Goal: Task Accomplishment & Management: Manage account settings

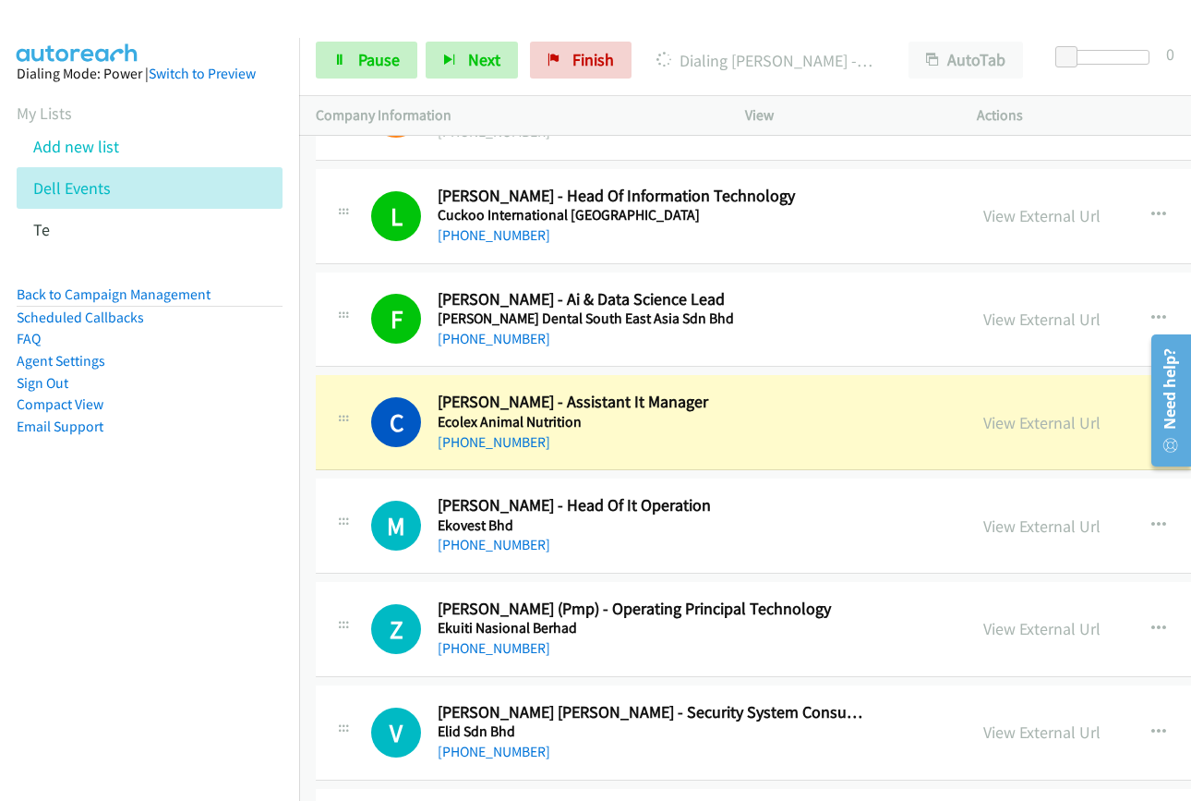
scroll to position [10896, 0]
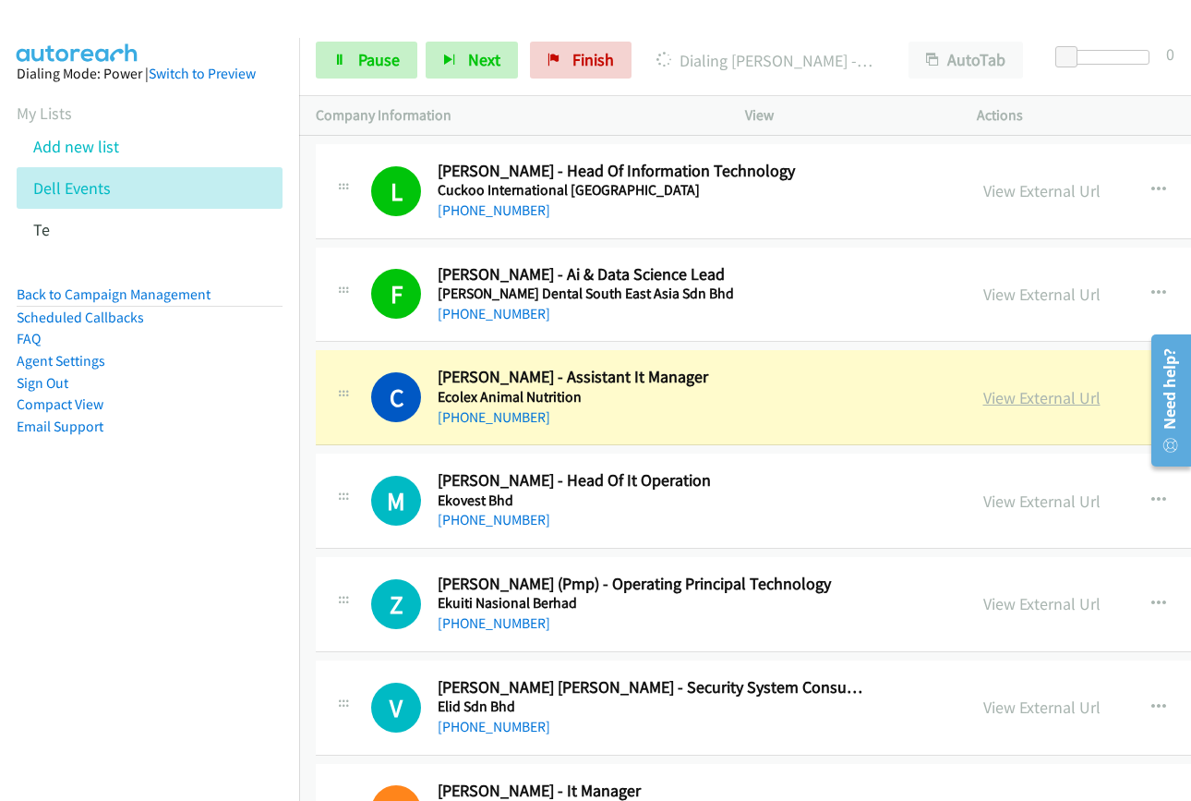
click at [1000, 394] on link "View External Url" at bounding box center [1041, 397] width 117 height 21
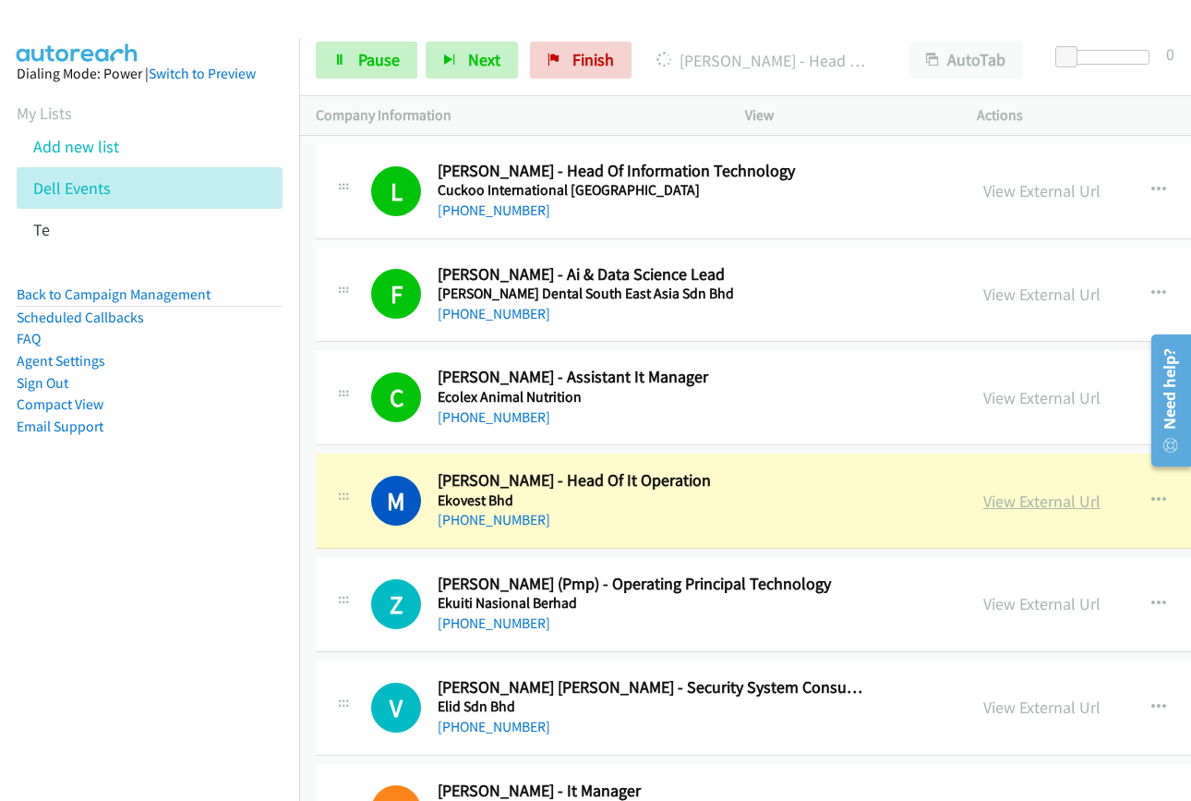
click at [983, 500] on link "View External Url" at bounding box center [1041, 500] width 117 height 21
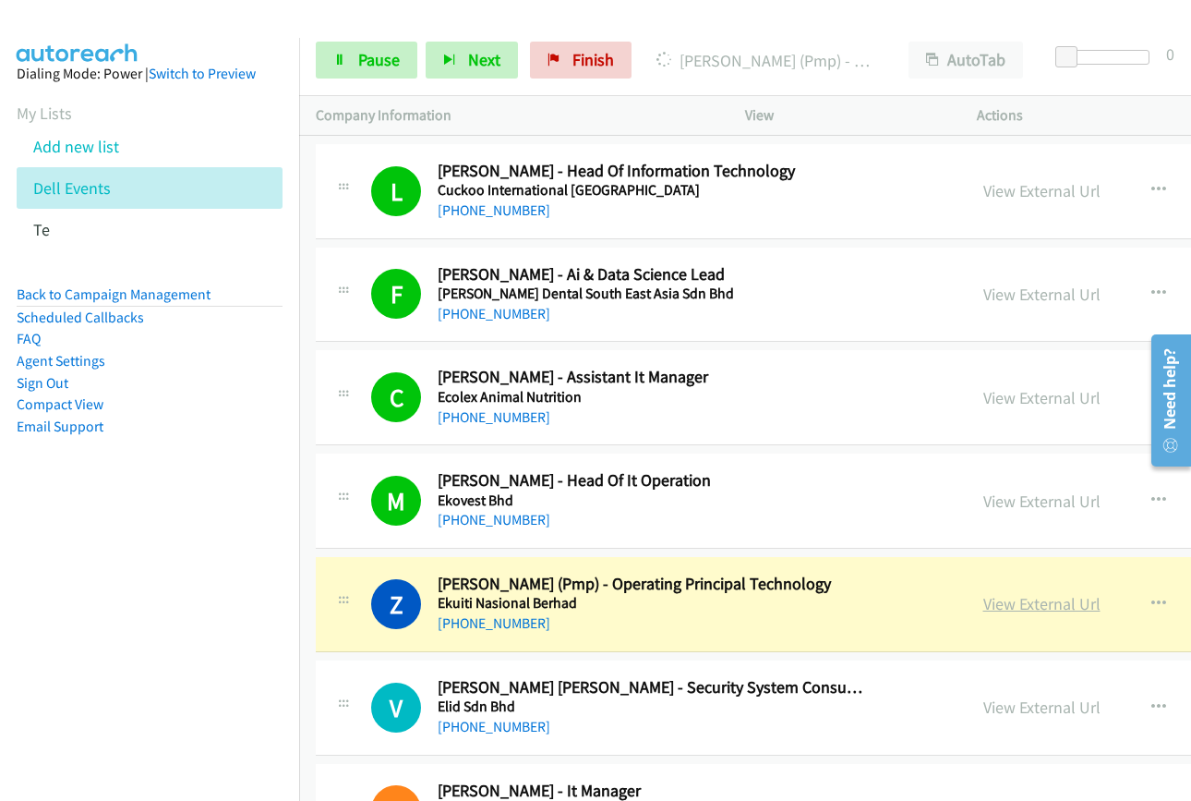
click at [983, 607] on link "View External Url" at bounding box center [1041, 603] width 117 height 21
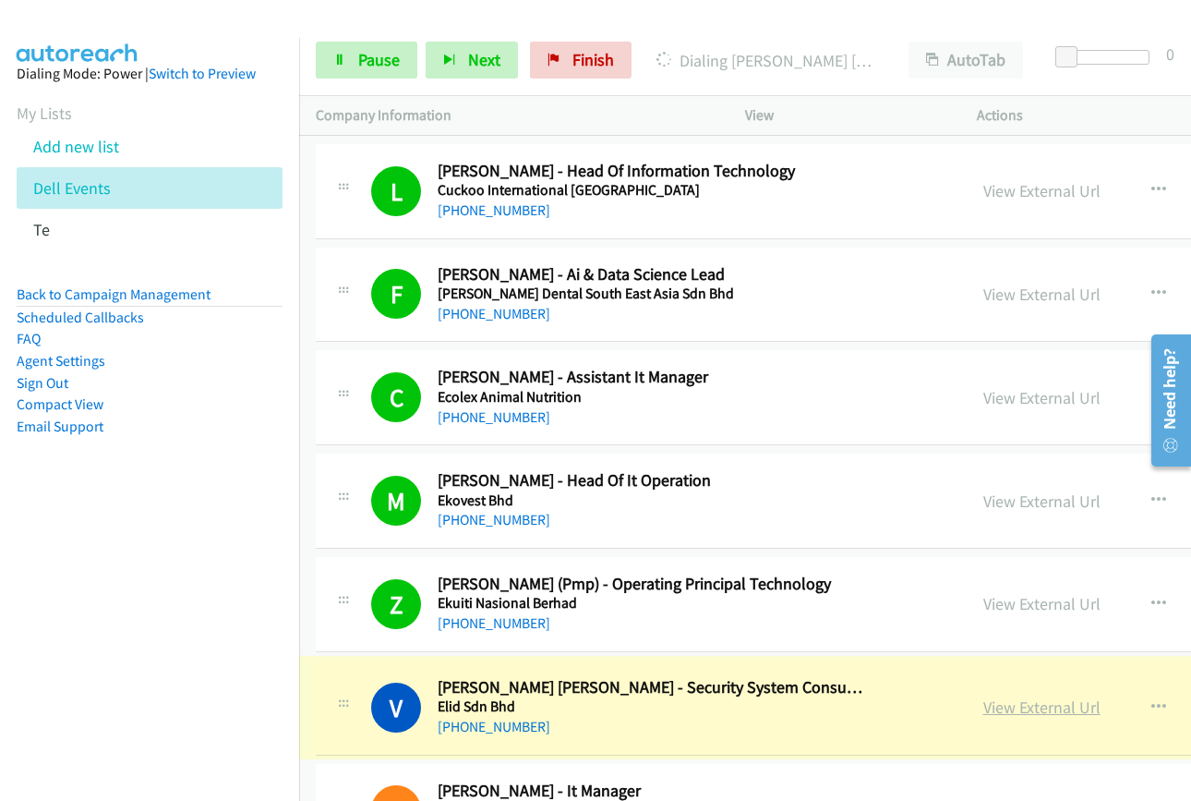
click at [1007, 702] on link "View External Url" at bounding box center [1041, 706] width 117 height 21
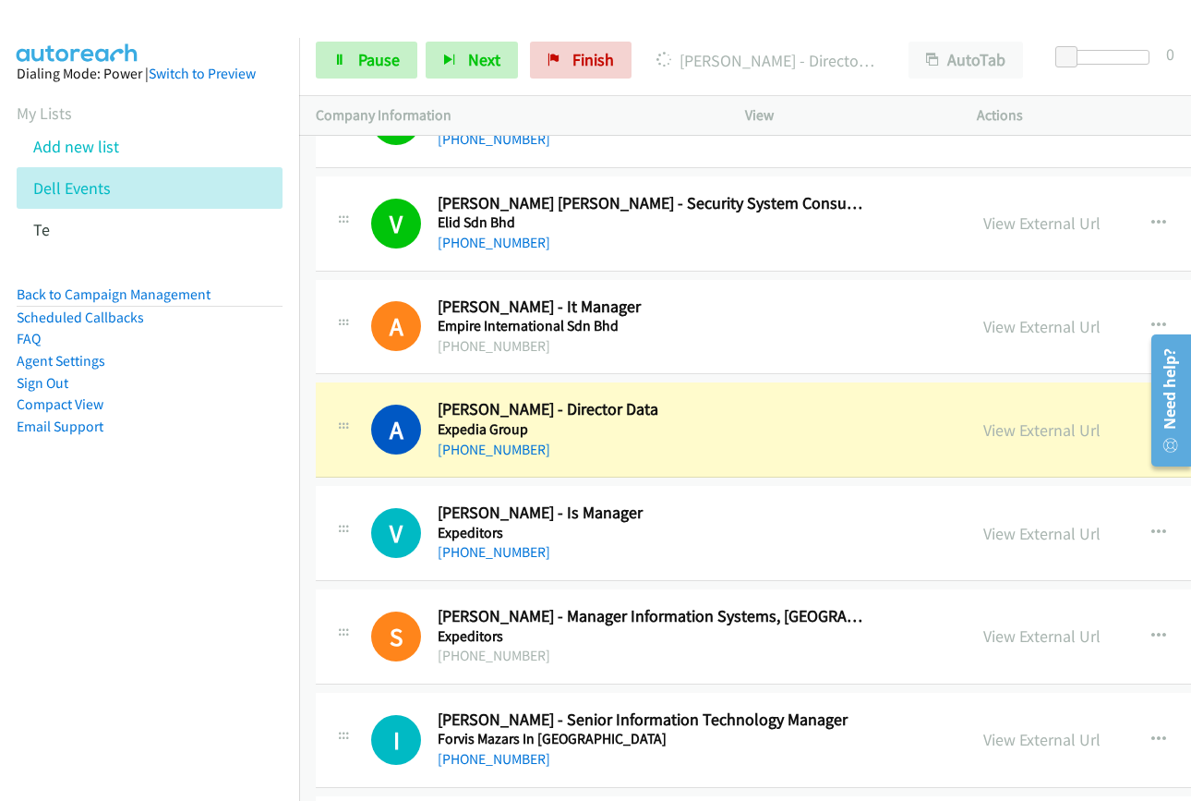
scroll to position [11450, 0]
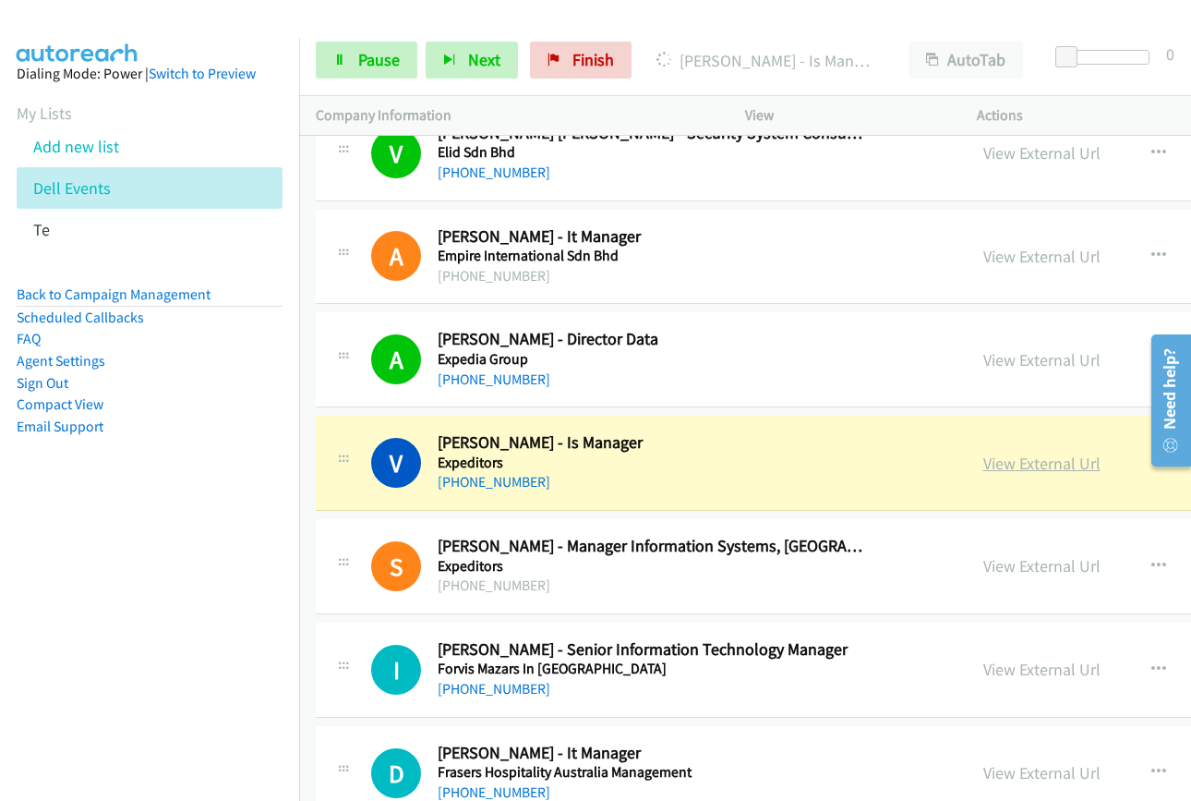
click at [1006, 471] on link "View External Url" at bounding box center [1041, 462] width 117 height 21
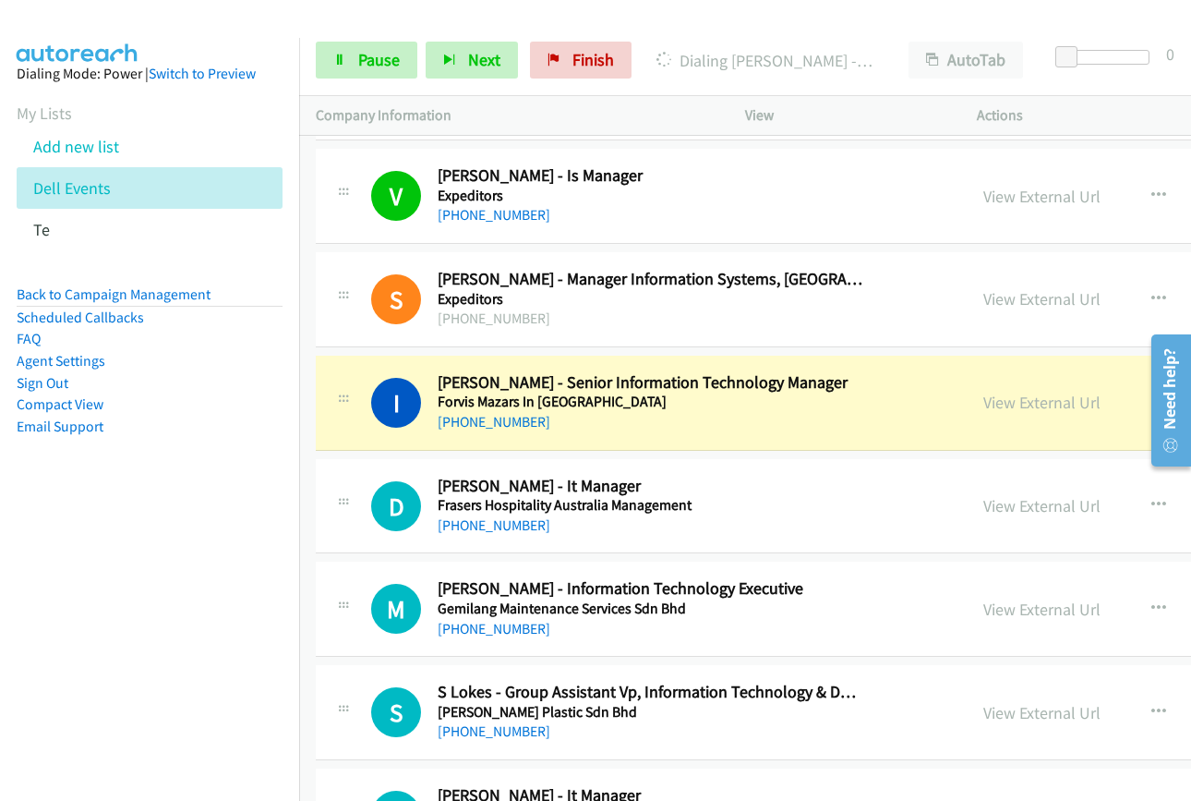
scroll to position [11727, 0]
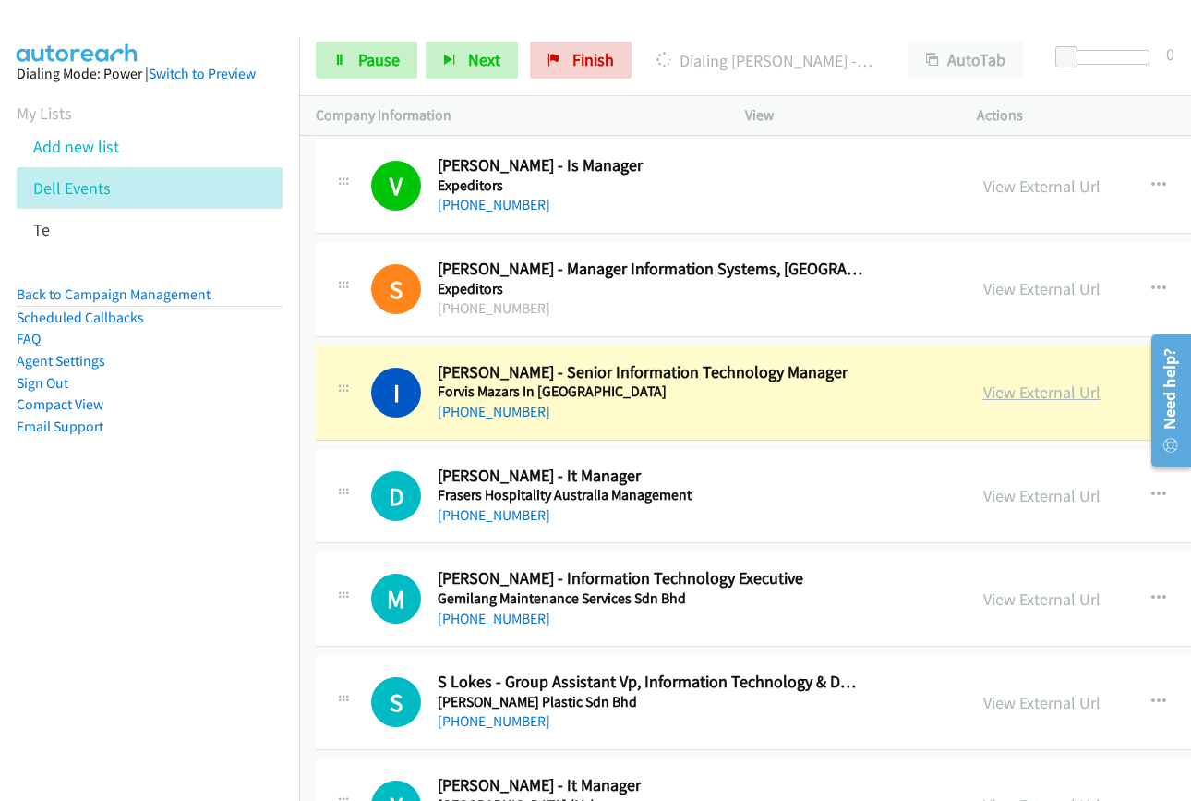
click at [987, 392] on link "View External Url" at bounding box center [1041, 391] width 117 height 21
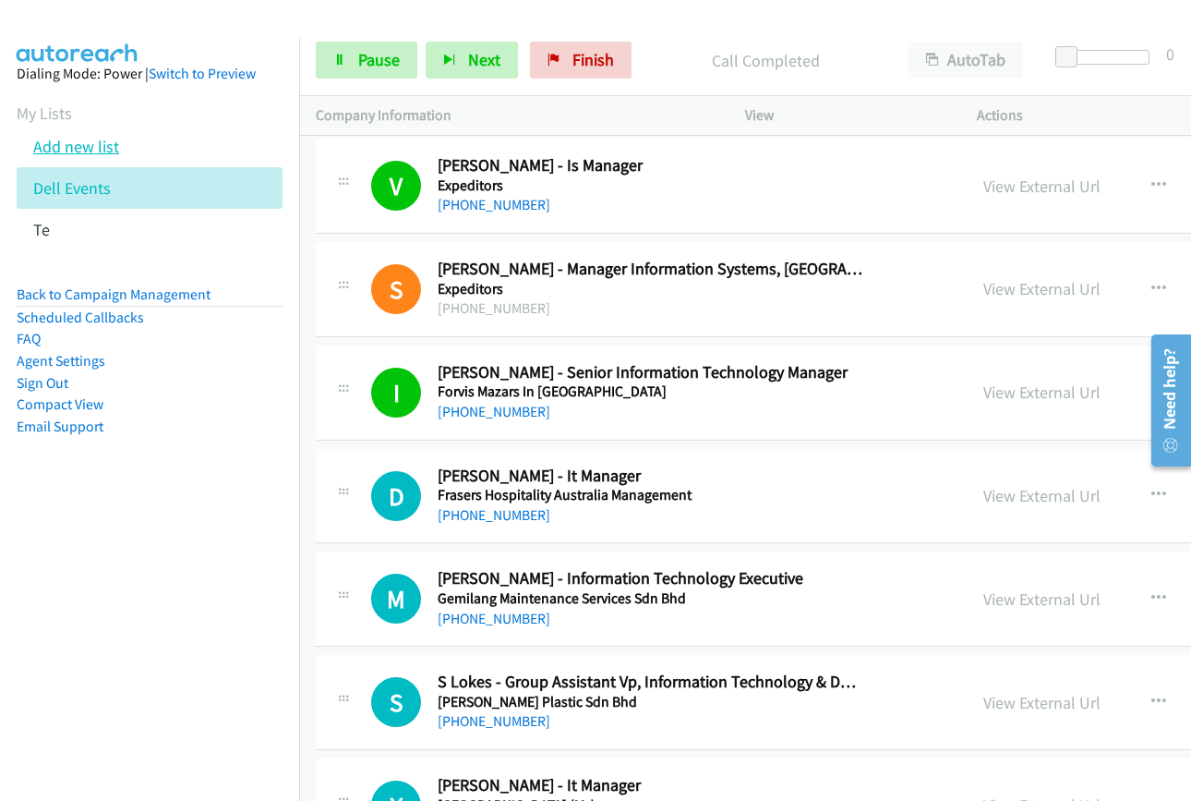
click at [109, 142] on link "Add new list" at bounding box center [76, 146] width 86 height 21
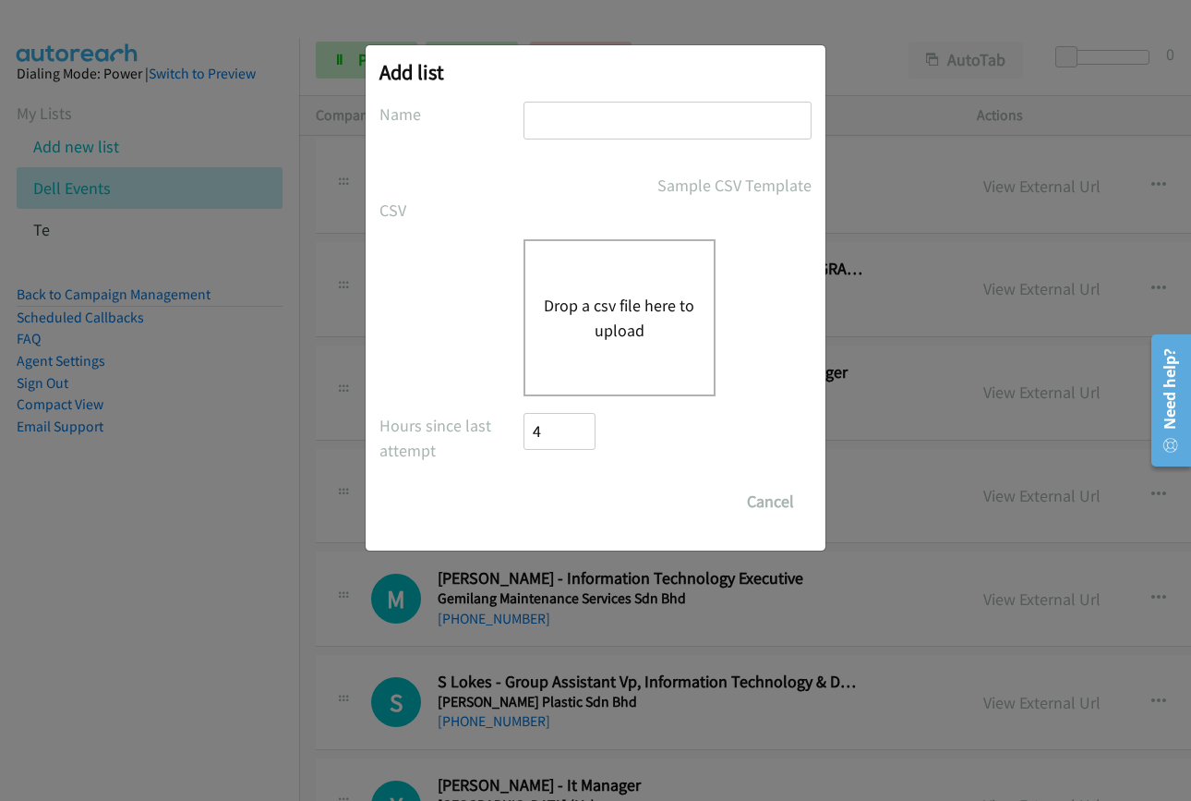
click at [611, 122] on input "text" at bounding box center [668, 121] width 288 height 38
type input "dell"
click at [609, 312] on button "Drop a csv file here to upload" at bounding box center [619, 318] width 151 height 50
click at [609, 332] on button "Drop a csv file here to upload" at bounding box center [619, 318] width 151 height 50
click at [616, 320] on button "Drop a csv file here to upload" at bounding box center [619, 318] width 151 height 50
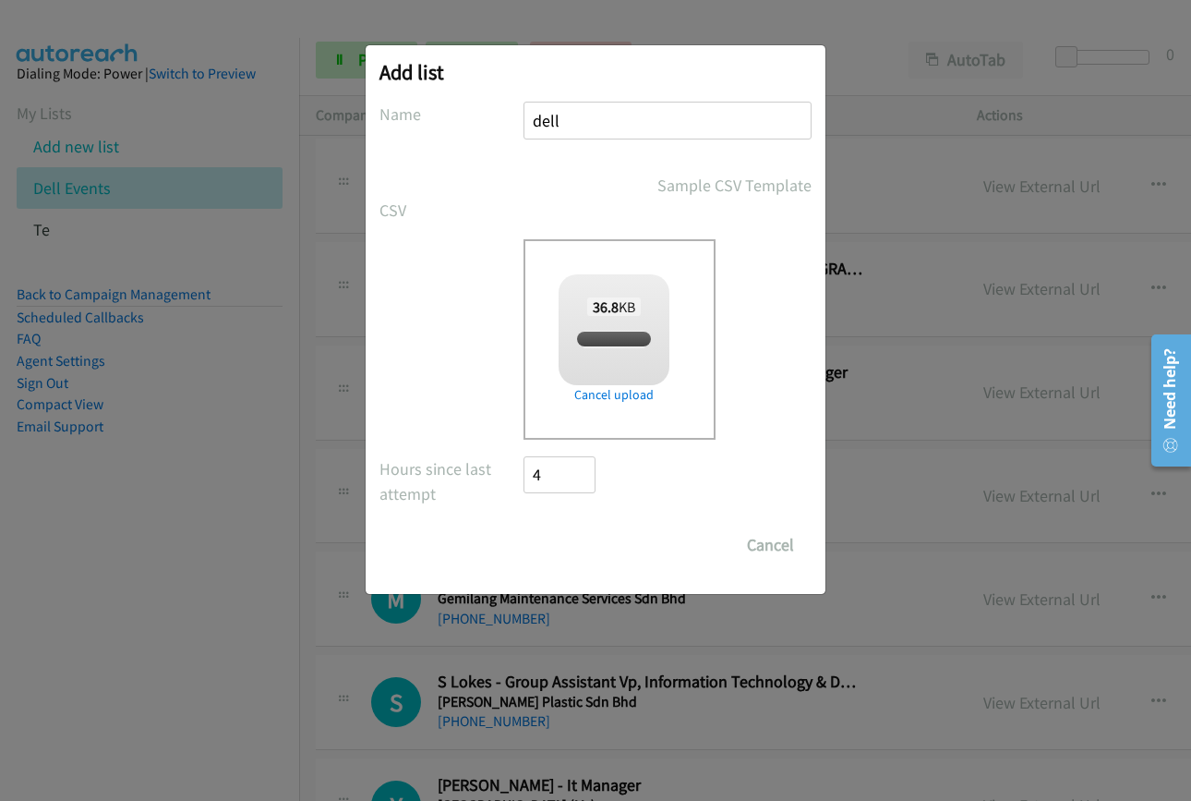
checkbox input "true"
click at [577, 542] on input "Save List" at bounding box center [572, 544] width 97 height 37
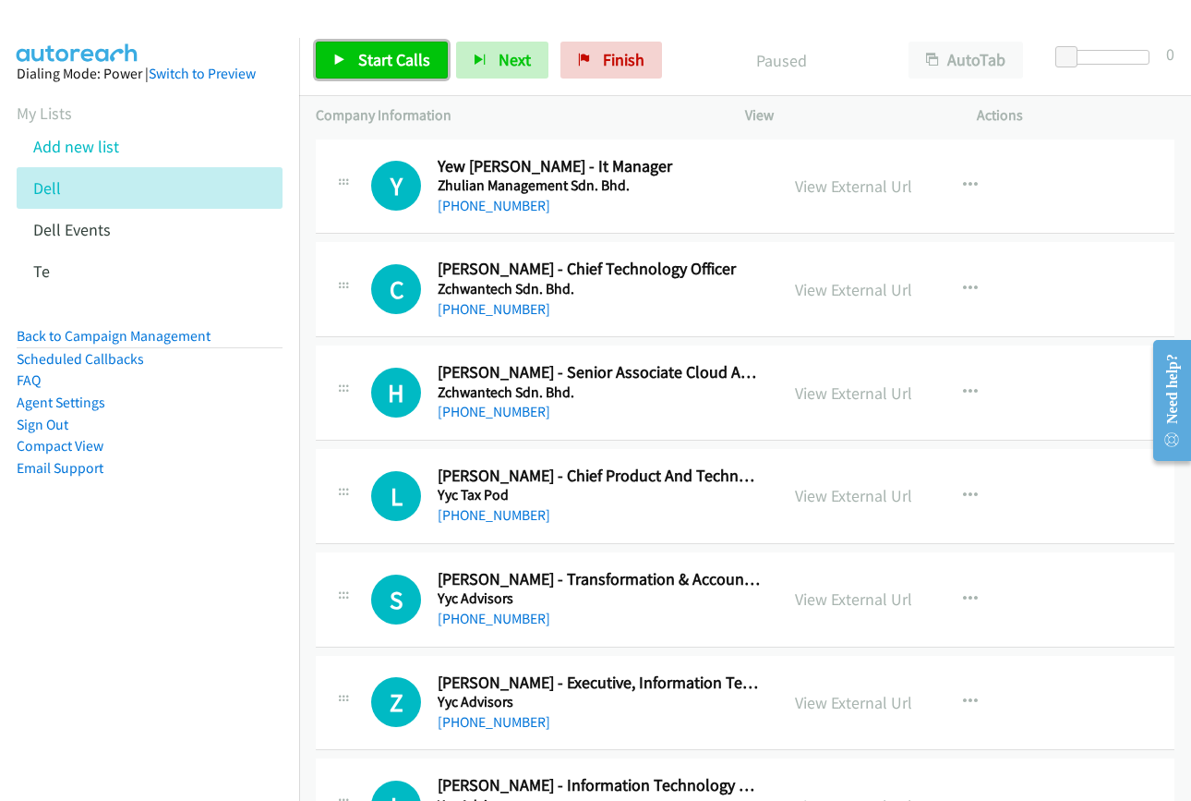
click at [344, 59] on icon at bounding box center [339, 60] width 13 height 13
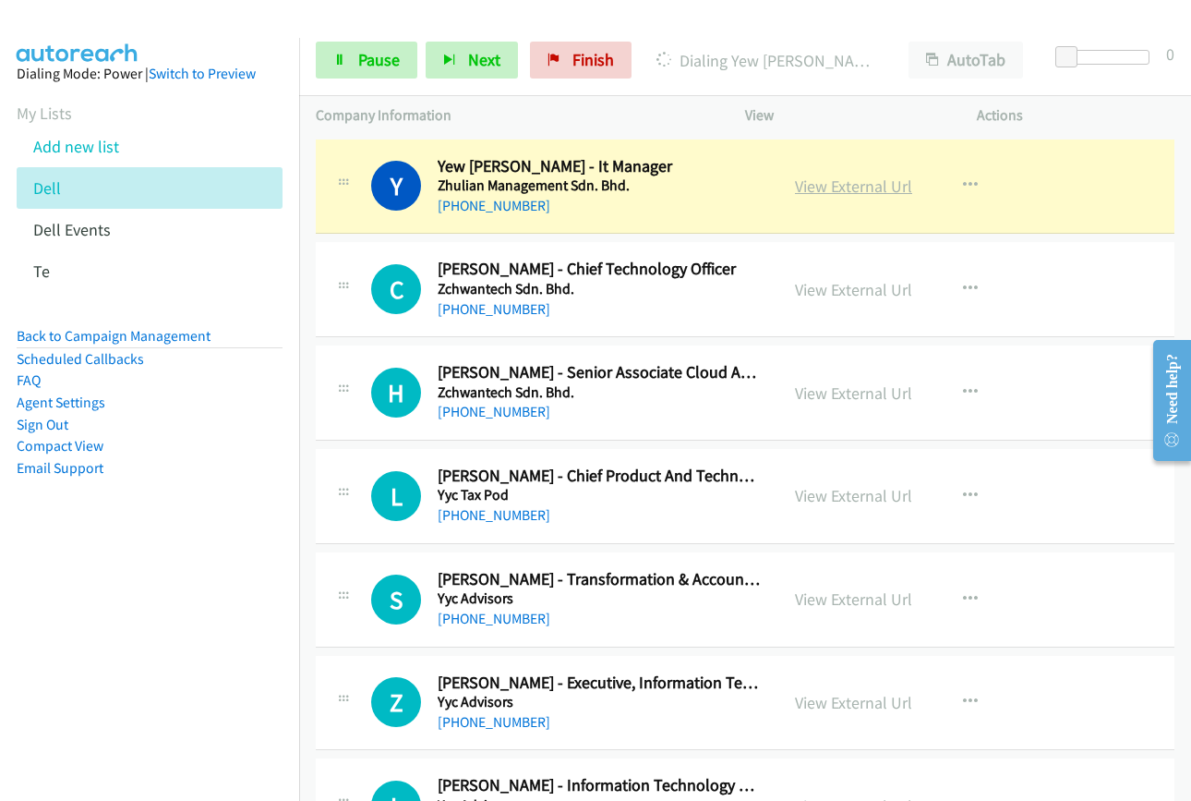
click at [846, 190] on link "View External Url" at bounding box center [853, 185] width 117 height 21
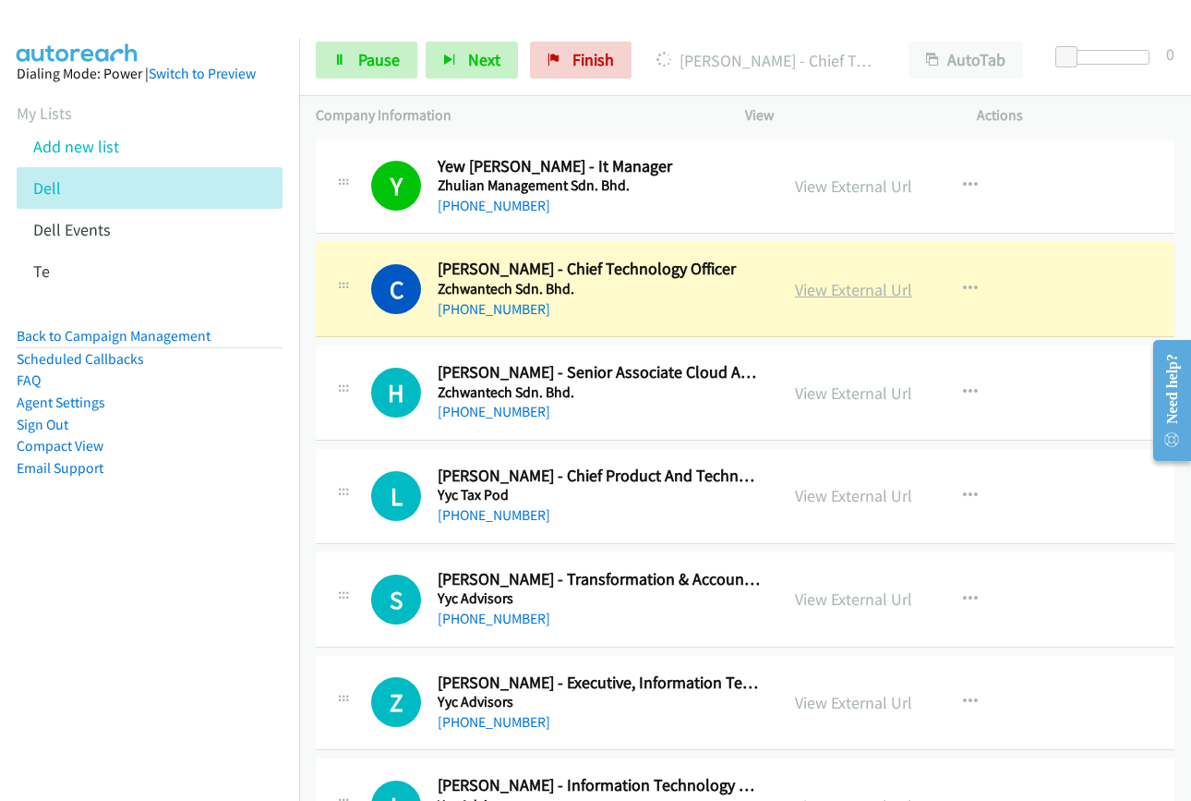
click at [828, 286] on link "View External Url" at bounding box center [853, 289] width 117 height 21
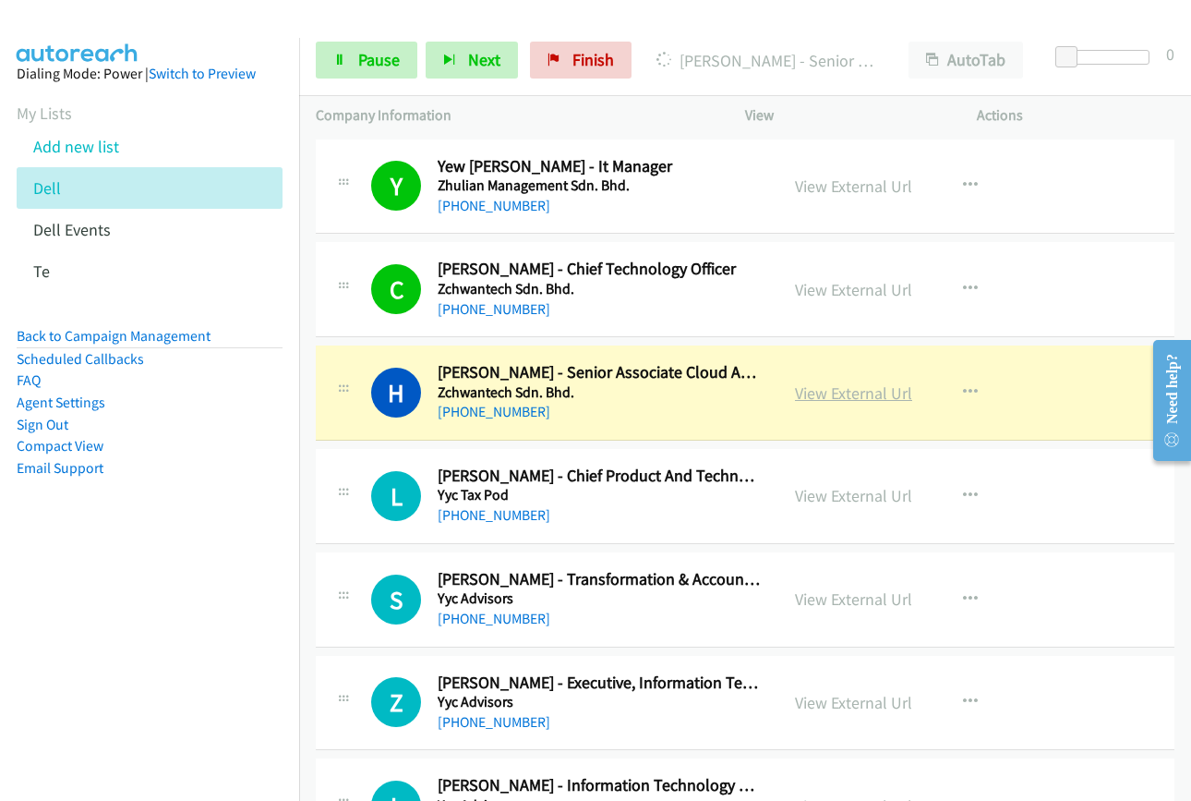
click at [826, 394] on link "View External Url" at bounding box center [853, 392] width 117 height 21
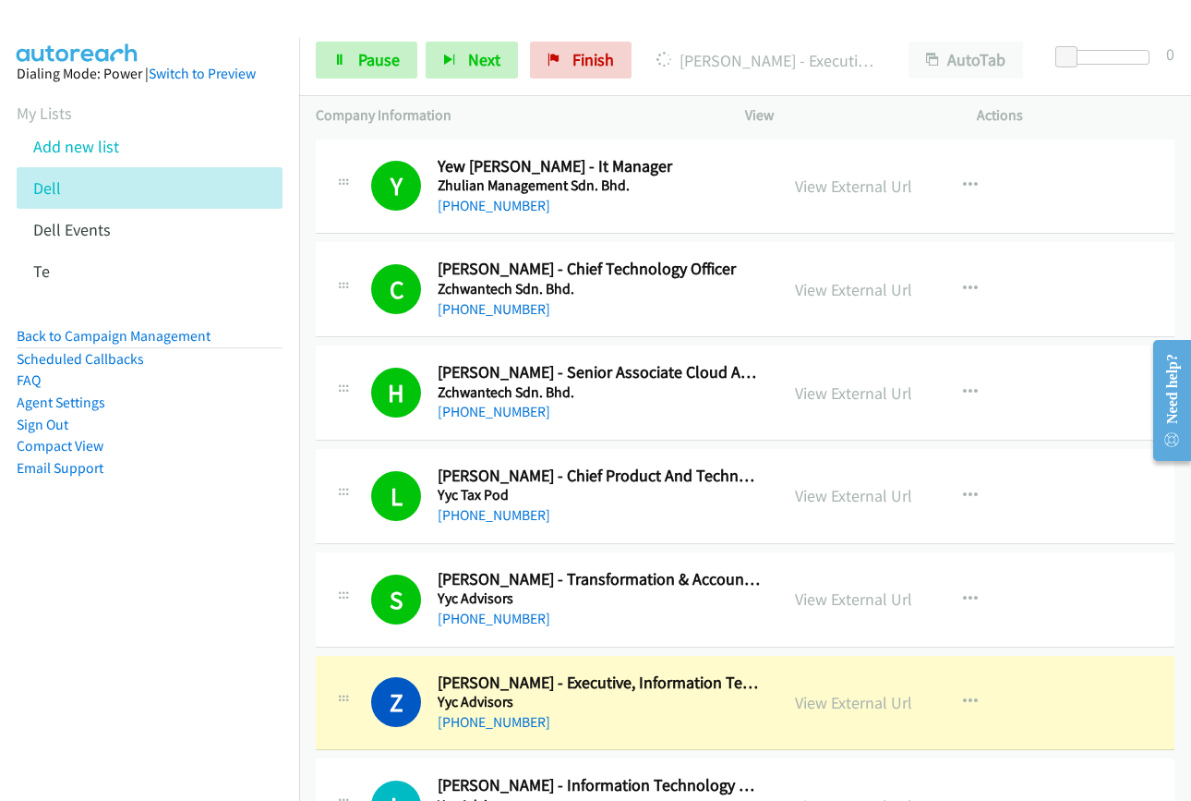
scroll to position [369, 0]
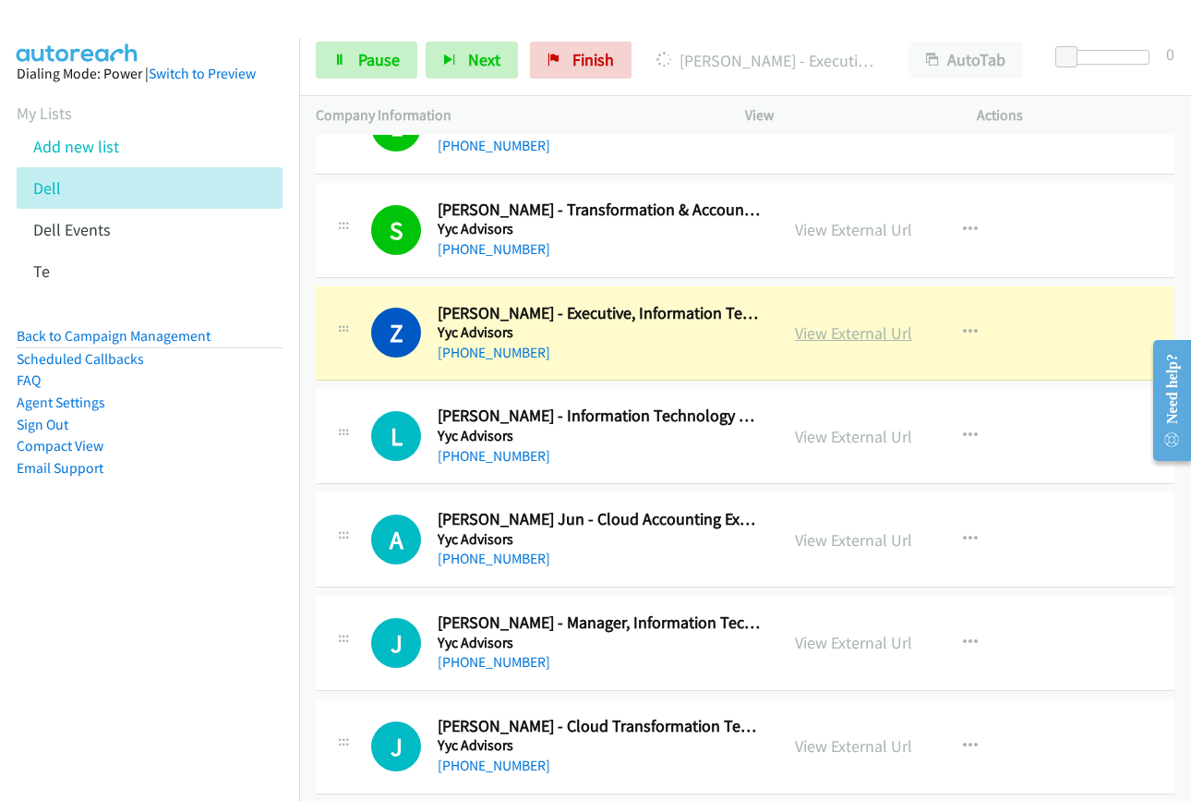
click at [838, 338] on link "View External Url" at bounding box center [853, 332] width 117 height 21
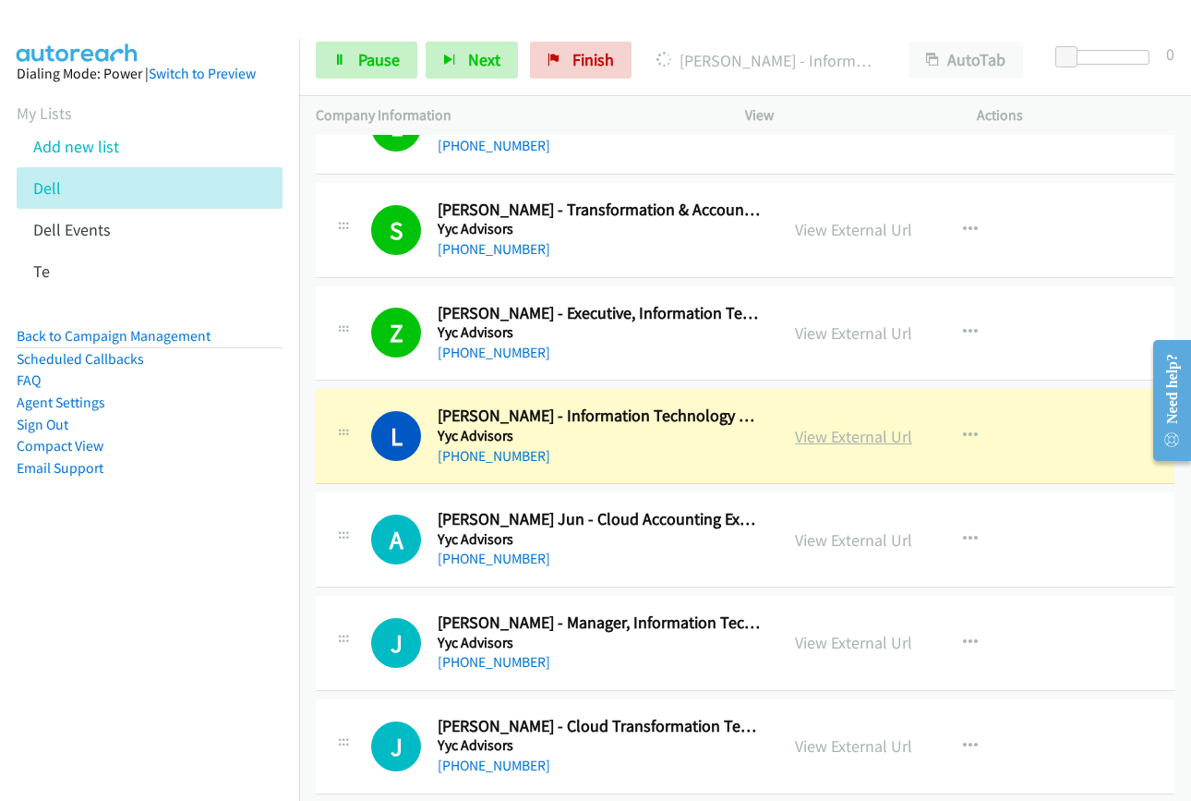
click at [856, 438] on link "View External Url" at bounding box center [853, 436] width 117 height 21
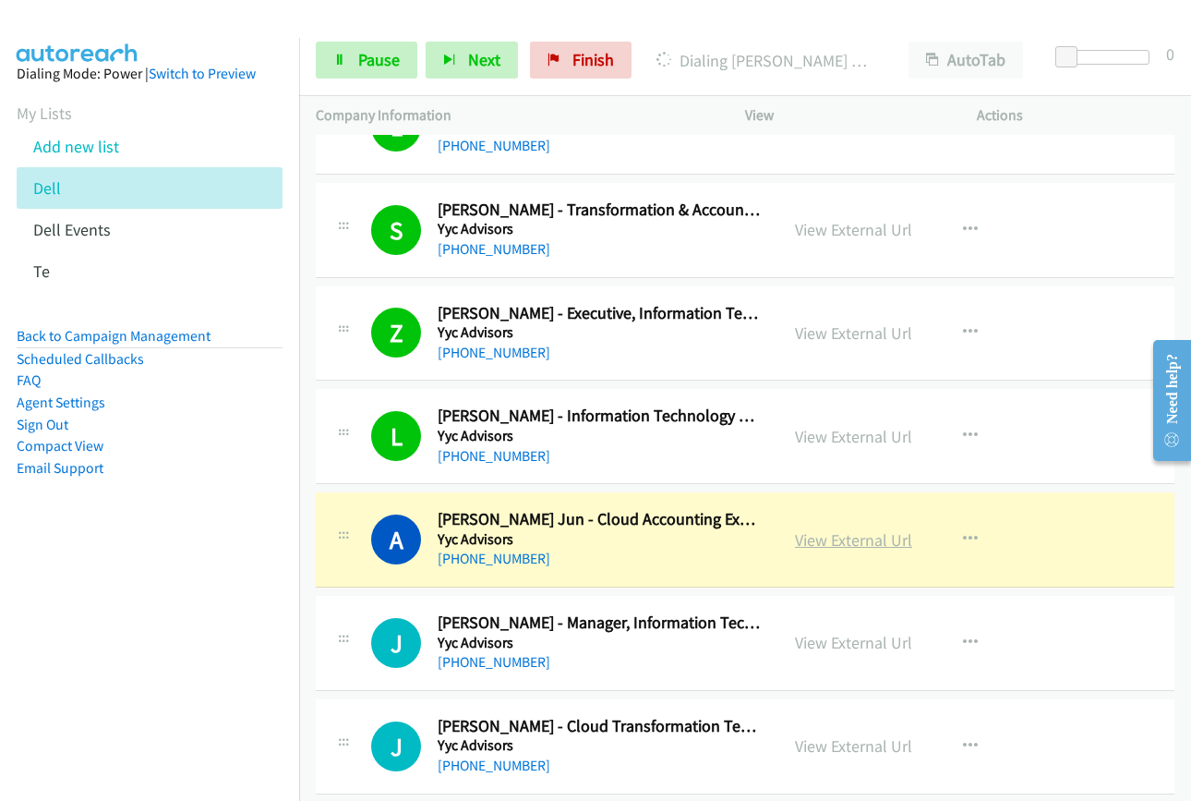
click at [817, 544] on link "View External Url" at bounding box center [853, 539] width 117 height 21
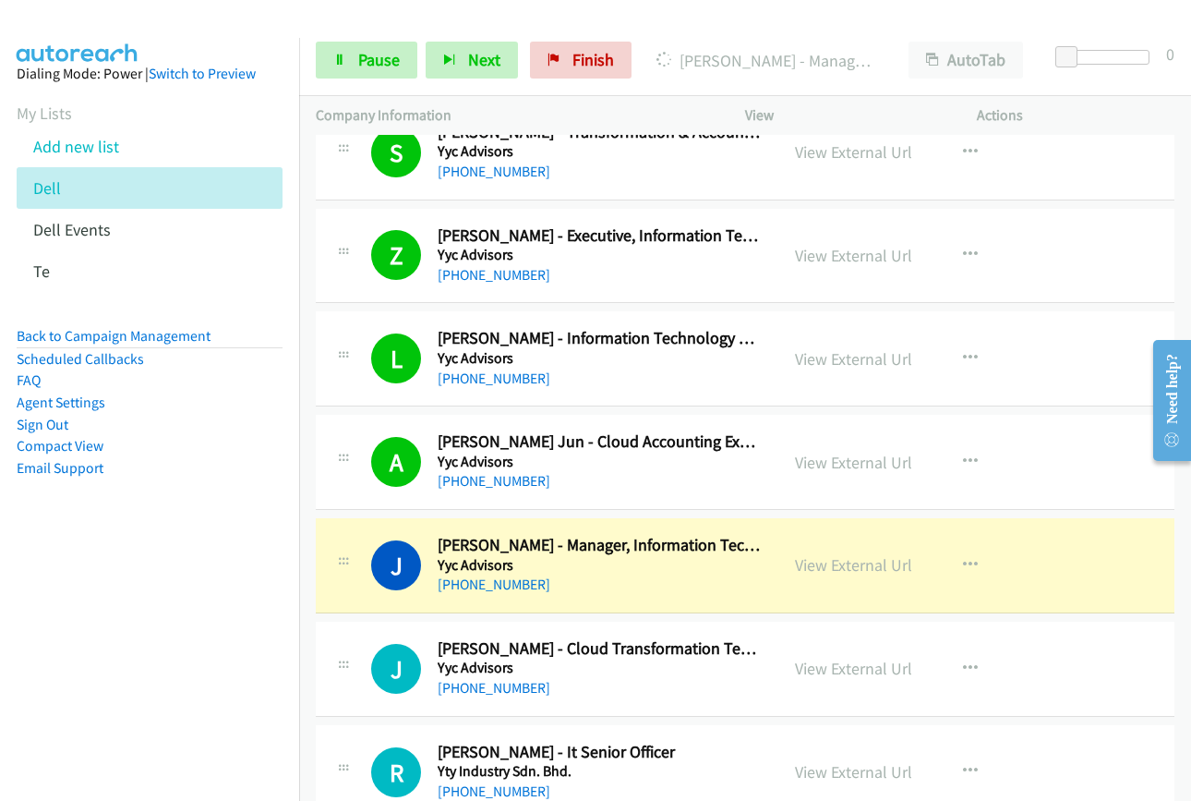
scroll to position [554, 0]
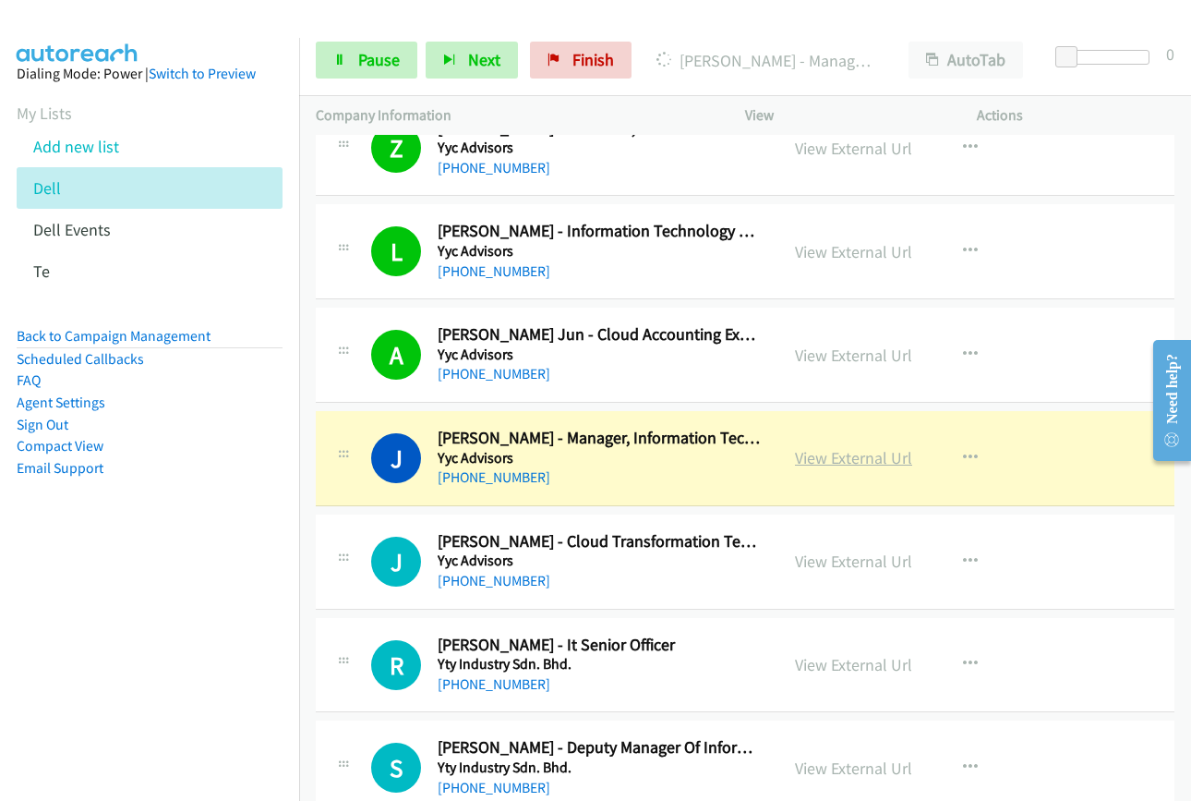
click at [818, 455] on link "View External Url" at bounding box center [853, 457] width 117 height 21
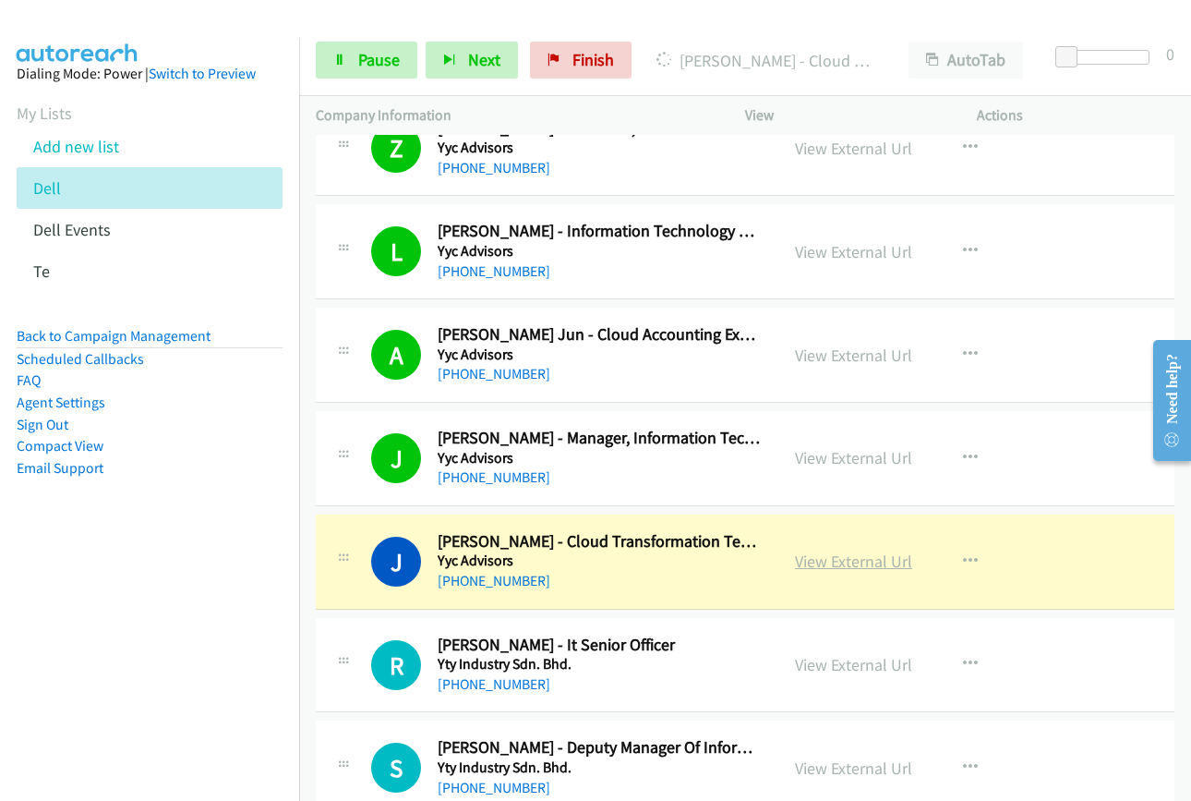
click at [830, 567] on link "View External Url" at bounding box center [853, 560] width 117 height 21
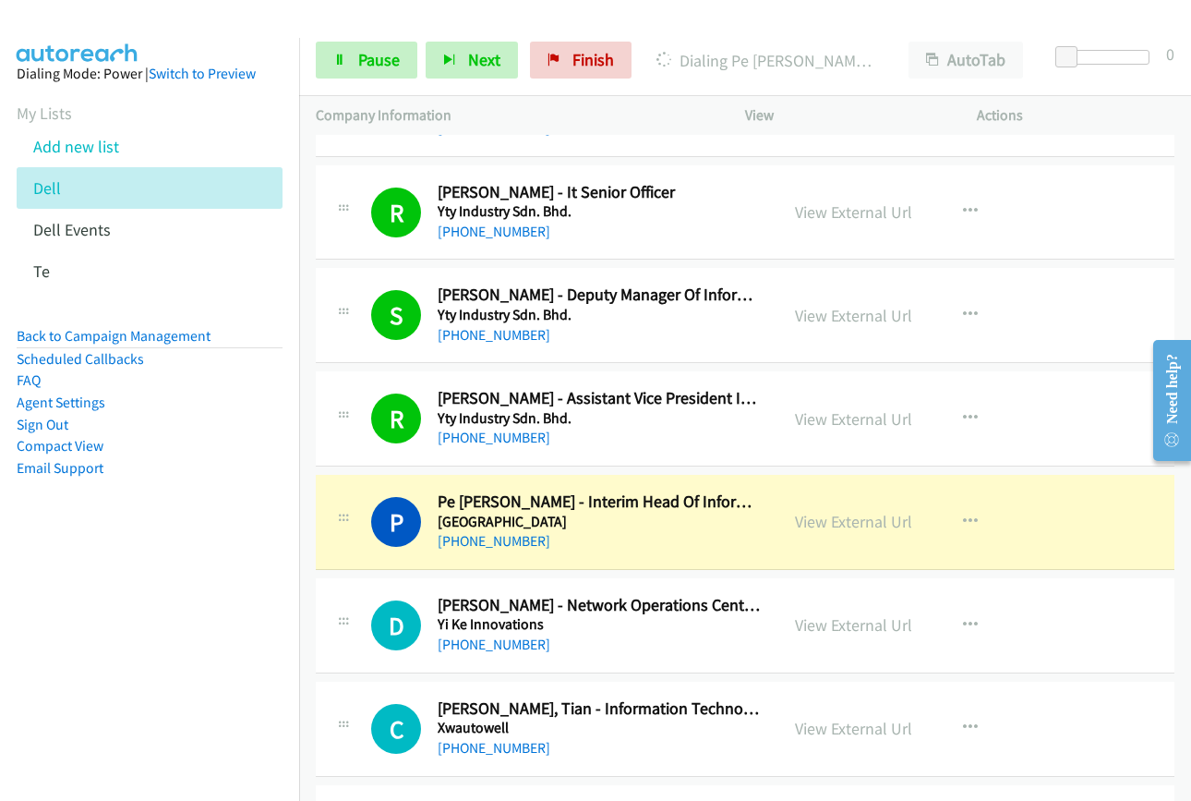
scroll to position [1108, 0]
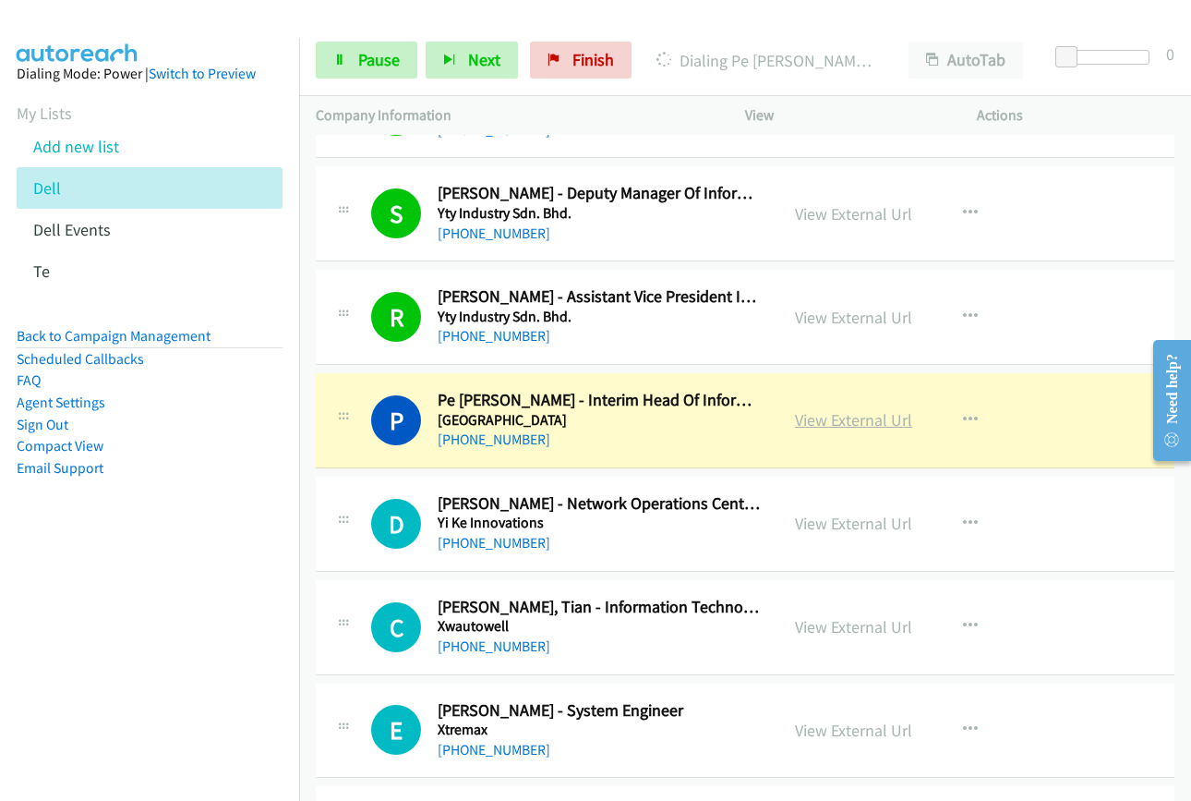
click at [836, 421] on link "View External Url" at bounding box center [853, 419] width 117 height 21
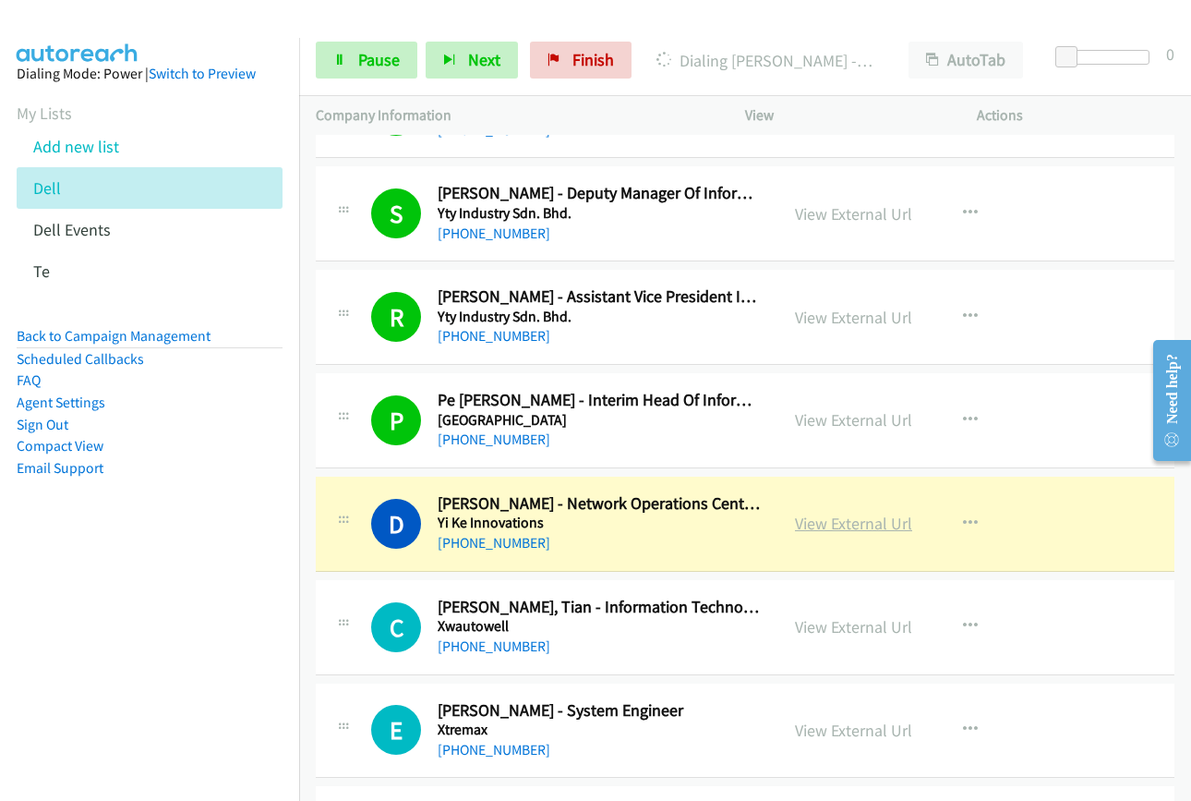
click at [817, 524] on link "View External Url" at bounding box center [853, 522] width 117 height 21
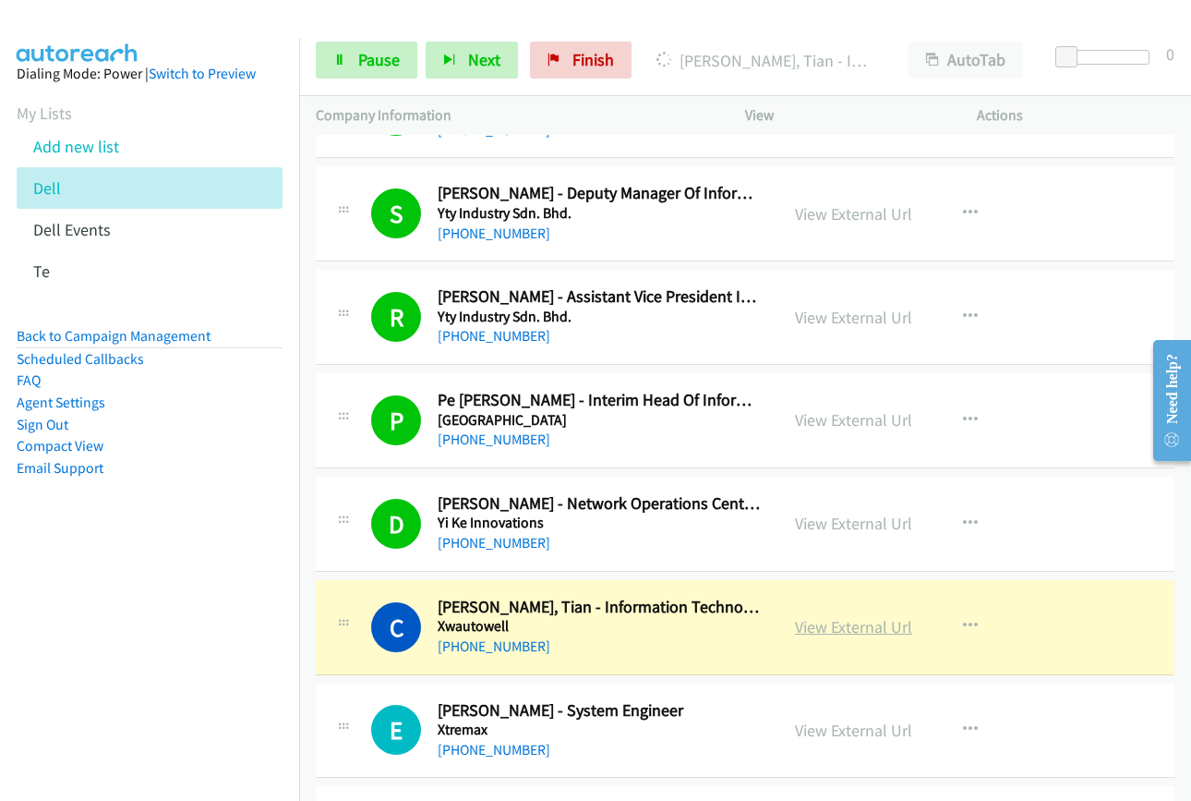
click at [848, 628] on link "View External Url" at bounding box center [853, 626] width 117 height 21
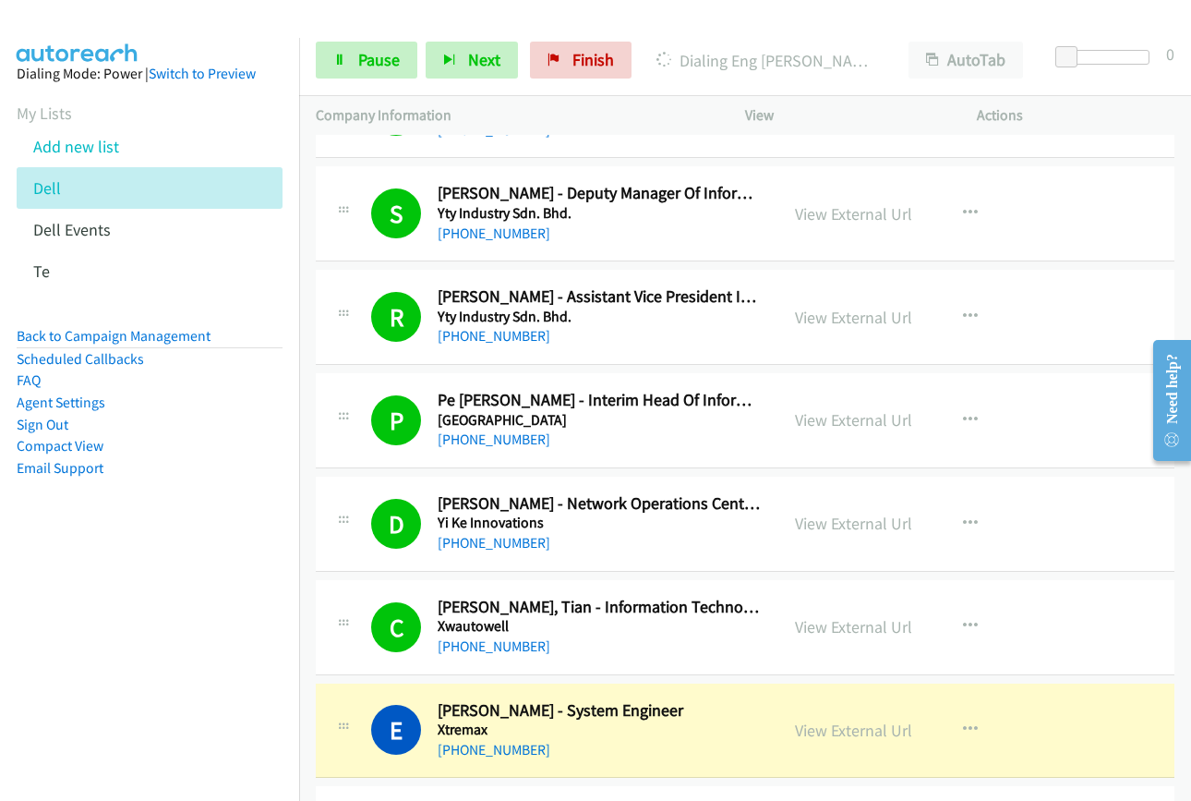
scroll to position [1477, 0]
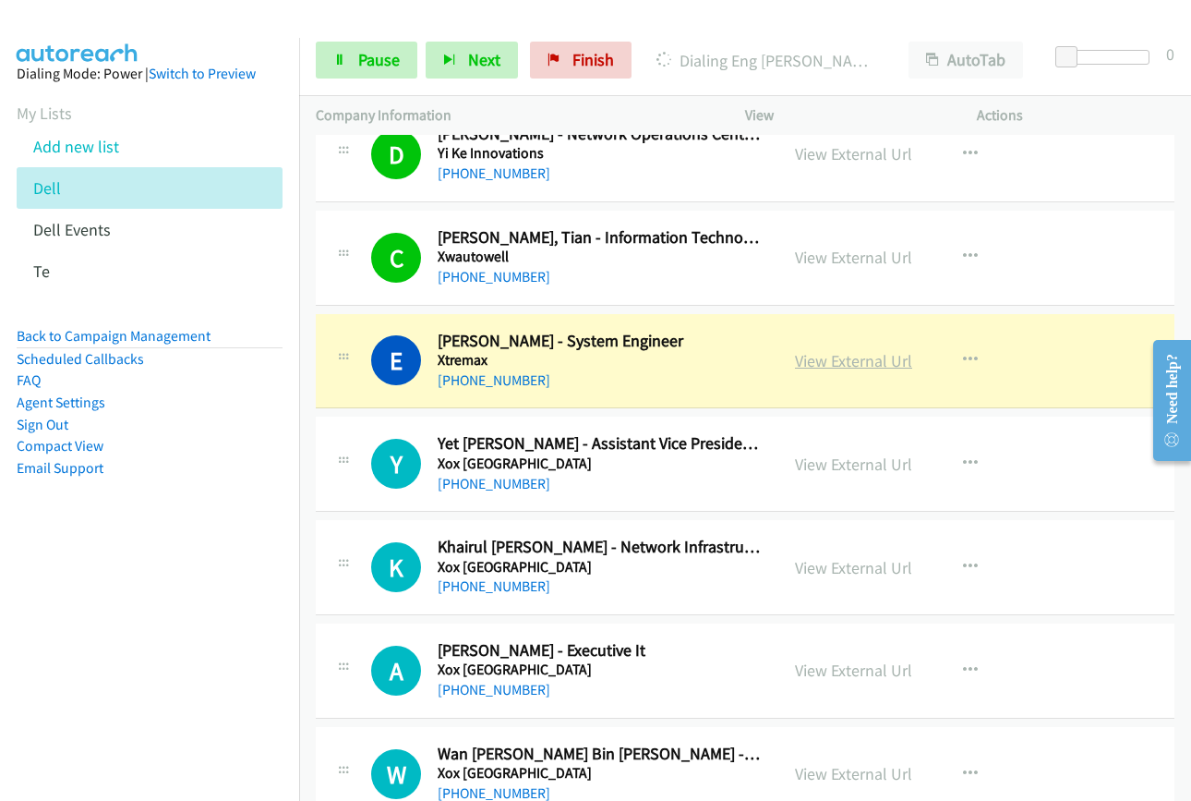
click at [829, 361] on link "View External Url" at bounding box center [853, 360] width 117 height 21
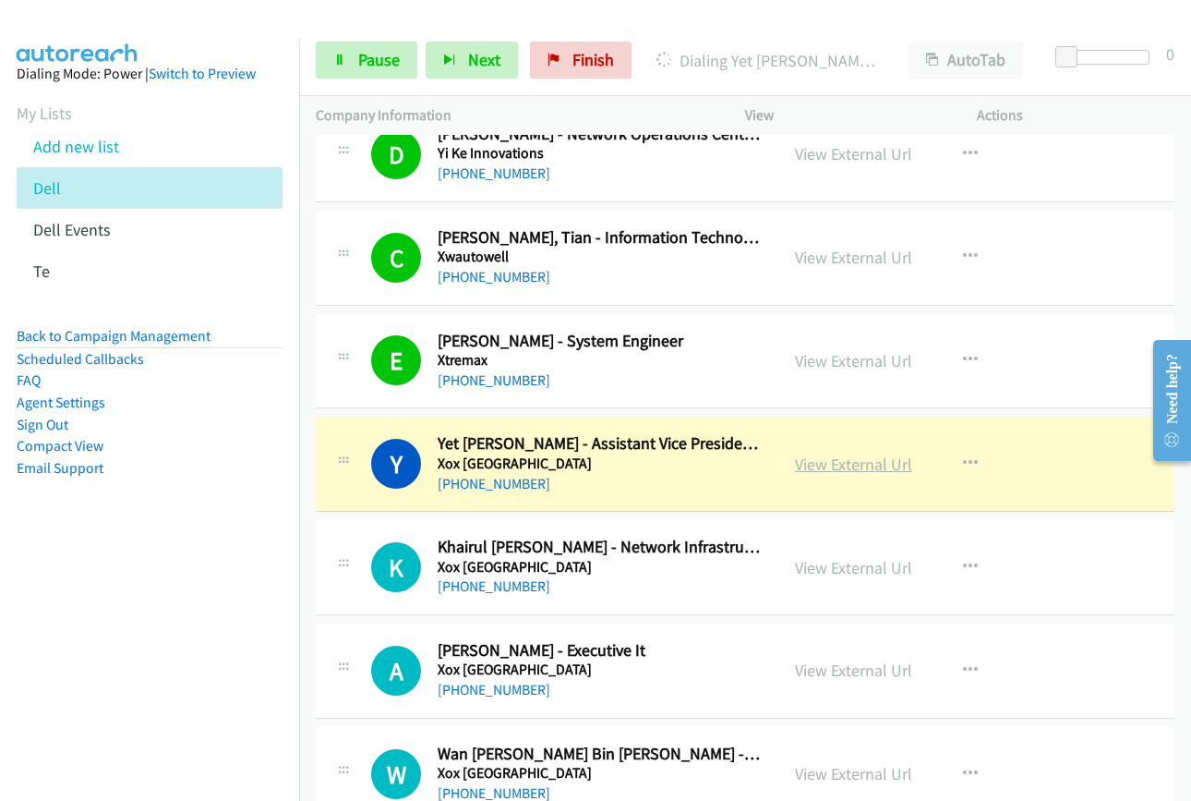
click at [858, 469] on link "View External Url" at bounding box center [853, 463] width 117 height 21
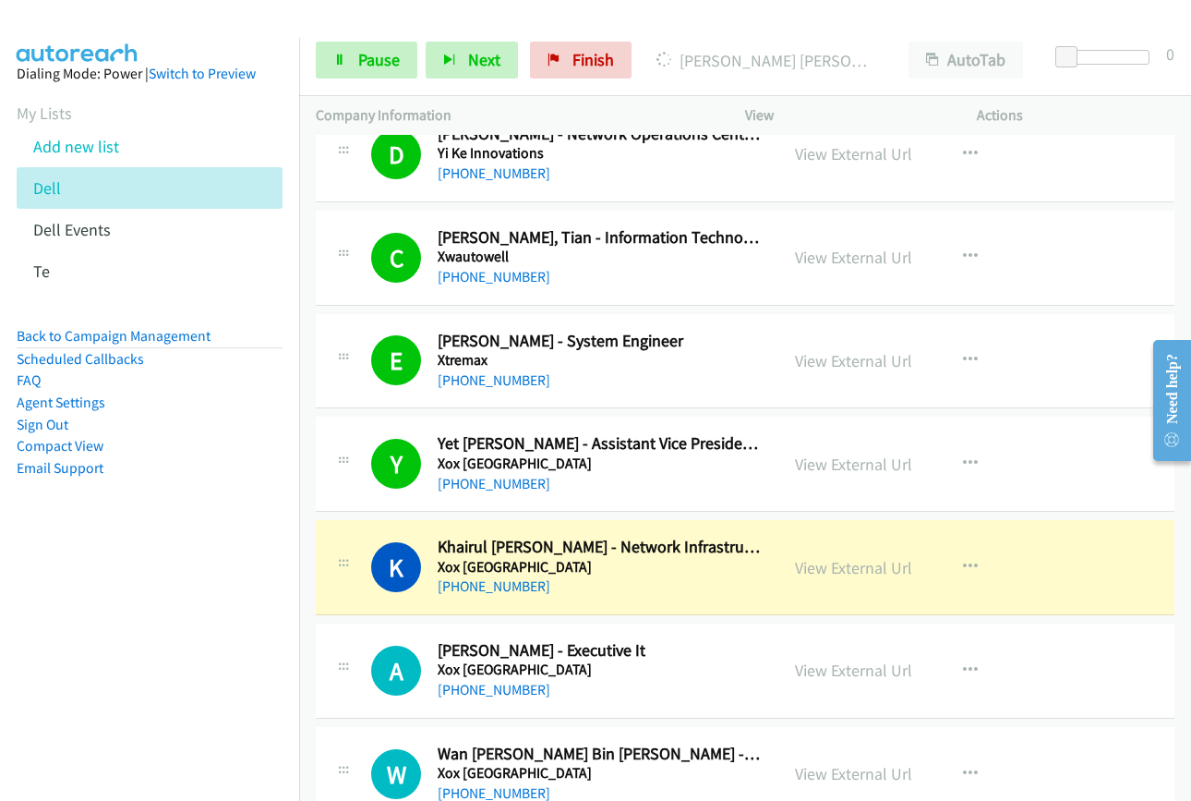
scroll to position [1754, 0]
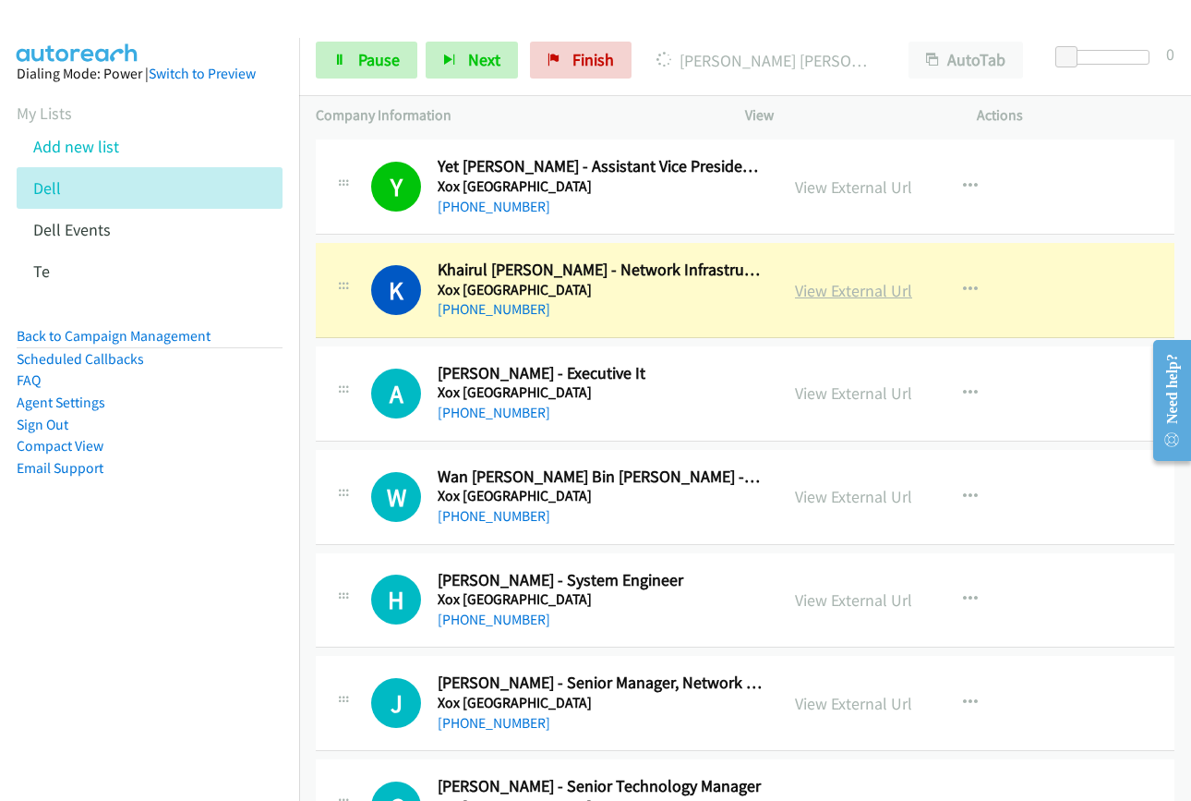
click at [817, 291] on link "View External Url" at bounding box center [853, 290] width 117 height 21
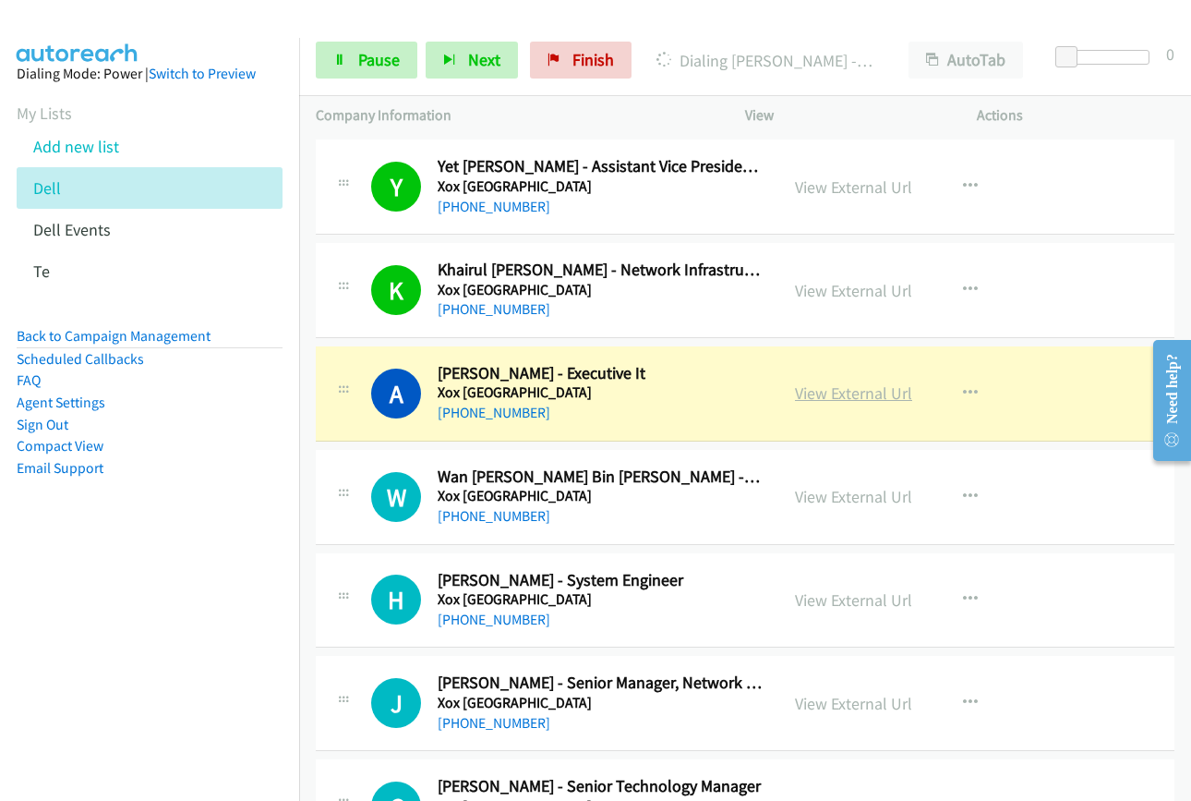
click at [861, 392] on link "View External Url" at bounding box center [853, 392] width 117 height 21
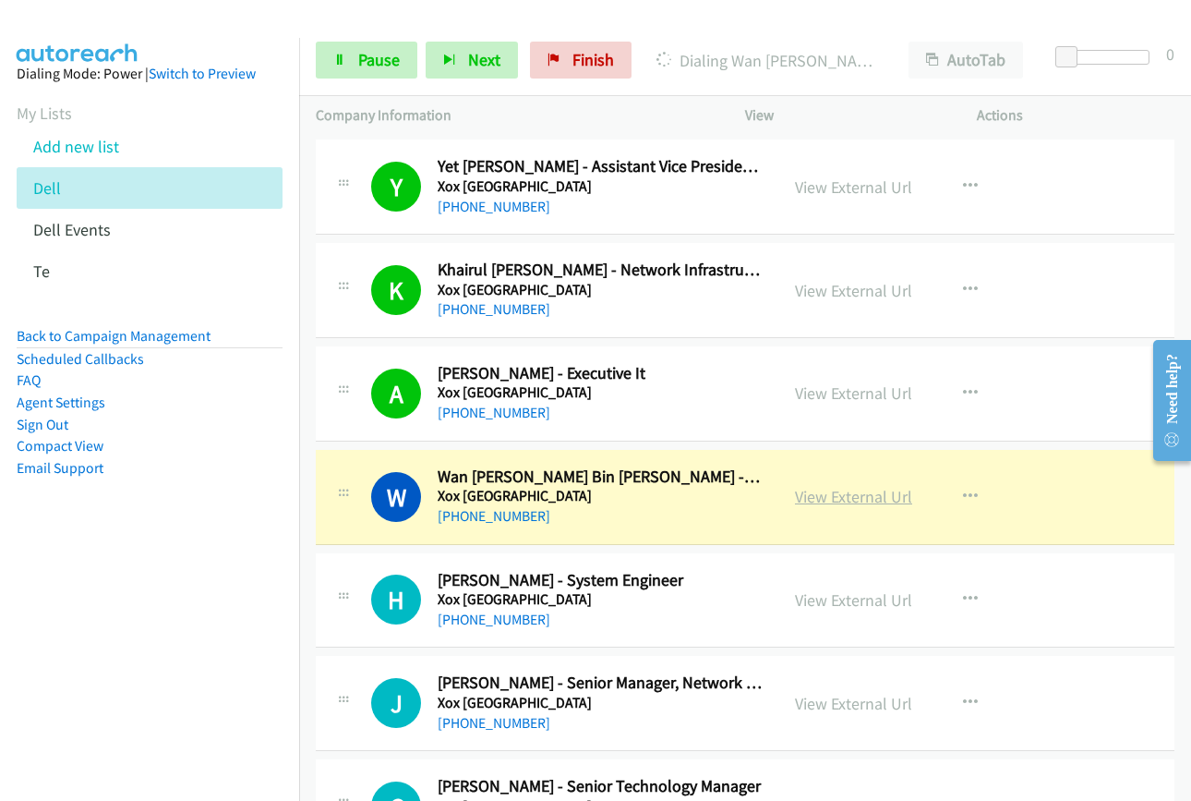
click at [827, 498] on link "View External Url" at bounding box center [853, 496] width 117 height 21
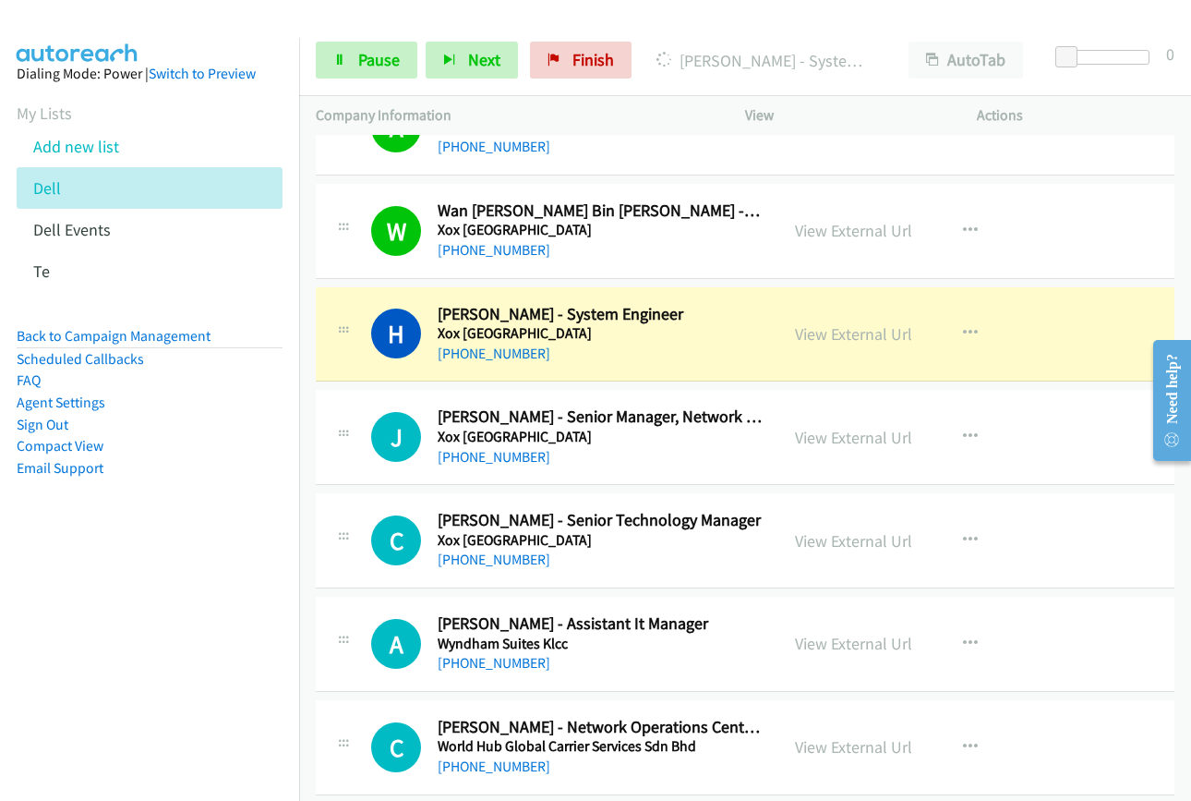
scroll to position [2031, 0]
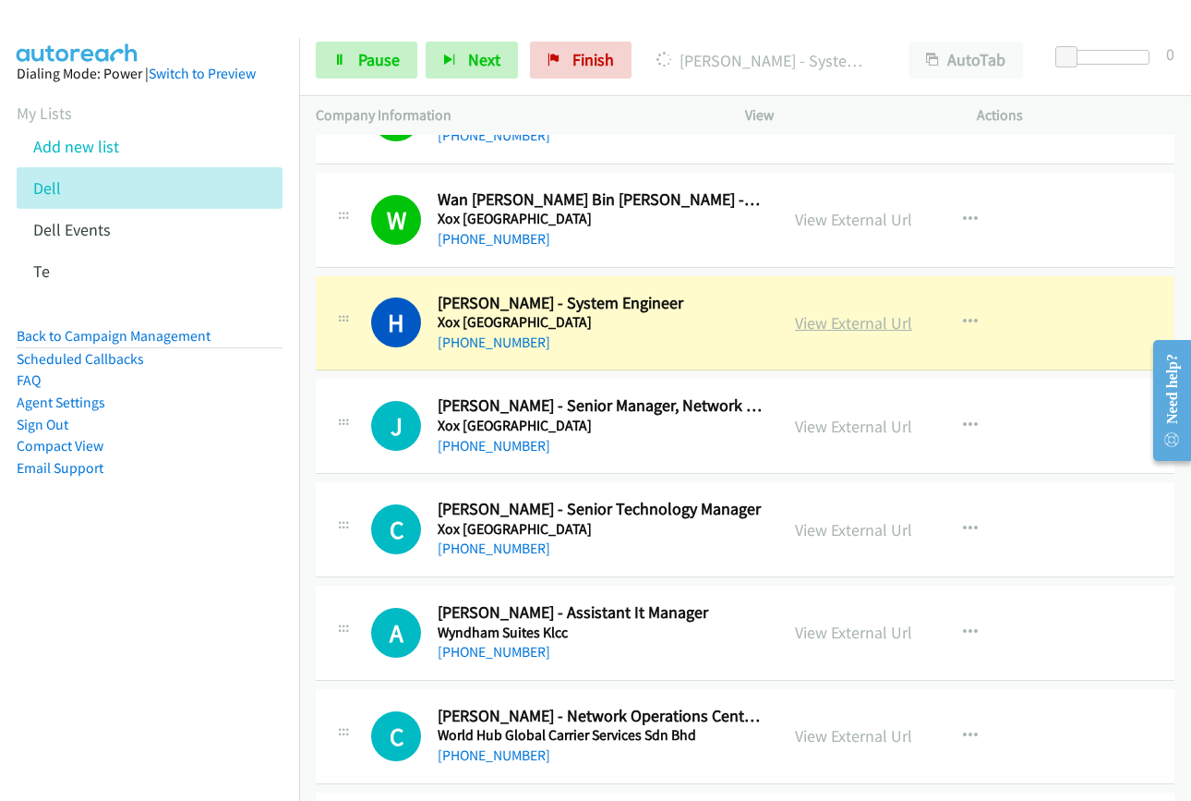
click at [844, 319] on link "View External Url" at bounding box center [853, 322] width 117 height 21
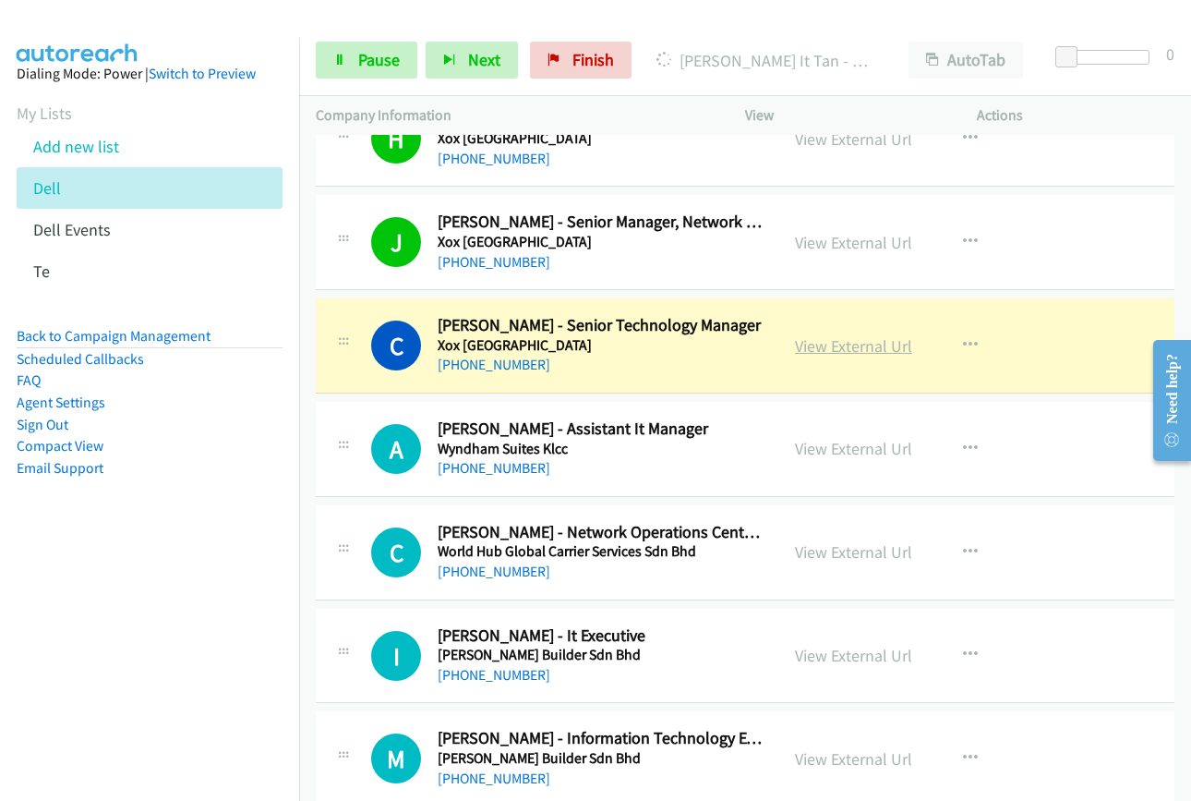
scroll to position [2216, 0]
click at [851, 349] on link "View External Url" at bounding box center [853, 344] width 117 height 21
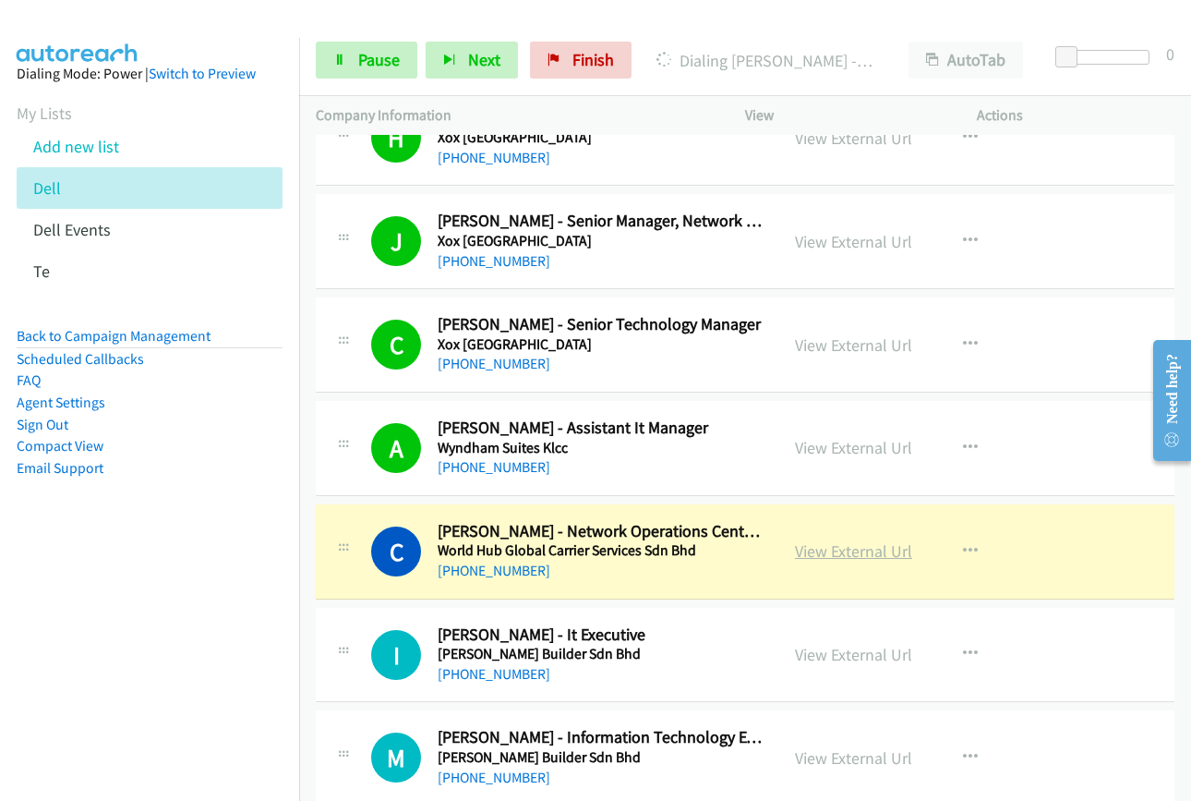
click at [860, 553] on link "View External Url" at bounding box center [853, 550] width 117 height 21
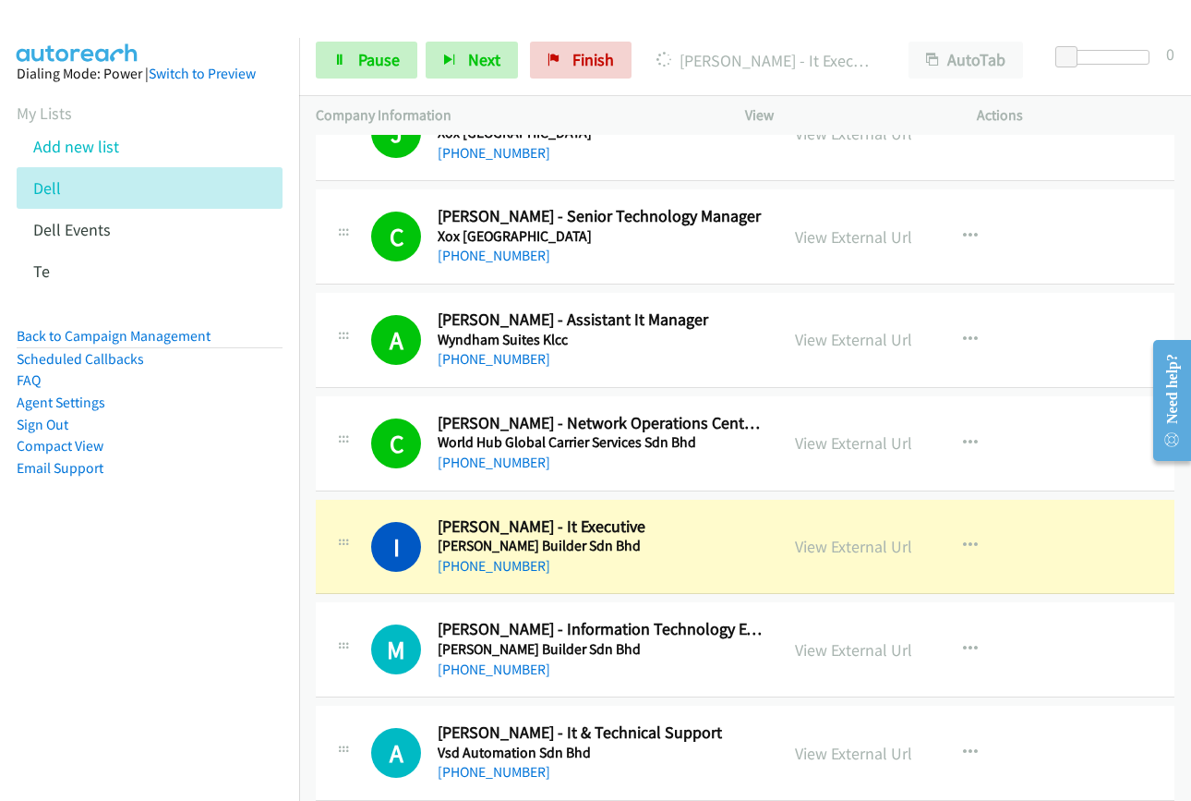
scroll to position [2586, 0]
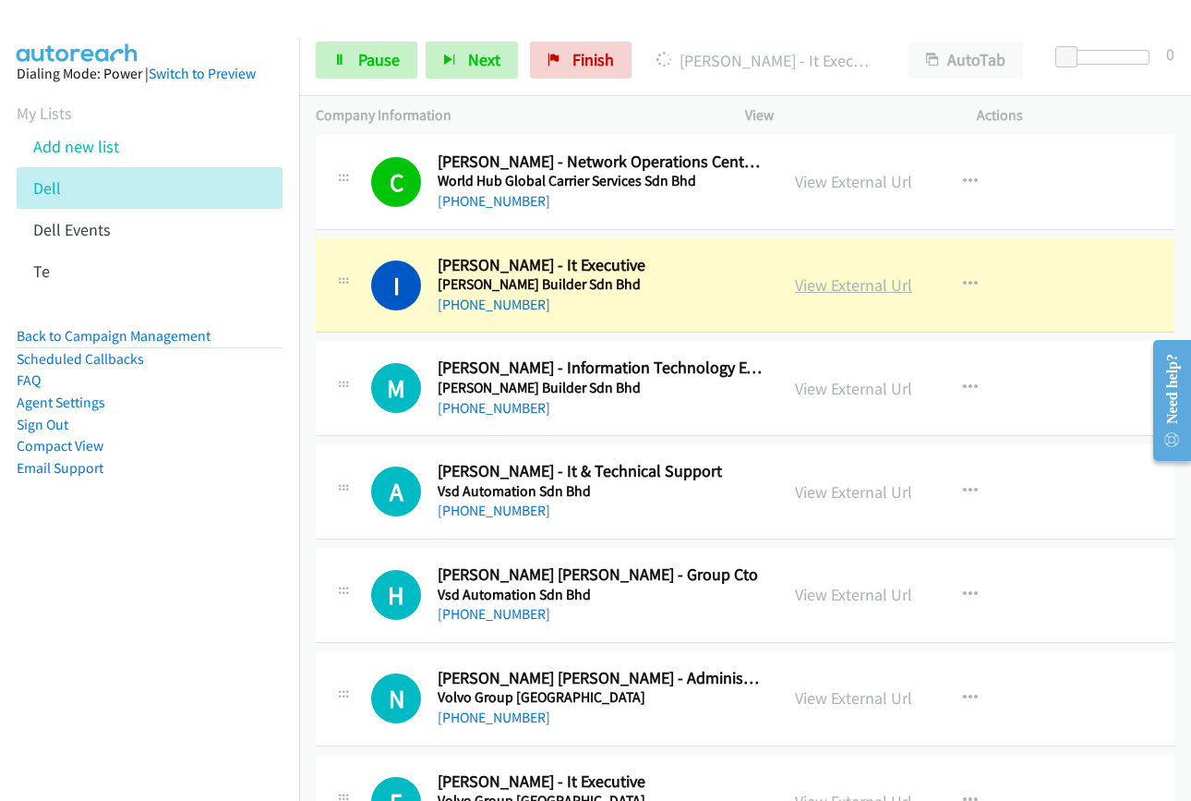
click at [817, 285] on link "View External Url" at bounding box center [853, 284] width 117 height 21
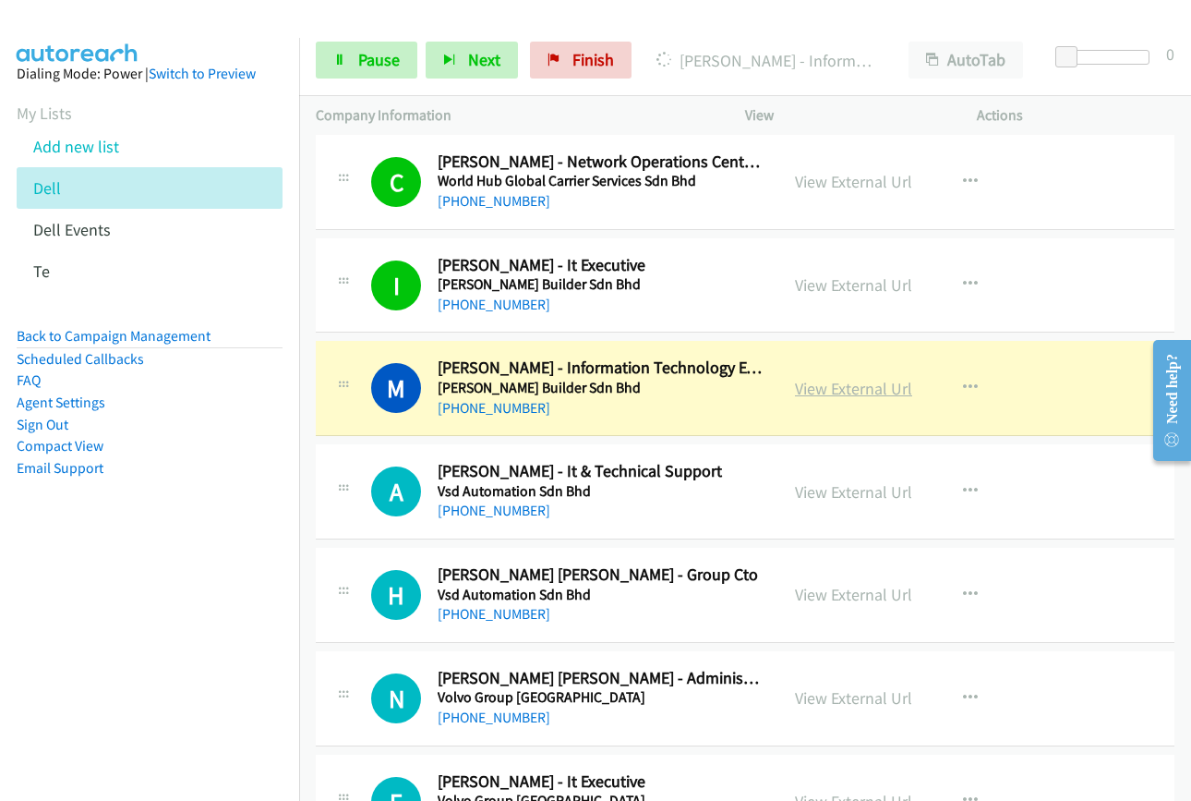
click at [832, 388] on link "View External Url" at bounding box center [853, 388] width 117 height 21
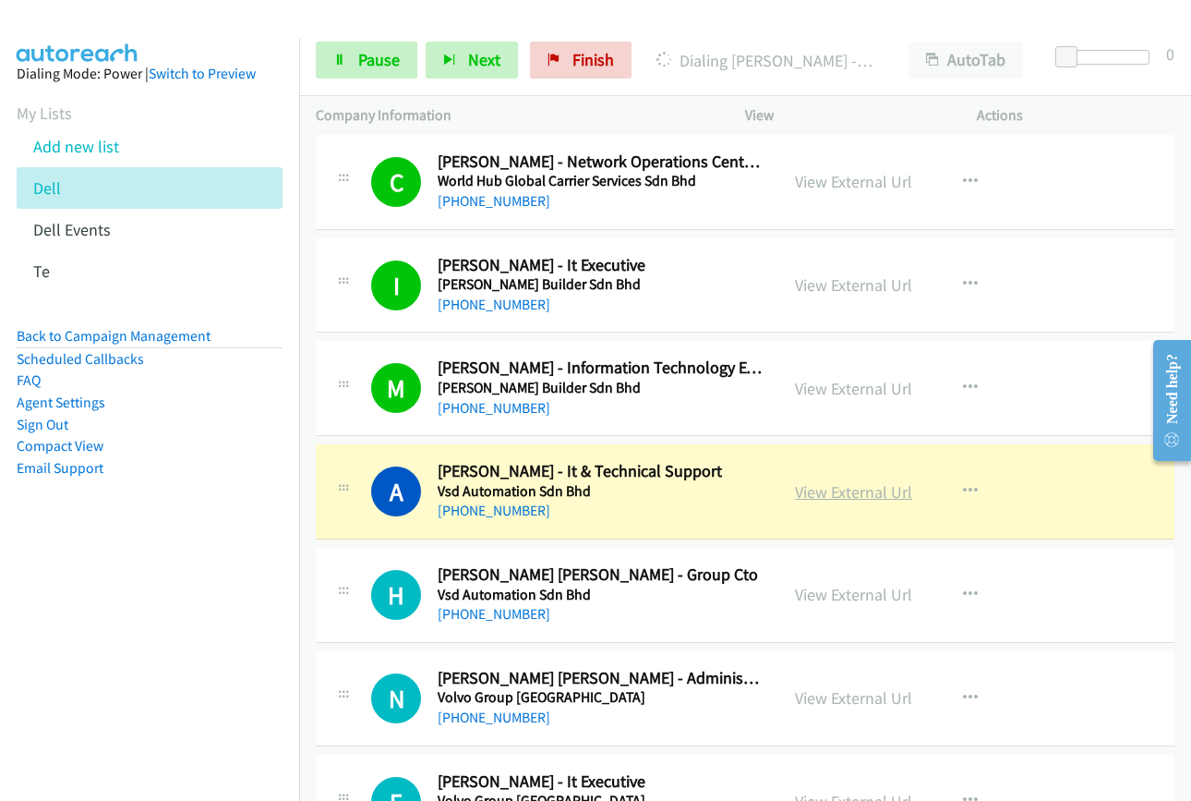
click at [819, 487] on link "View External Url" at bounding box center [853, 491] width 117 height 21
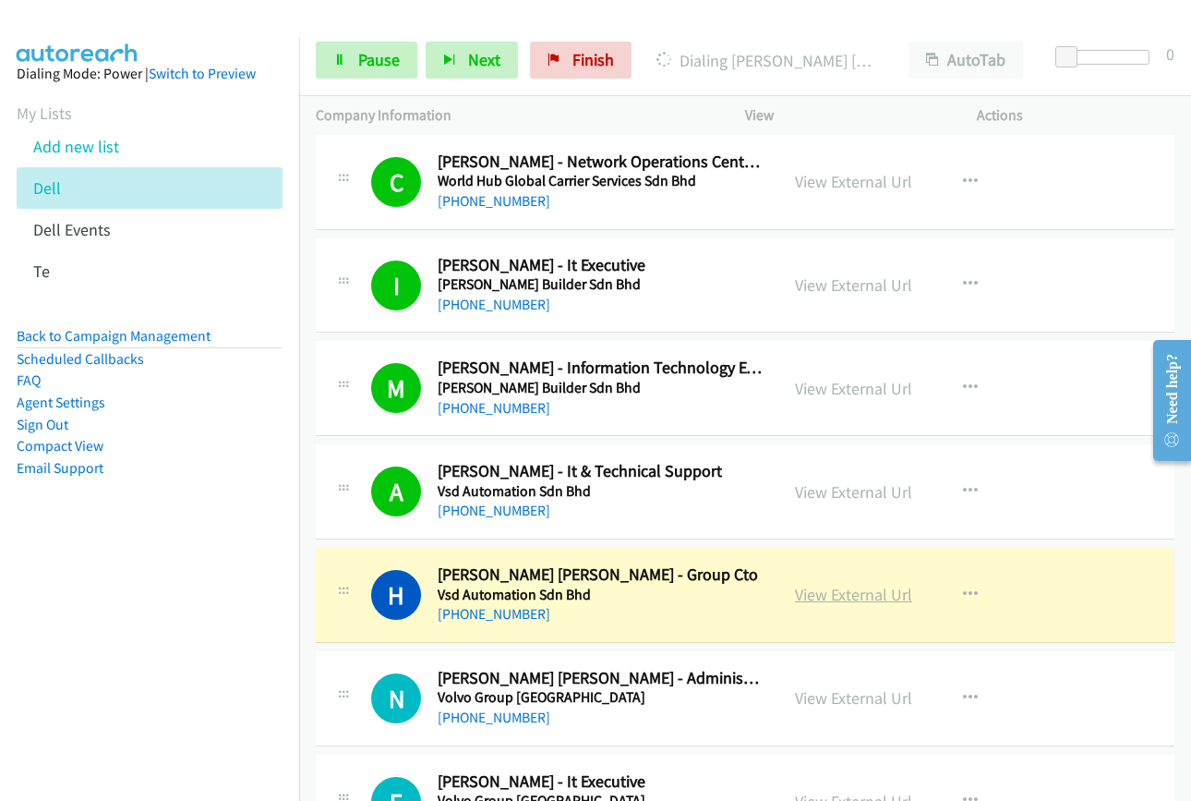
click at [886, 598] on link "View External Url" at bounding box center [853, 594] width 117 height 21
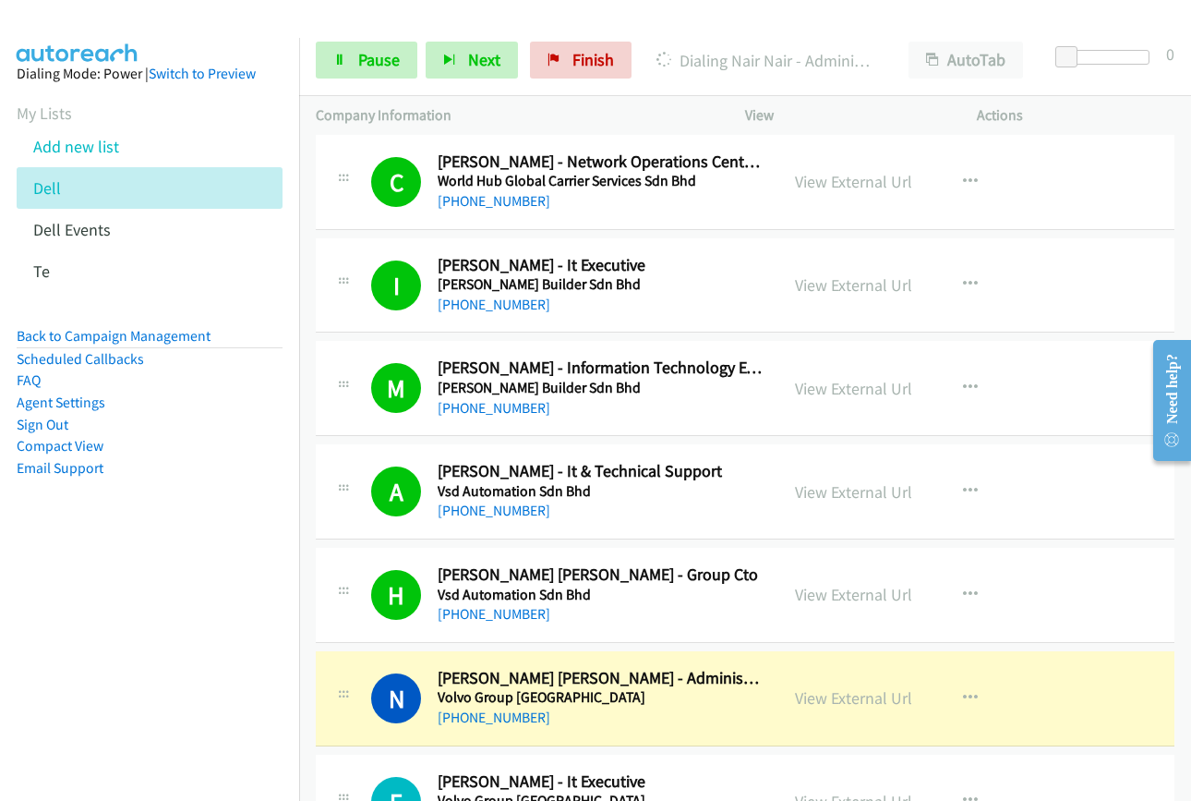
scroll to position [2863, 0]
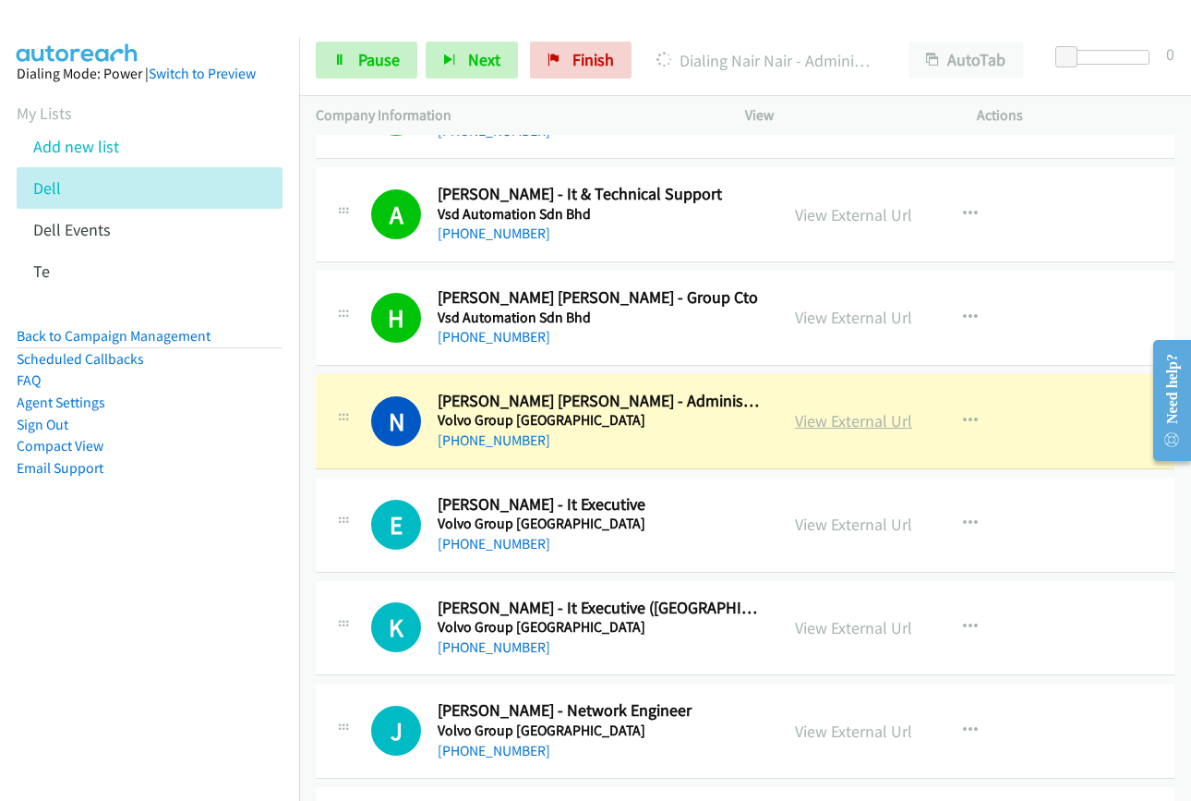
click at [834, 429] on link "View External Url" at bounding box center [853, 420] width 117 height 21
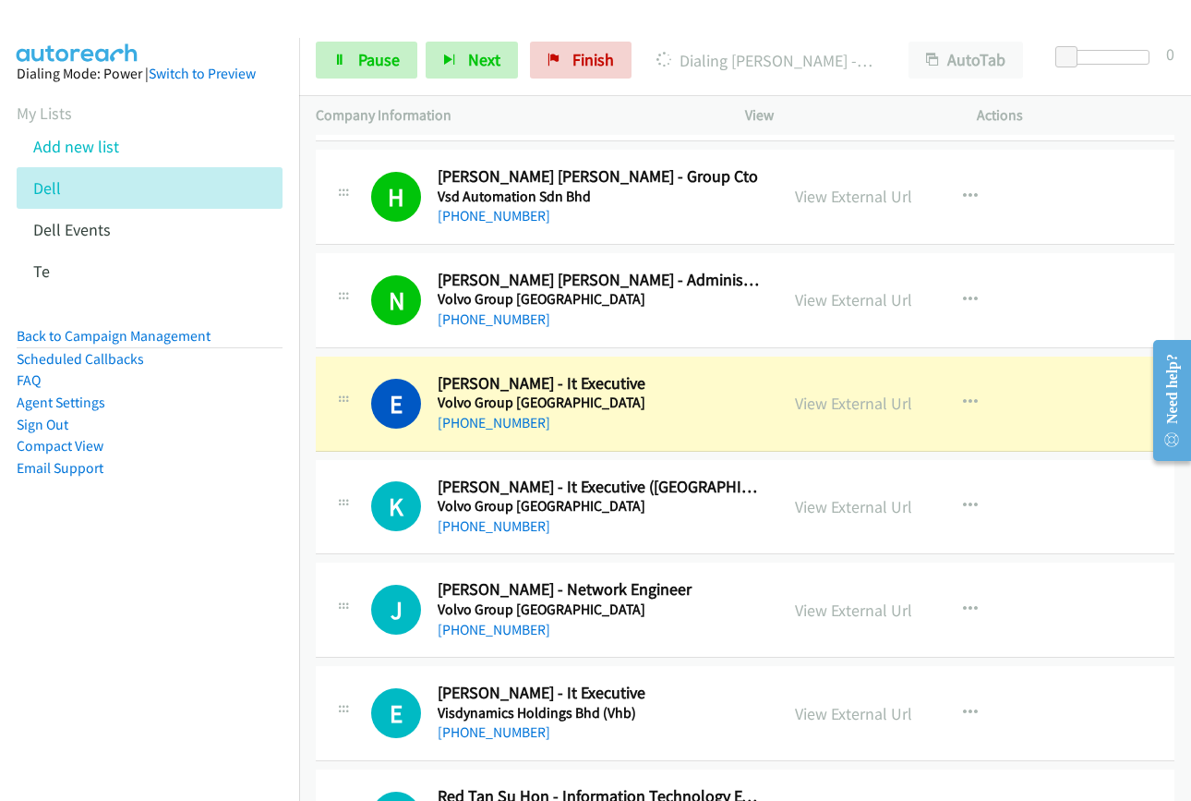
scroll to position [3047, 0]
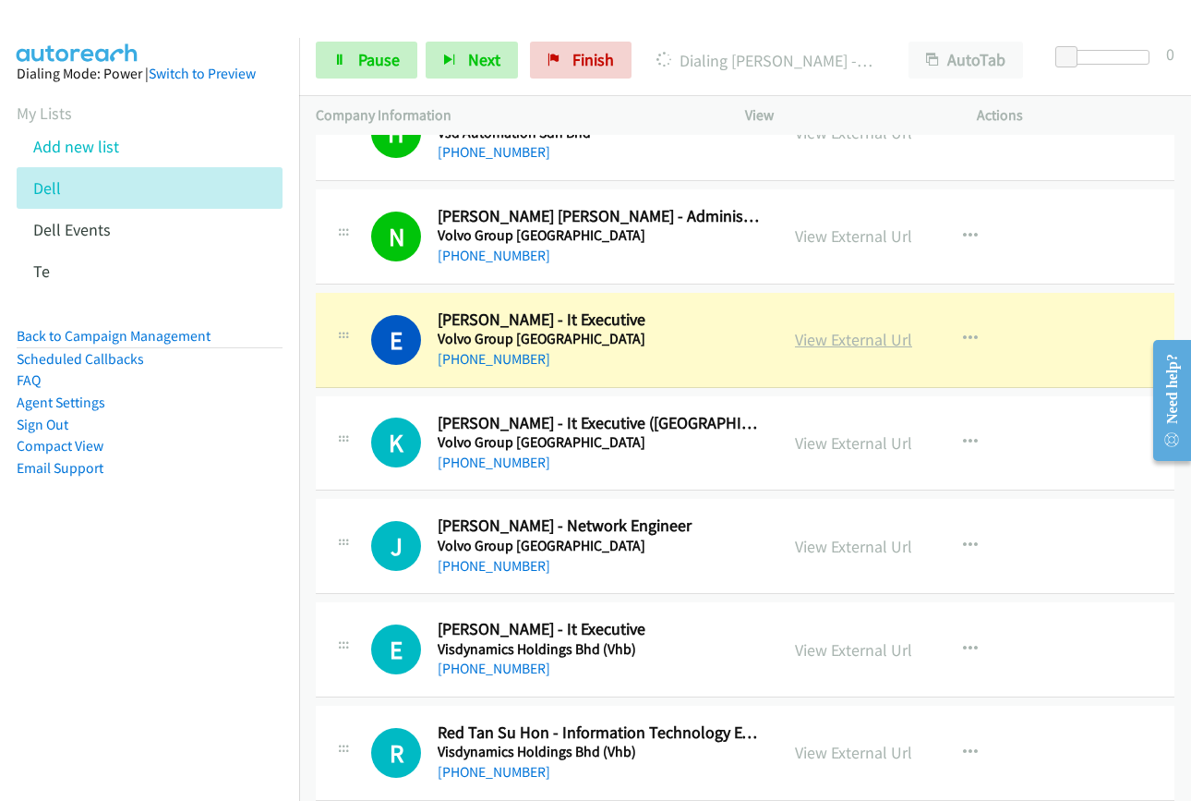
click at [844, 340] on link "View External Url" at bounding box center [853, 339] width 117 height 21
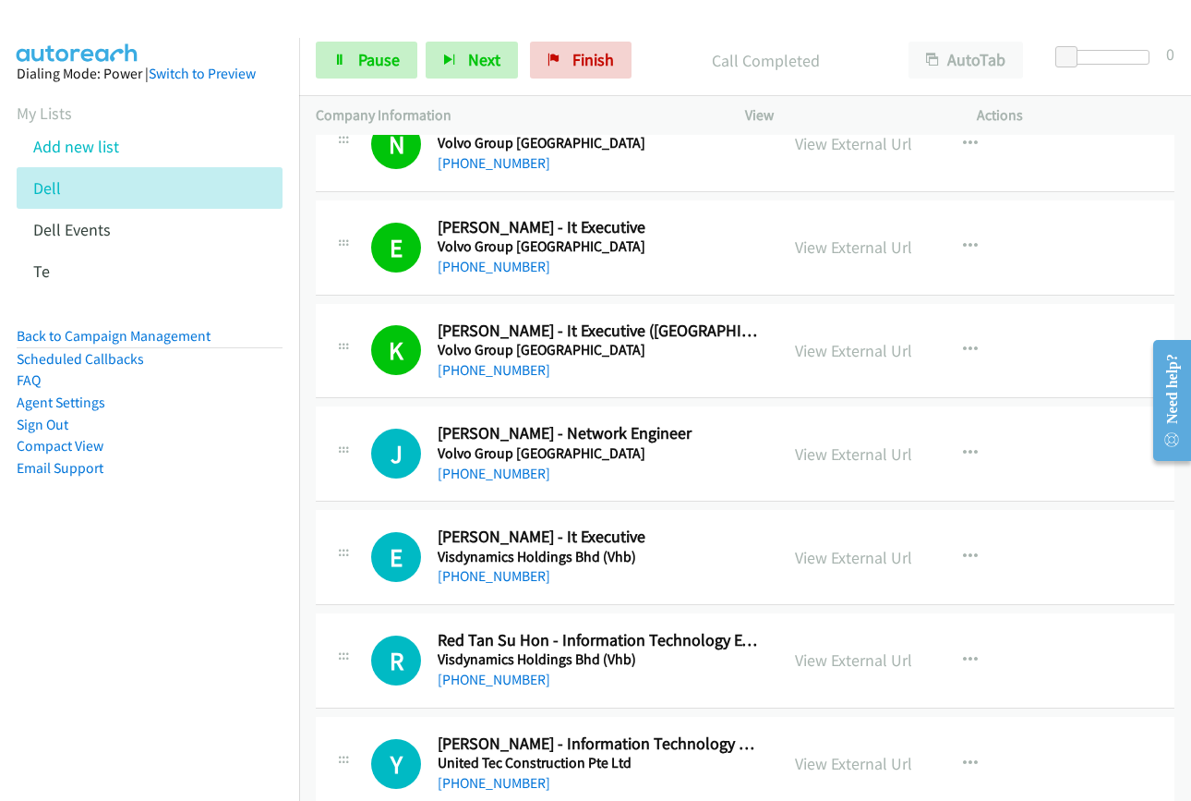
scroll to position [3417, 0]
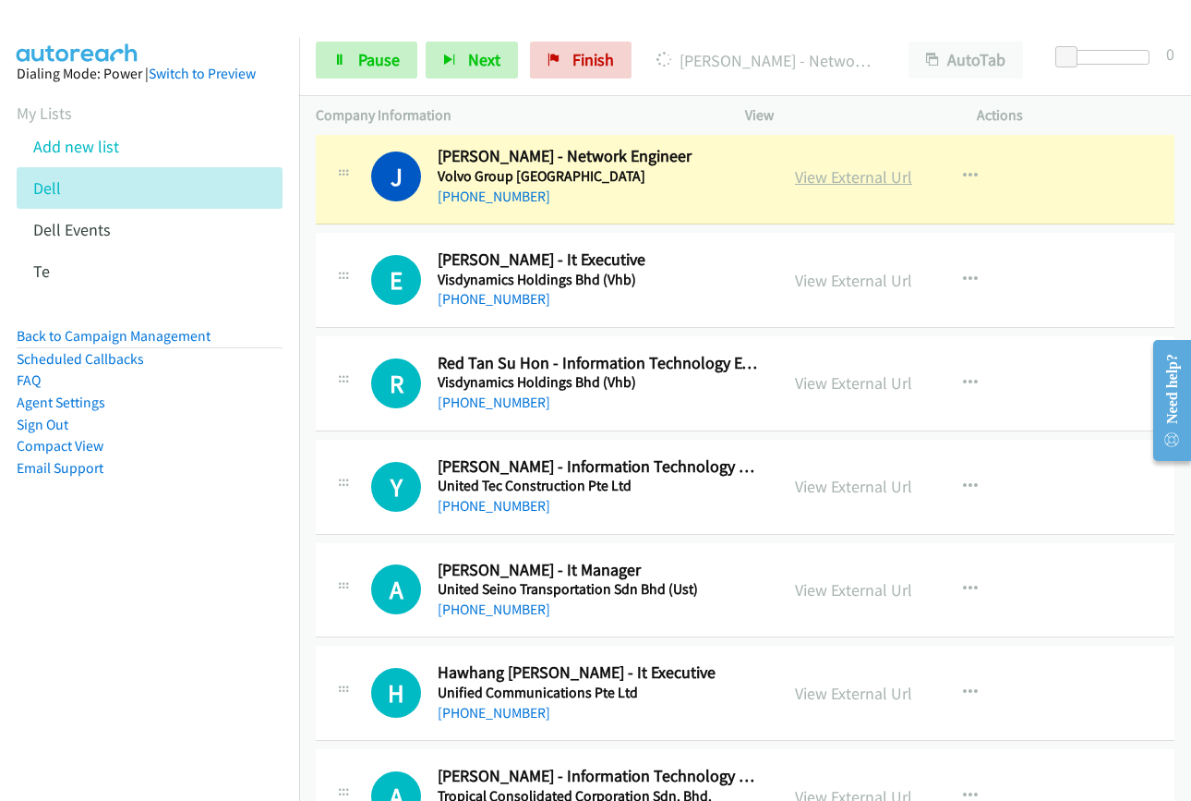
click at [844, 179] on link "View External Url" at bounding box center [853, 176] width 117 height 21
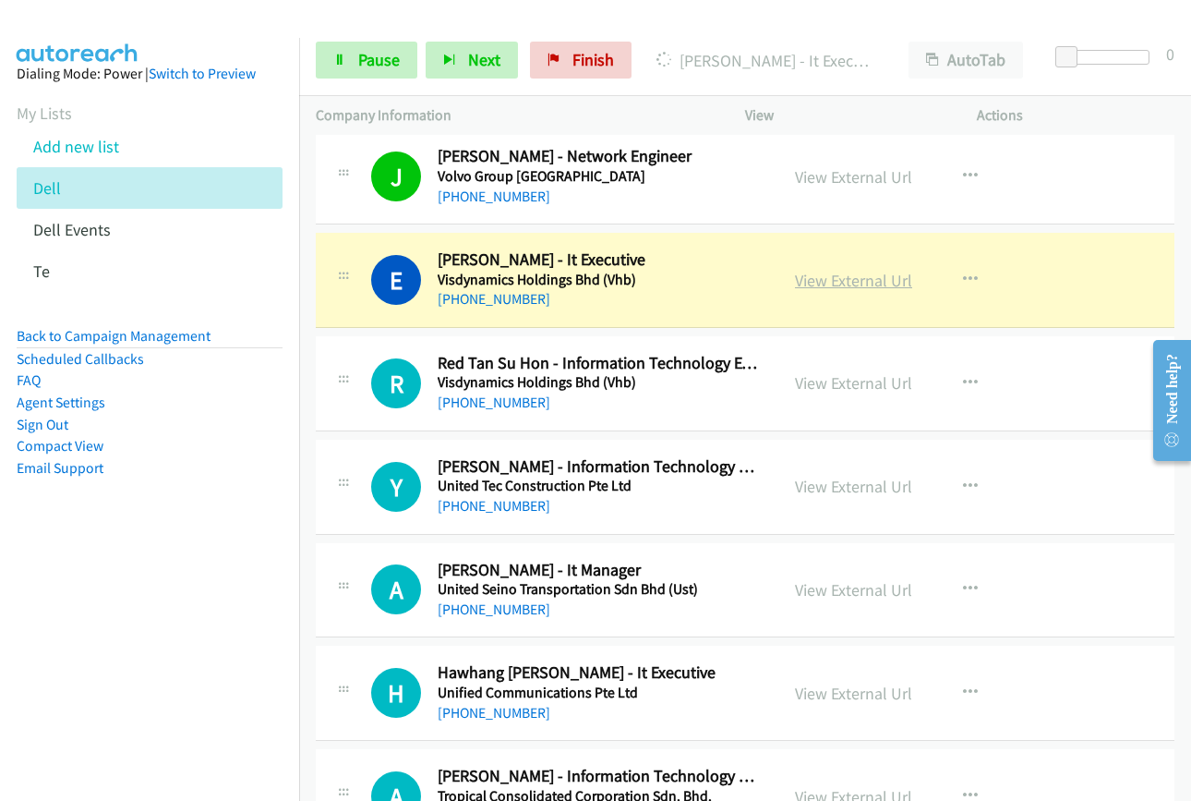
click at [825, 277] on link "View External Url" at bounding box center [853, 280] width 117 height 21
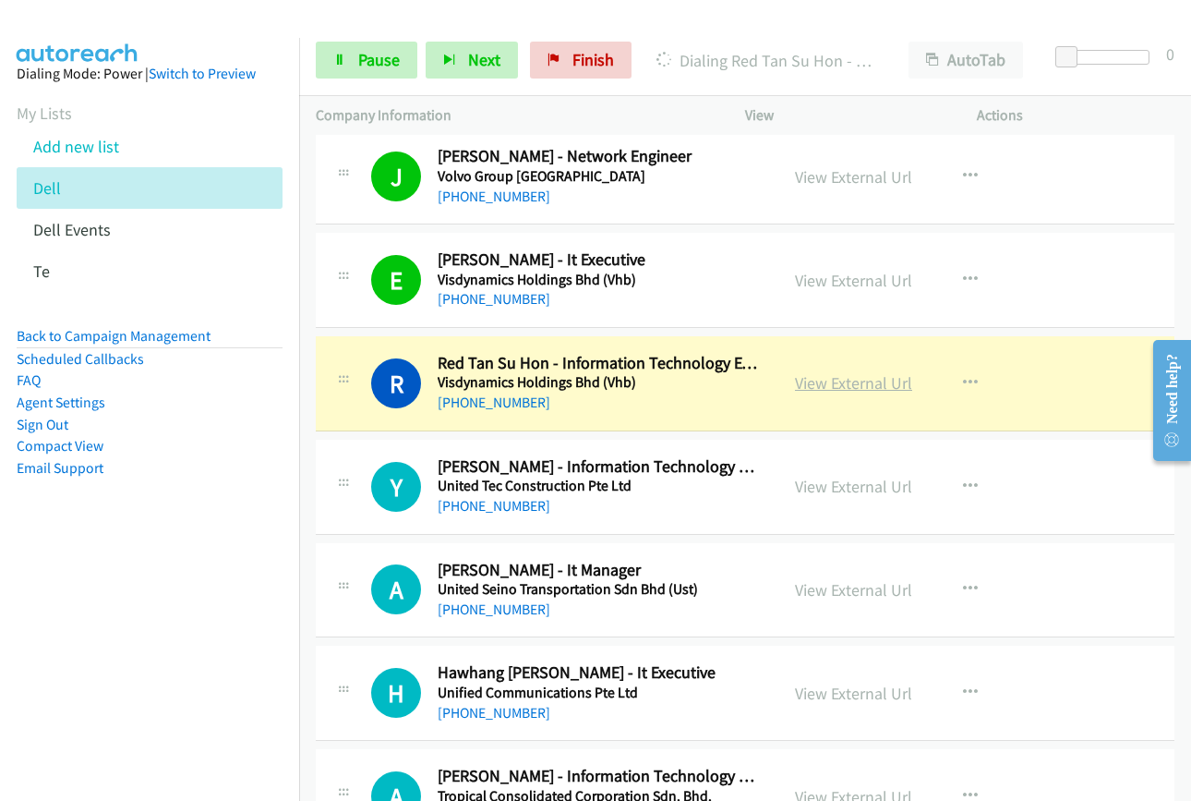
click at [838, 382] on link "View External Url" at bounding box center [853, 382] width 117 height 21
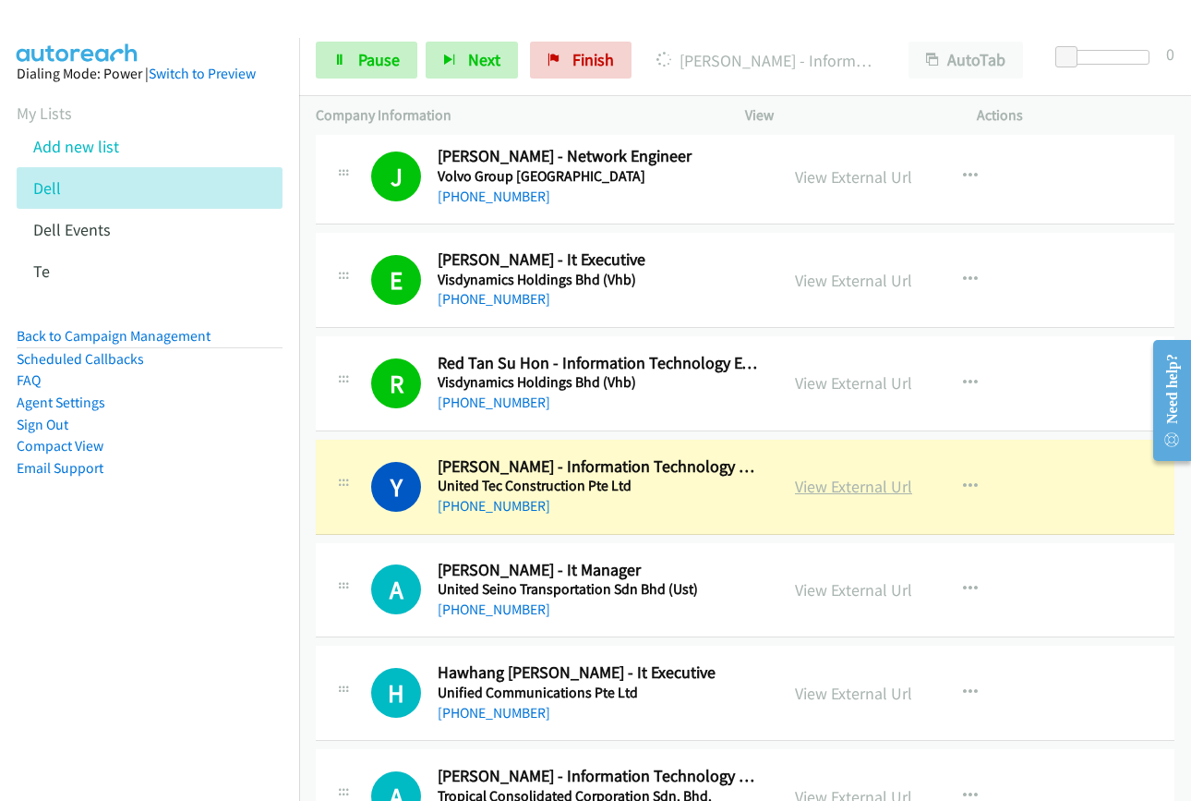
click at [838, 492] on link "View External Url" at bounding box center [853, 486] width 117 height 21
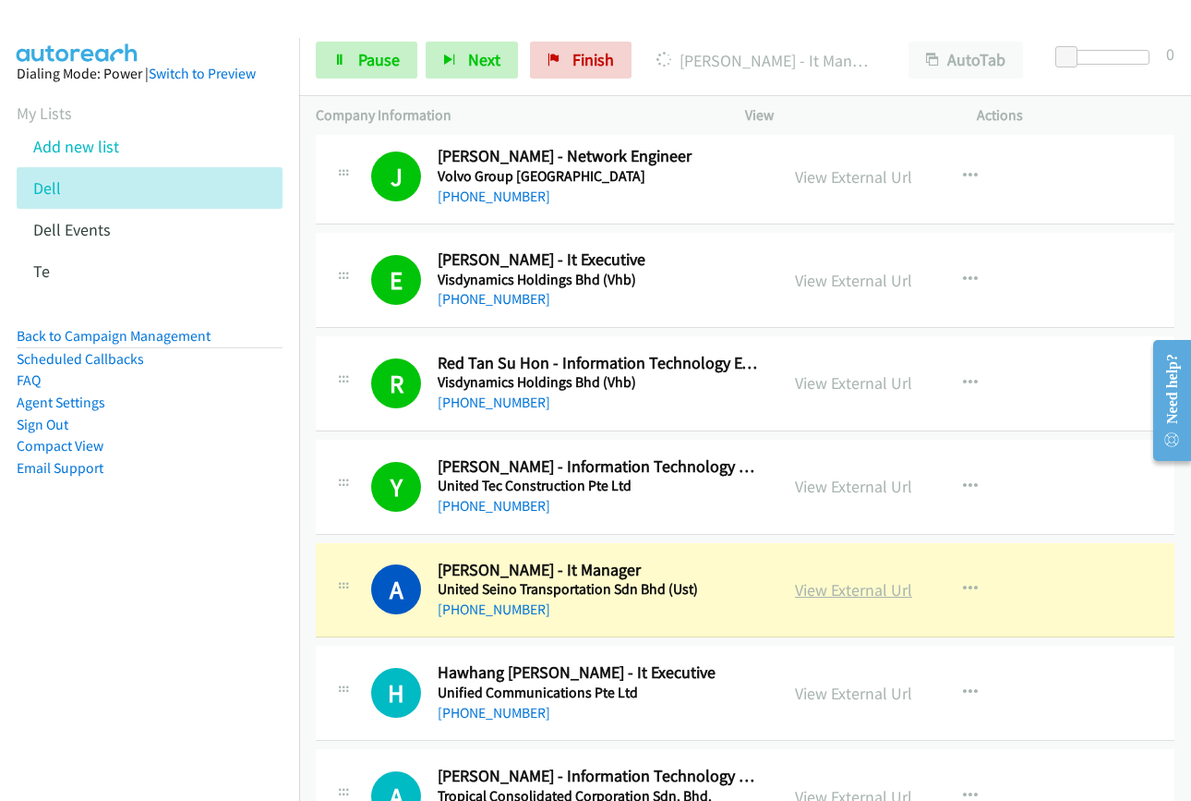
click at [814, 587] on link "View External Url" at bounding box center [853, 589] width 117 height 21
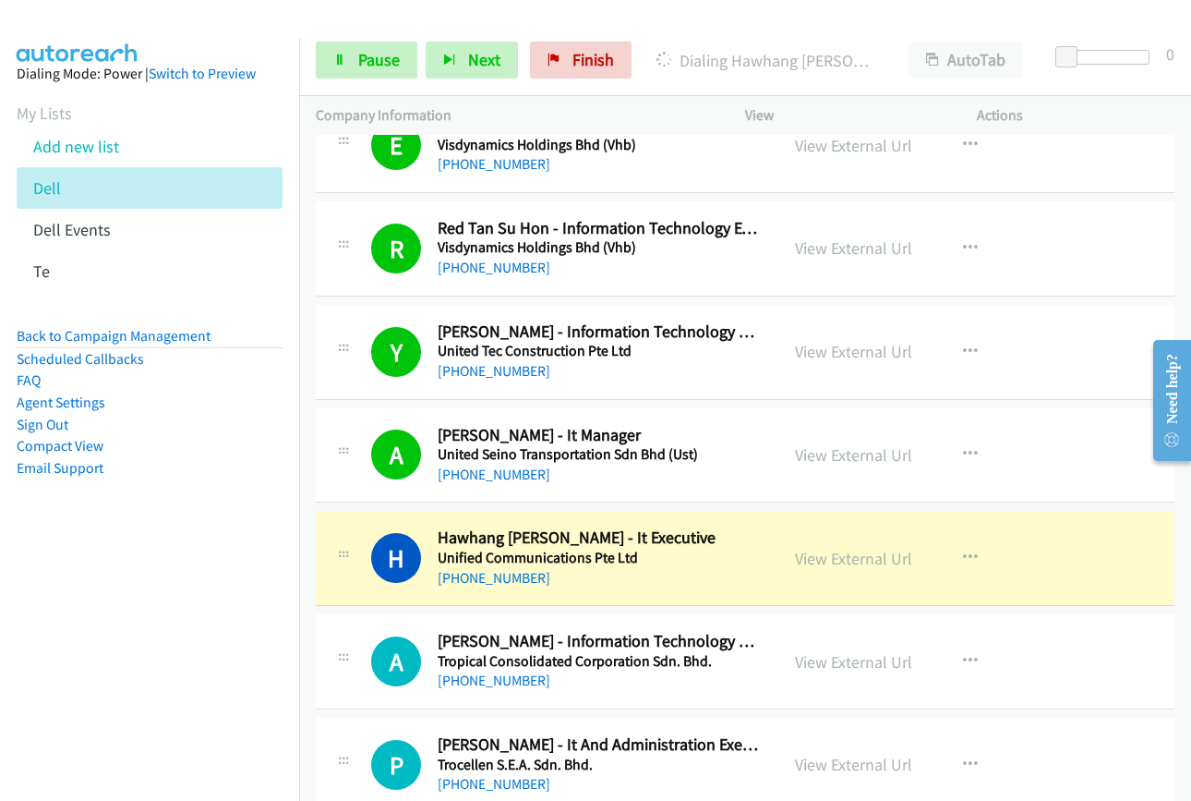
scroll to position [3786, 0]
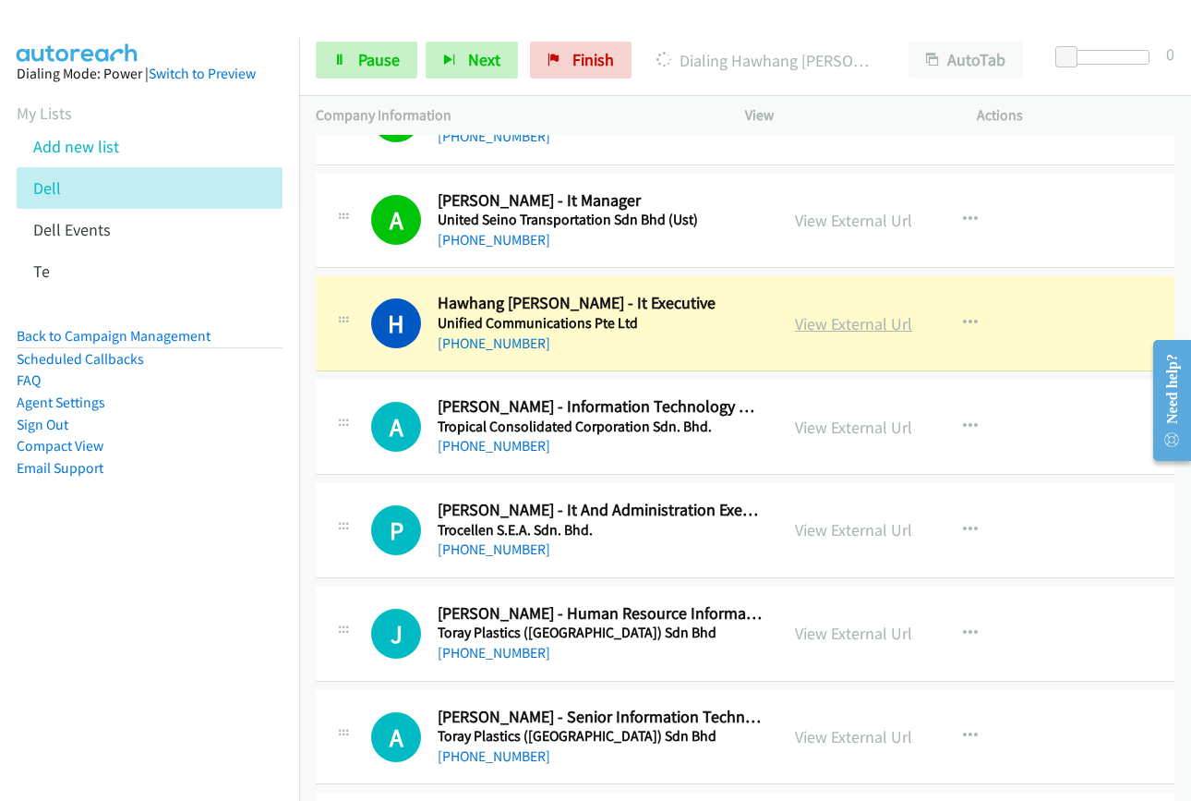
click at [800, 326] on link "View External Url" at bounding box center [853, 323] width 117 height 21
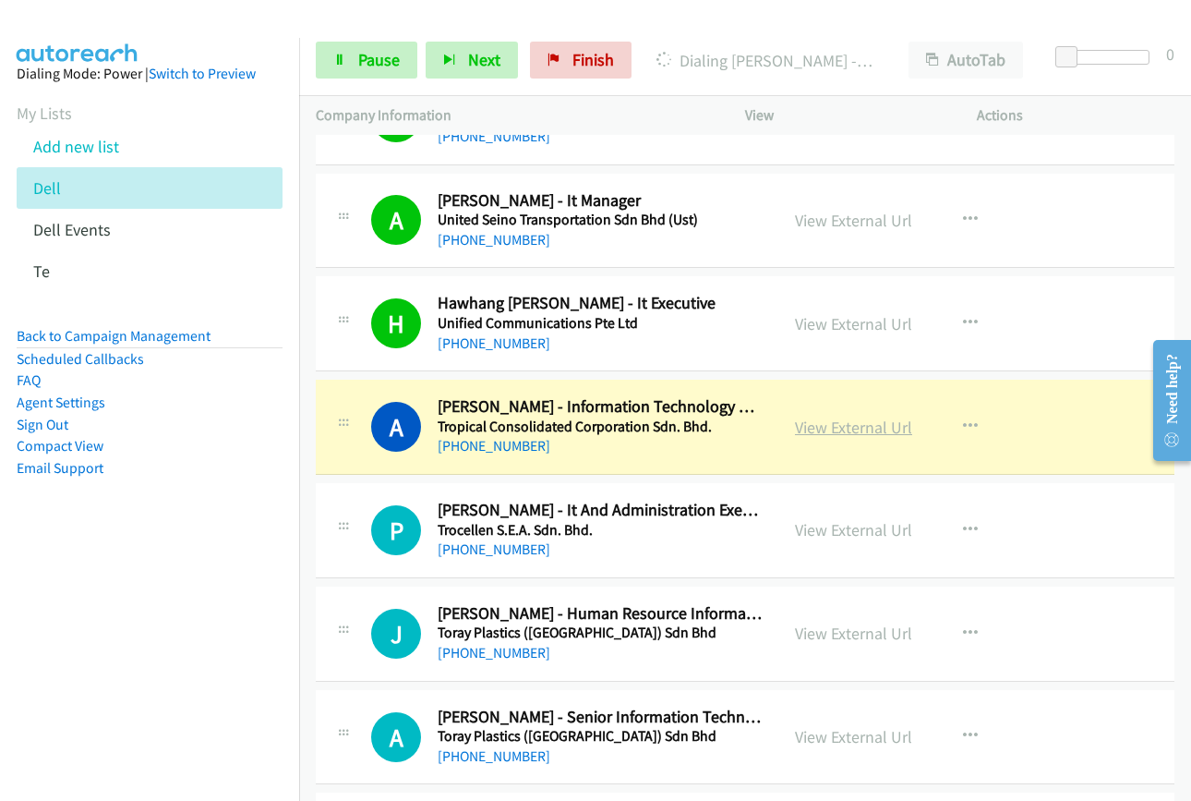
click at [832, 432] on link "View External Url" at bounding box center [853, 426] width 117 height 21
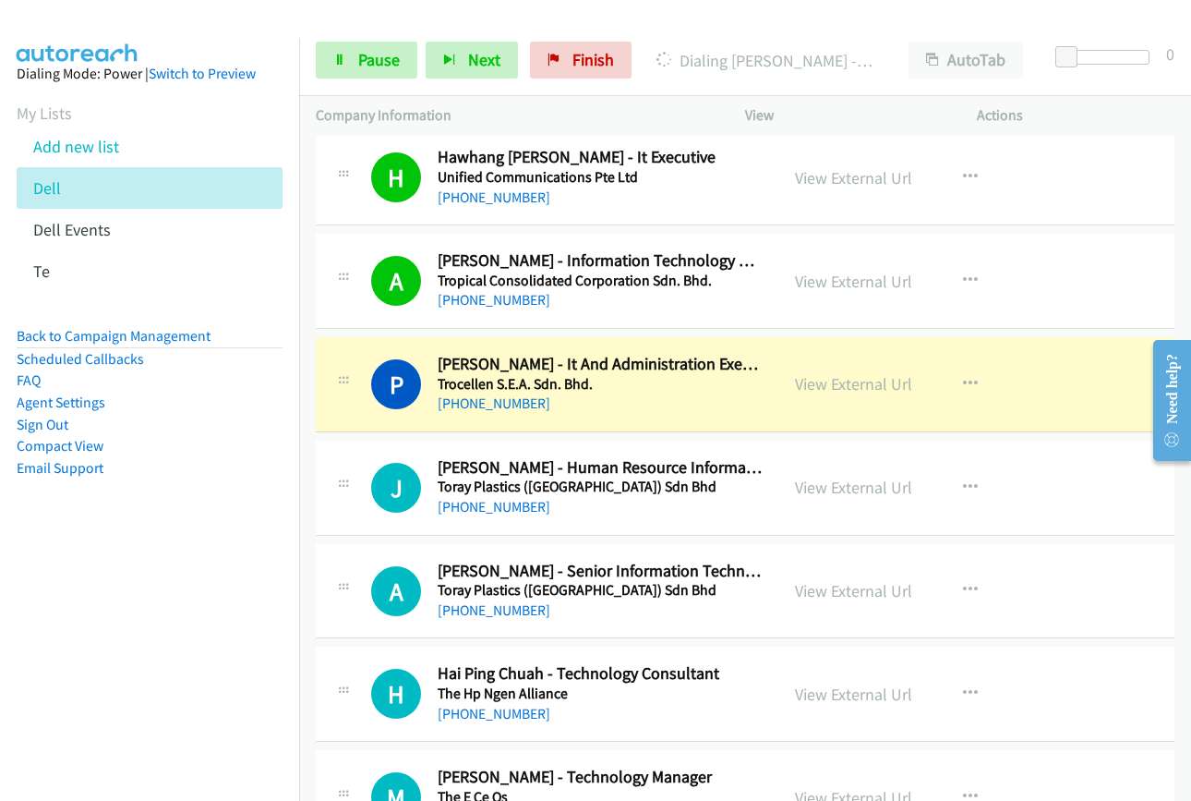
scroll to position [3971, 0]
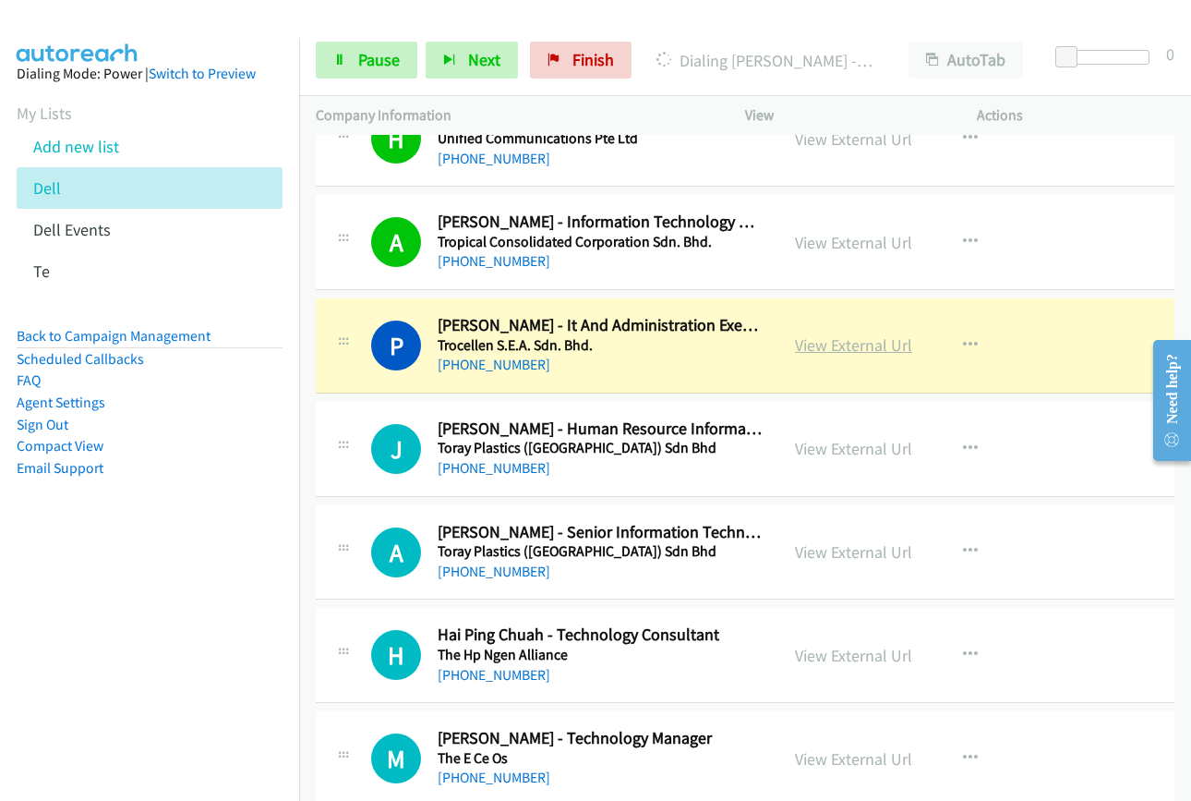
click at [839, 346] on link "View External Url" at bounding box center [853, 344] width 117 height 21
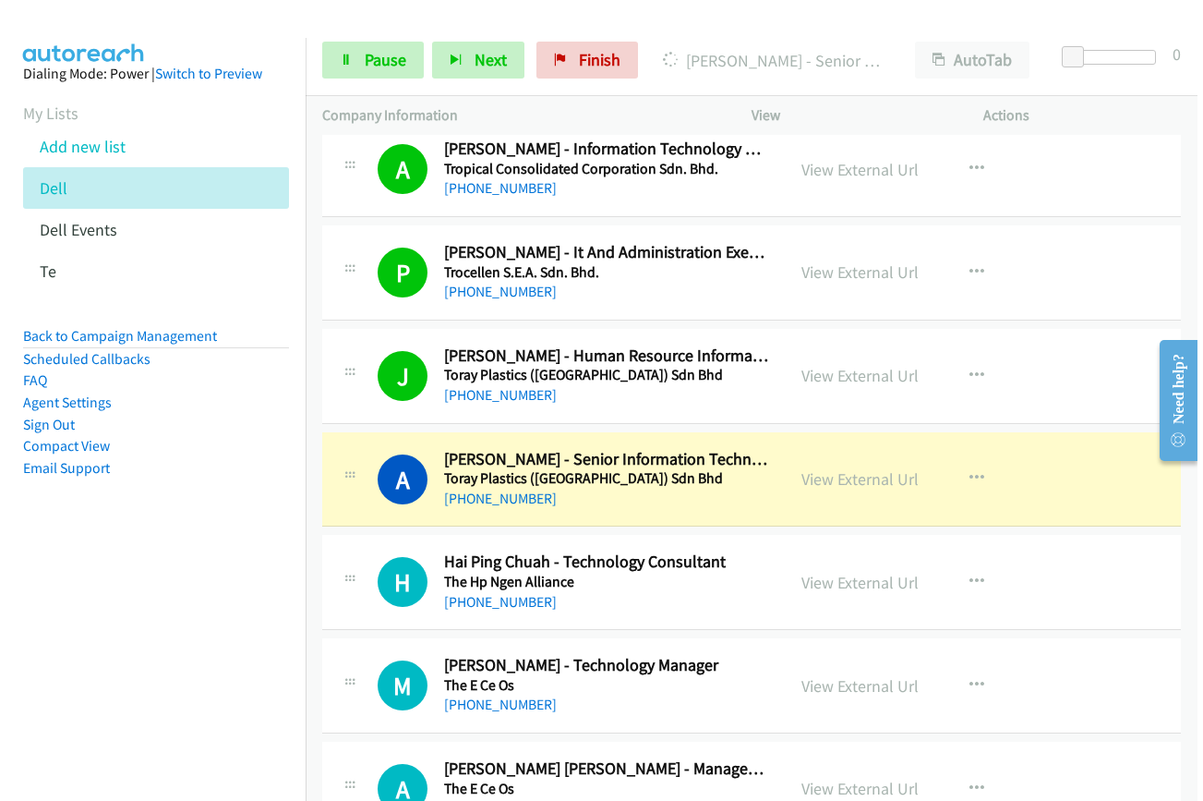
scroll to position [4155, 0]
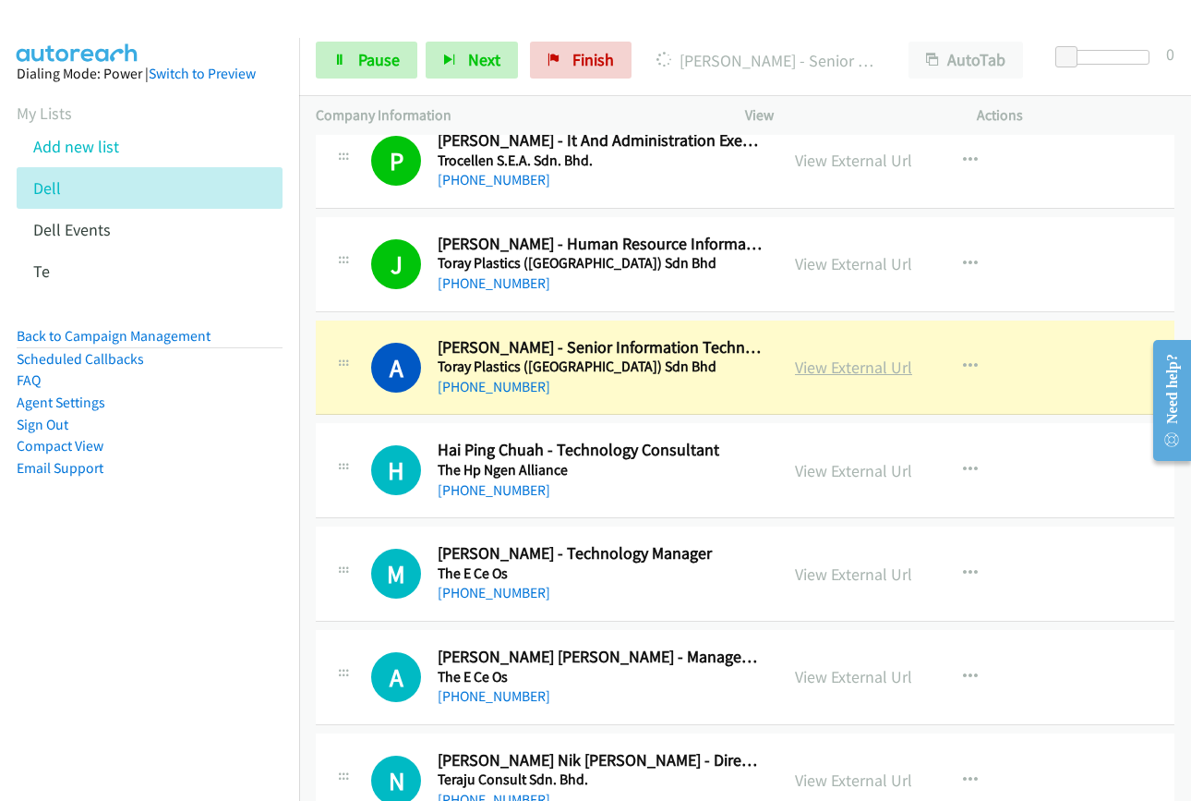
click at [803, 372] on link "View External Url" at bounding box center [853, 366] width 117 height 21
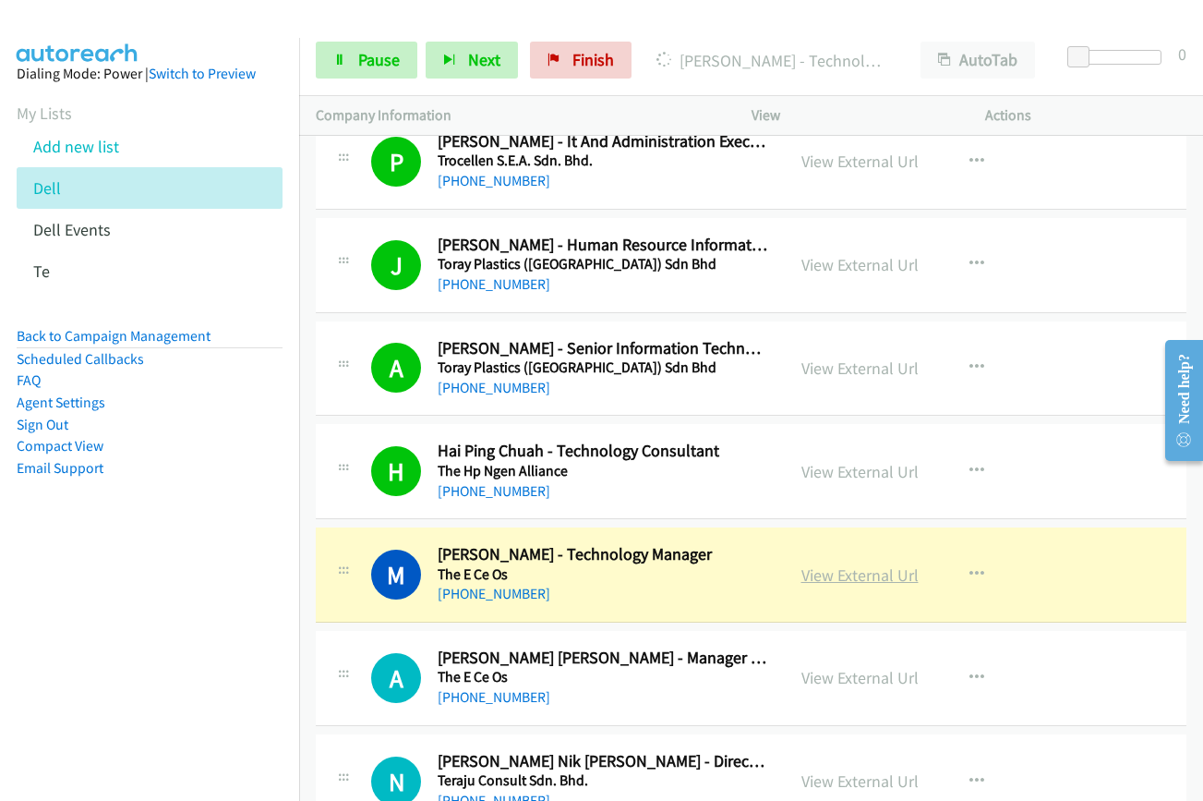
click at [818, 573] on link "View External Url" at bounding box center [860, 574] width 117 height 21
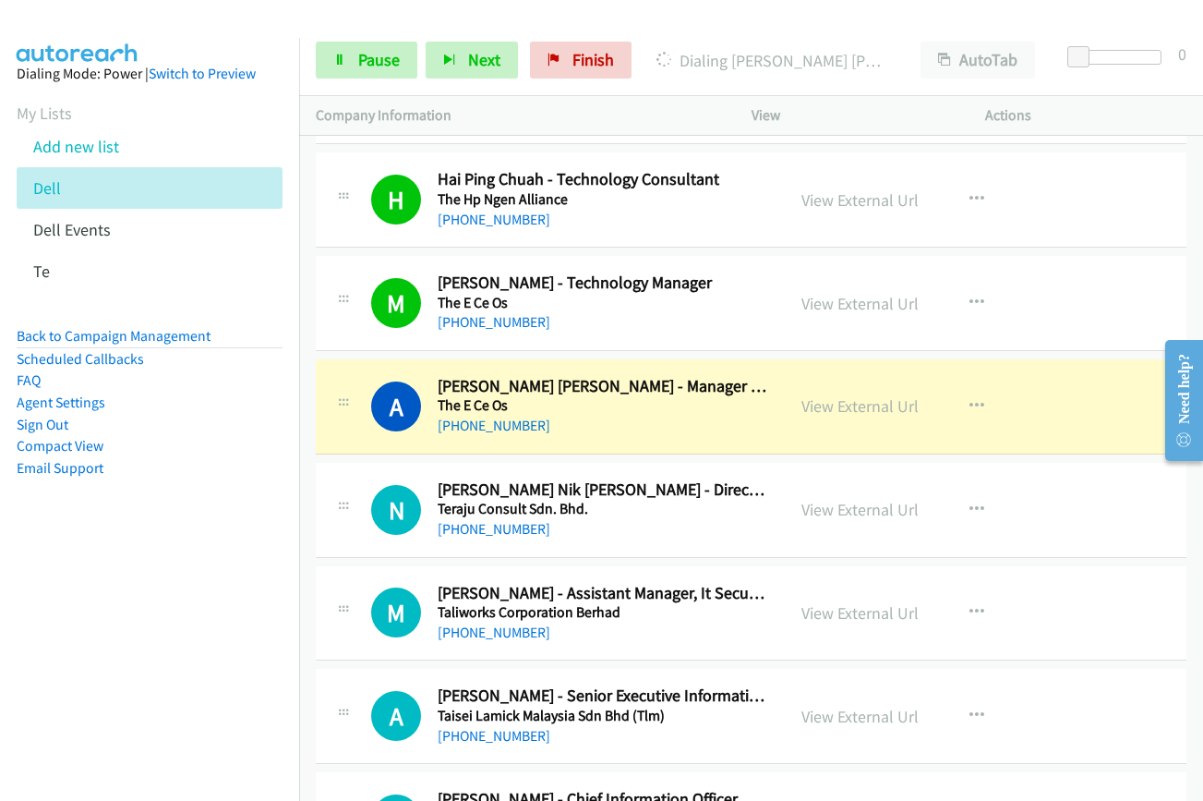
scroll to position [4432, 0]
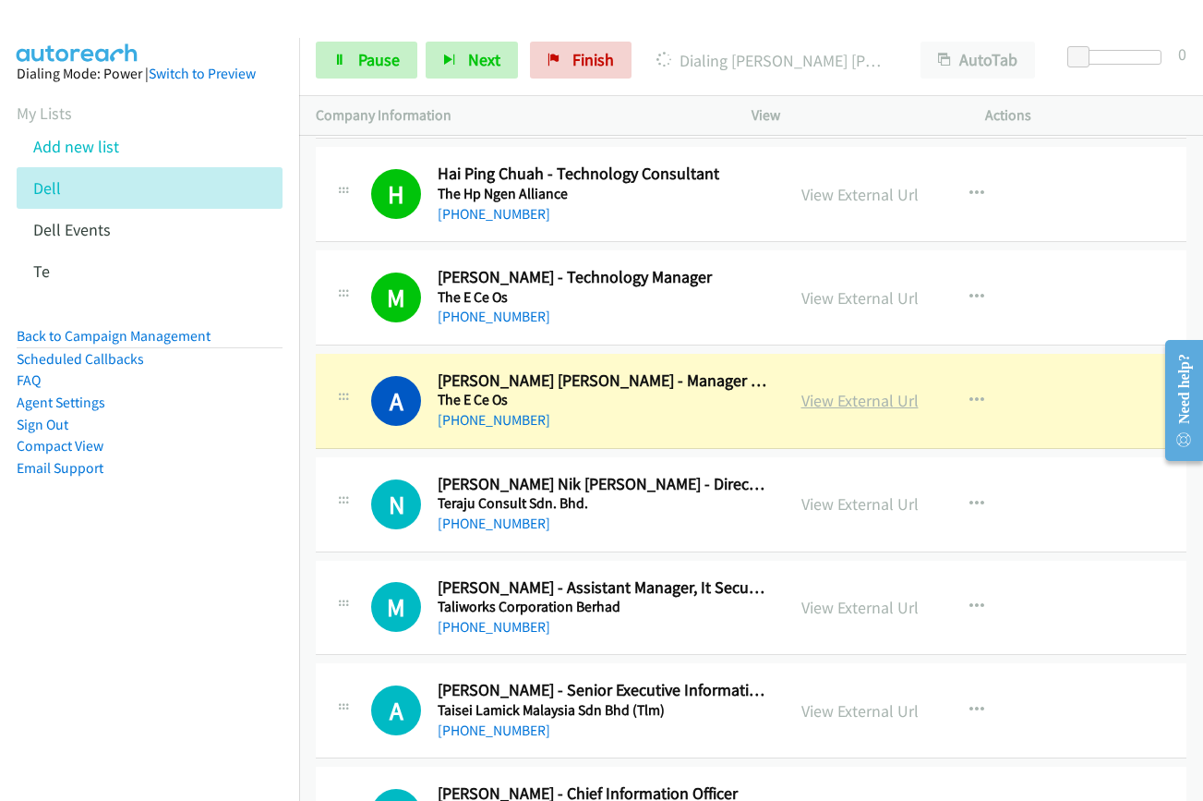
click at [802, 408] on link "View External Url" at bounding box center [860, 400] width 117 height 21
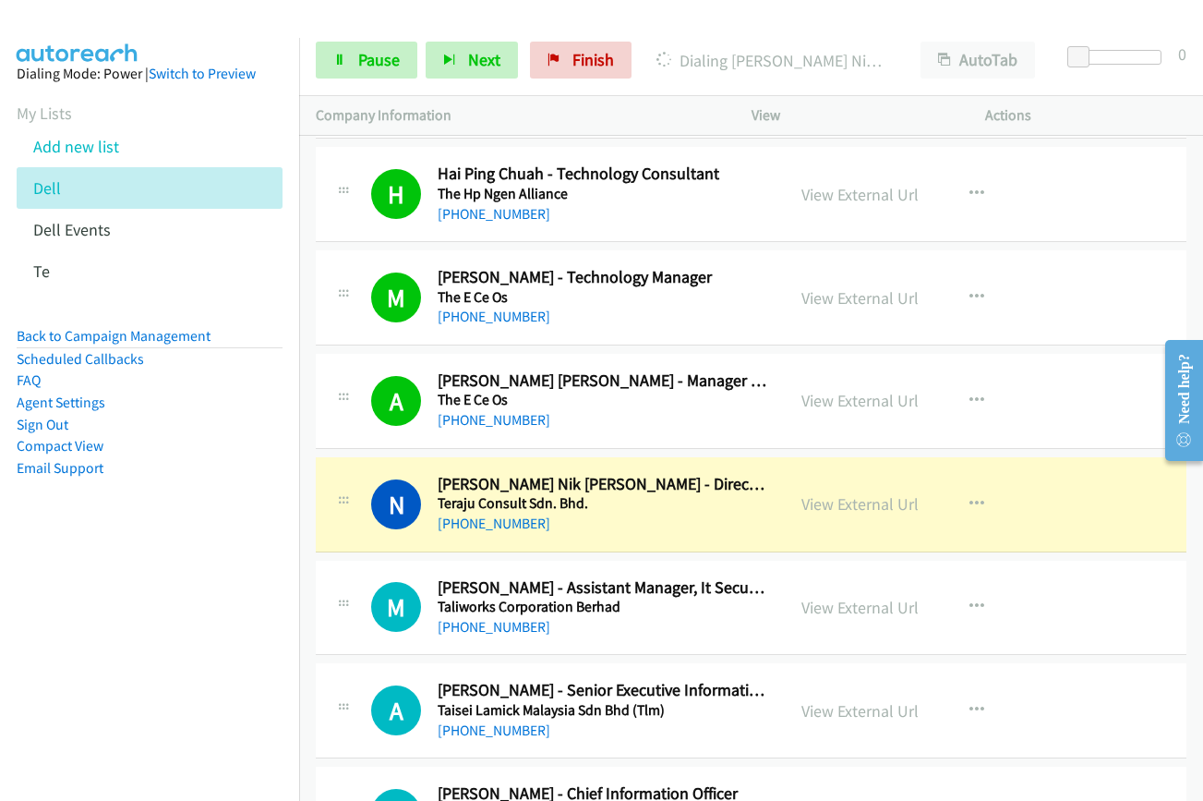
scroll to position [4709, 0]
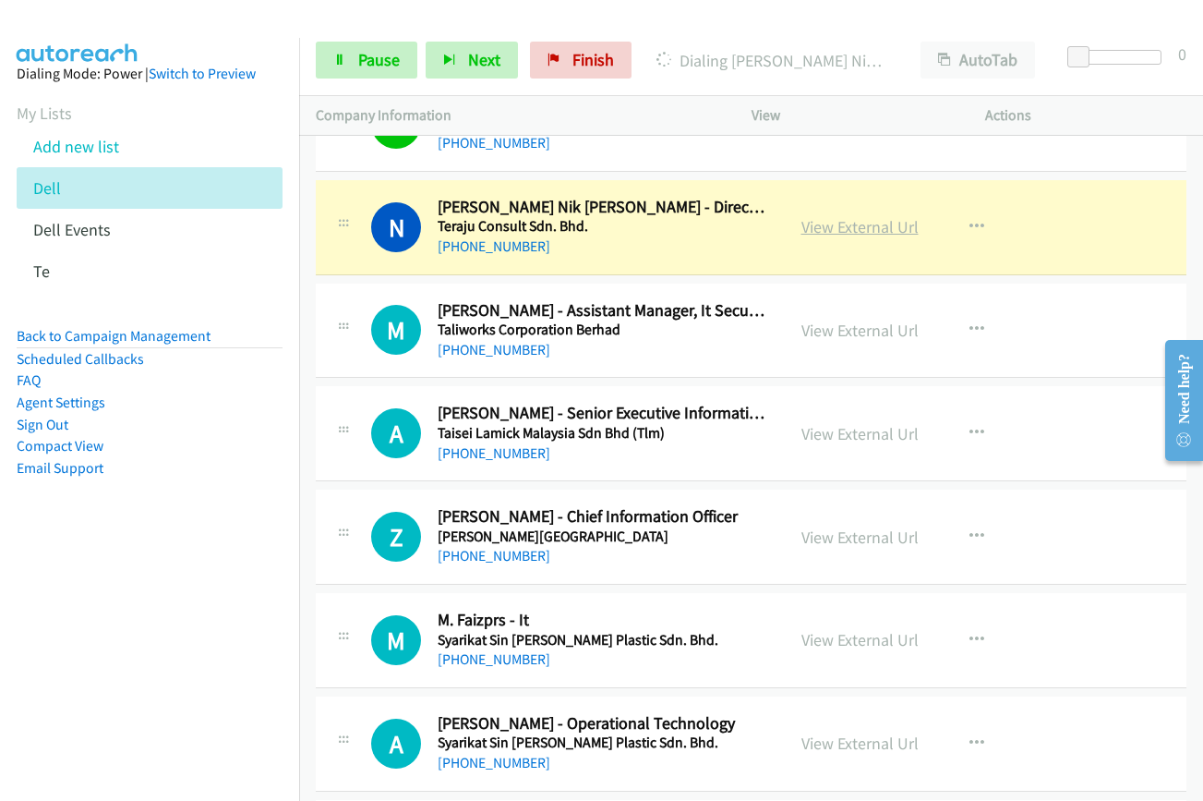
click at [808, 228] on link "View External Url" at bounding box center [860, 226] width 117 height 21
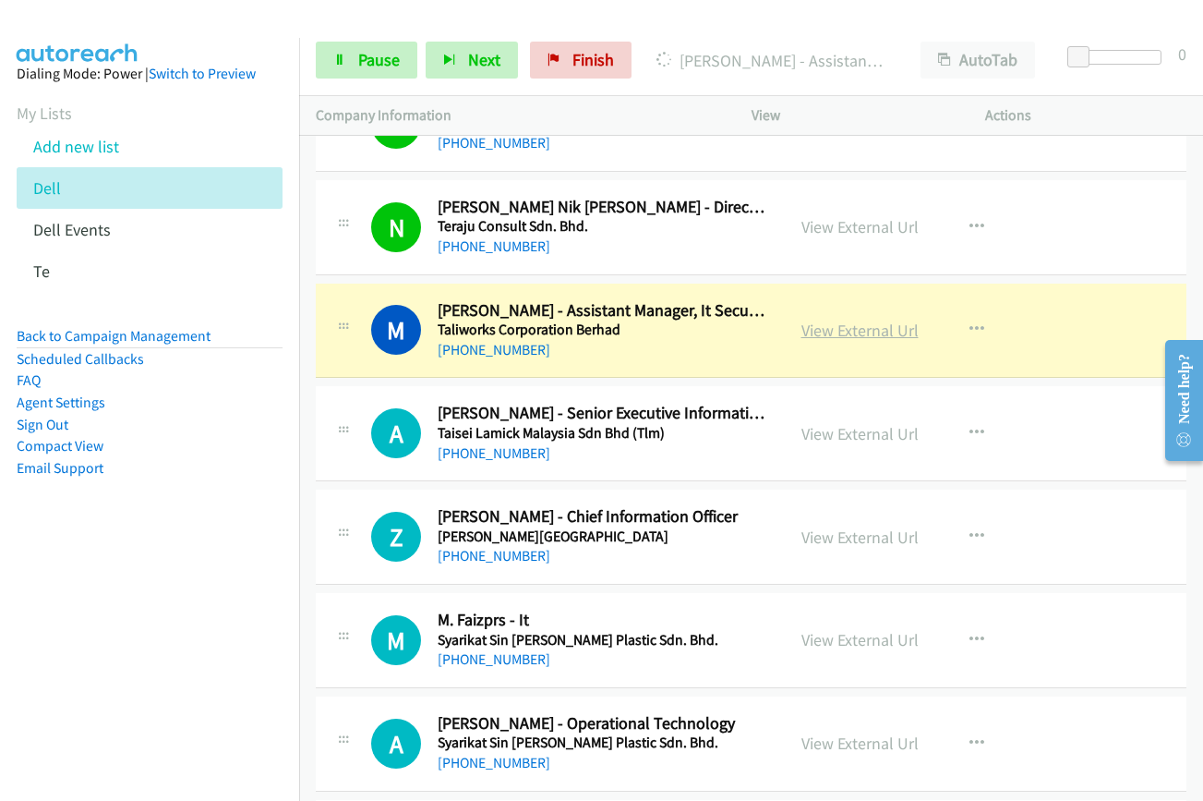
click at [827, 338] on link "View External Url" at bounding box center [860, 329] width 117 height 21
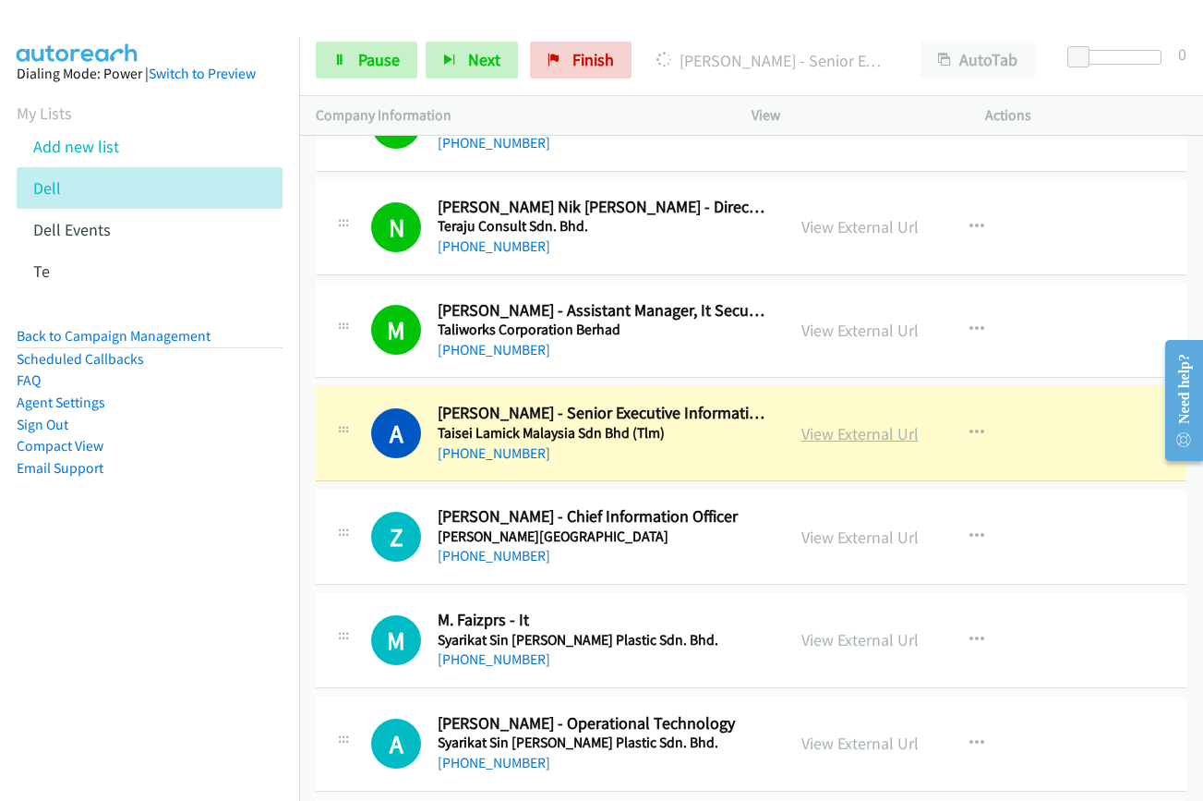
click at [824, 434] on link "View External Url" at bounding box center [860, 433] width 117 height 21
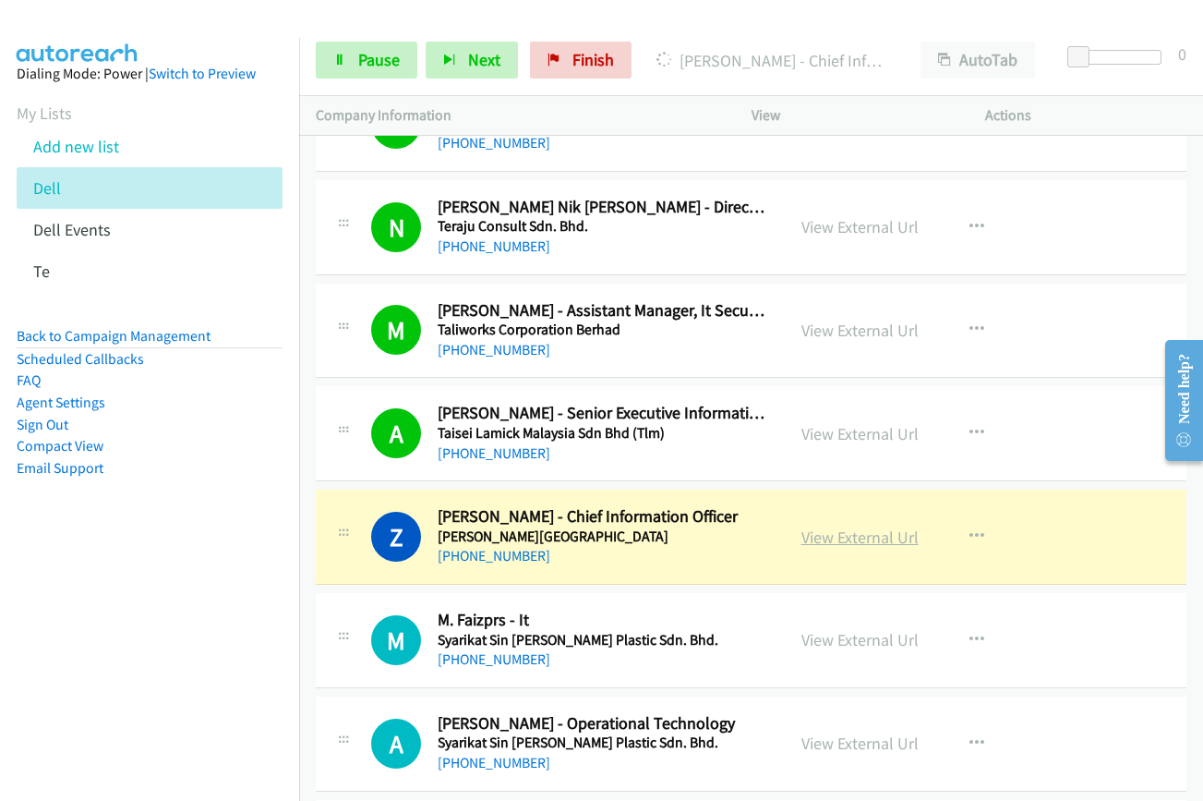
click at [826, 539] on link "View External Url" at bounding box center [860, 536] width 117 height 21
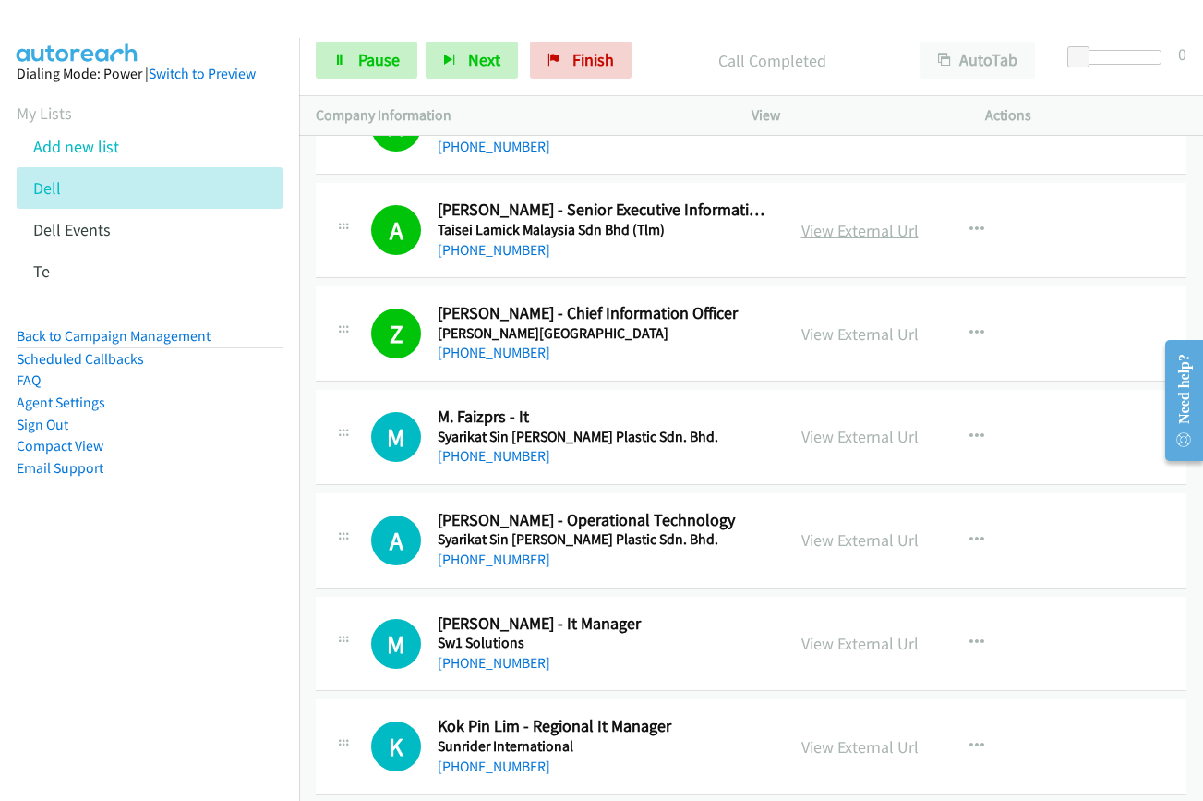
scroll to position [4986, 0]
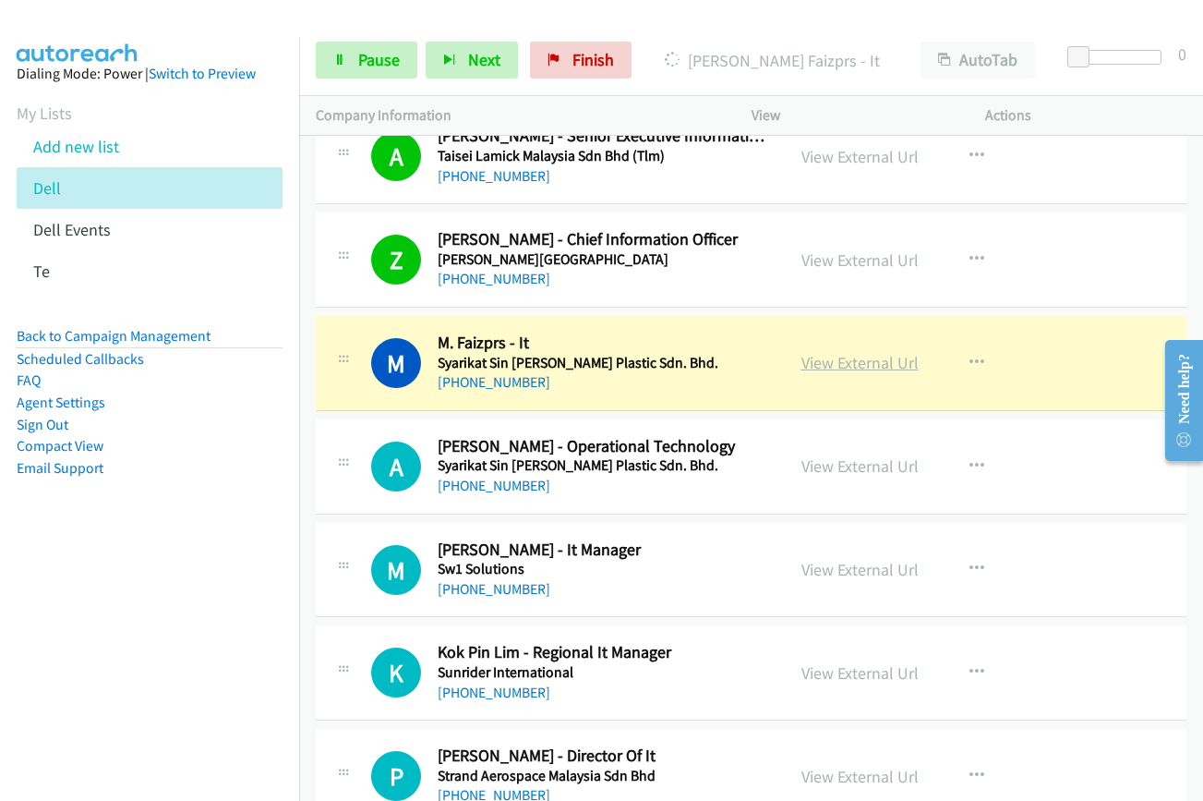
click at [826, 354] on link "View External Url" at bounding box center [860, 362] width 117 height 21
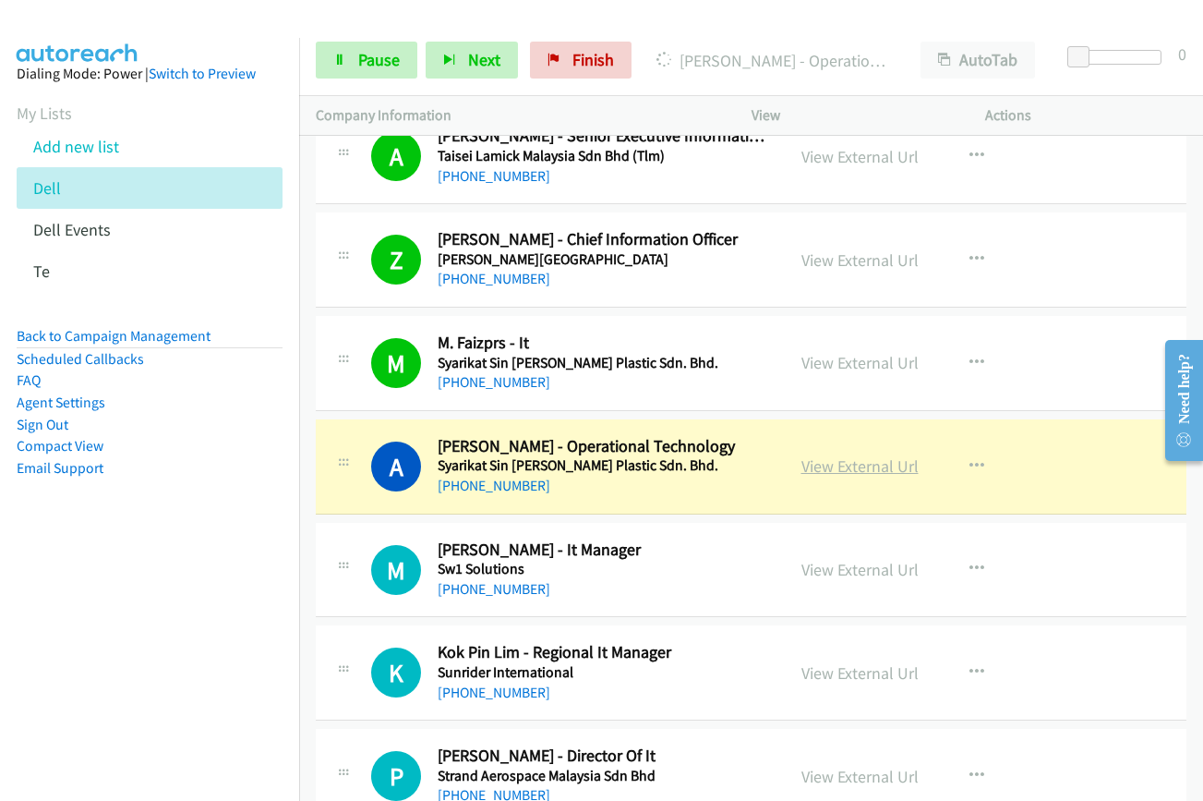
click at [855, 465] on link "View External Url" at bounding box center [860, 465] width 117 height 21
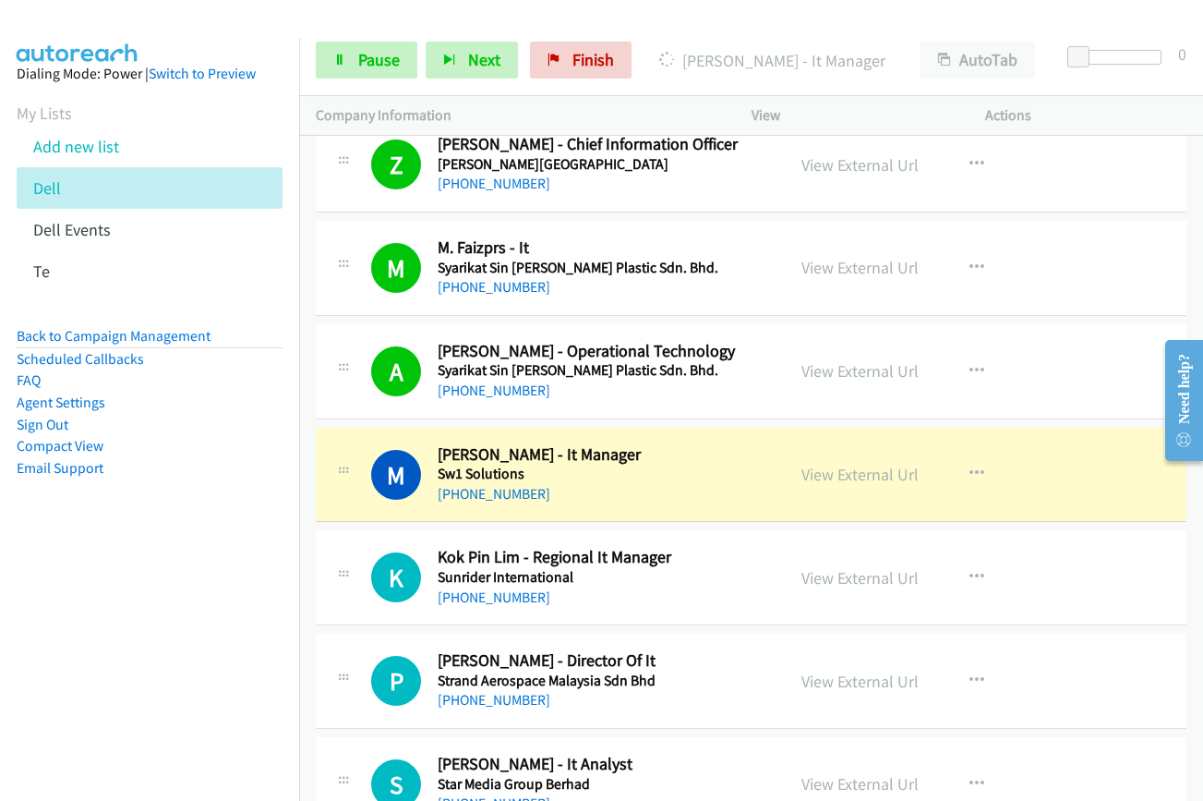
scroll to position [5171, 0]
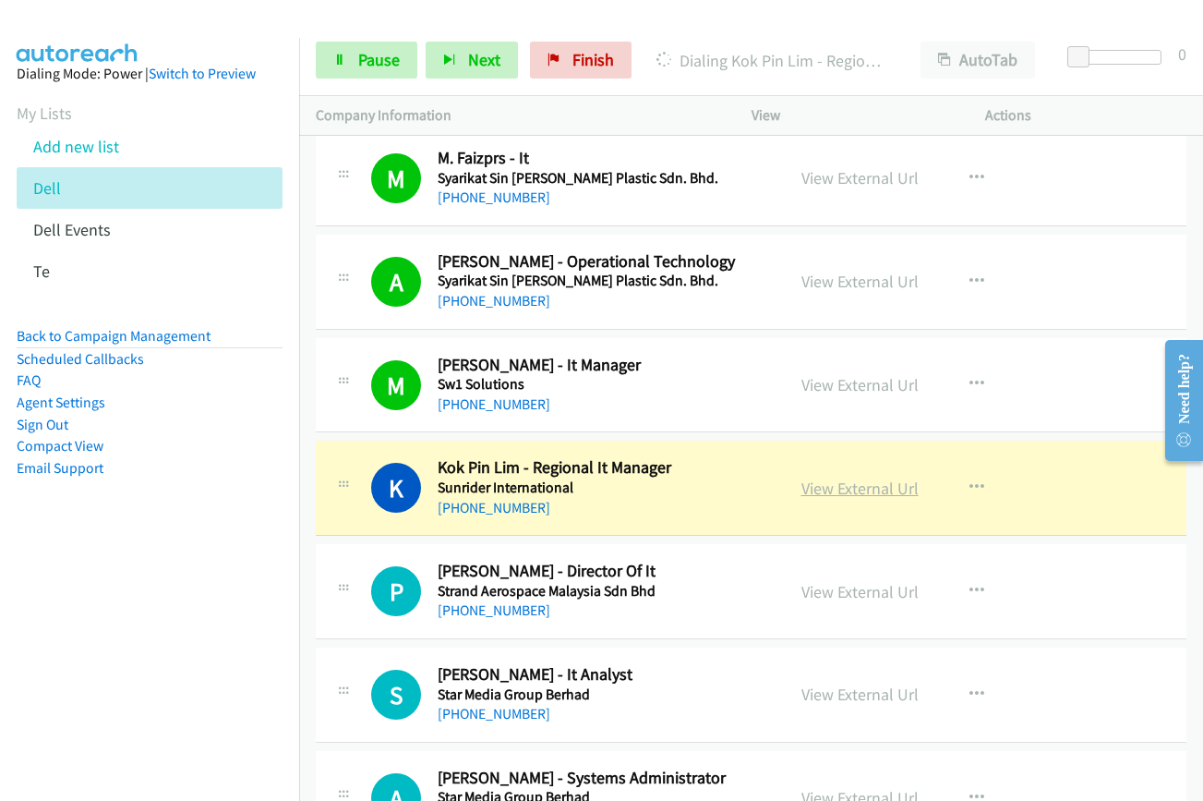
click at [841, 494] on link "View External Url" at bounding box center [860, 487] width 117 height 21
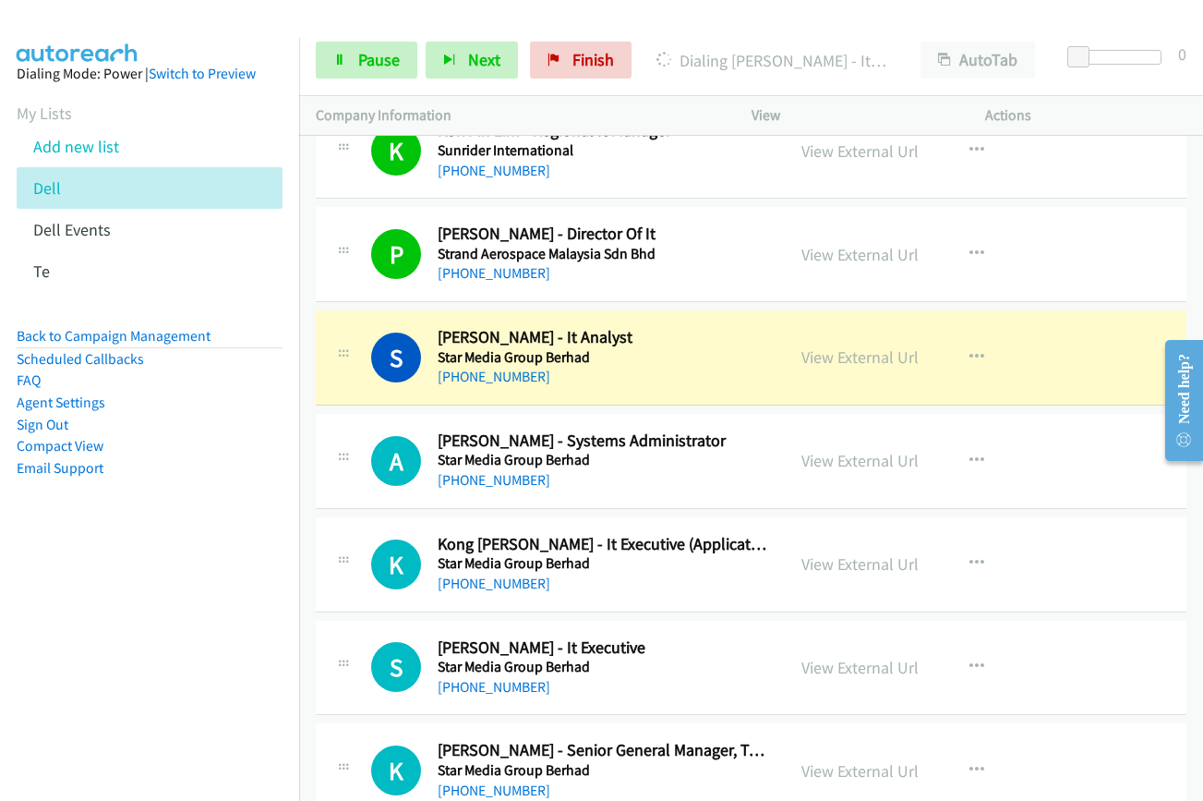
scroll to position [5540, 0]
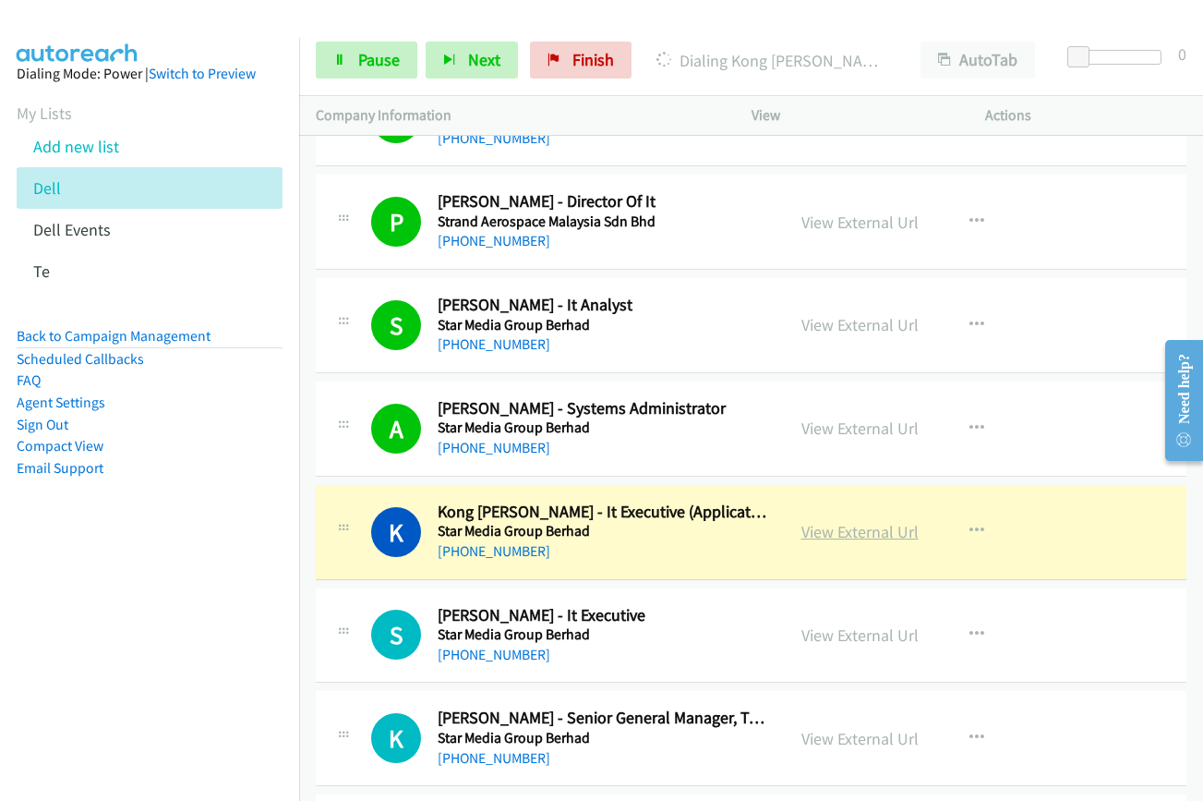
click at [848, 535] on link "View External Url" at bounding box center [860, 531] width 117 height 21
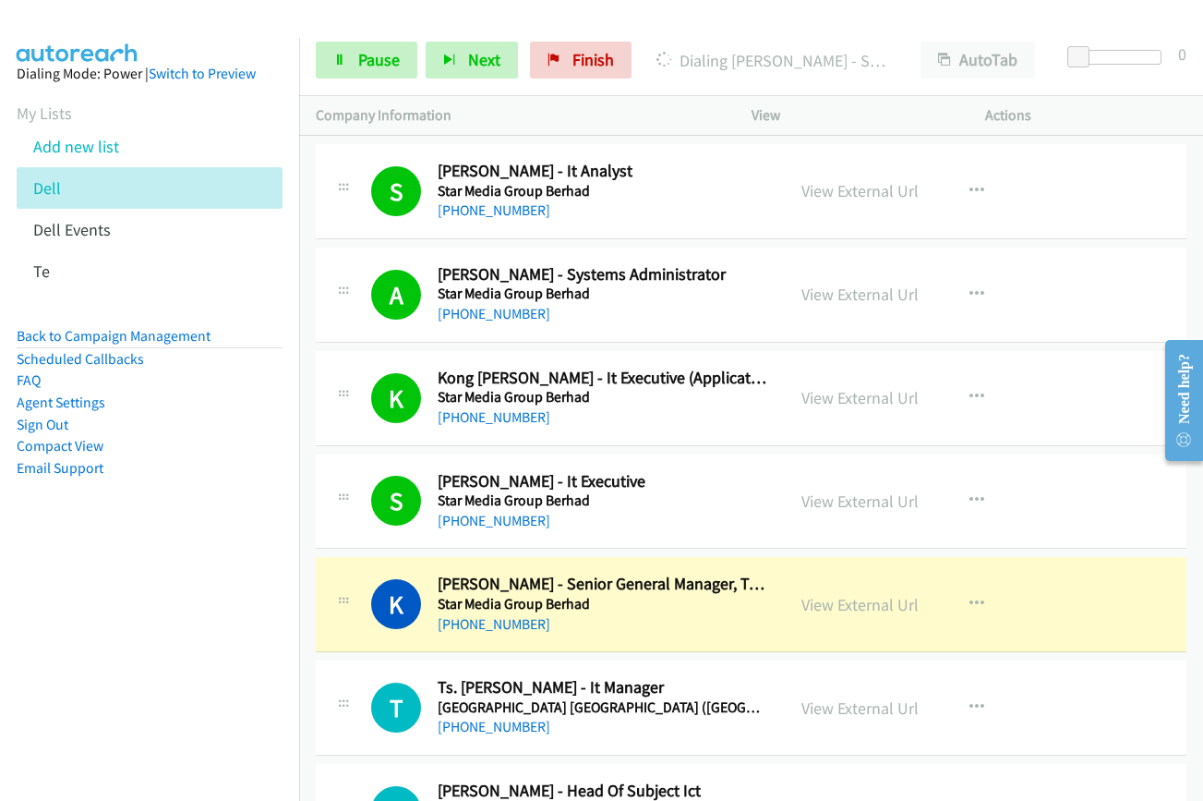
scroll to position [5817, 0]
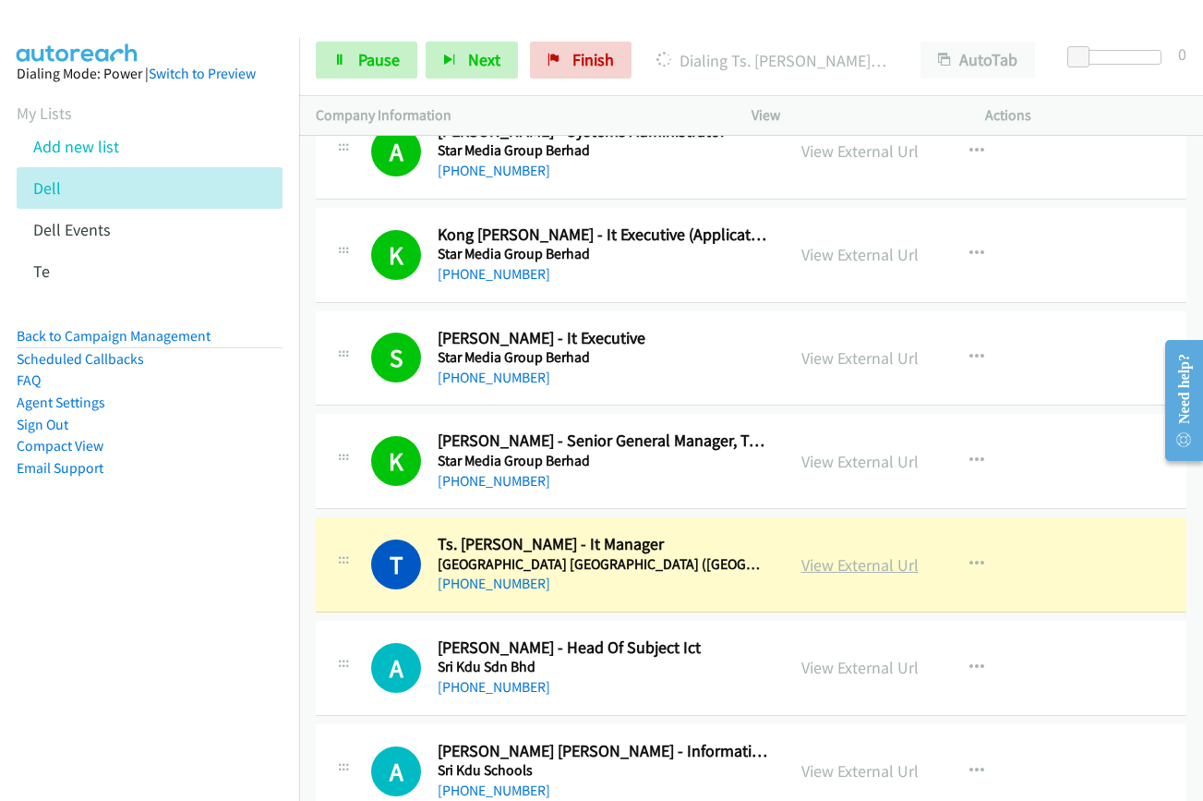
drag, startPoint x: 844, startPoint y: 568, endPoint x: 851, endPoint y: 554, distance: 15.7
click at [841, 579] on div "View External Url View External Url Schedule/Manage Callback Start Calls Here R…" at bounding box center [910, 564] width 251 height 61
click at [841, 568] on link "View External Url" at bounding box center [860, 564] width 117 height 21
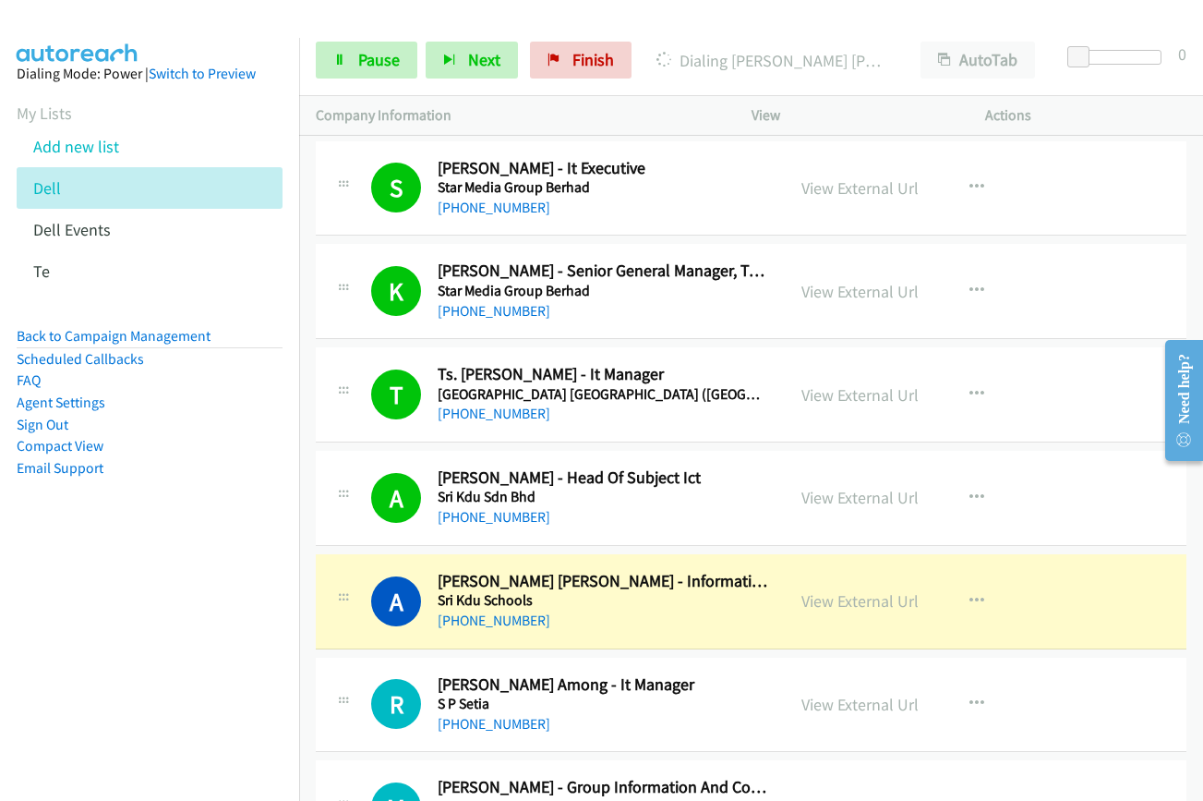
scroll to position [6187, 0]
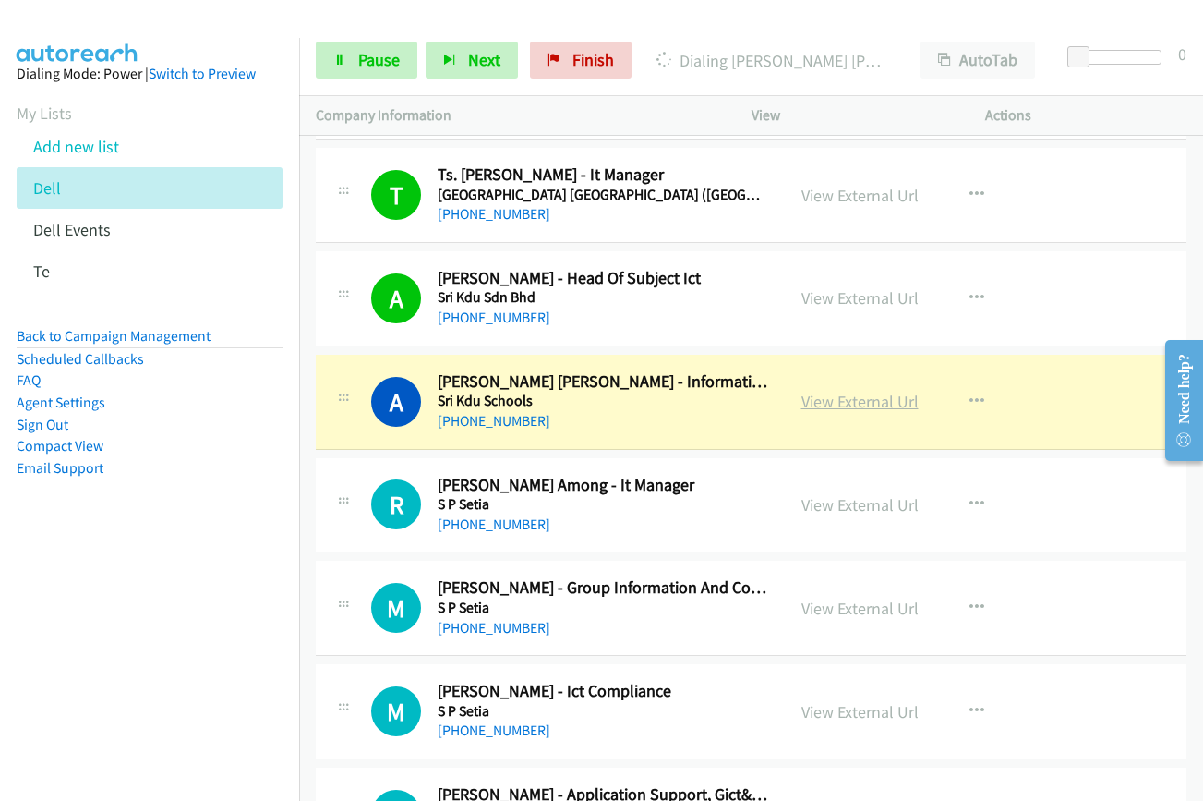
click at [869, 398] on link "View External Url" at bounding box center [860, 401] width 117 height 21
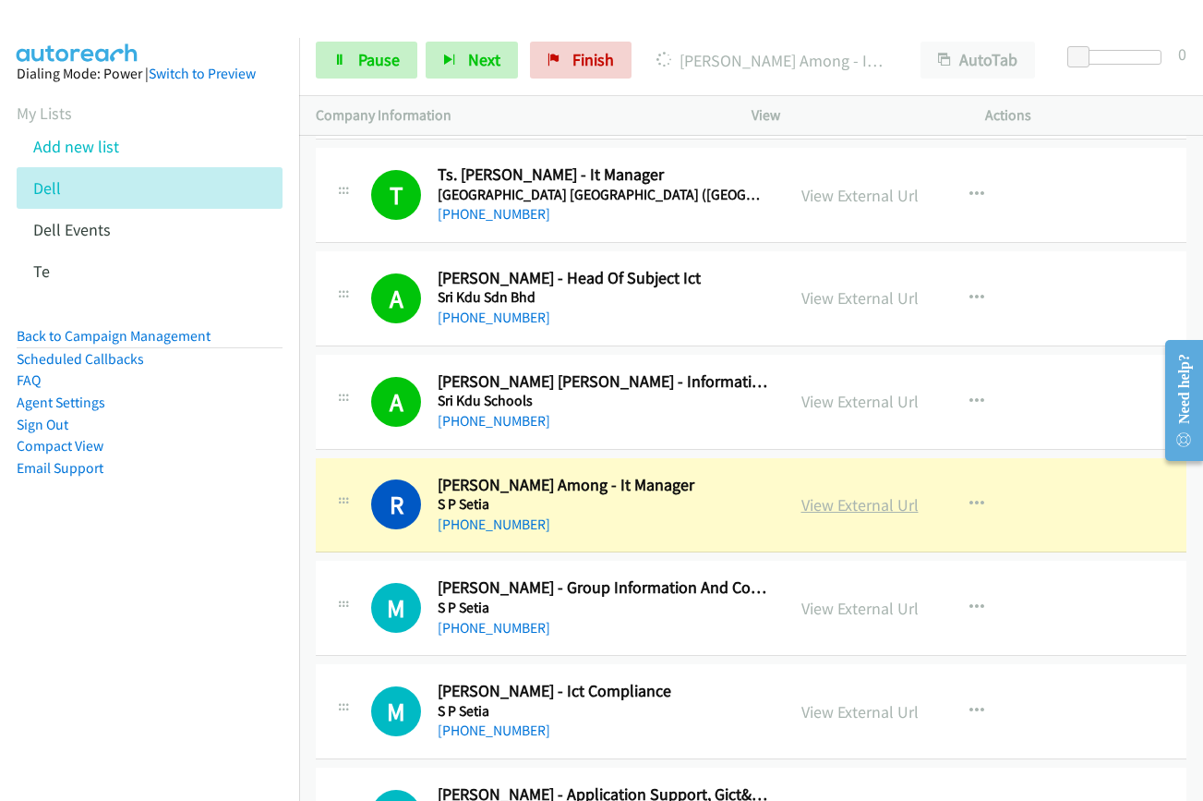
click at [889, 505] on link "View External Url" at bounding box center [860, 504] width 117 height 21
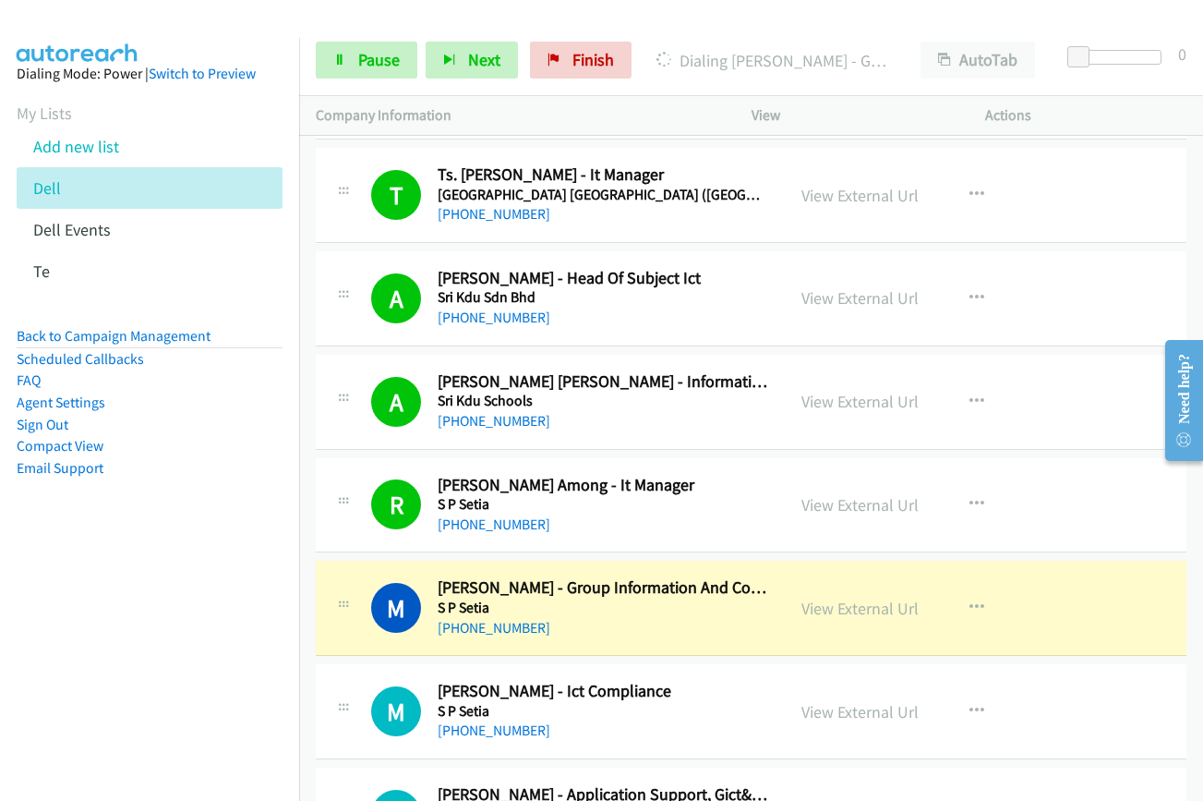
scroll to position [6556, 0]
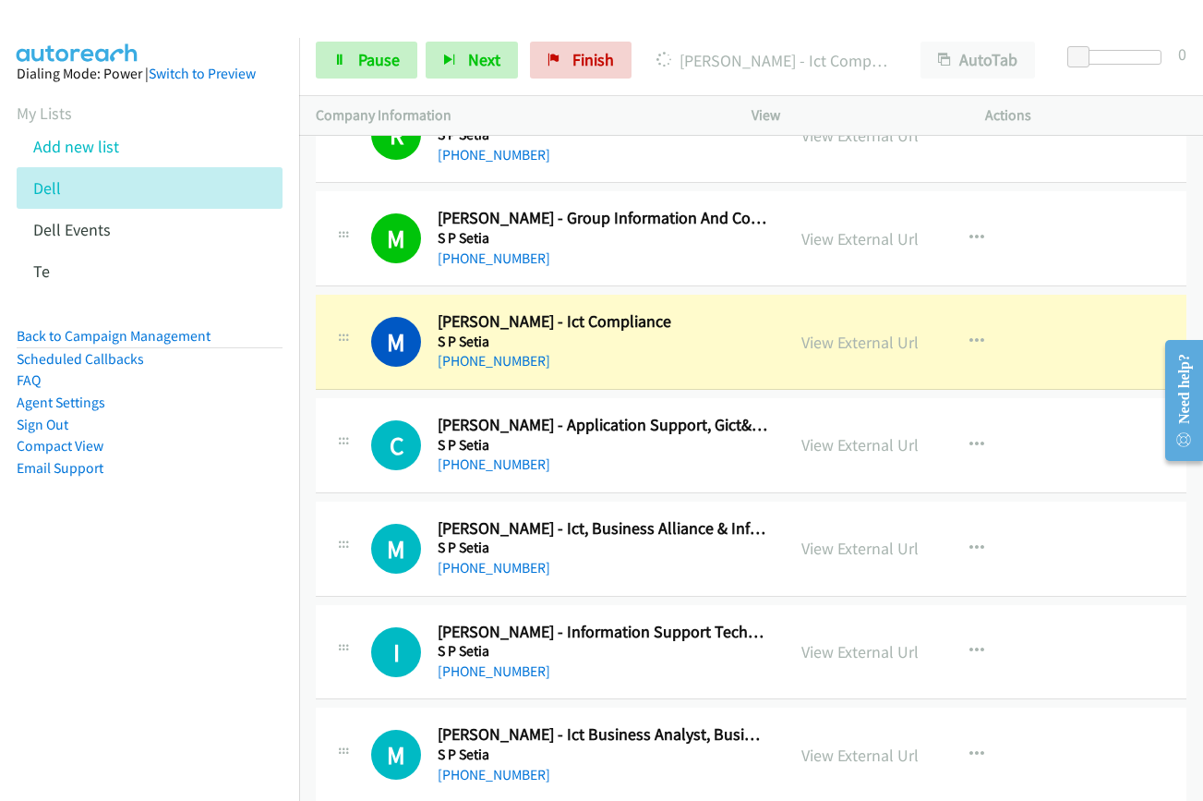
click at [785, 333] on div "View External Url View External Url Schedule/Manage Callback Start Calls Here R…" at bounding box center [910, 341] width 251 height 61
click at [808, 339] on link "View External Url" at bounding box center [860, 342] width 117 height 21
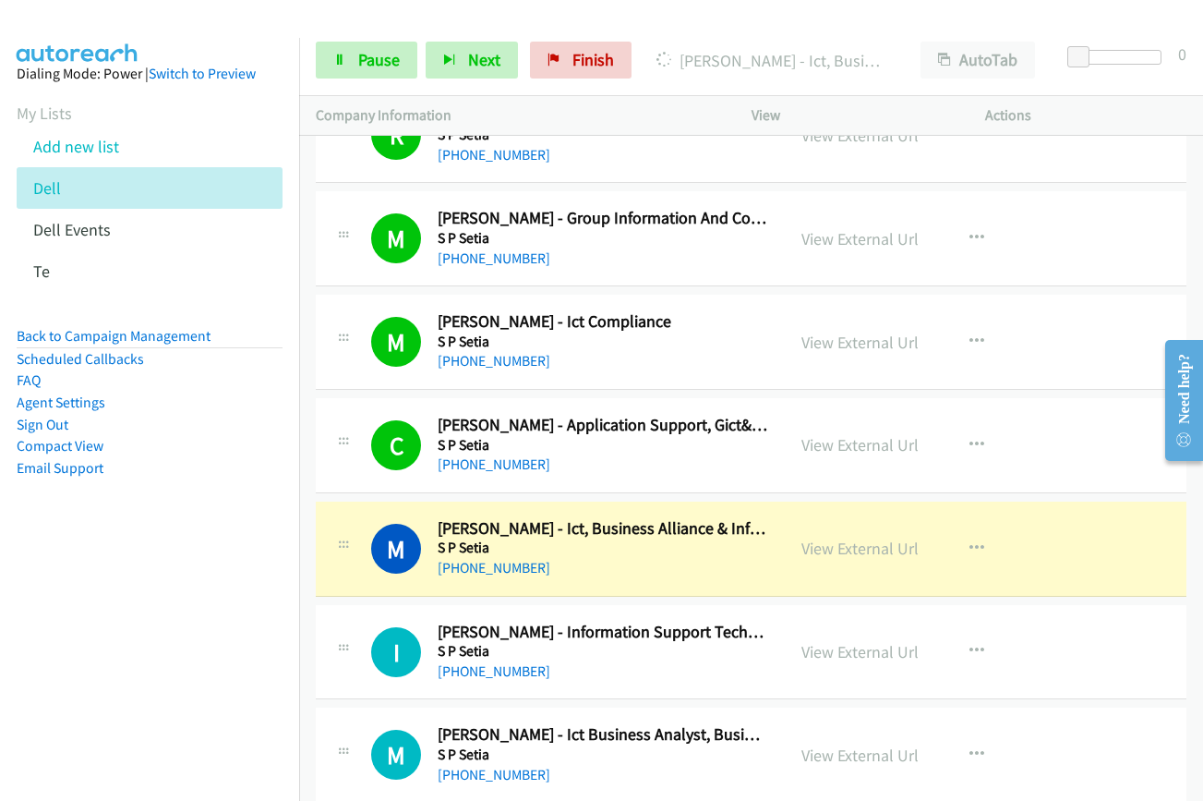
scroll to position [6741, 0]
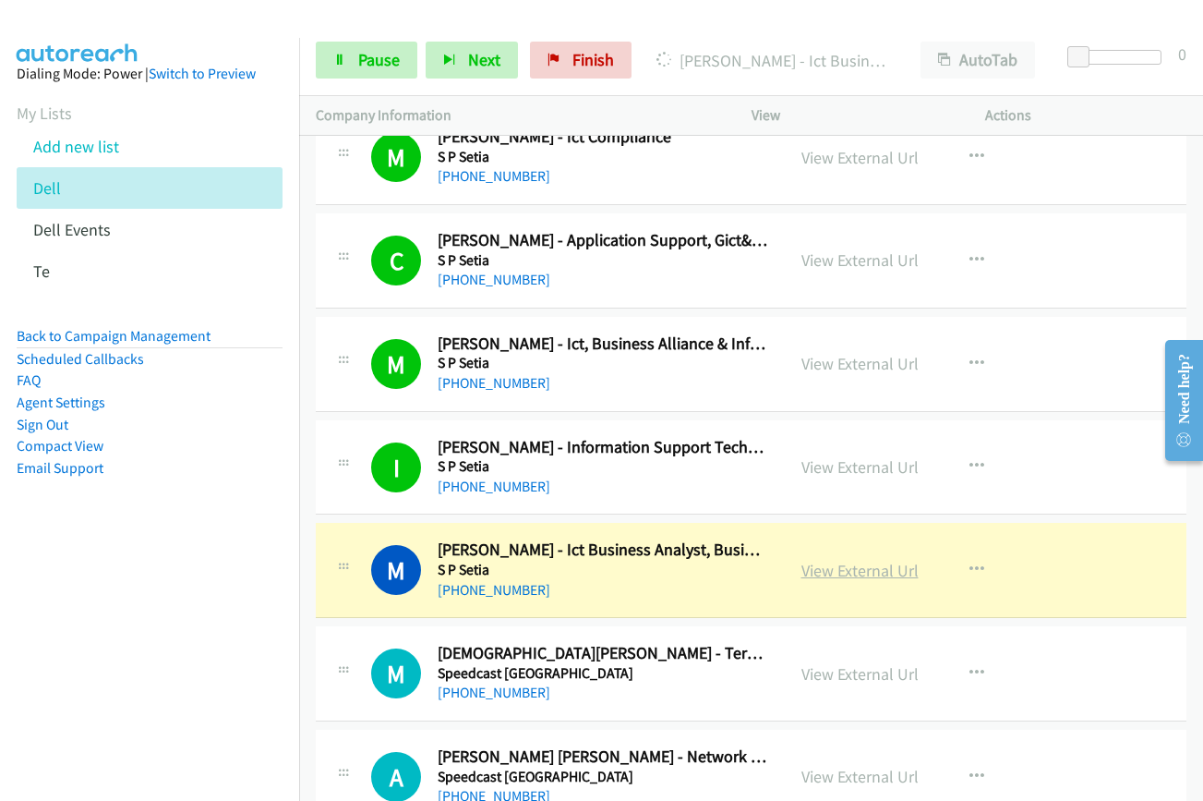
click at [858, 567] on link "View External Url" at bounding box center [860, 570] width 117 height 21
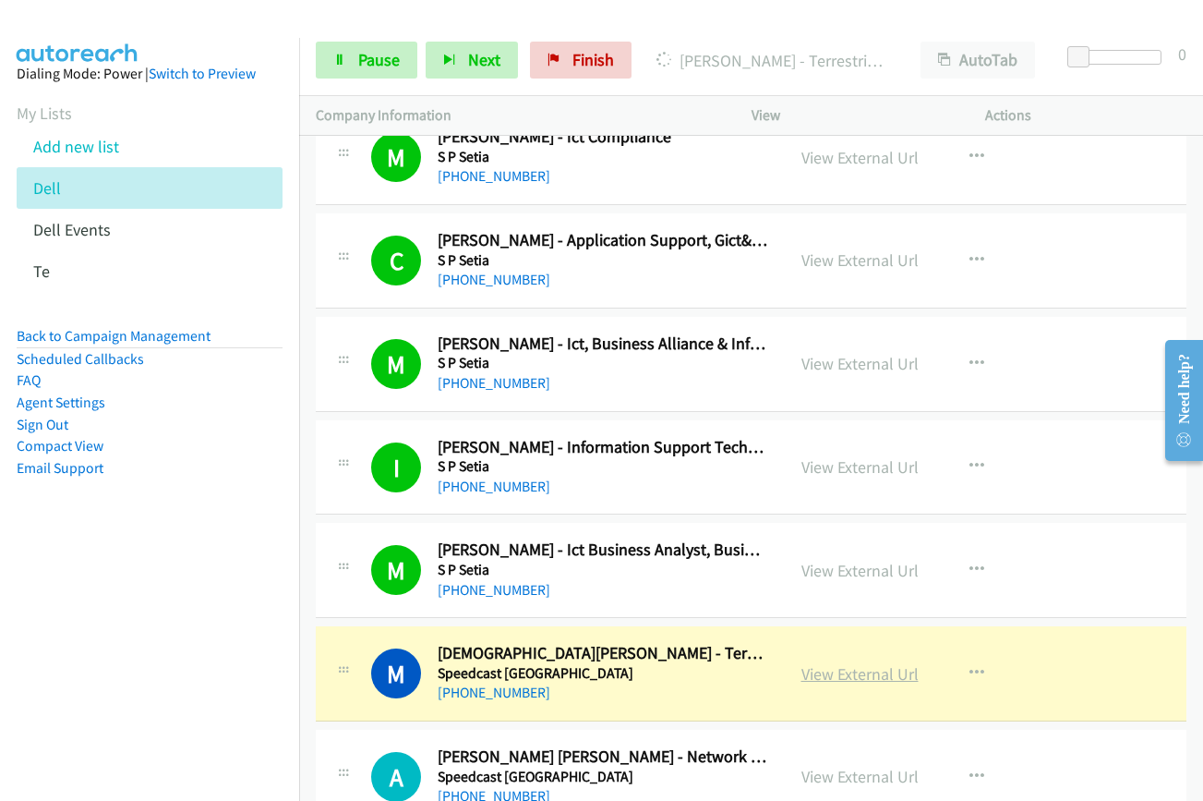
click at [867, 677] on link "View External Url" at bounding box center [860, 673] width 117 height 21
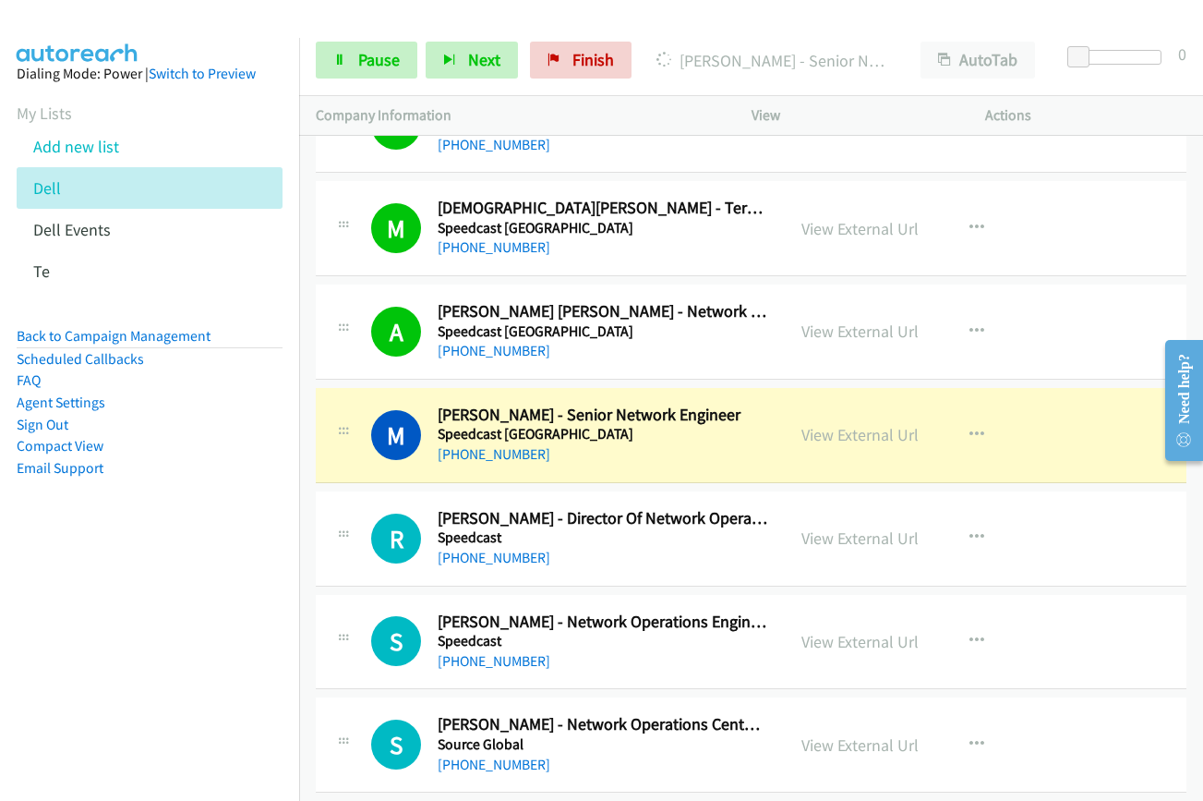
scroll to position [7203, 0]
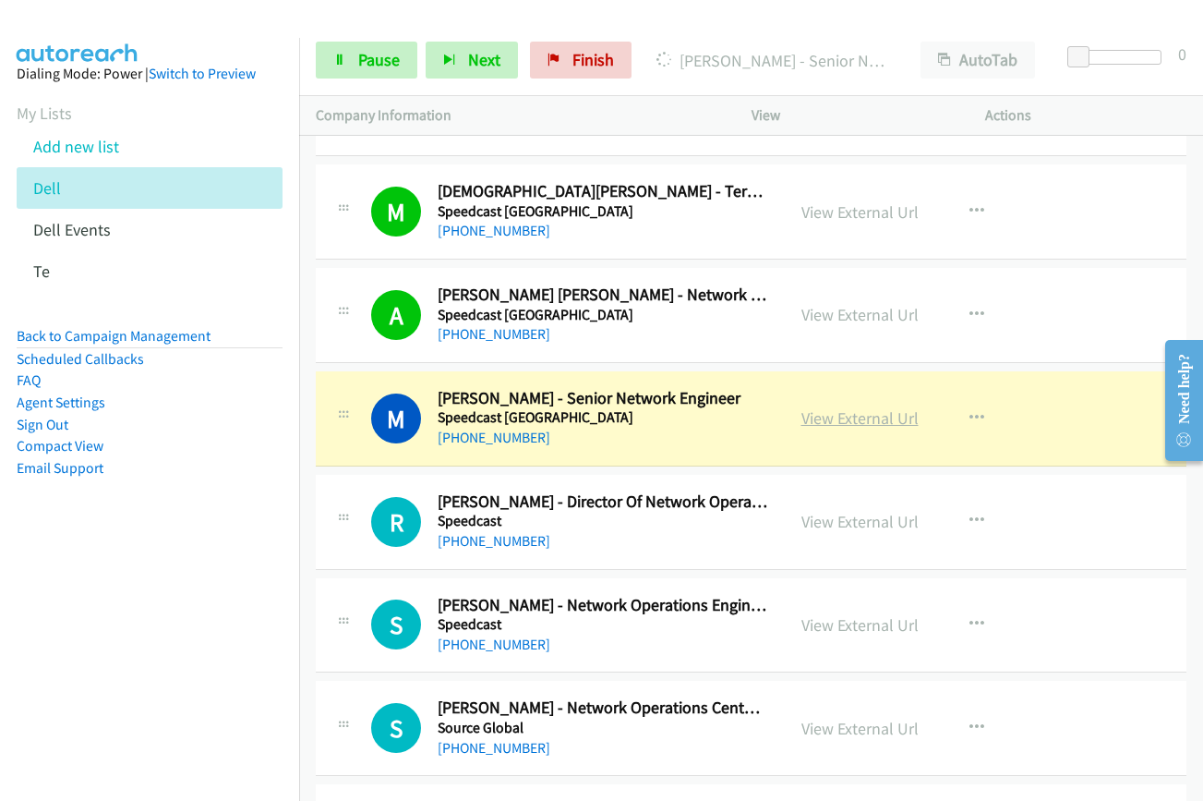
click at [873, 418] on link "View External Url" at bounding box center [860, 417] width 117 height 21
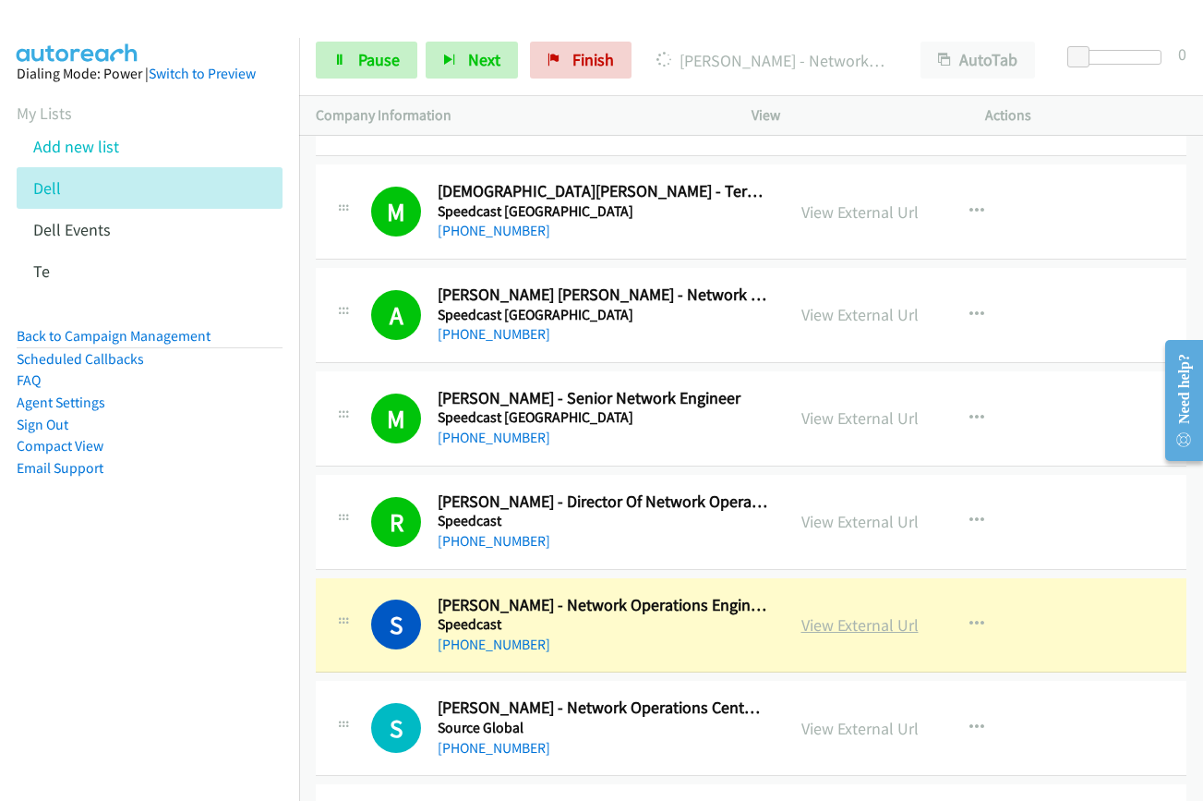
click at [817, 631] on link "View External Url" at bounding box center [860, 624] width 117 height 21
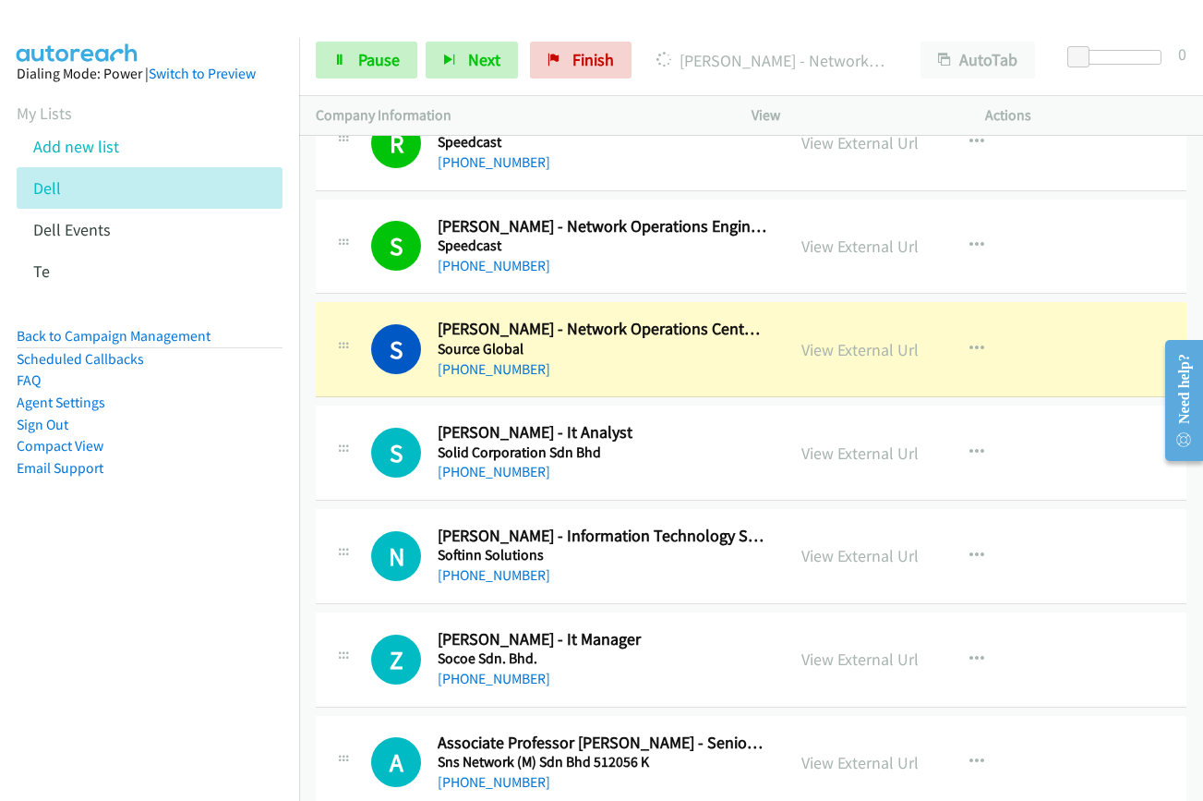
scroll to position [7664, 0]
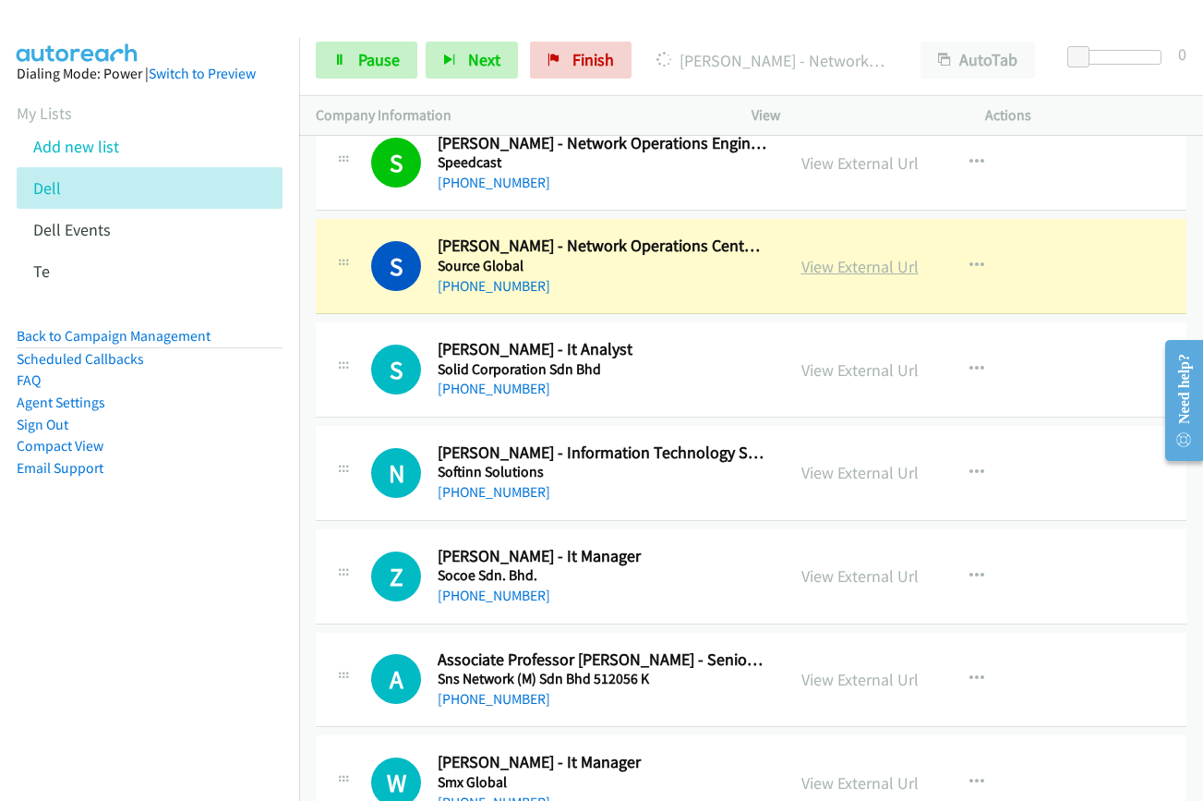
click at [873, 266] on link "View External Url" at bounding box center [860, 266] width 117 height 21
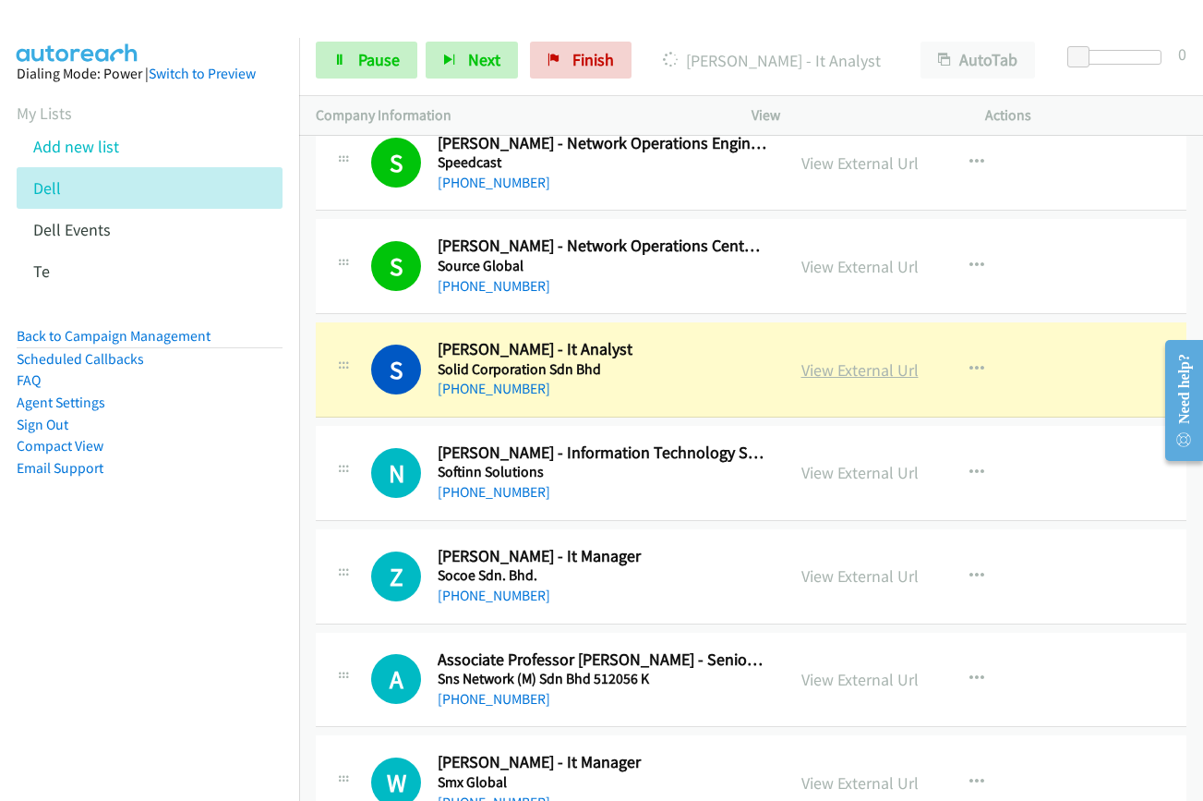
click at [852, 372] on link "View External Url" at bounding box center [860, 369] width 117 height 21
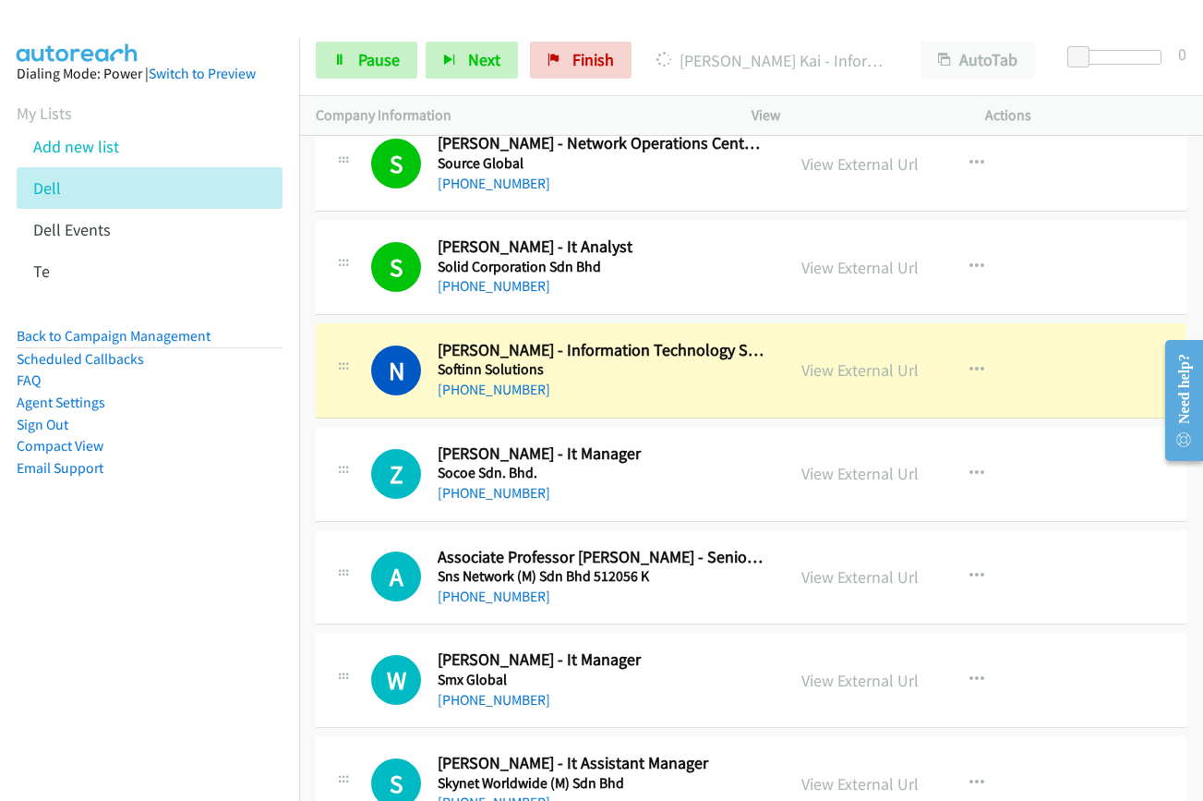
scroll to position [7849, 0]
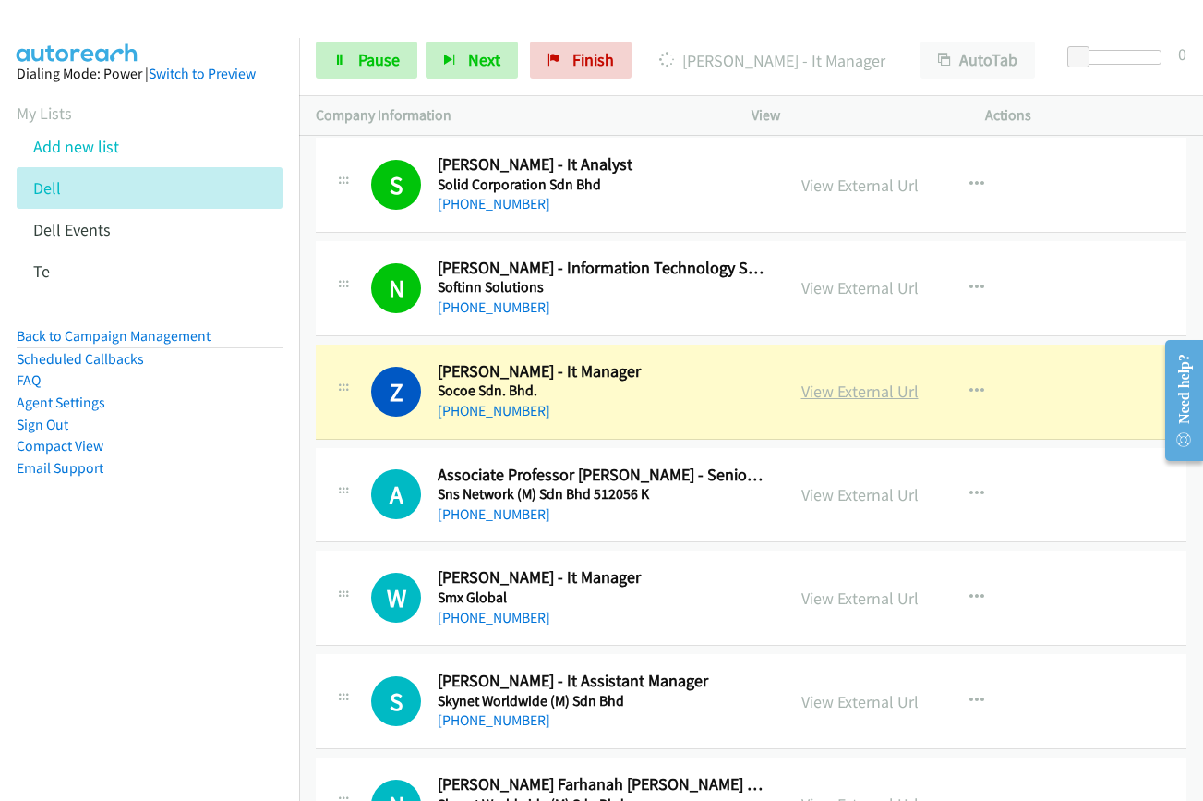
click at [827, 394] on link "View External Url" at bounding box center [860, 390] width 117 height 21
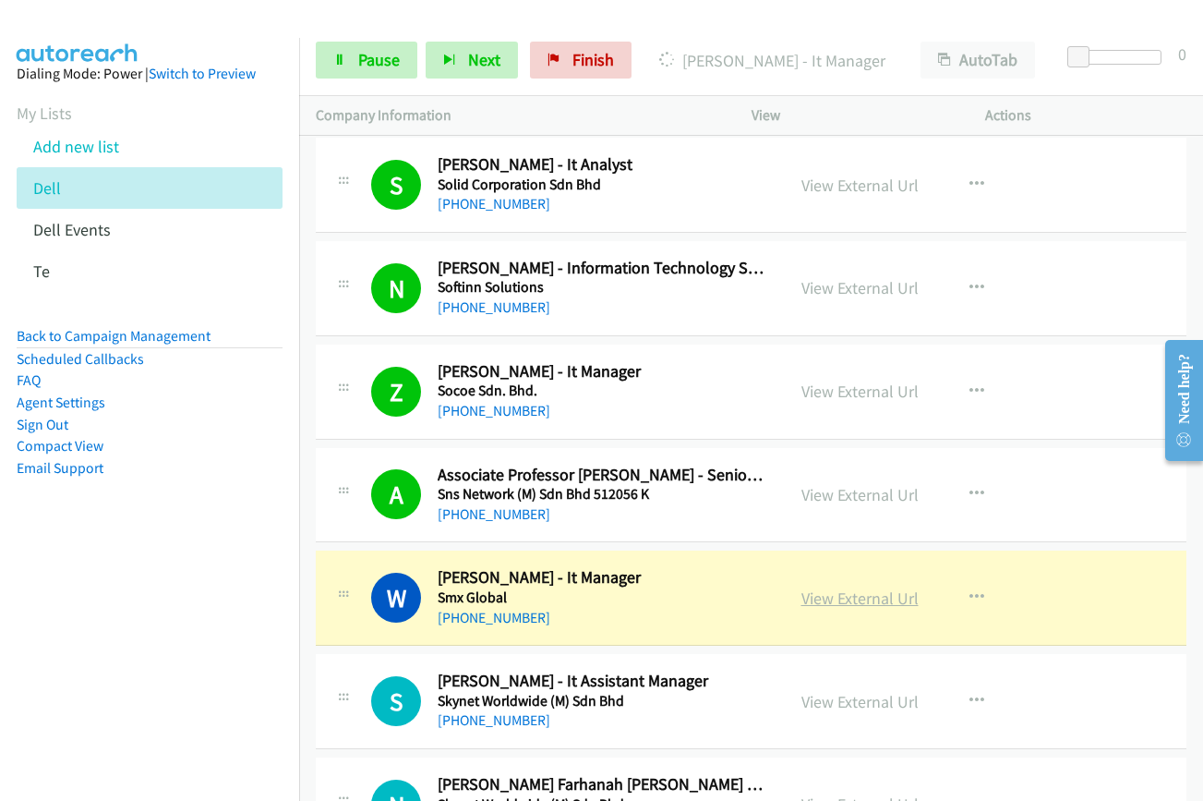
click at [856, 600] on link "View External Url" at bounding box center [860, 597] width 117 height 21
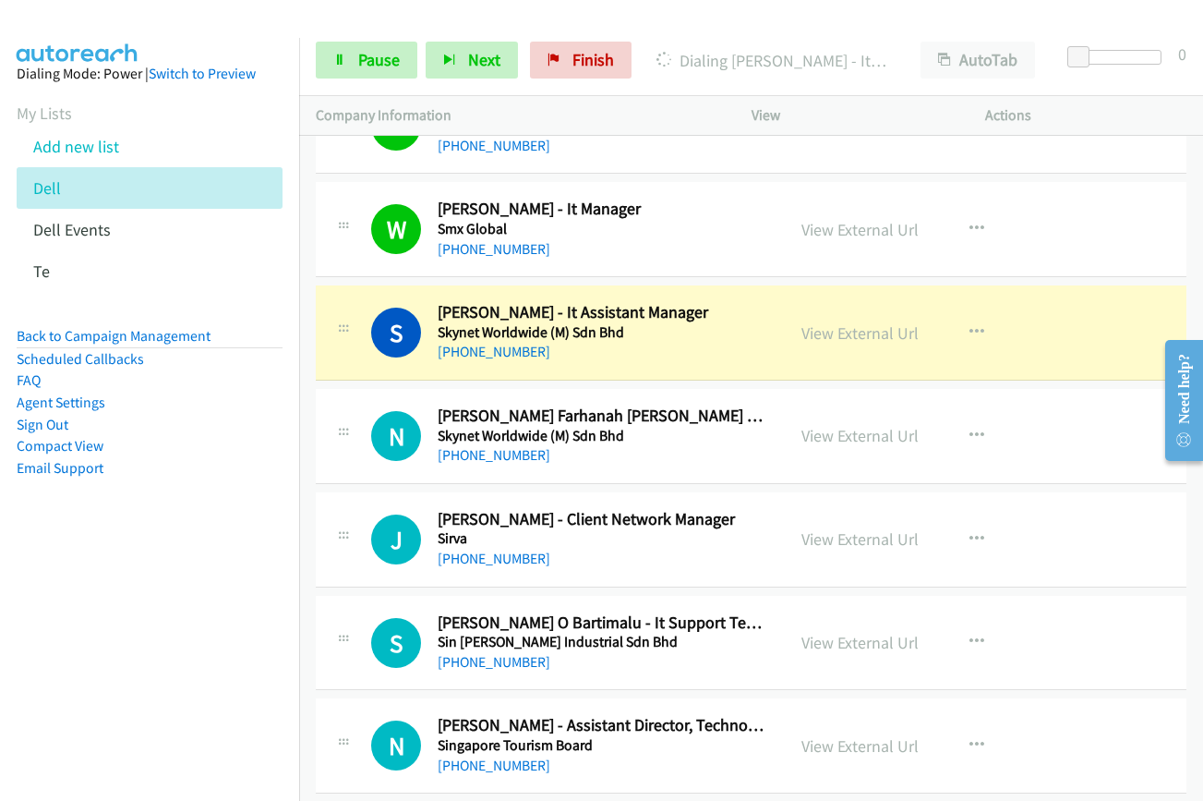
scroll to position [8218, 0]
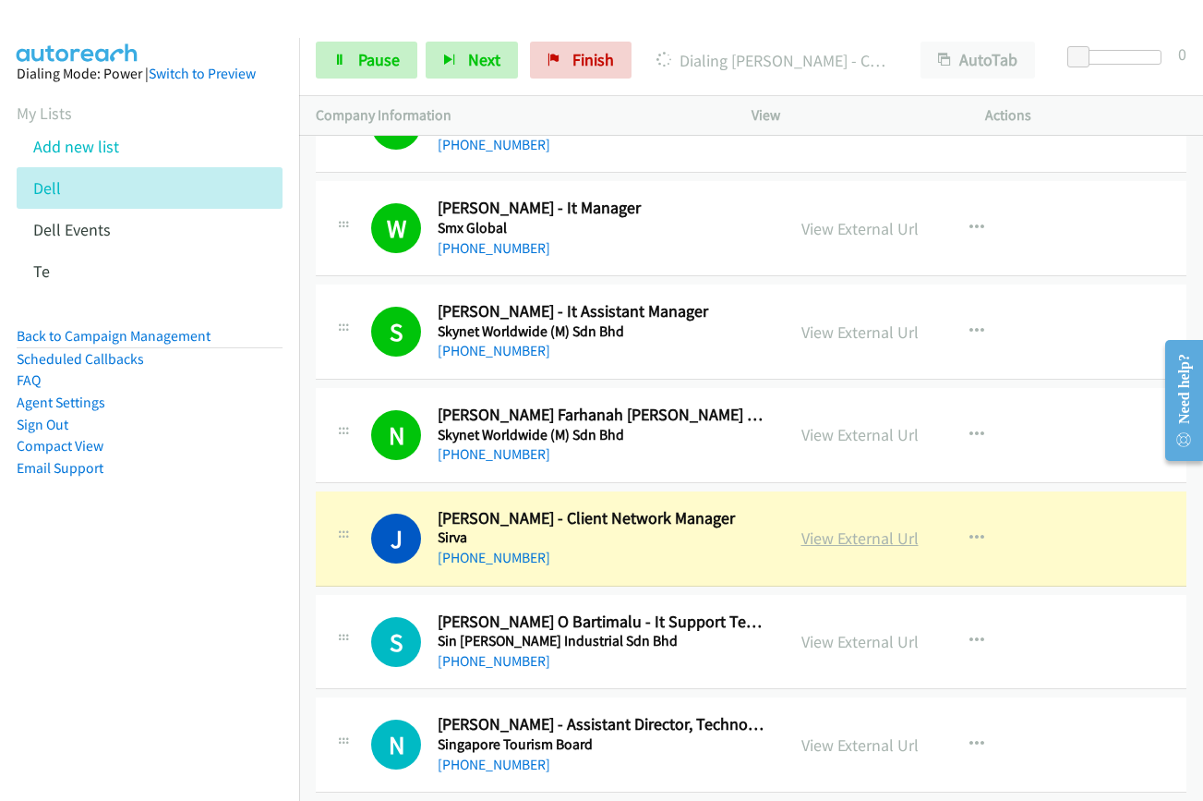
click at [874, 536] on link "View External Url" at bounding box center [860, 537] width 117 height 21
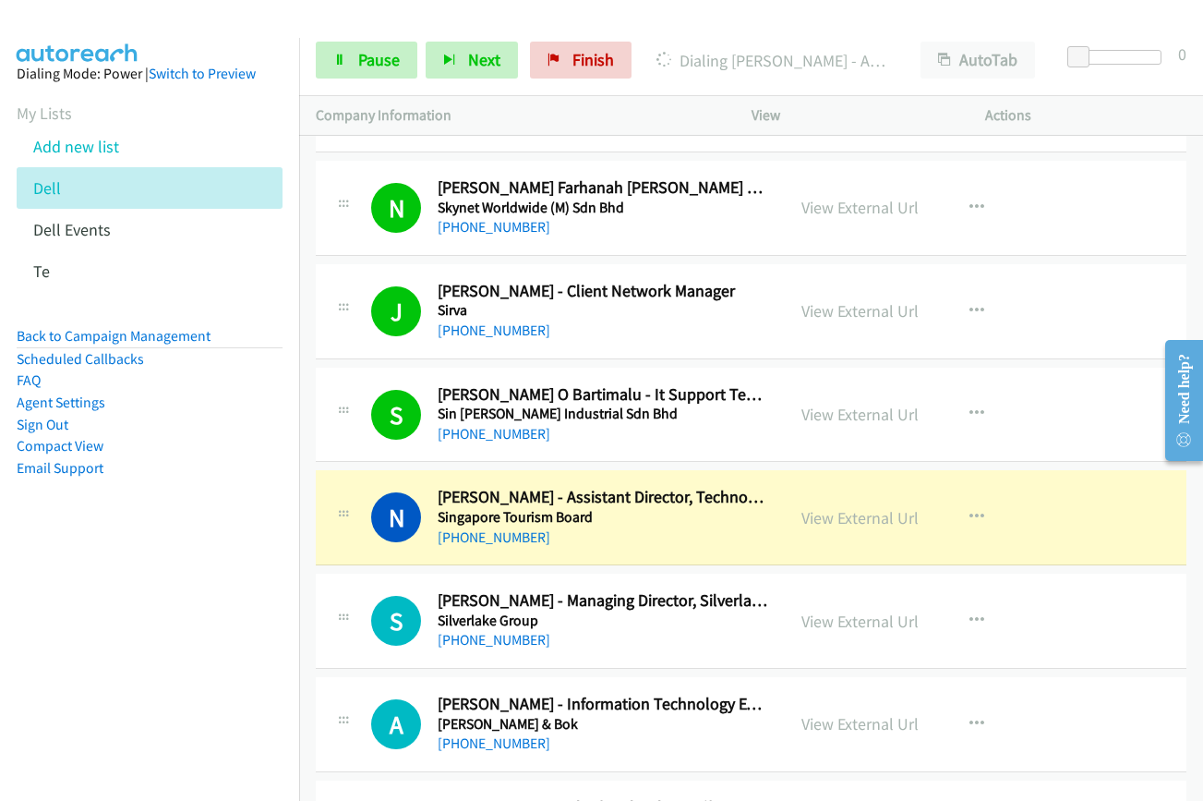
scroll to position [8495, 0]
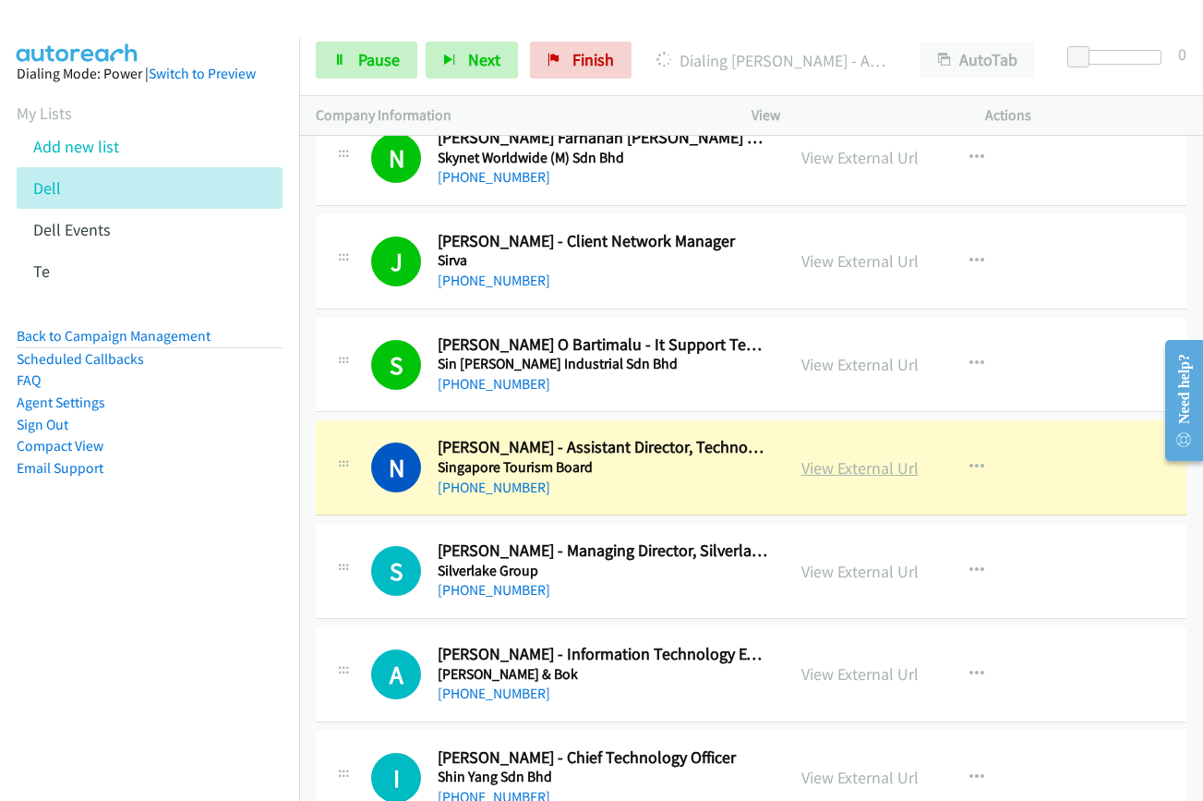
click at [842, 473] on link "View External Url" at bounding box center [860, 467] width 117 height 21
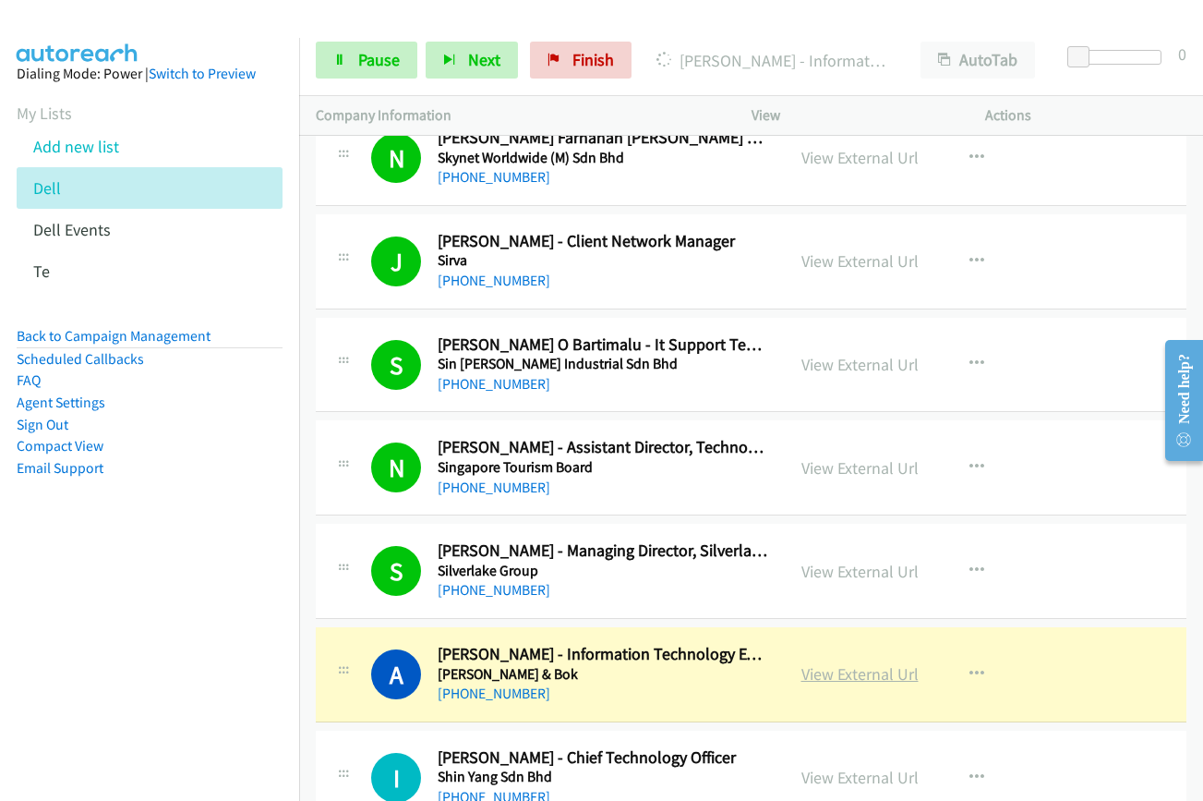
click at [840, 675] on link "View External Url" at bounding box center [860, 673] width 117 height 21
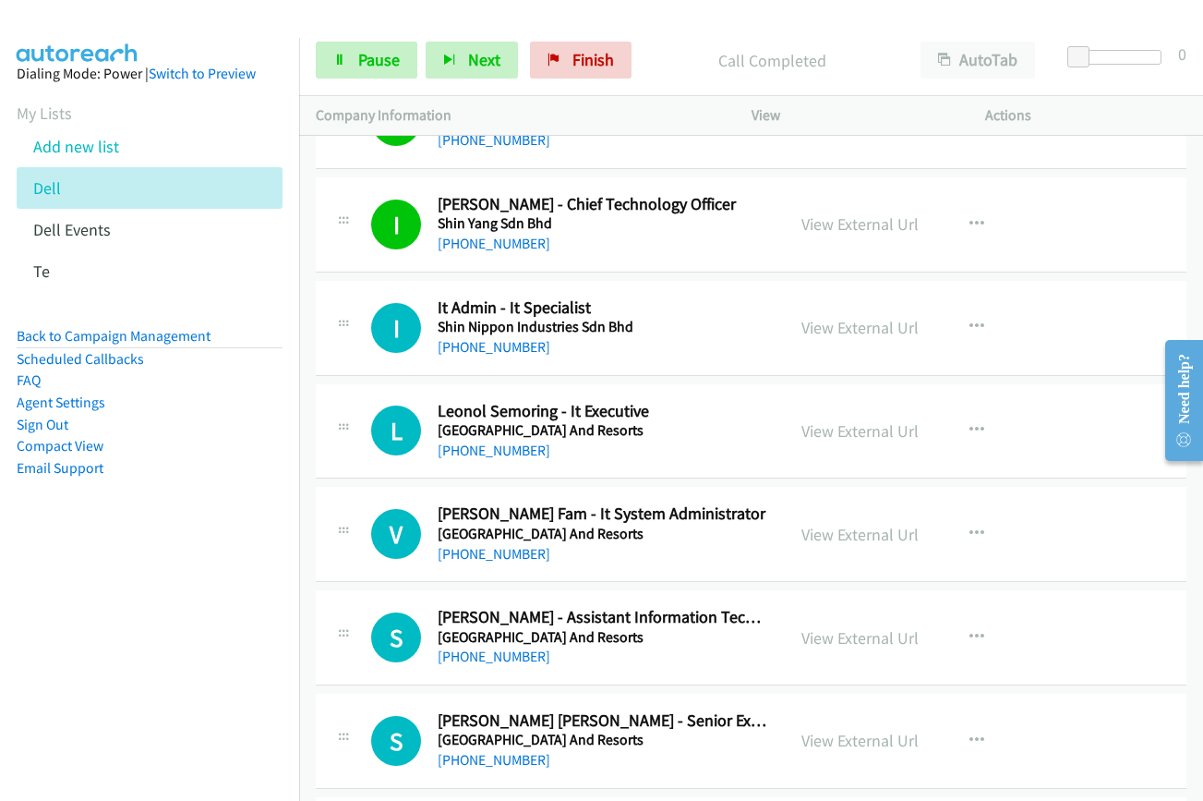
scroll to position [9049, 0]
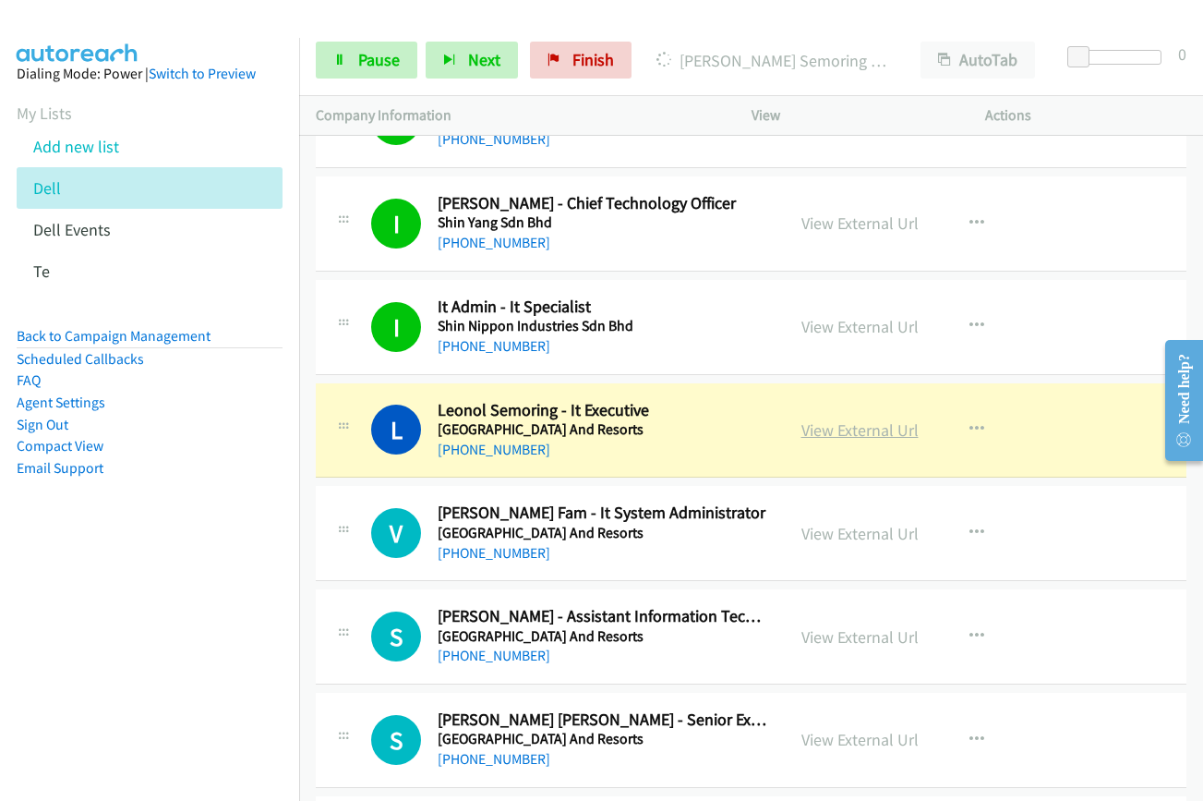
click at [878, 435] on link "View External Url" at bounding box center [860, 429] width 117 height 21
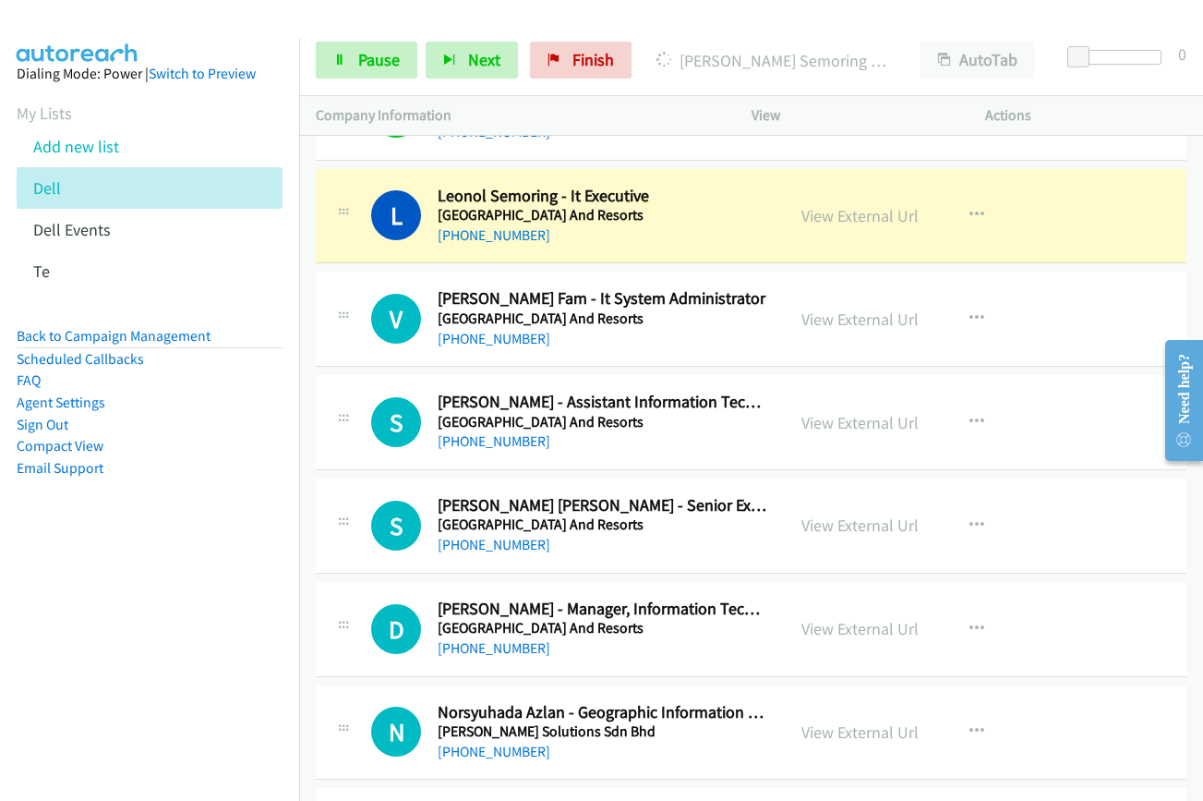
scroll to position [9326, 0]
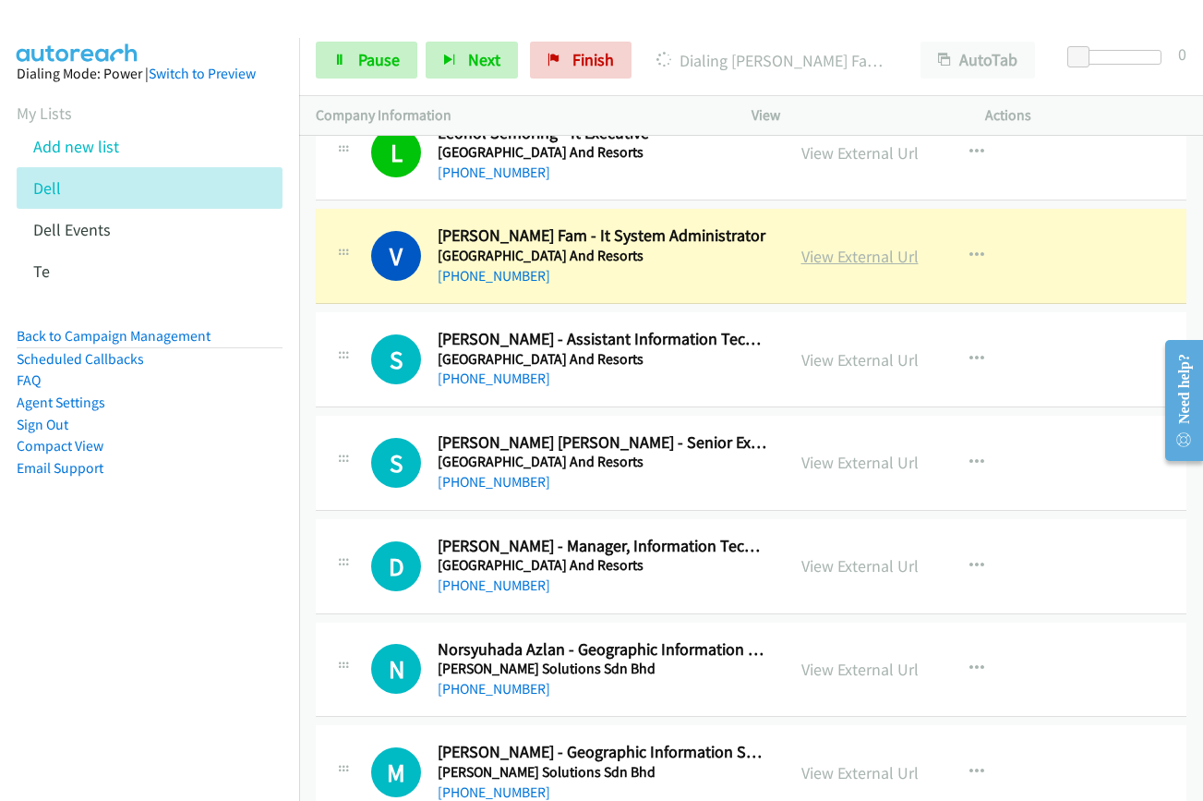
click at [857, 257] on link "View External Url" at bounding box center [860, 256] width 117 height 21
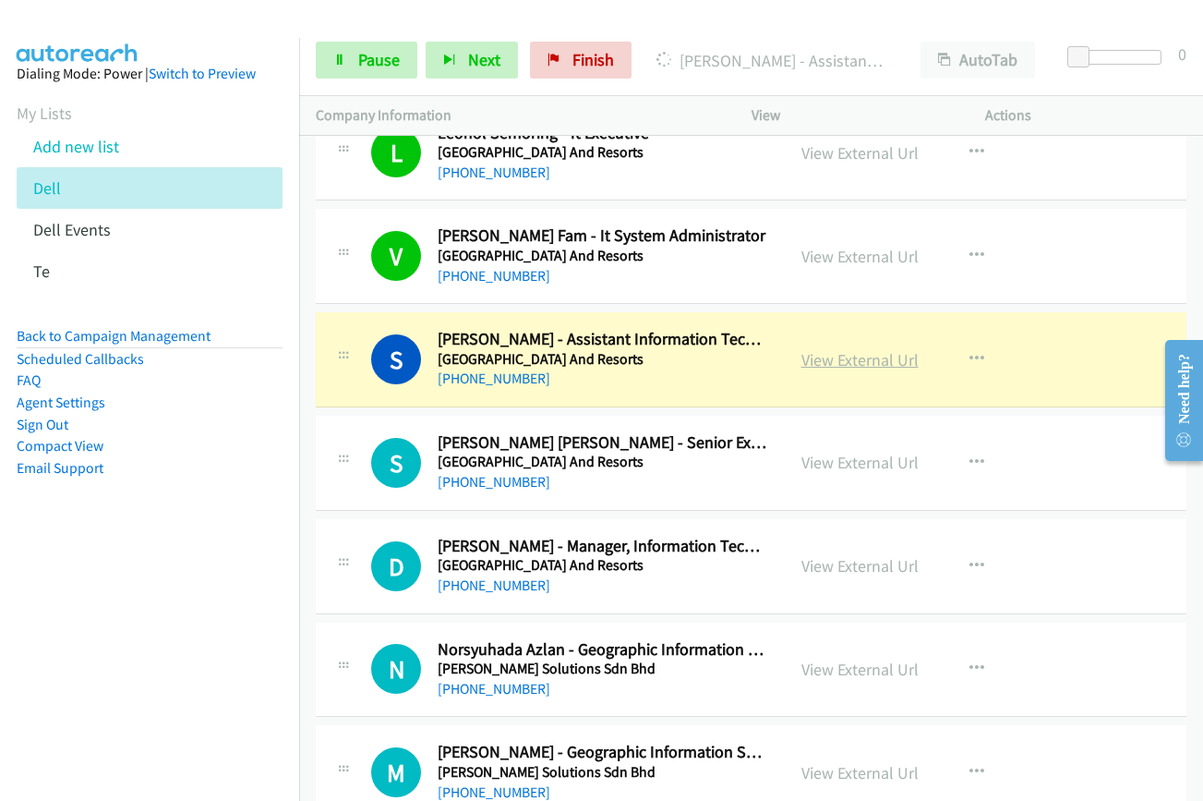
click at [830, 357] on link "View External Url" at bounding box center [860, 359] width 117 height 21
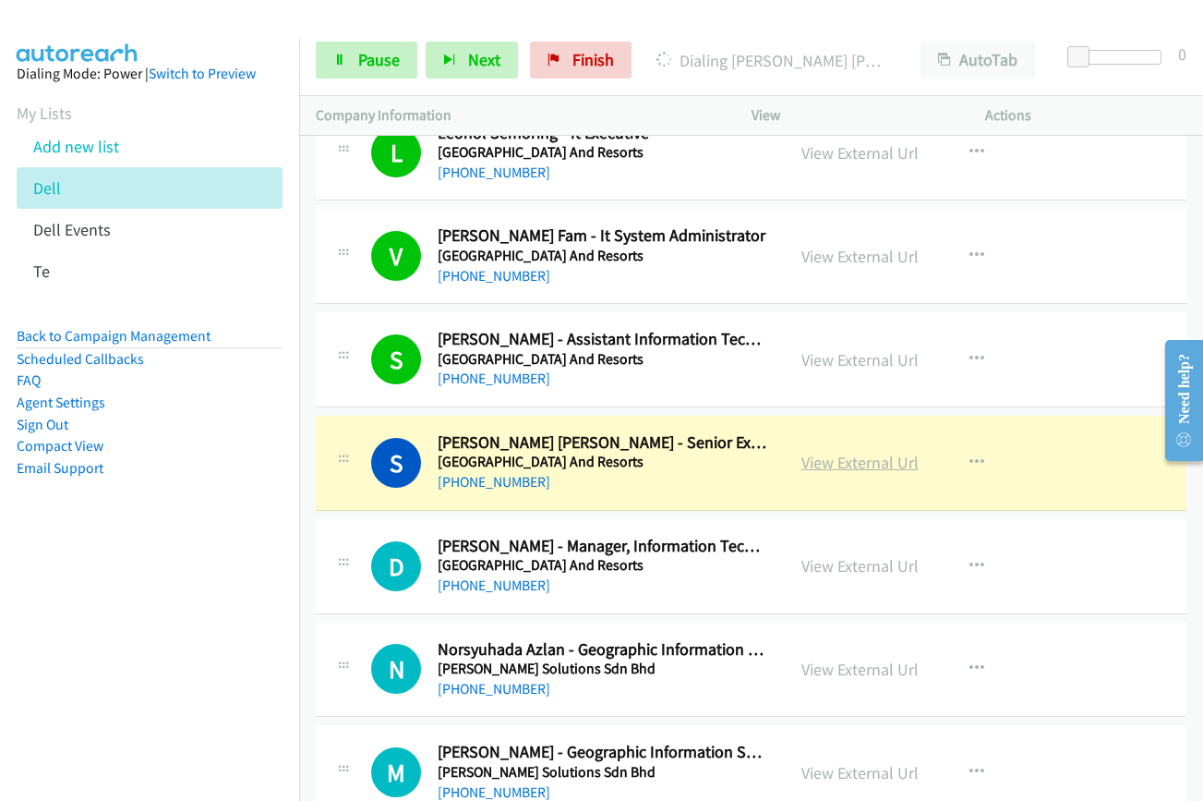
click at [818, 460] on link "View External Url" at bounding box center [860, 462] width 117 height 21
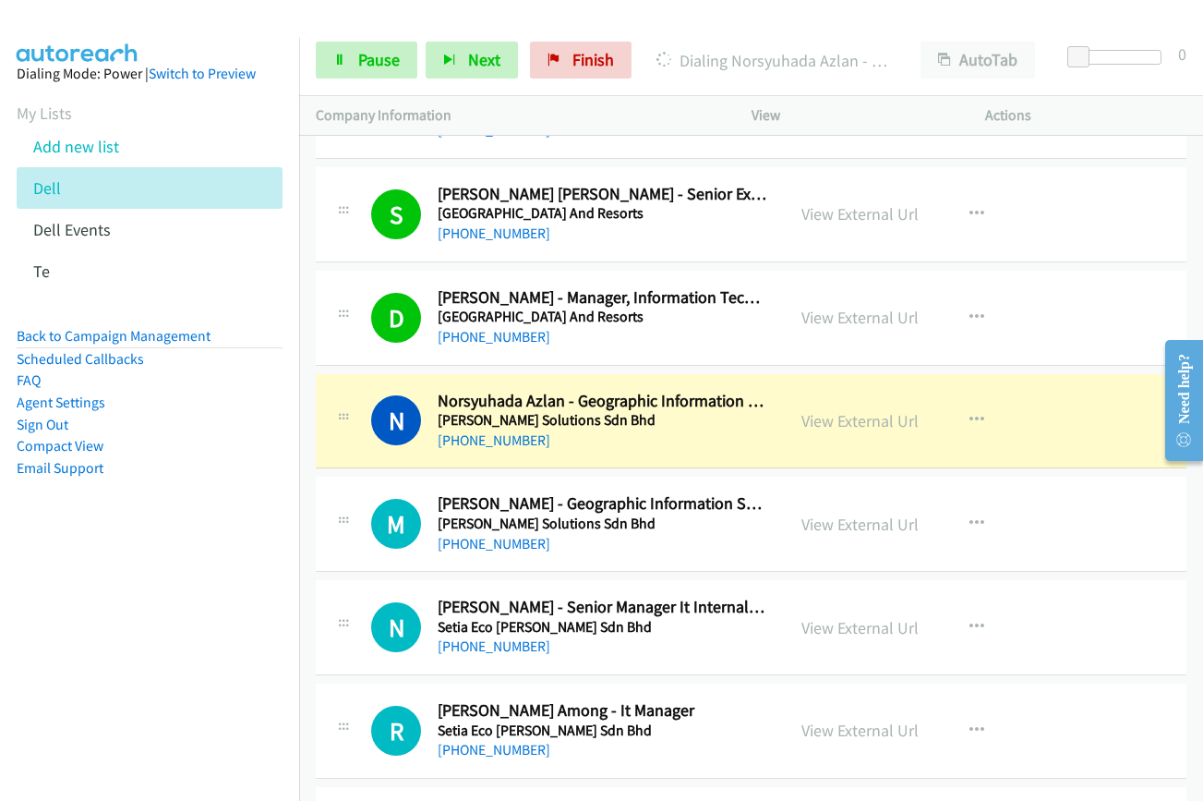
scroll to position [9603, 0]
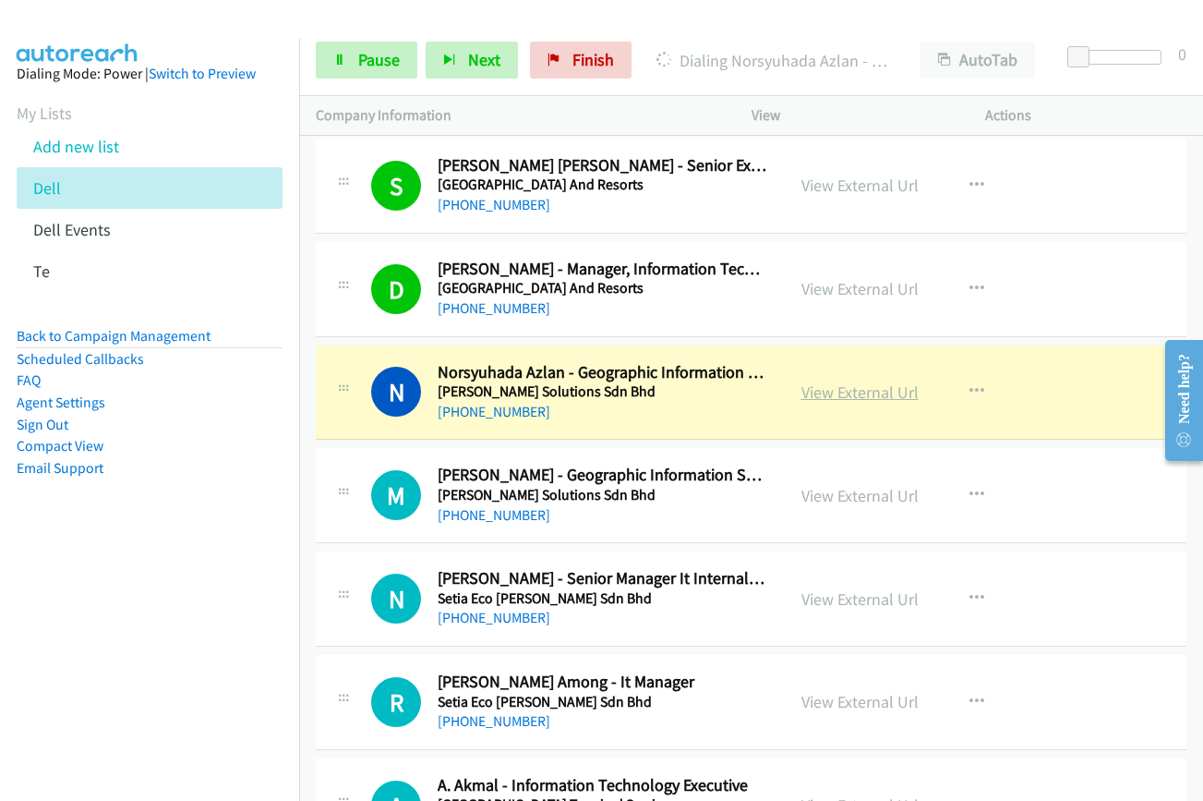
click at [852, 393] on link "View External Url" at bounding box center [860, 391] width 117 height 21
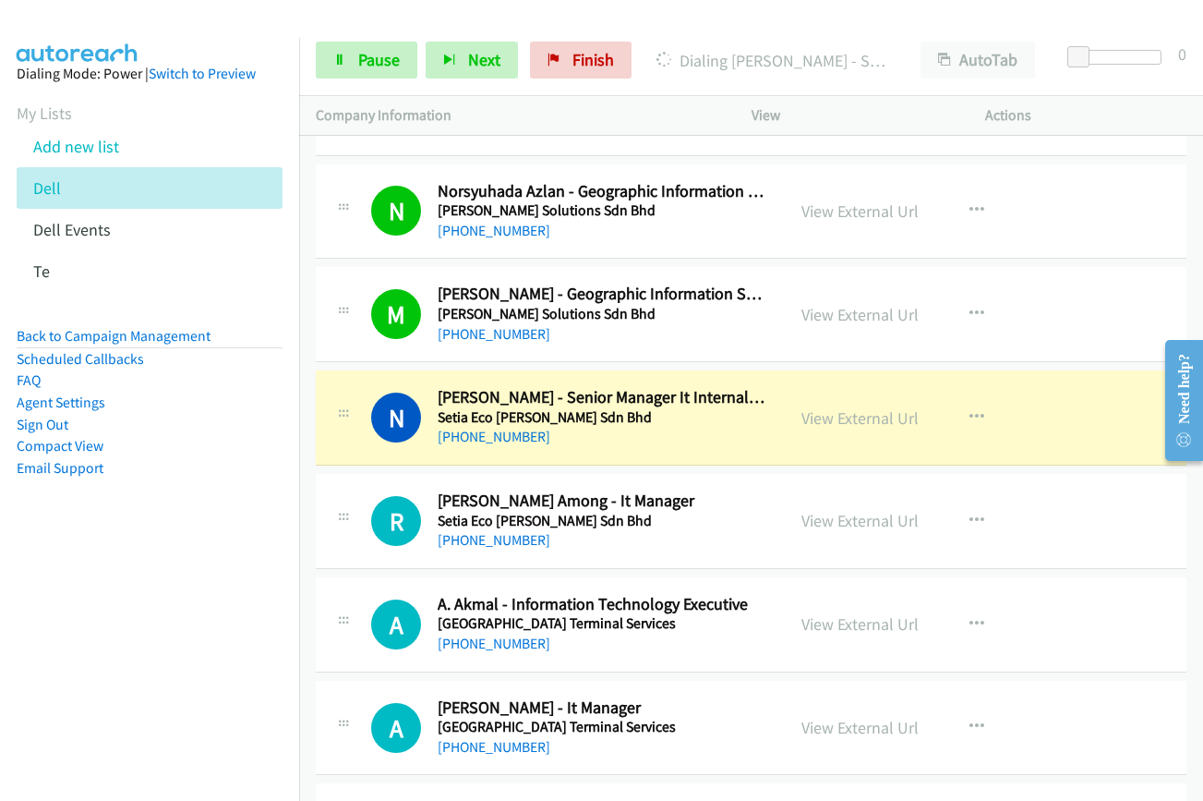
scroll to position [9788, 0]
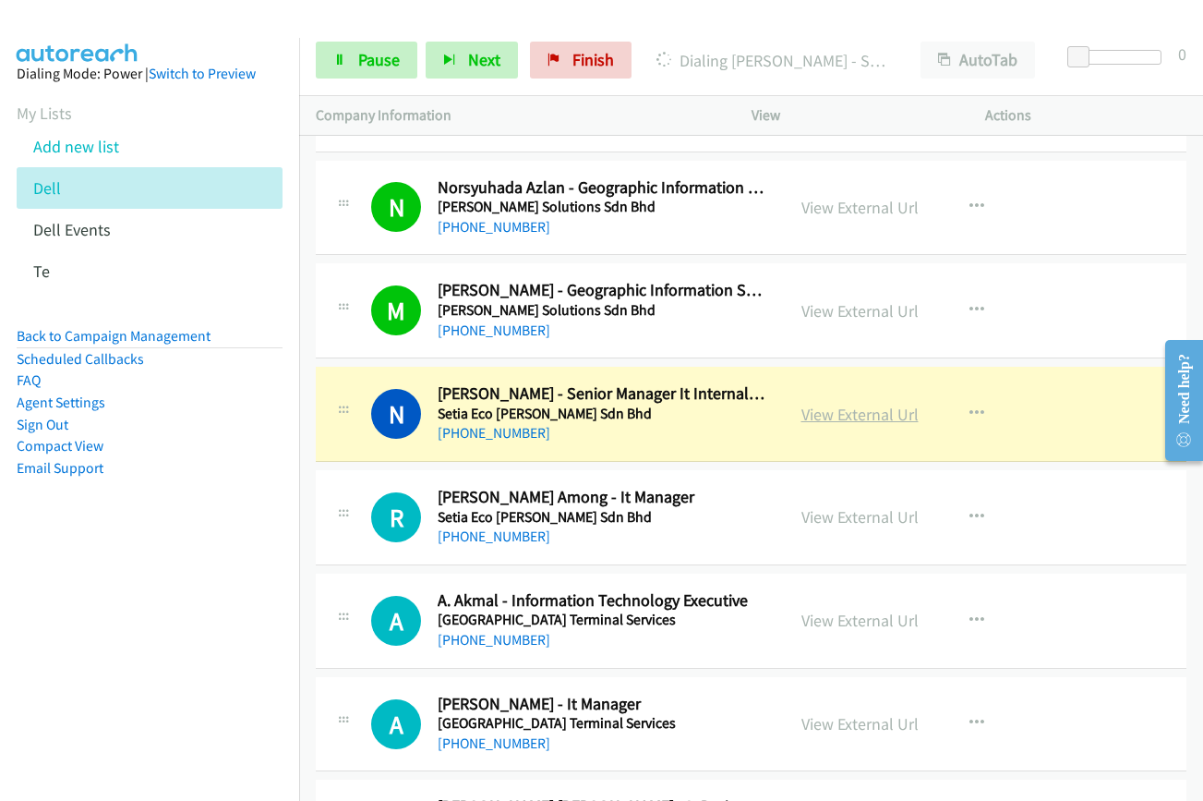
click at [842, 411] on link "View External Url" at bounding box center [860, 414] width 117 height 21
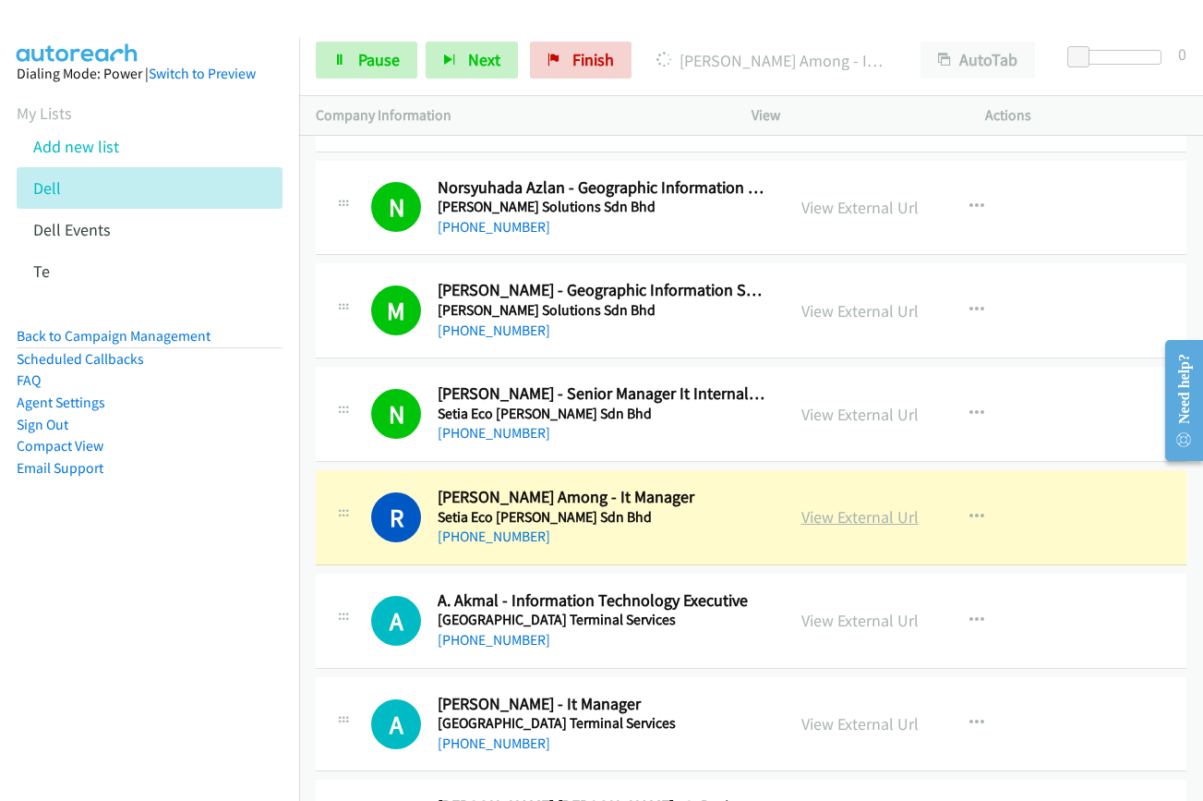
click at [859, 520] on link "View External Url" at bounding box center [860, 516] width 117 height 21
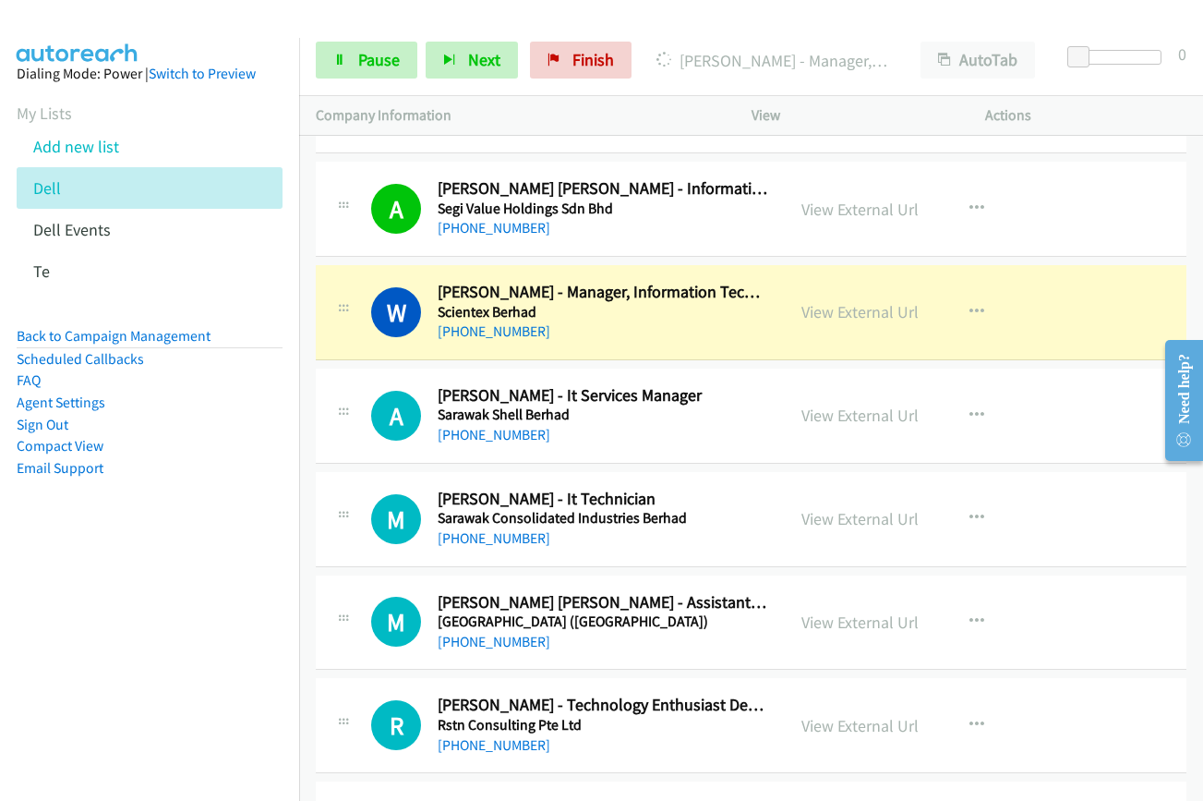
scroll to position [10527, 0]
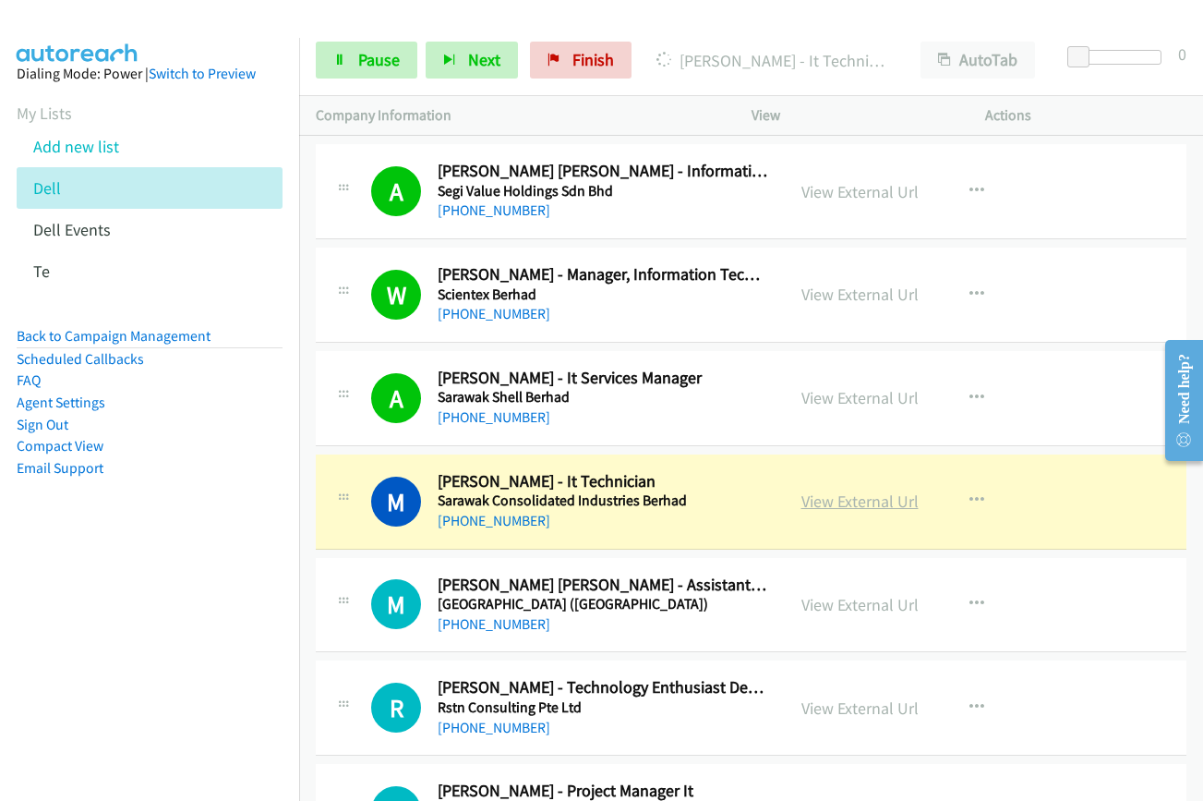
click at [858, 503] on link "View External Url" at bounding box center [860, 500] width 117 height 21
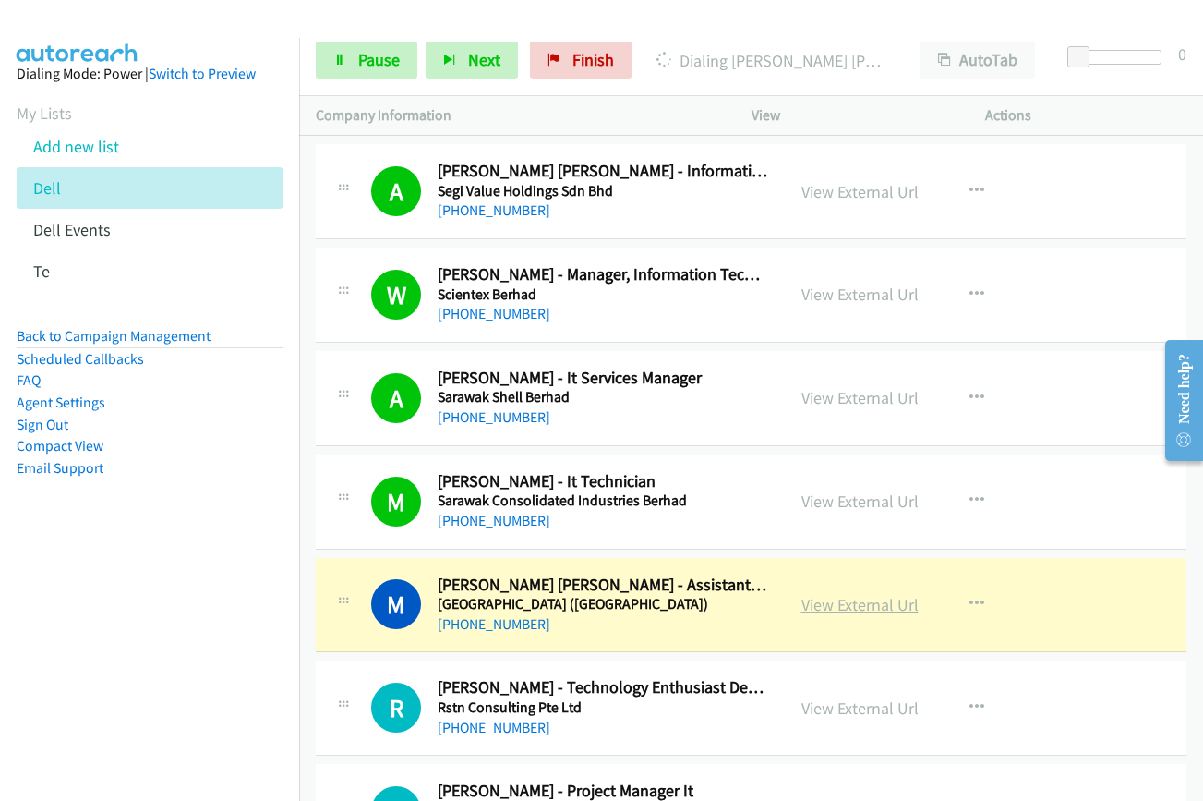
click at [886, 605] on link "View External Url" at bounding box center [860, 604] width 117 height 21
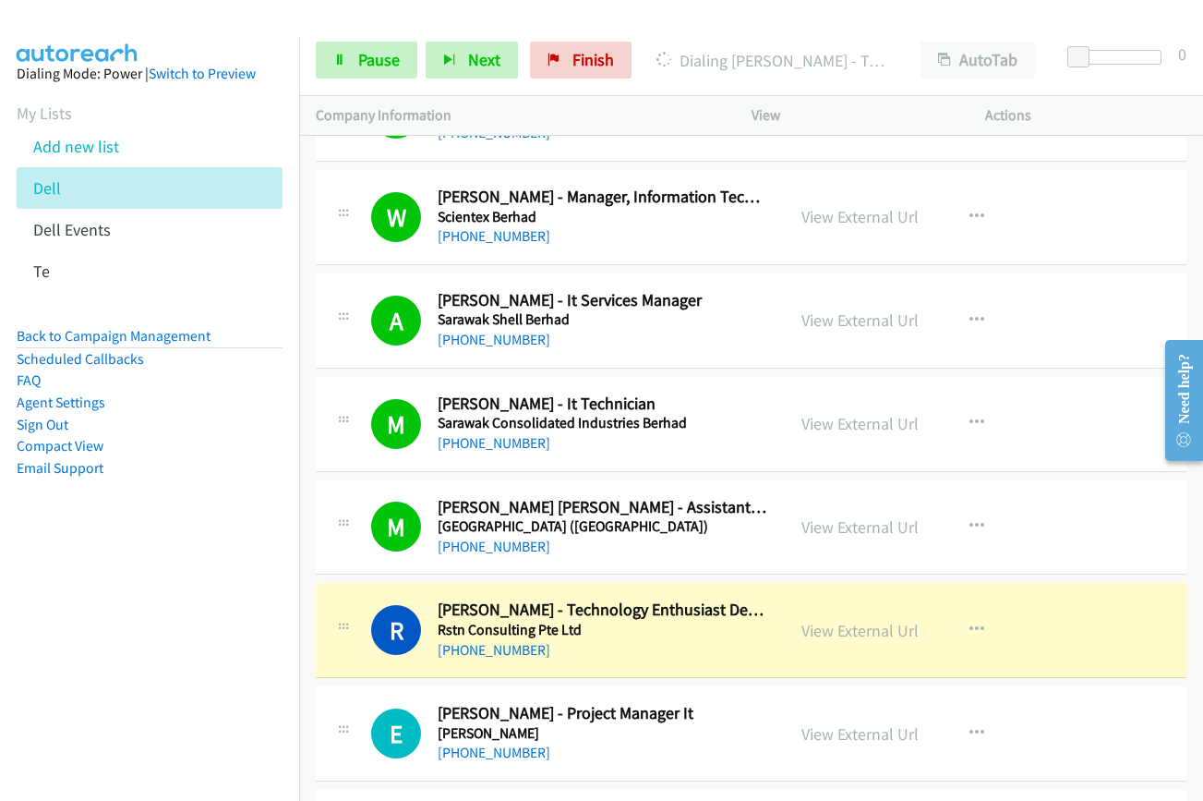
scroll to position [10711, 0]
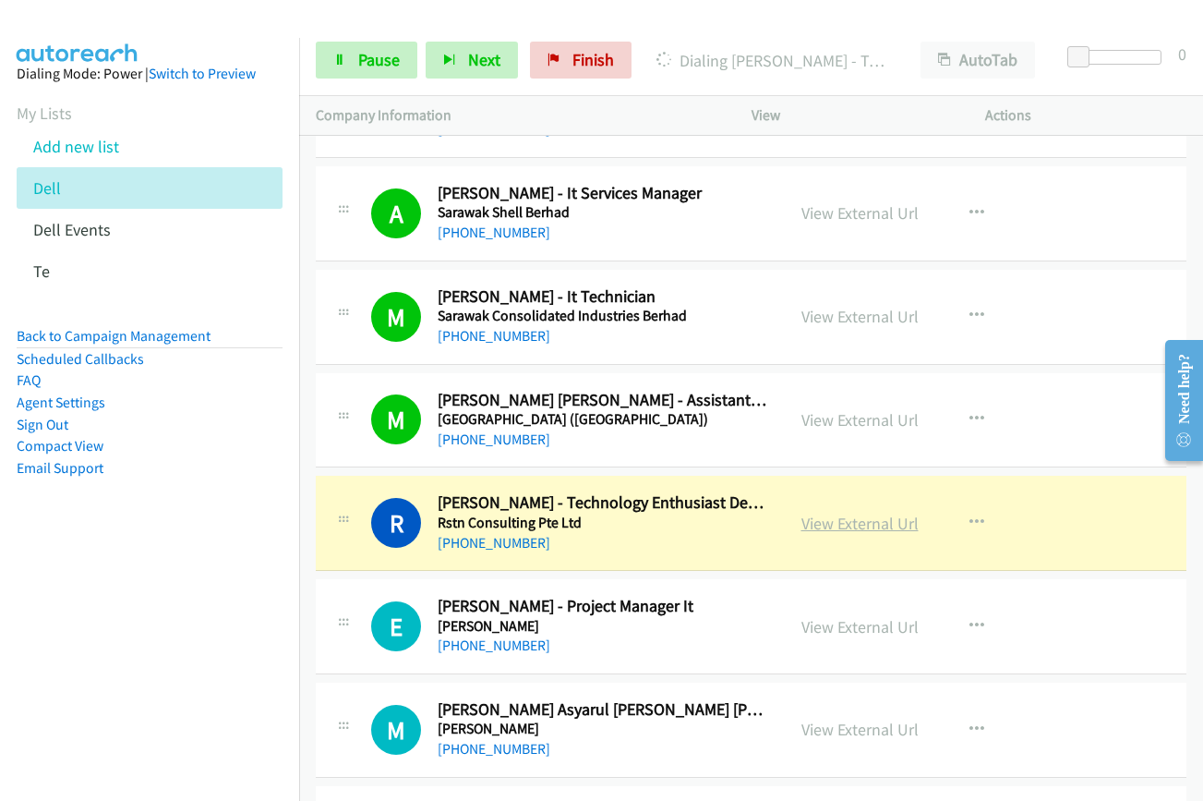
click at [824, 527] on link "View External Url" at bounding box center [860, 522] width 117 height 21
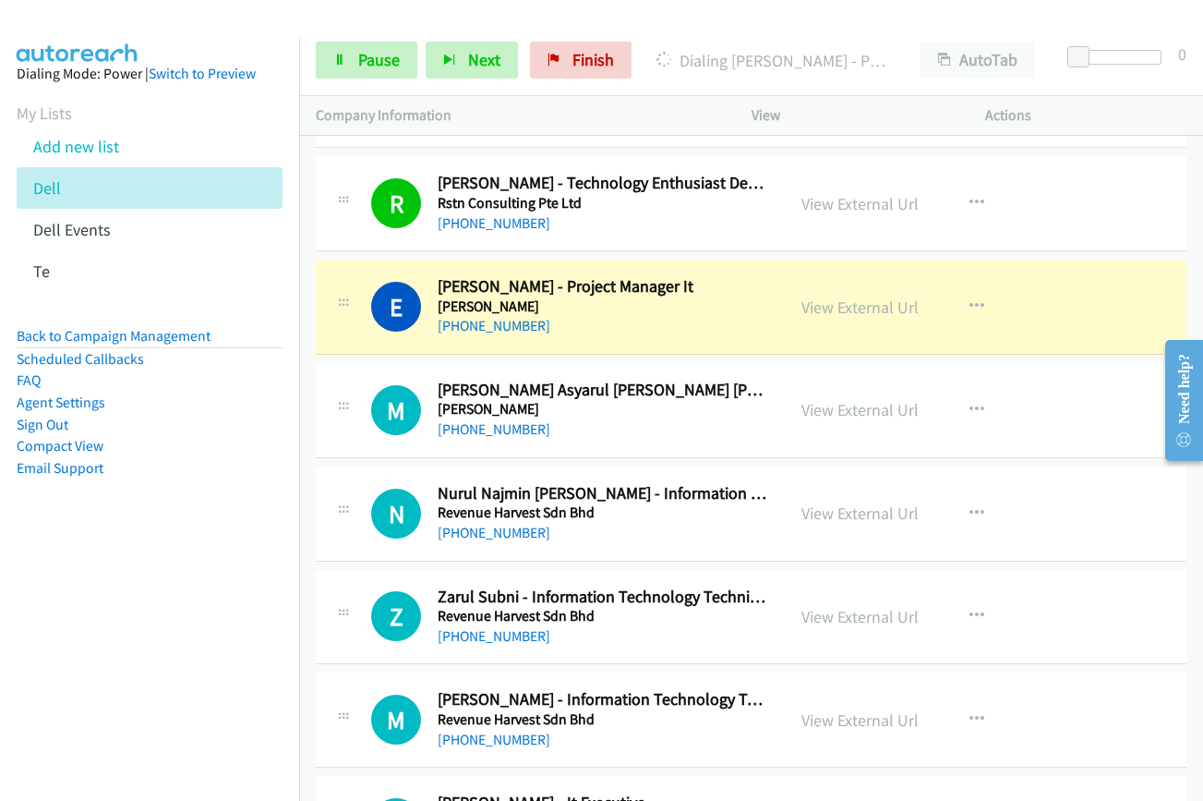
scroll to position [11081, 0]
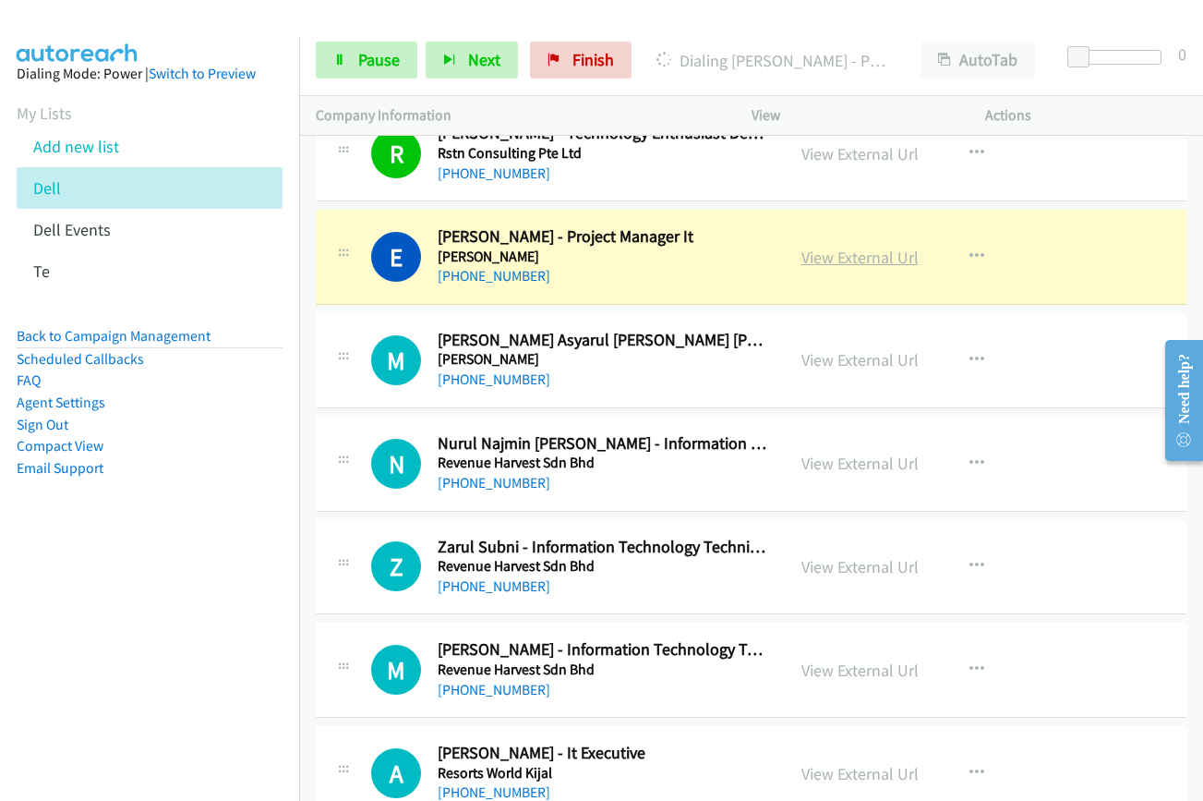
click at [827, 262] on link "View External Url" at bounding box center [860, 257] width 117 height 21
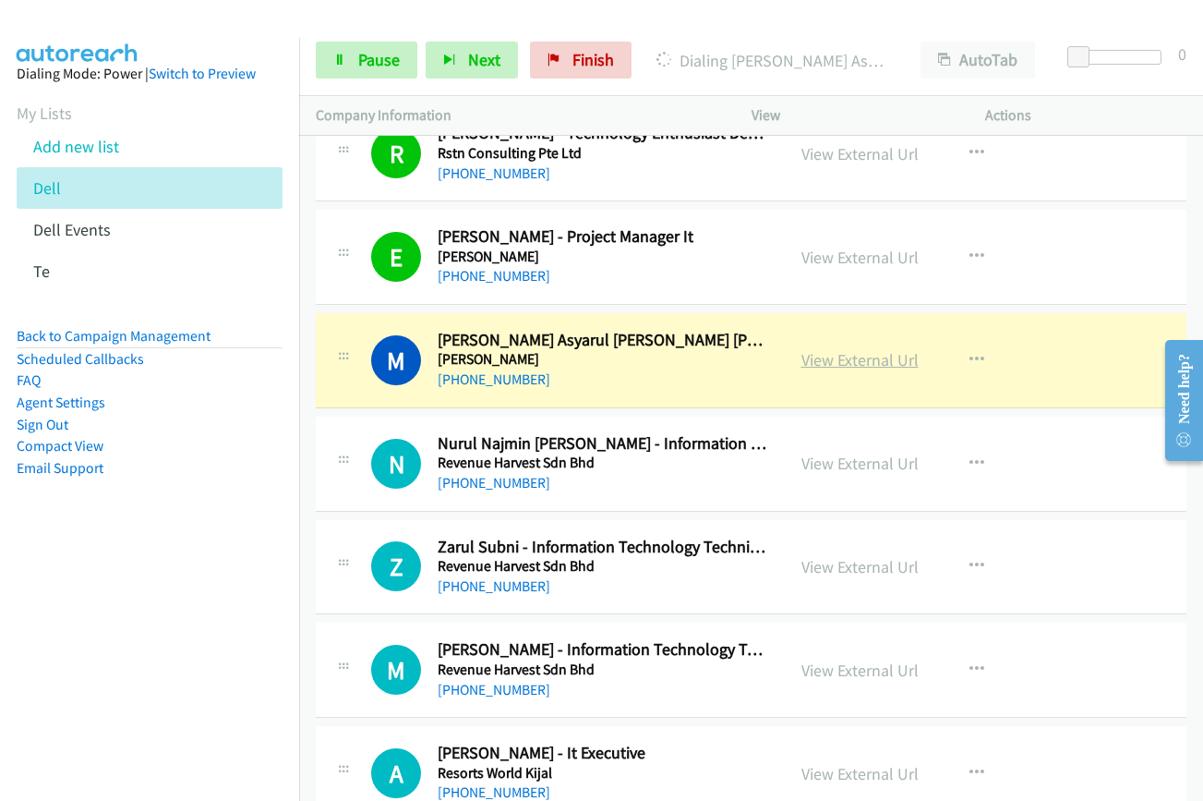
click at [833, 363] on link "View External Url" at bounding box center [860, 359] width 117 height 21
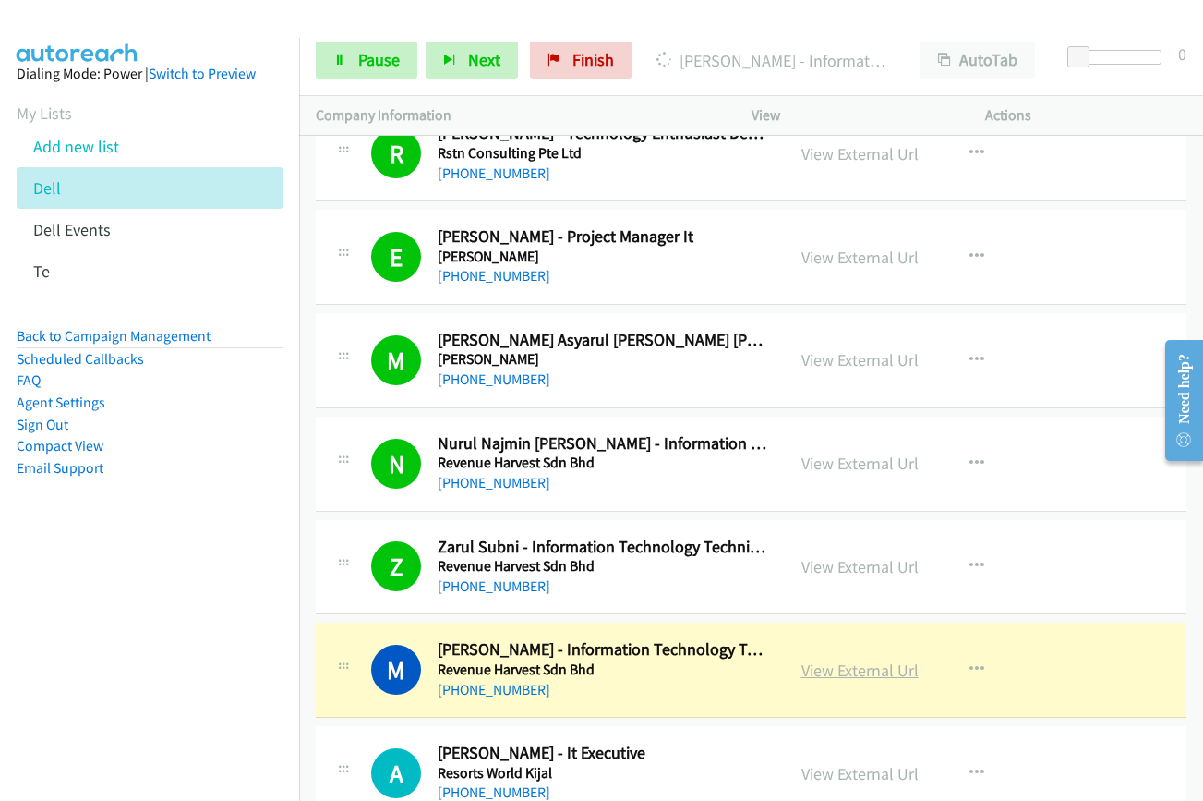
click at [850, 670] on link "View External Url" at bounding box center [860, 669] width 117 height 21
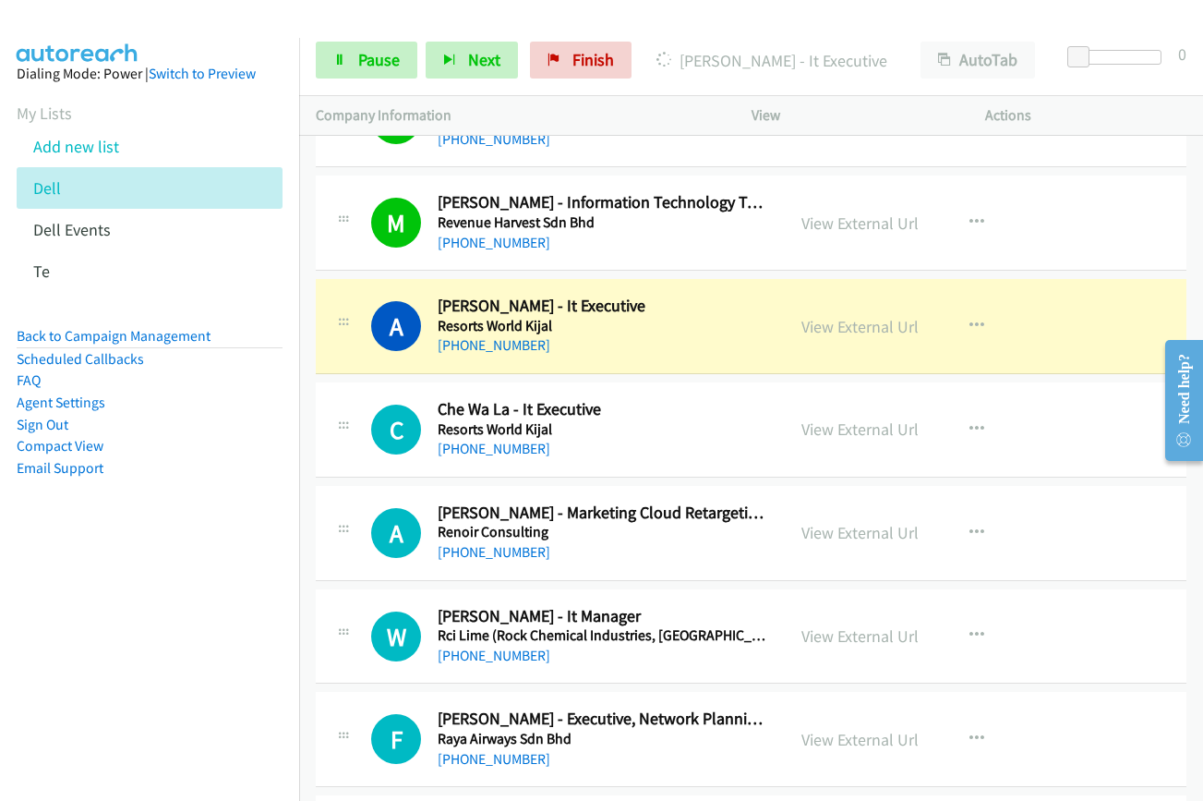
scroll to position [11543, 0]
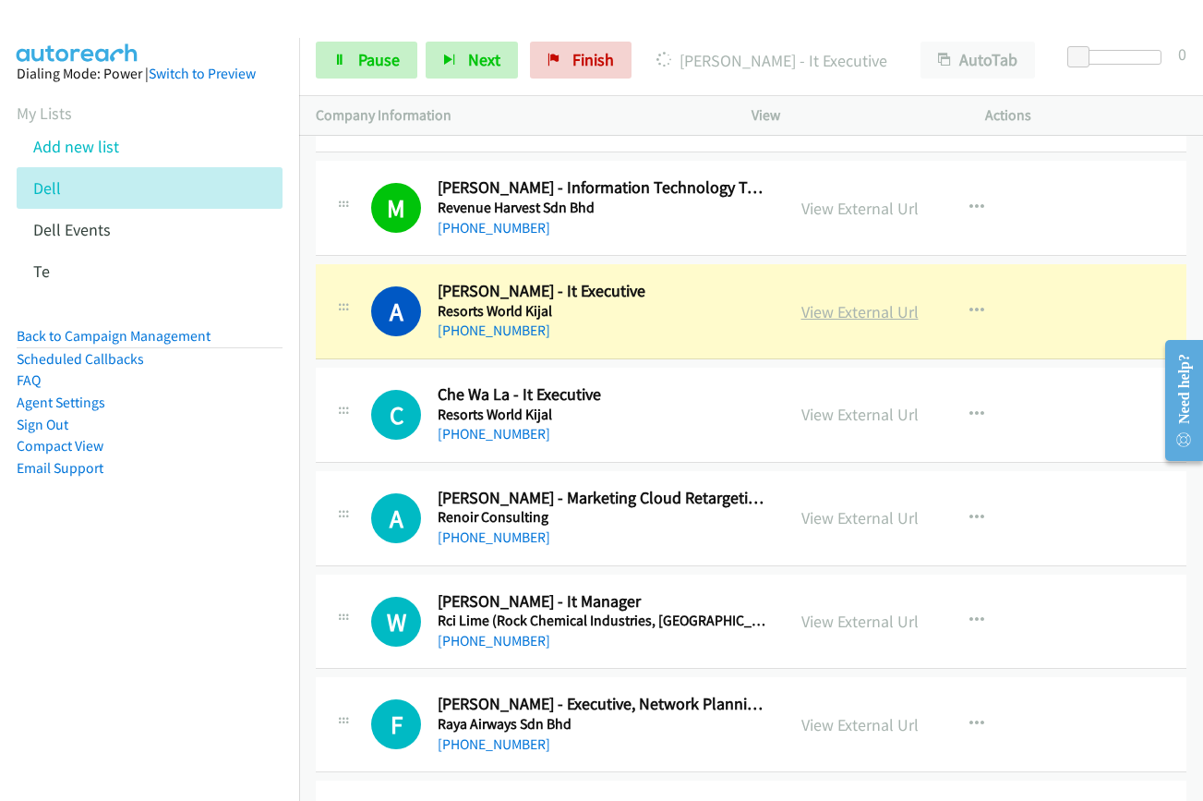
click at [840, 318] on link "View External Url" at bounding box center [860, 311] width 117 height 21
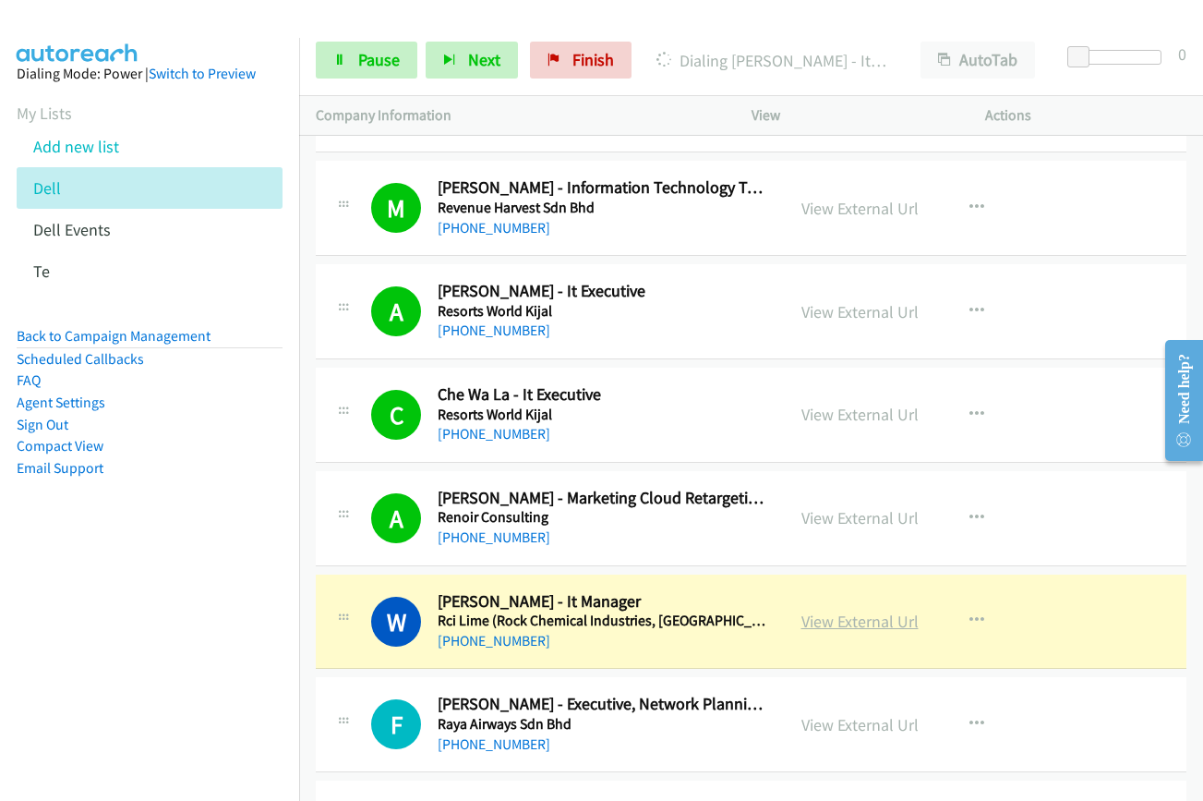
click at [806, 617] on link "View External Url" at bounding box center [860, 620] width 117 height 21
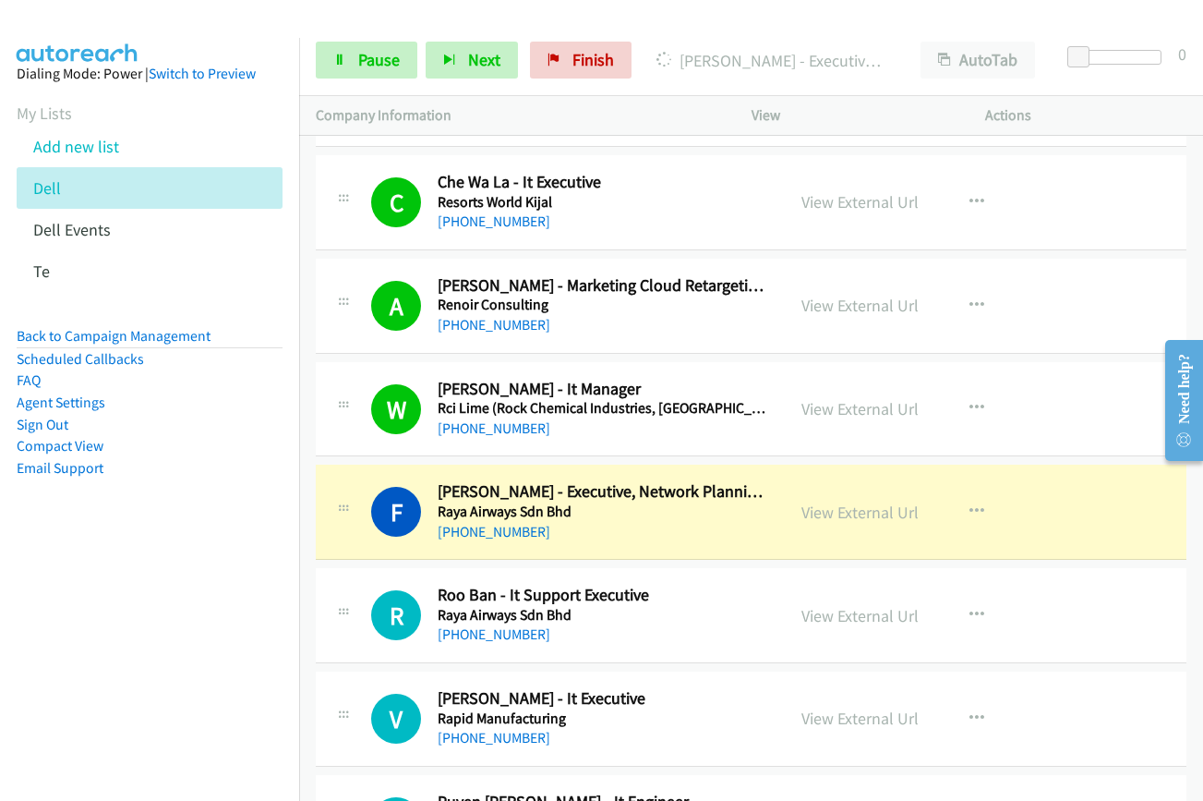
scroll to position [12004, 0]
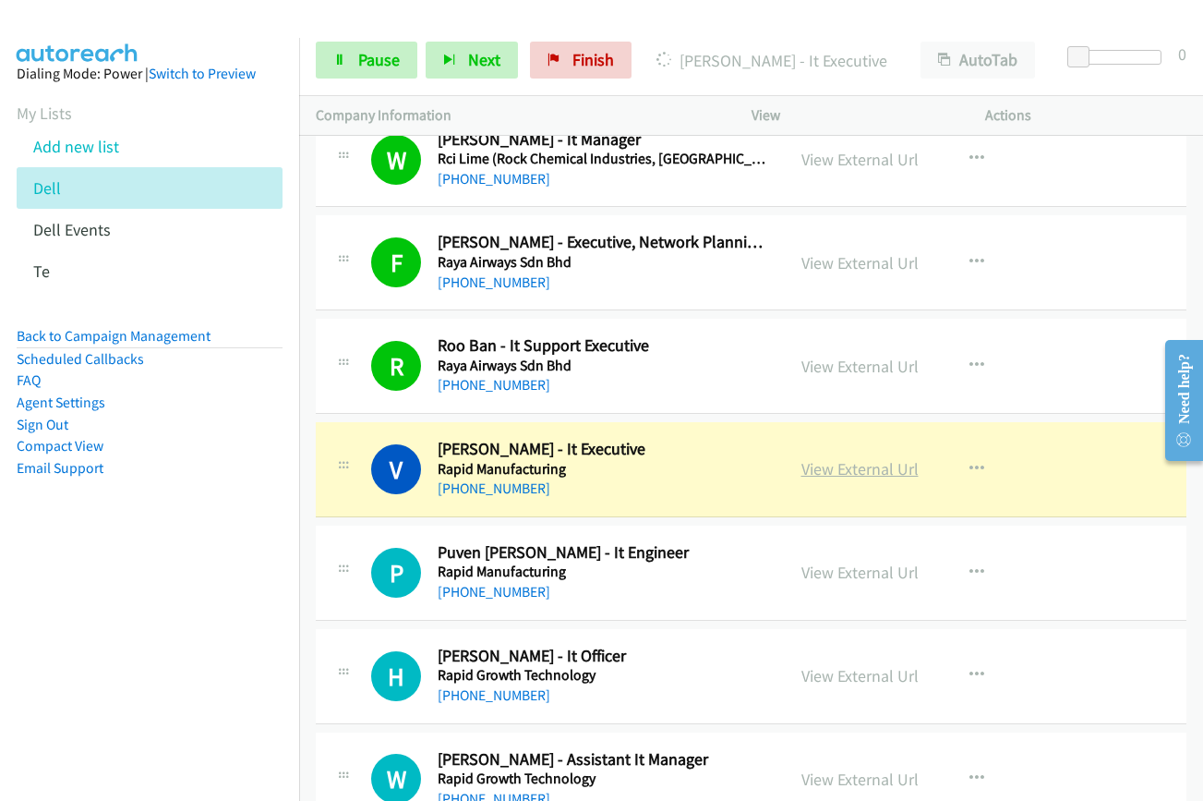
click at [812, 468] on link "View External Url" at bounding box center [860, 468] width 117 height 21
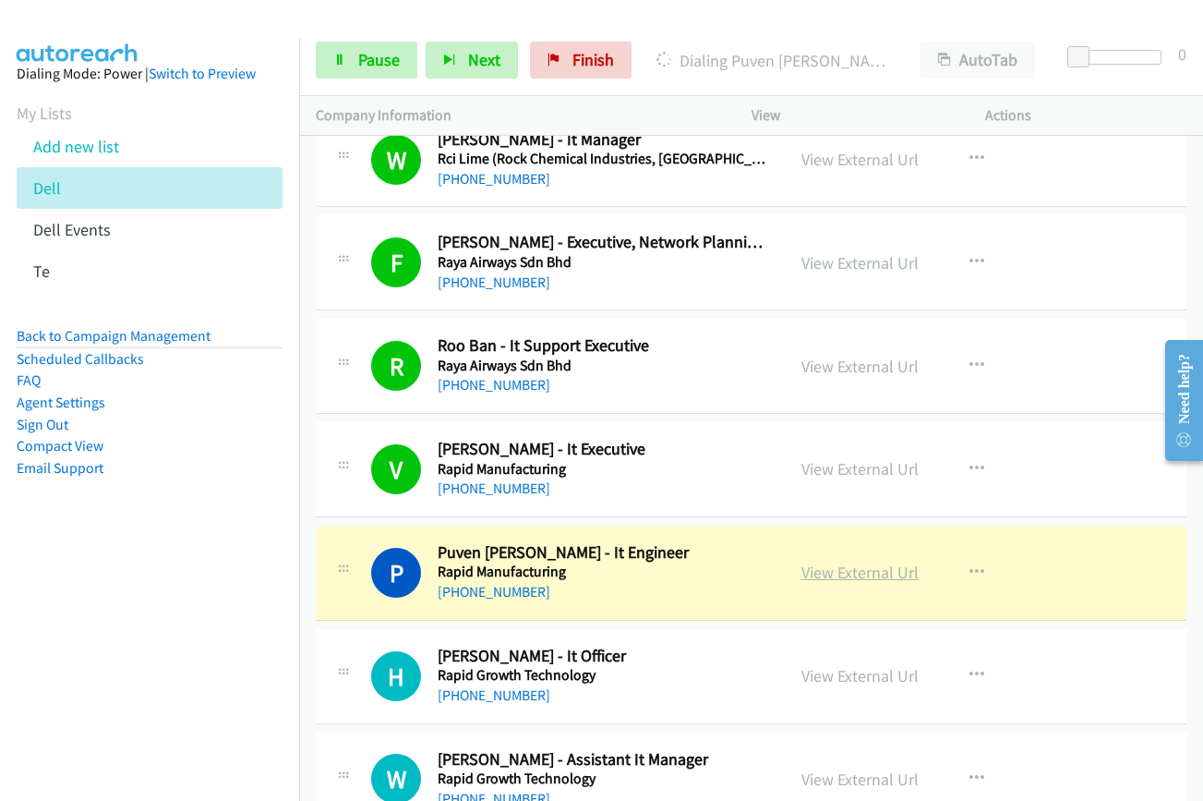
click at [815, 573] on link "View External Url" at bounding box center [860, 571] width 117 height 21
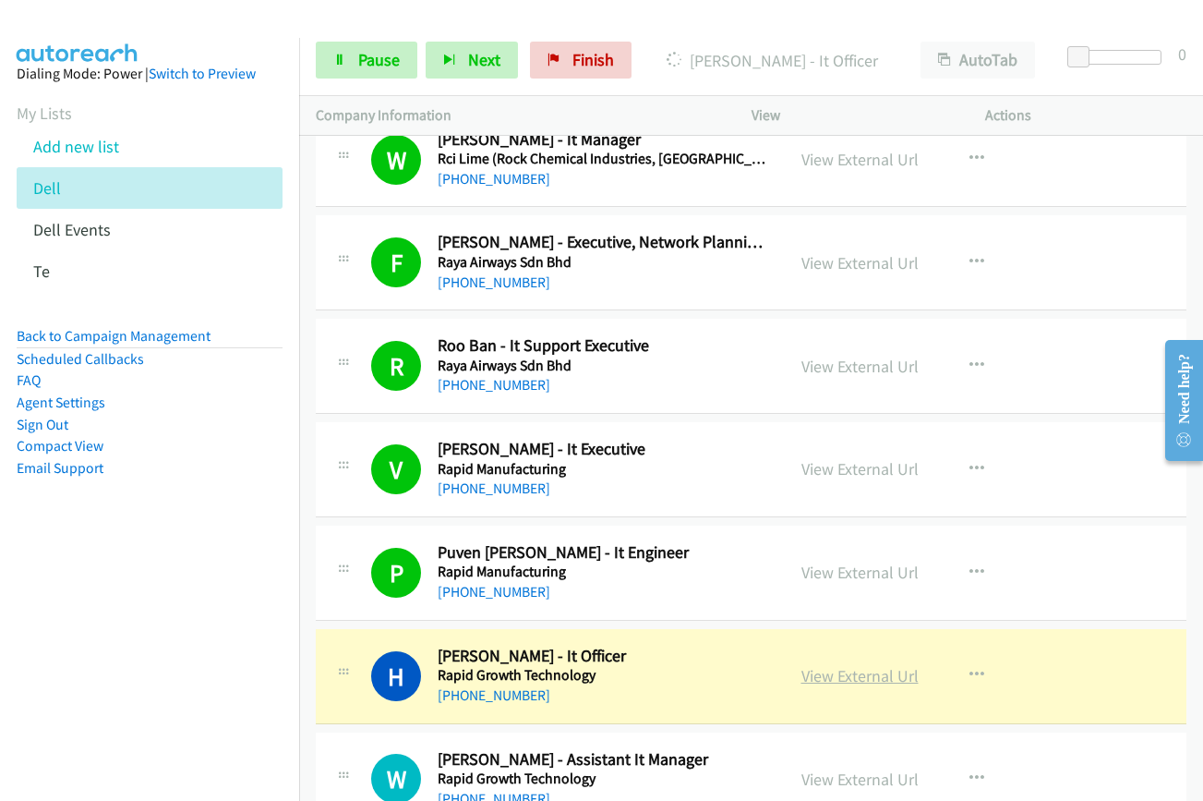
click at [866, 681] on link "View External Url" at bounding box center [860, 675] width 117 height 21
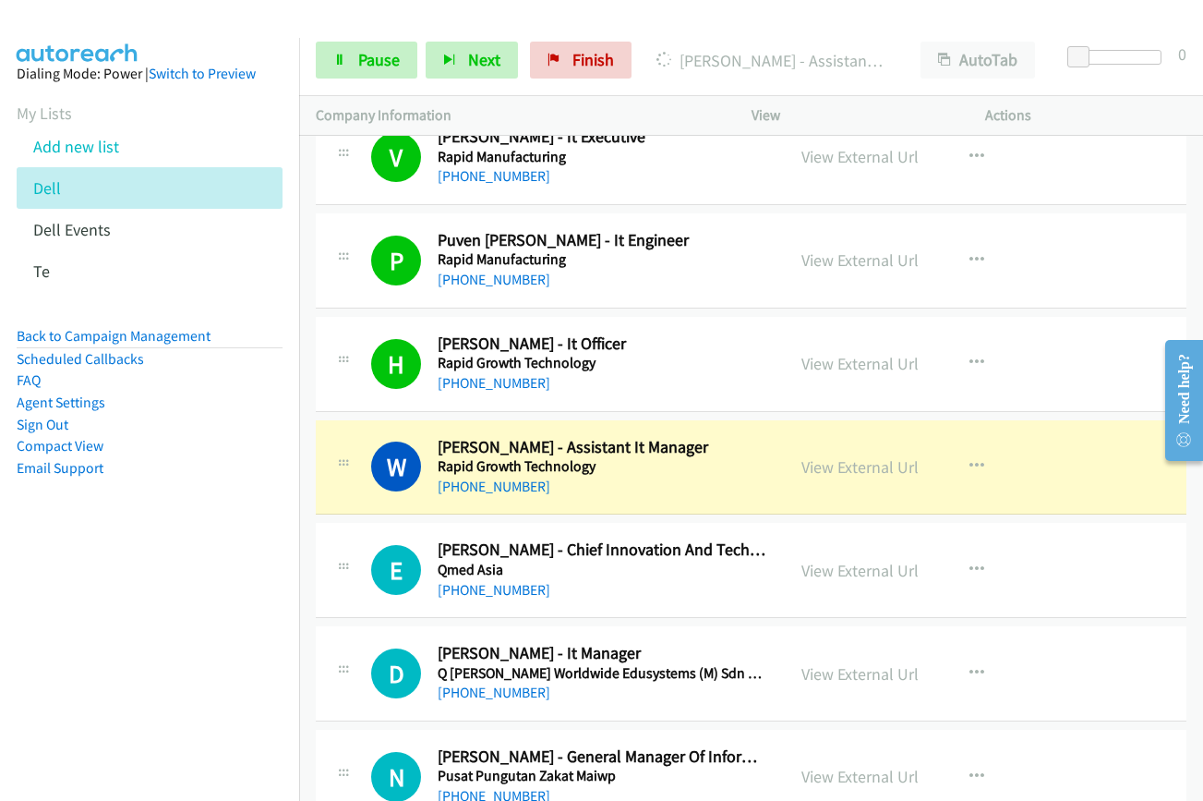
scroll to position [12374, 0]
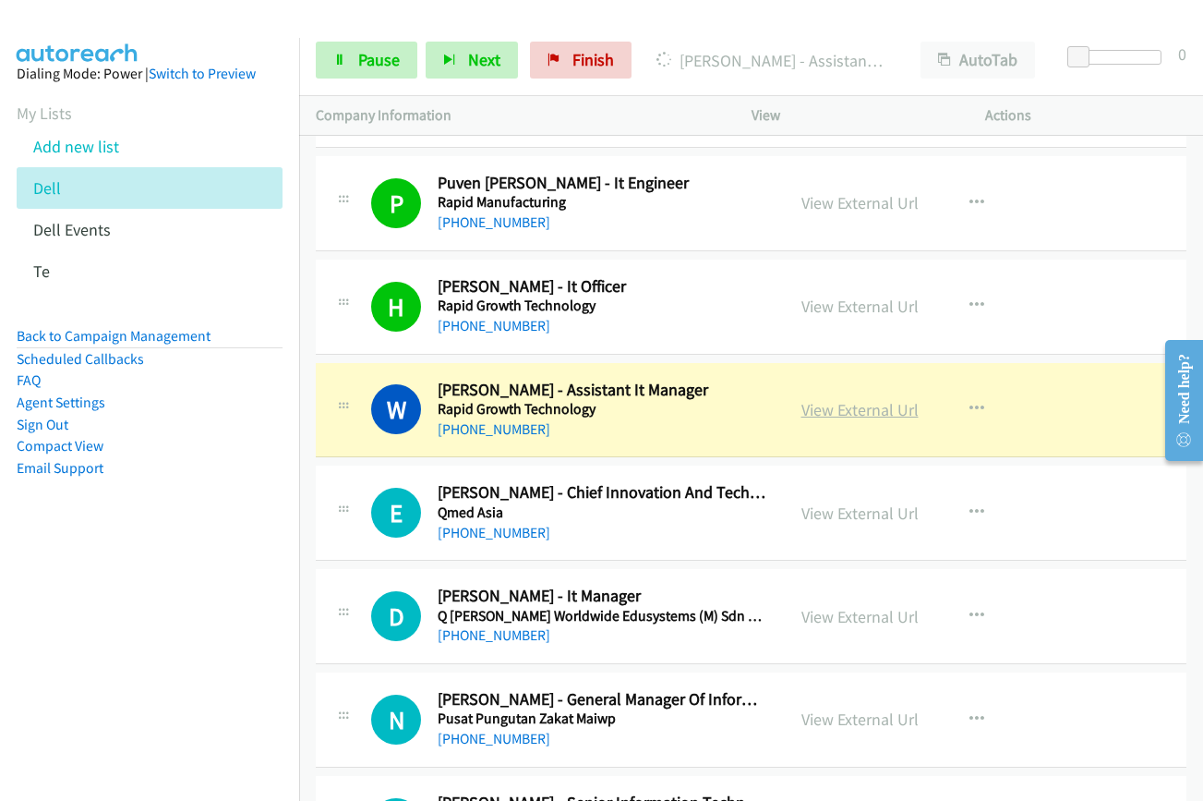
click at [870, 413] on link "View External Url" at bounding box center [860, 409] width 117 height 21
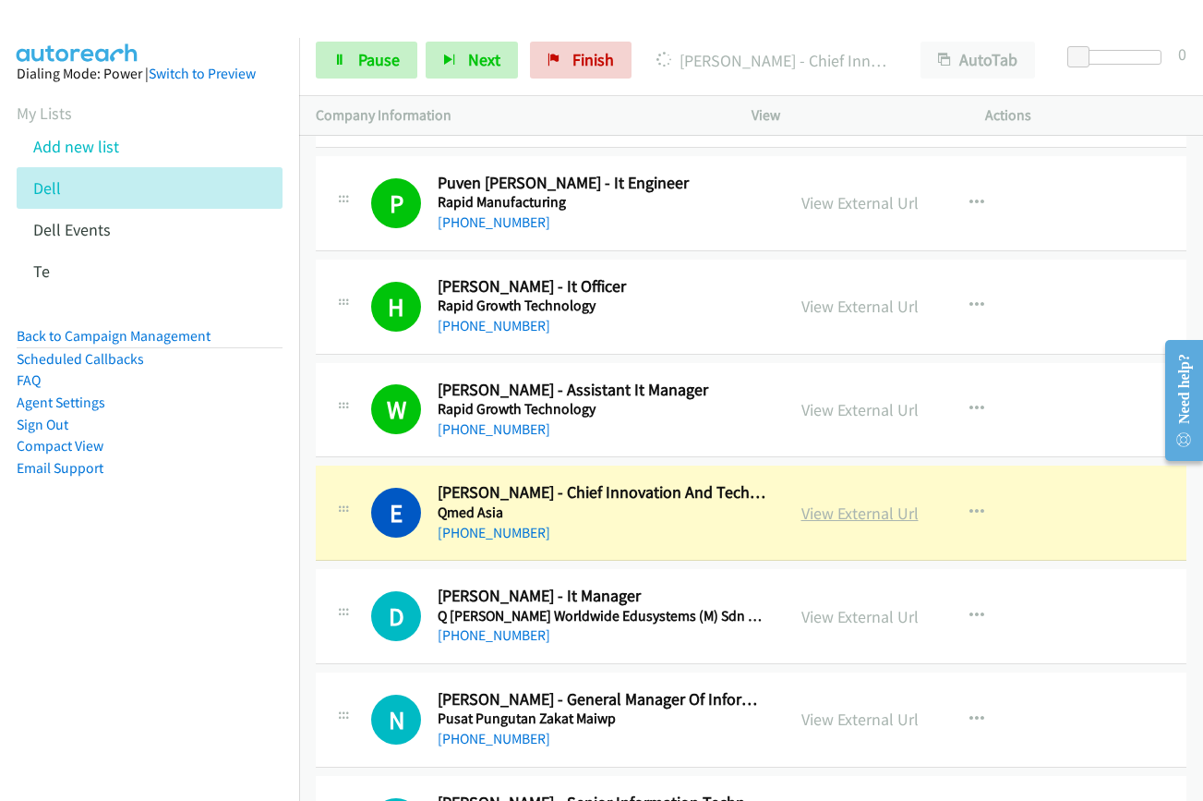
click at [848, 516] on link "View External Url" at bounding box center [860, 512] width 117 height 21
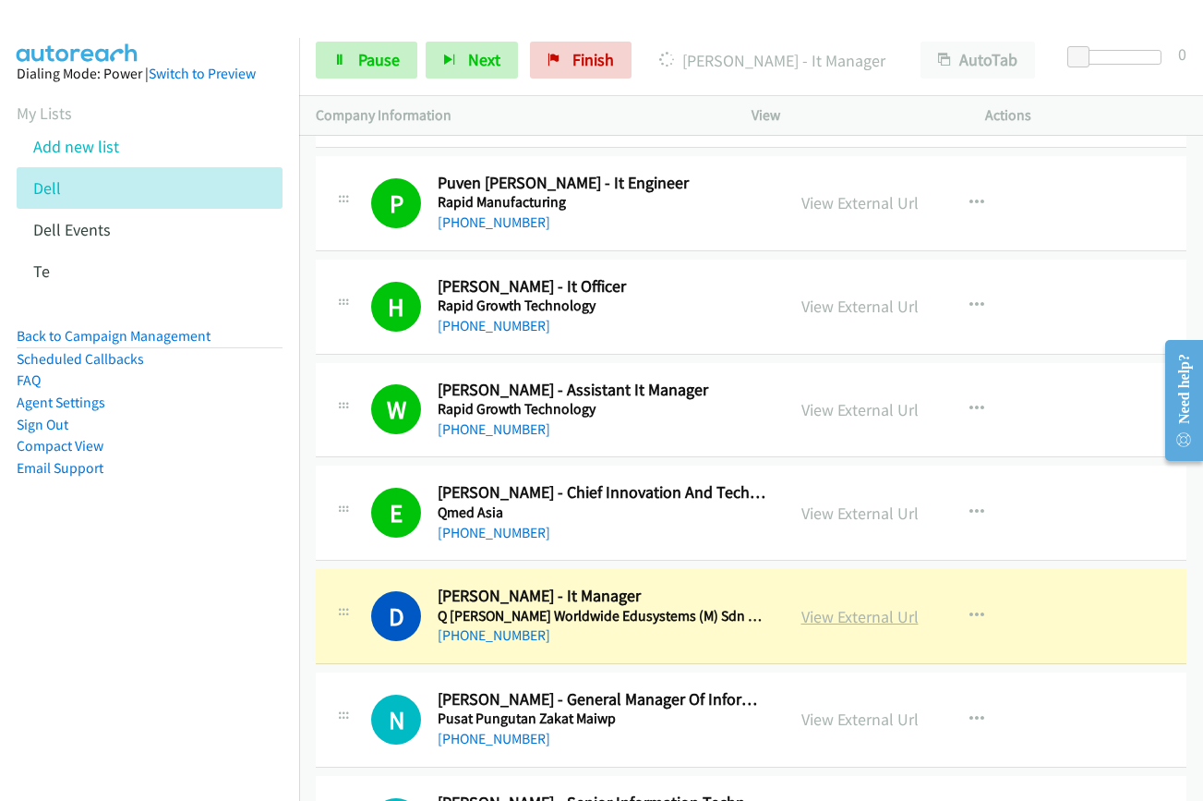
click at [851, 621] on link "View External Url" at bounding box center [860, 616] width 117 height 21
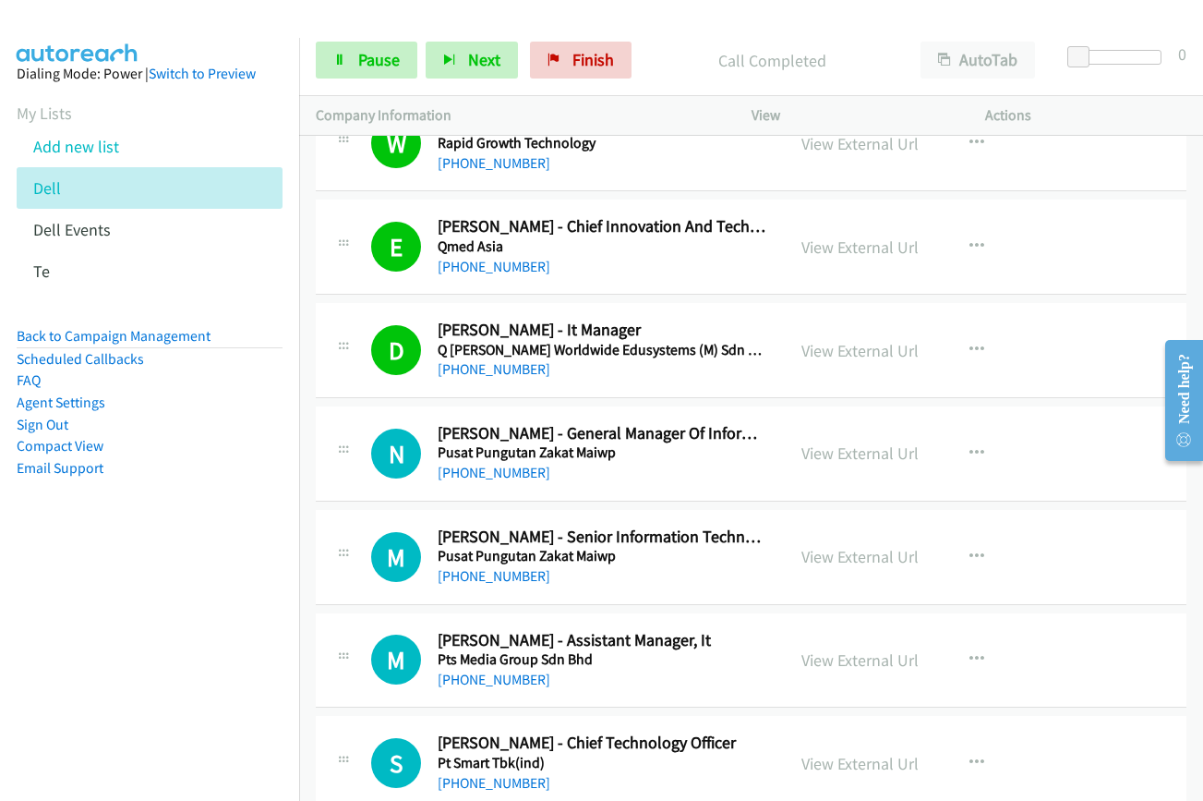
scroll to position [12651, 0]
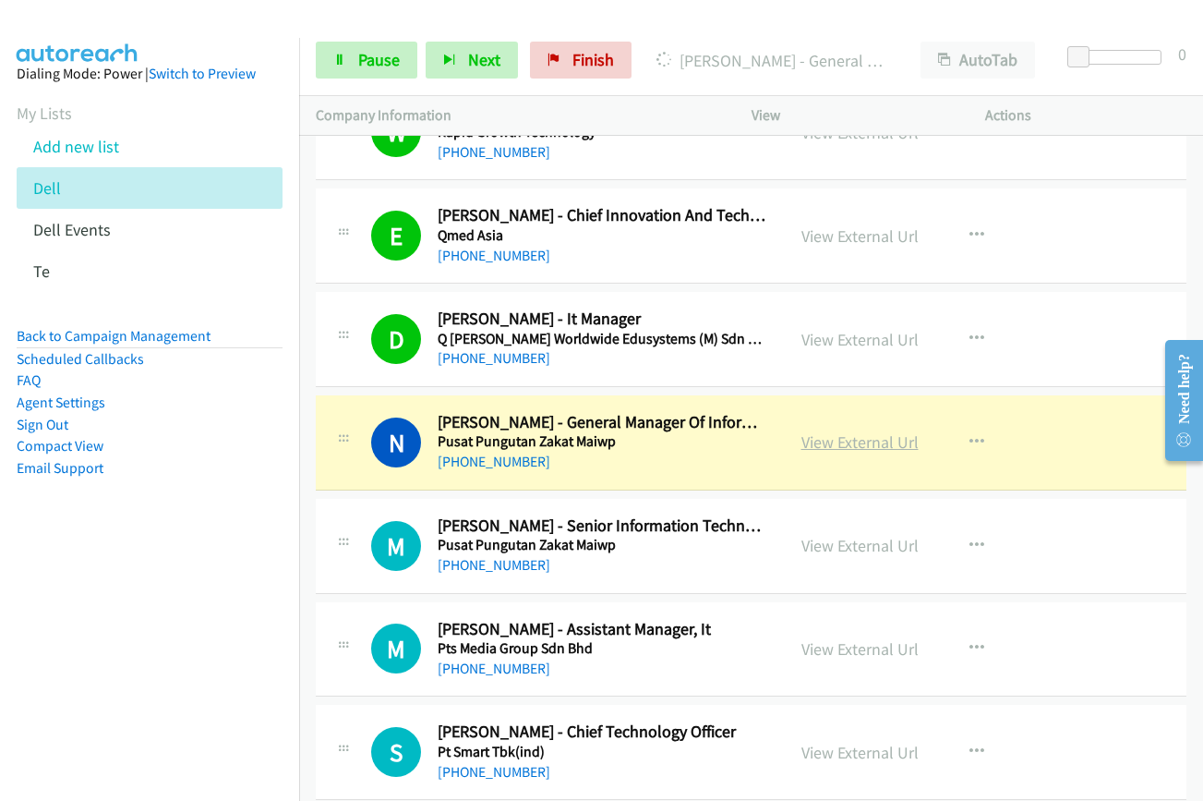
click at [839, 440] on link "View External Url" at bounding box center [860, 441] width 117 height 21
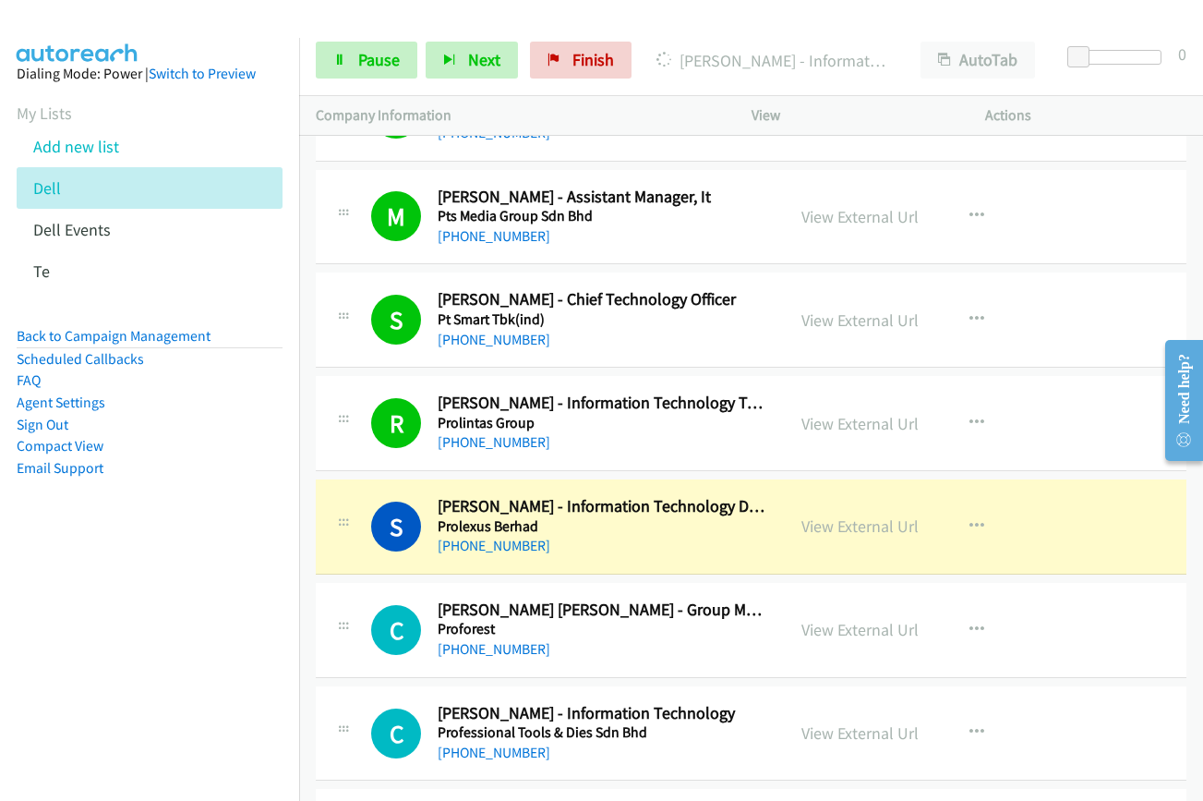
scroll to position [13297, 0]
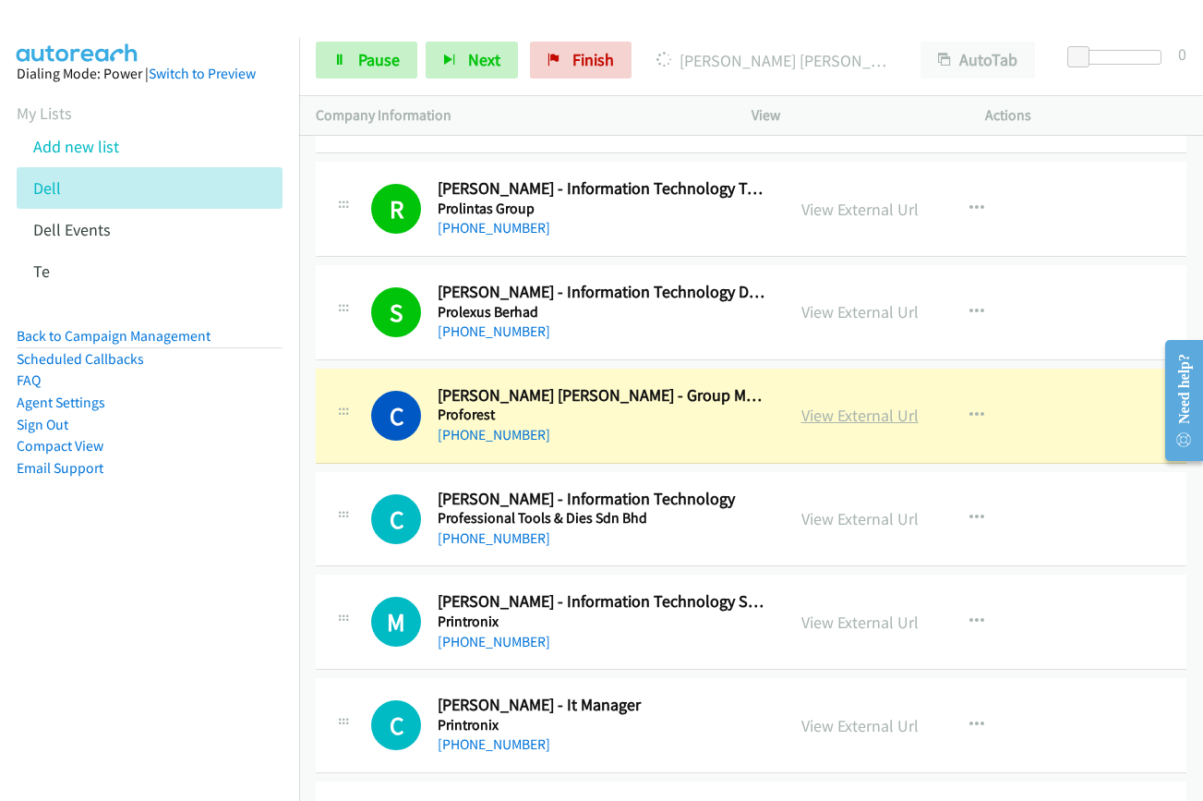
click at [850, 419] on link "View External Url" at bounding box center [860, 414] width 117 height 21
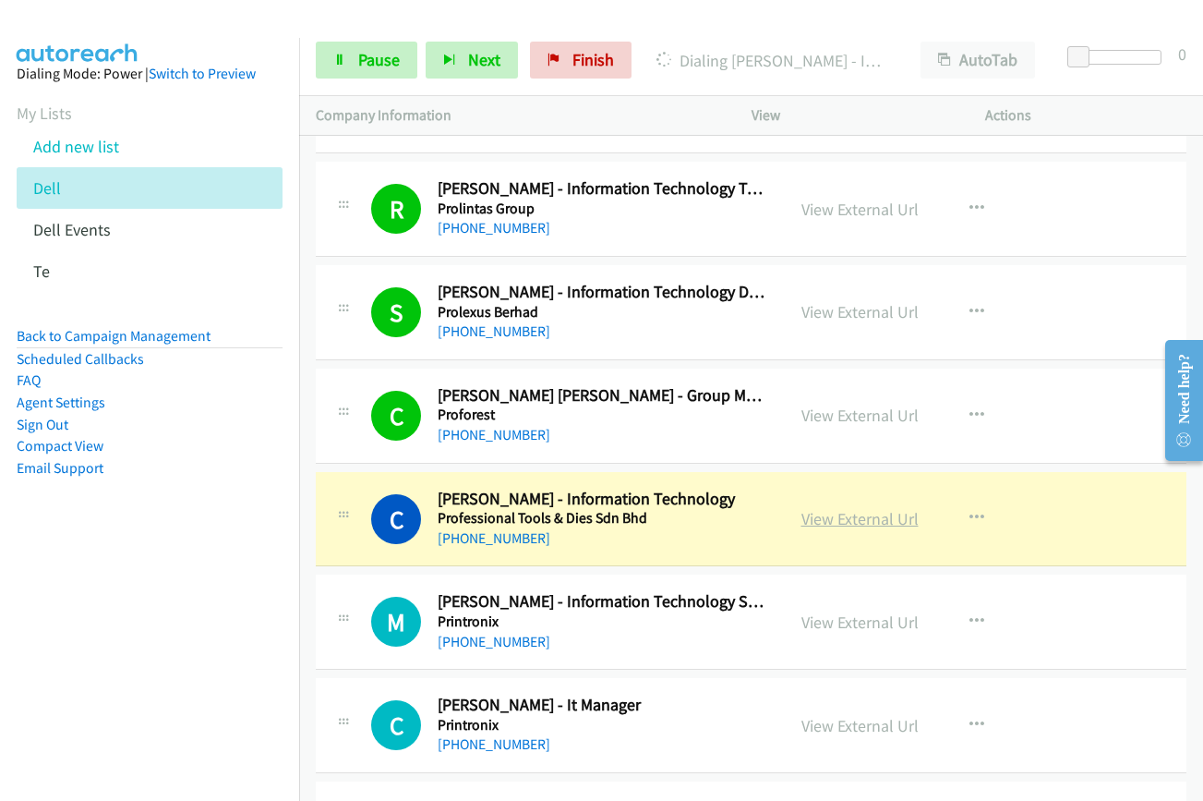
click at [829, 519] on link "View External Url" at bounding box center [860, 518] width 117 height 21
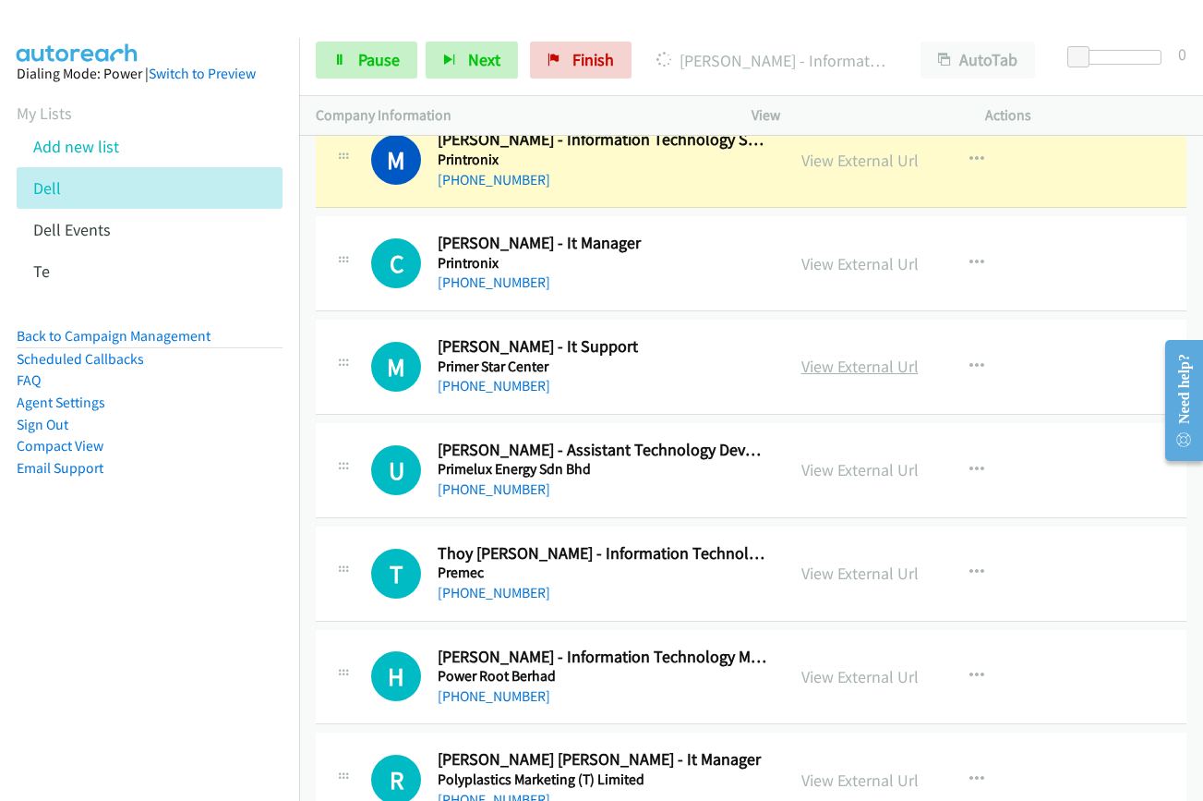
scroll to position [13482, 0]
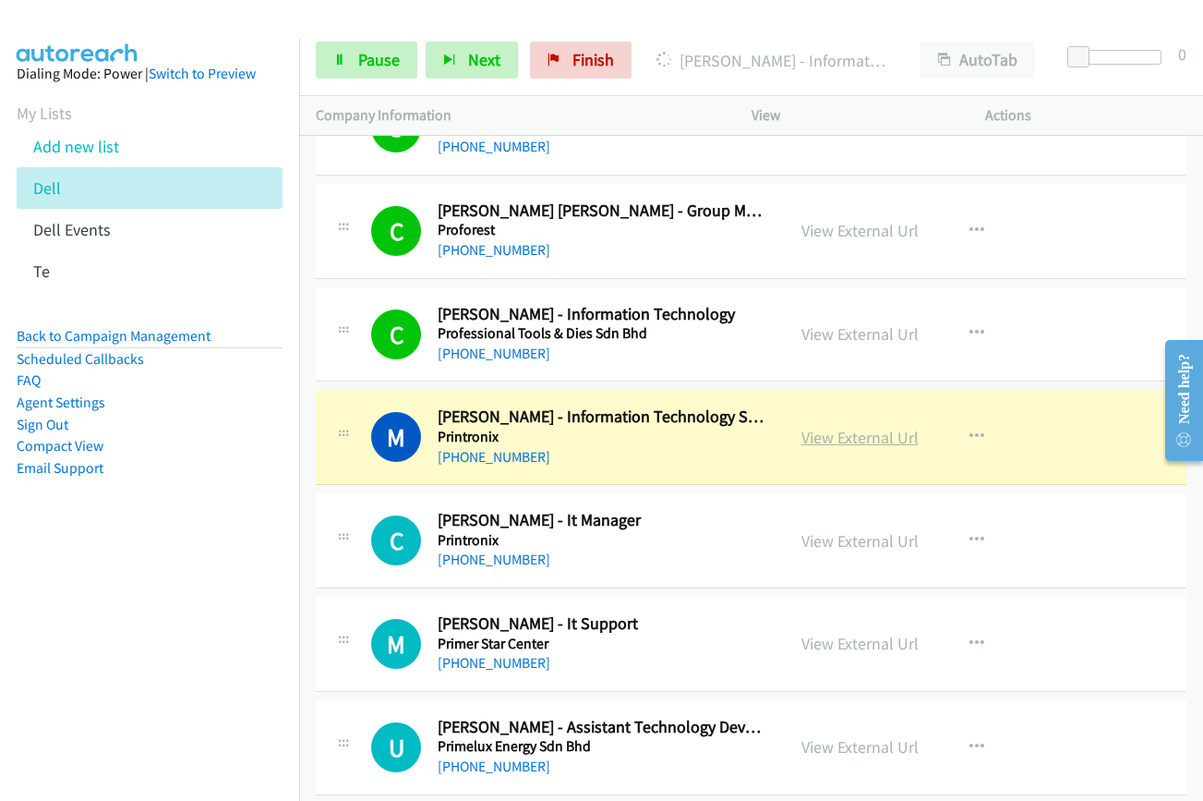
click at [827, 440] on link "View External Url" at bounding box center [860, 437] width 117 height 21
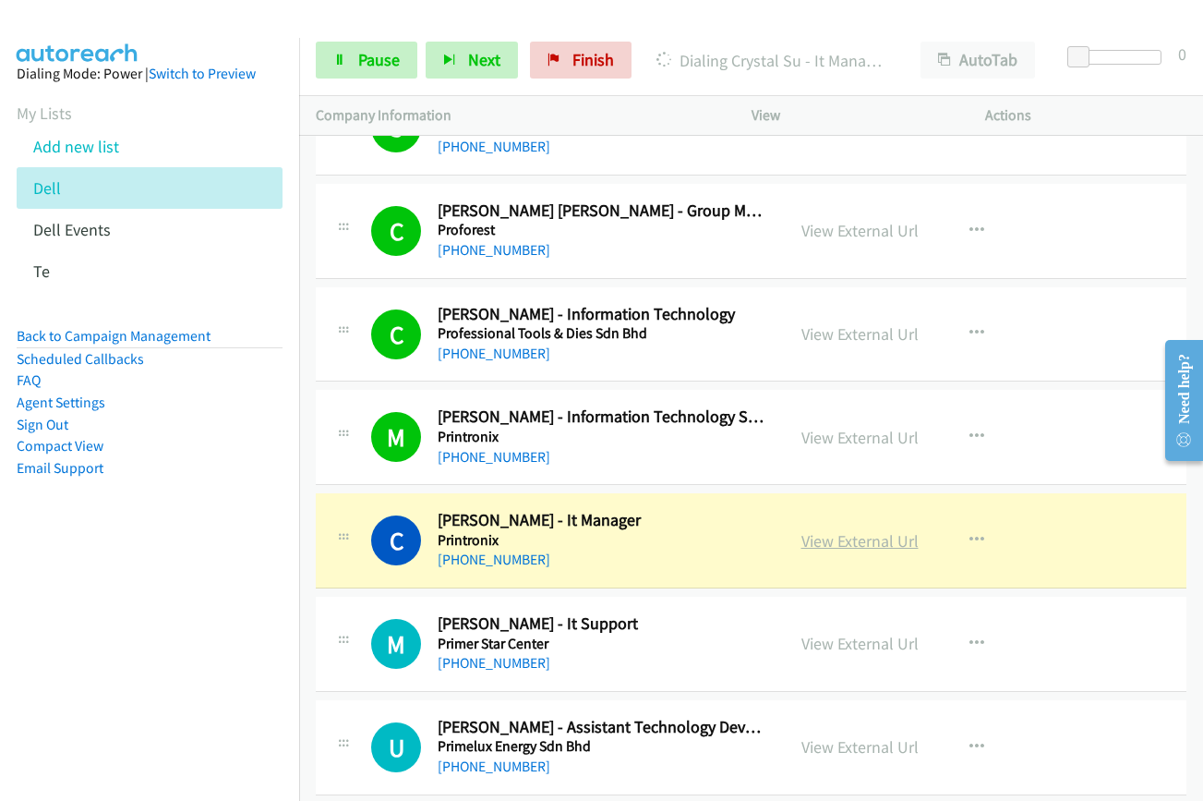
click at [876, 542] on link "View External Url" at bounding box center [860, 540] width 117 height 21
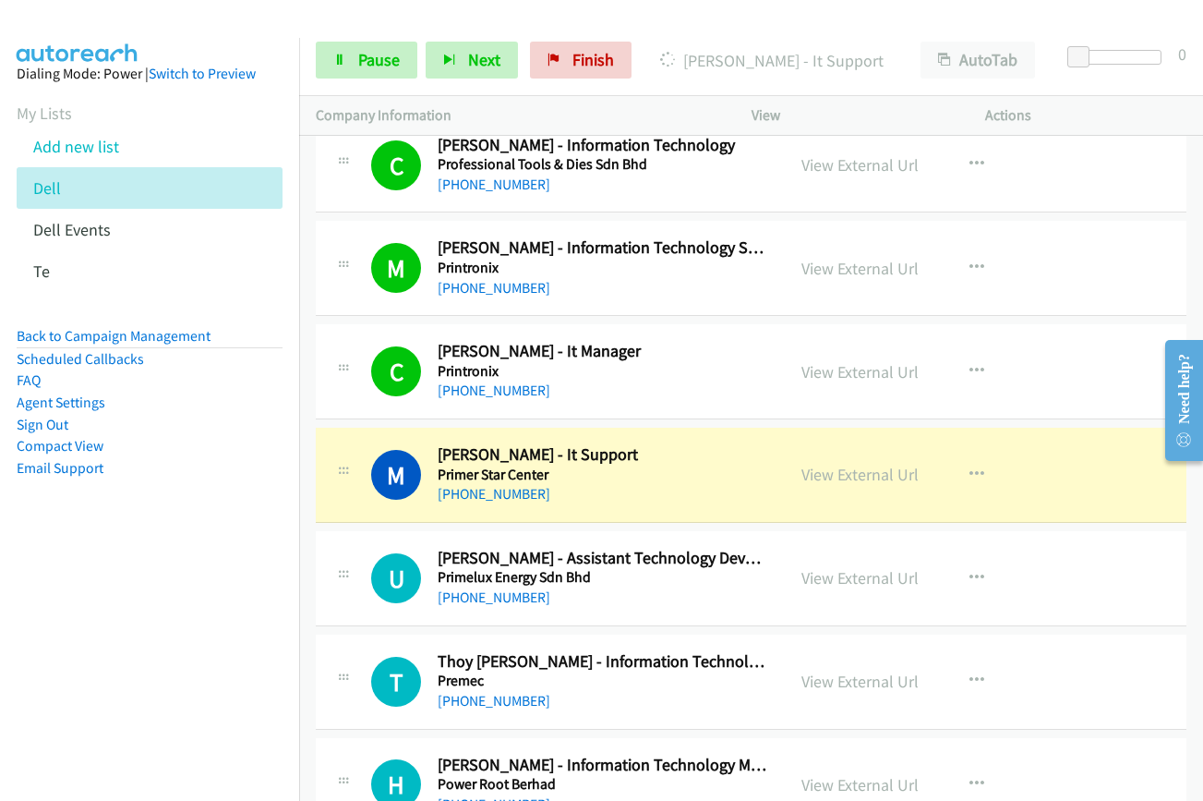
scroll to position [13666, 0]
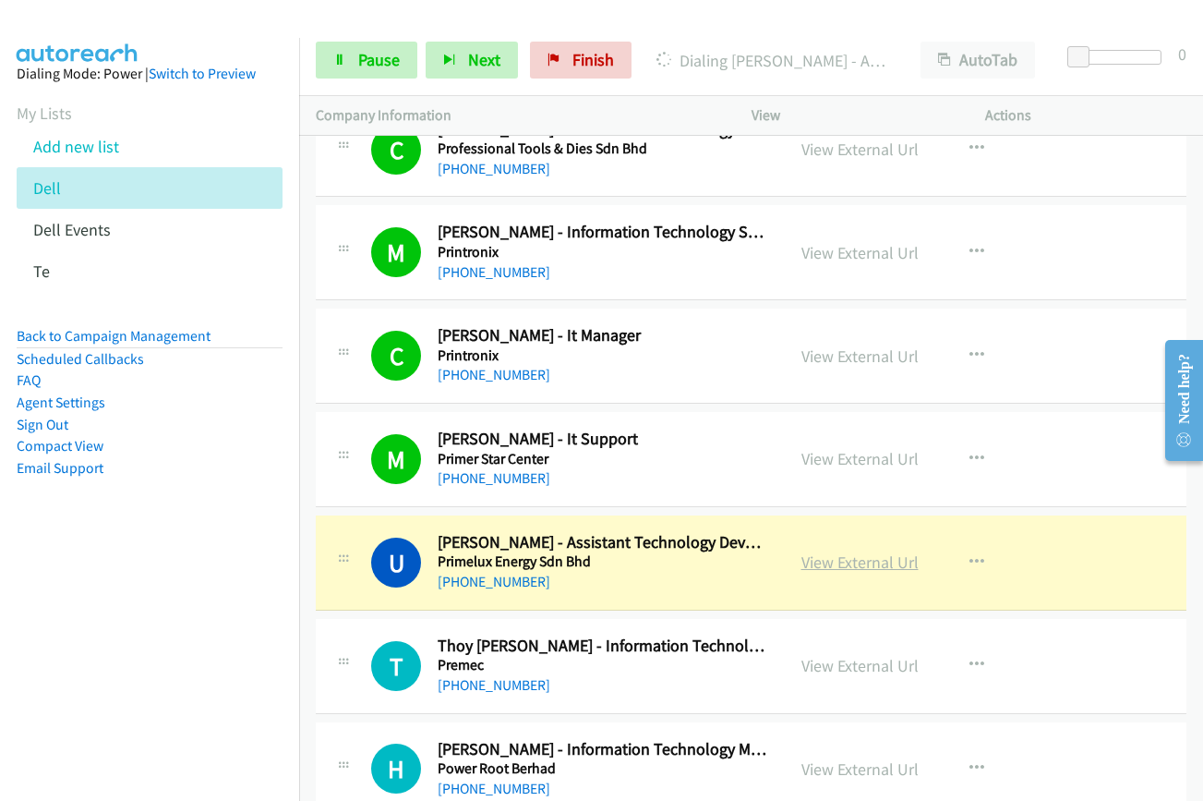
click at [847, 562] on link "View External Url" at bounding box center [860, 561] width 117 height 21
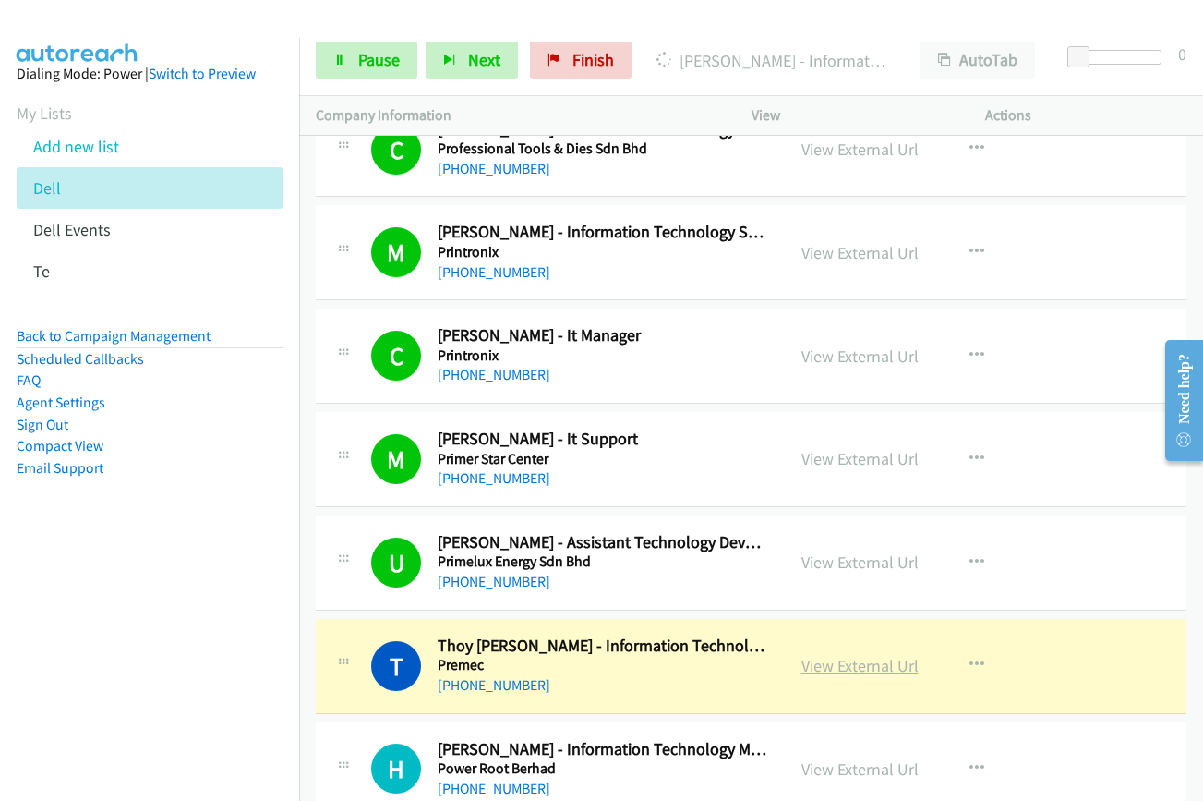
click at [882, 667] on link "View External Url" at bounding box center [860, 665] width 117 height 21
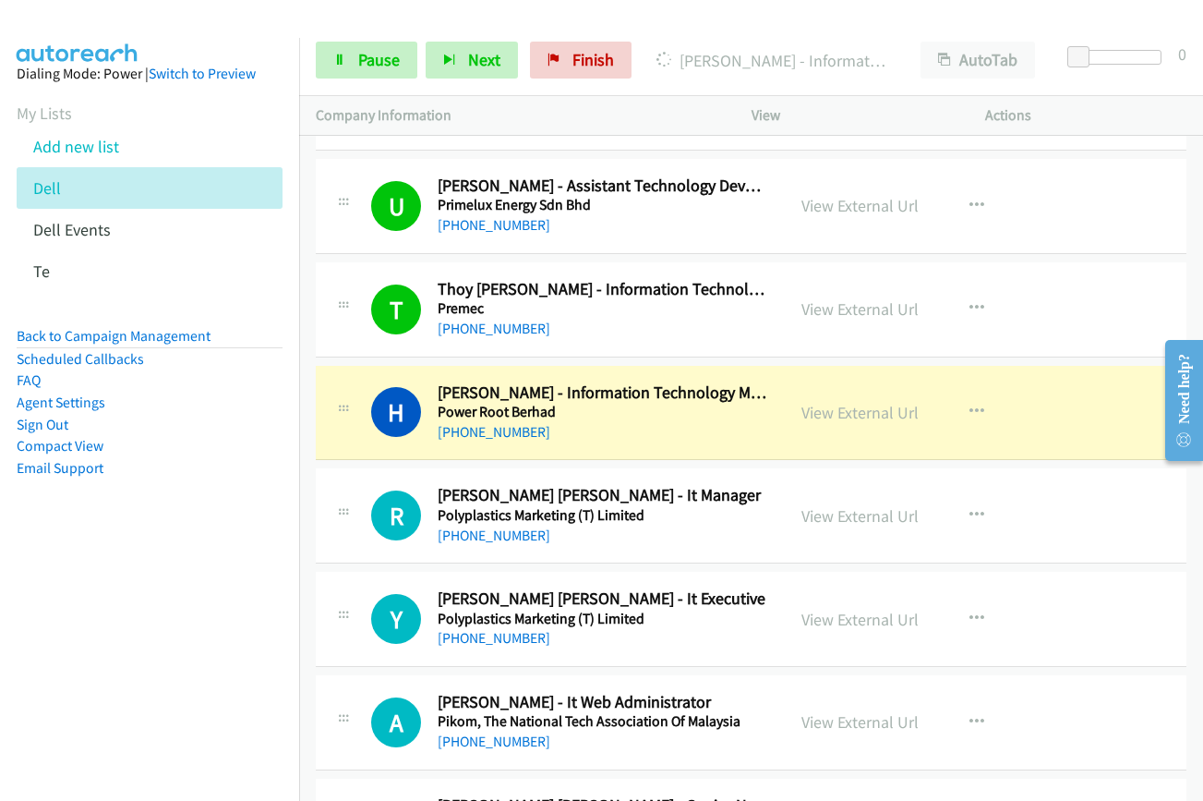
scroll to position [14036, 0]
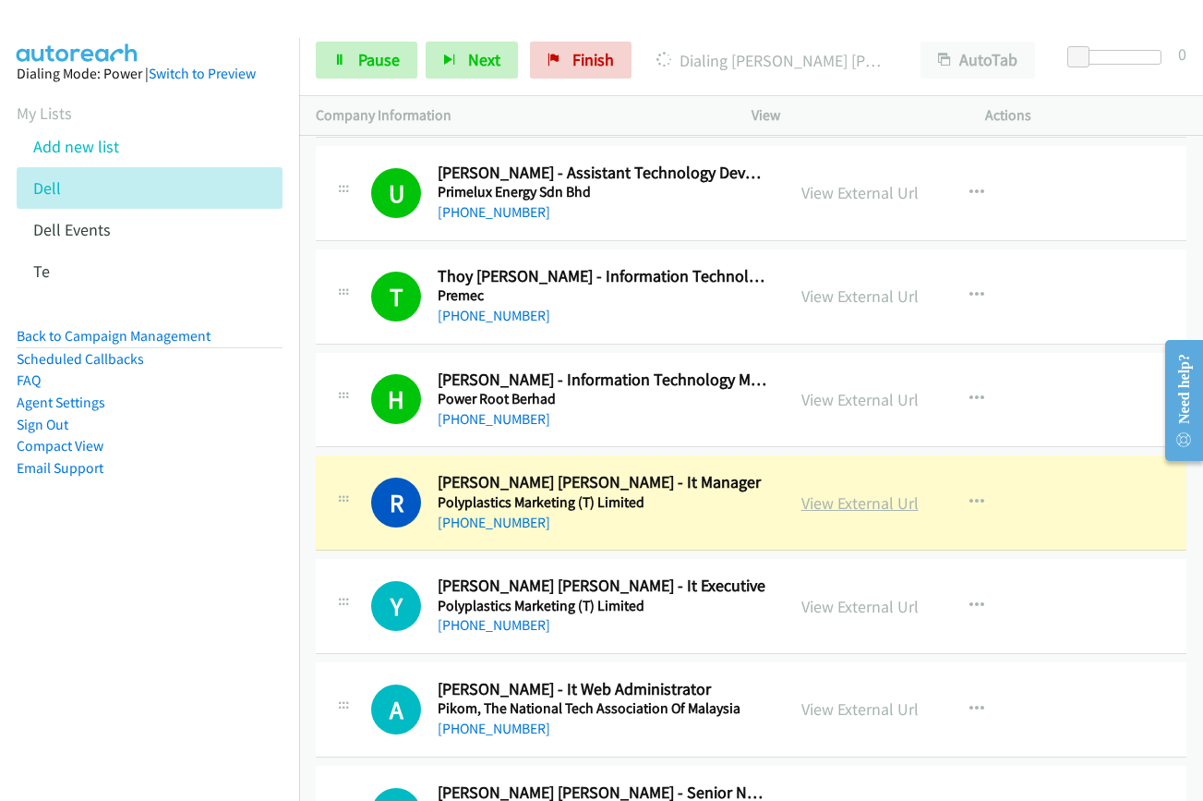
click at [817, 504] on link "View External Url" at bounding box center [860, 502] width 117 height 21
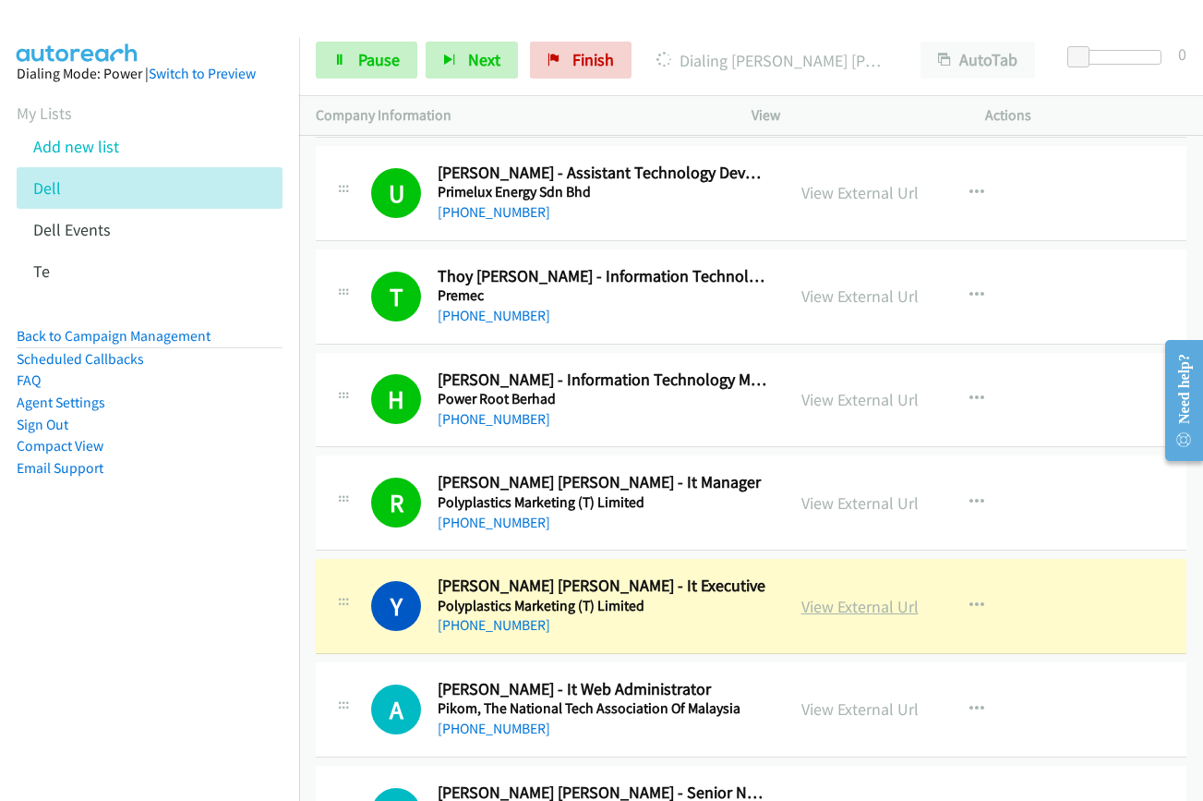
click at [816, 606] on link "View External Url" at bounding box center [860, 606] width 117 height 21
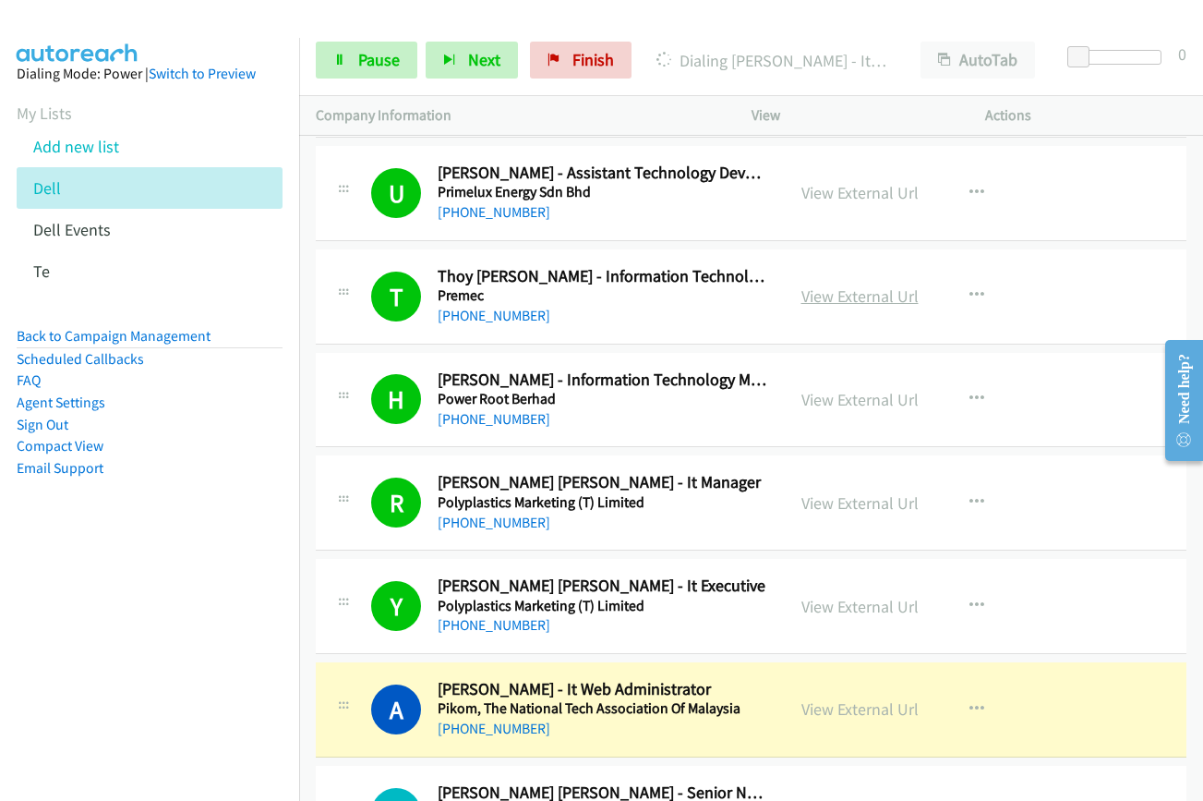
scroll to position [14220, 0]
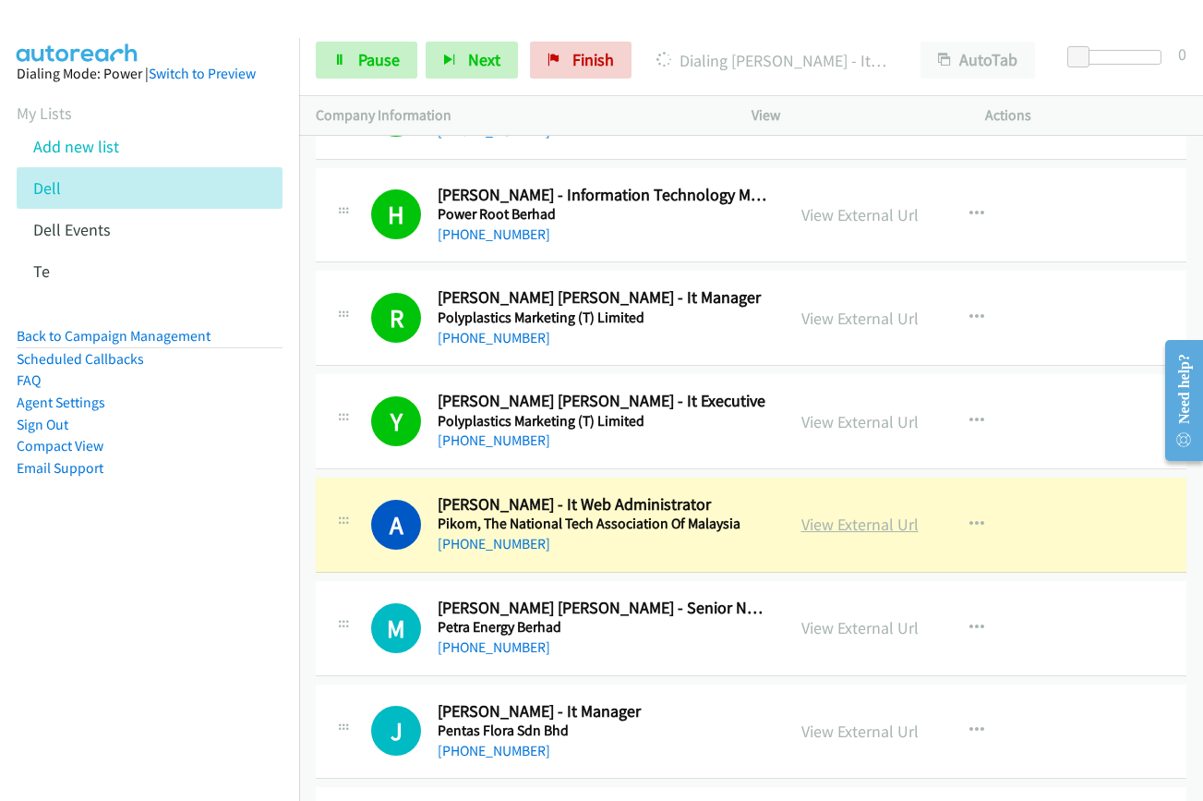
click at [871, 527] on link "View External Url" at bounding box center [860, 523] width 117 height 21
